Goal: Information Seeking & Learning: Learn about a topic

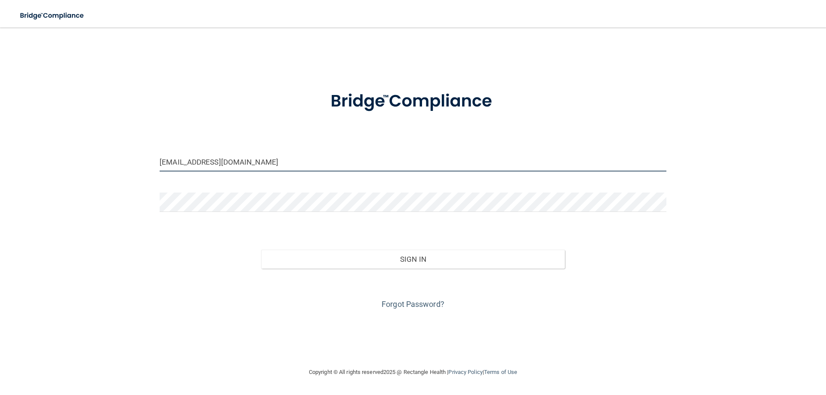
click at [286, 170] on input "dyonnyeshipp@gmail.com" at bounding box center [413, 161] width 507 height 19
click at [286, 170] on input "[EMAIL_ADDRESS][DOMAIN_NAME]" at bounding box center [413, 161] width 507 height 19
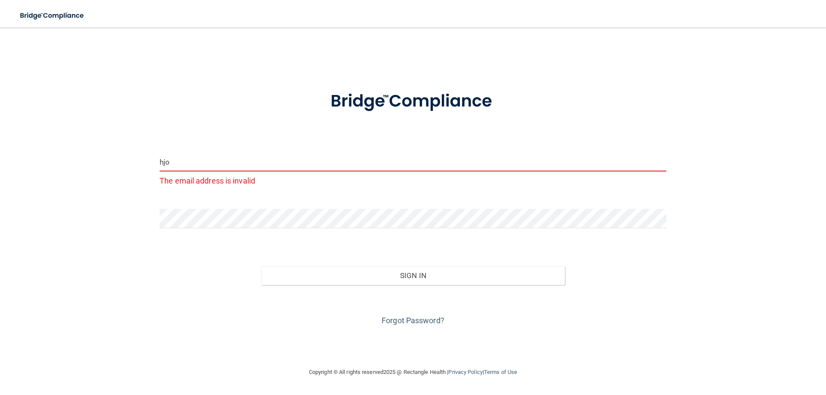
click at [220, 163] on input "hjo" at bounding box center [413, 161] width 507 height 19
click at [208, 162] on input "hjosh" at bounding box center [413, 161] width 507 height 19
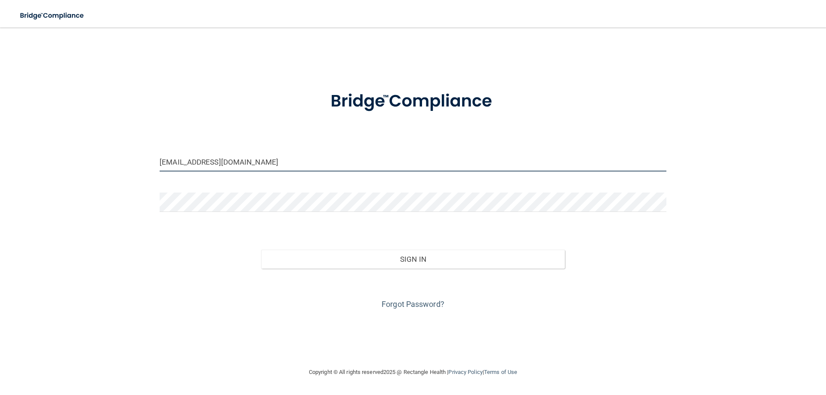
type input "[EMAIL_ADDRESS][DOMAIN_NAME]"
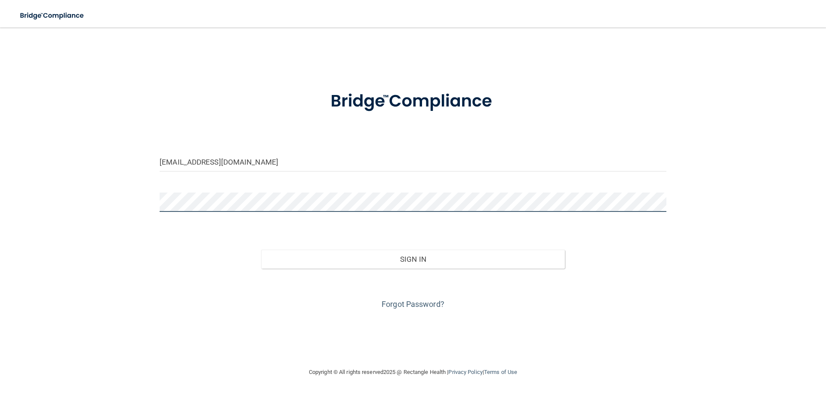
click at [104, 191] on div "hjoshuabing@gmail.com Invalid email/password. You don't have permission to acce…" at bounding box center [413, 197] width 792 height 323
click at [261, 250] on button "Sign In" at bounding box center [413, 259] width 304 height 19
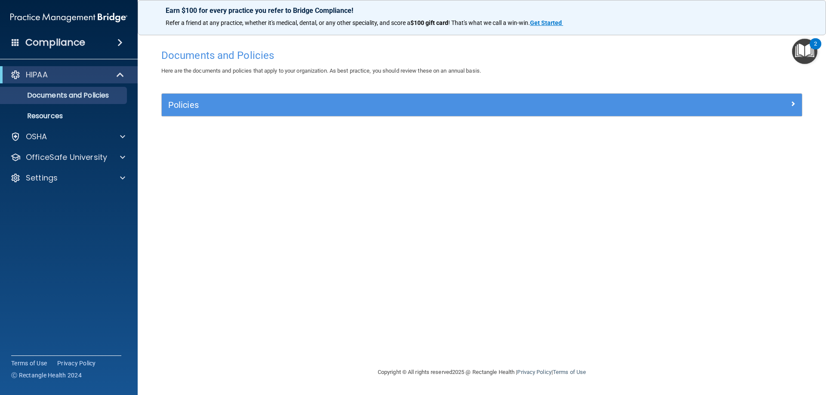
click at [323, 151] on div "Documents and Policies Here are the documents and policies that apply to your o…" at bounding box center [482, 206] width 654 height 323
click at [100, 104] on ul "Documents and Policies Report an Incident Business Associates Emergency Plannin…" at bounding box center [69, 103] width 156 height 41
click at [341, 114] on div "Policies" at bounding box center [482, 105] width 640 height 22
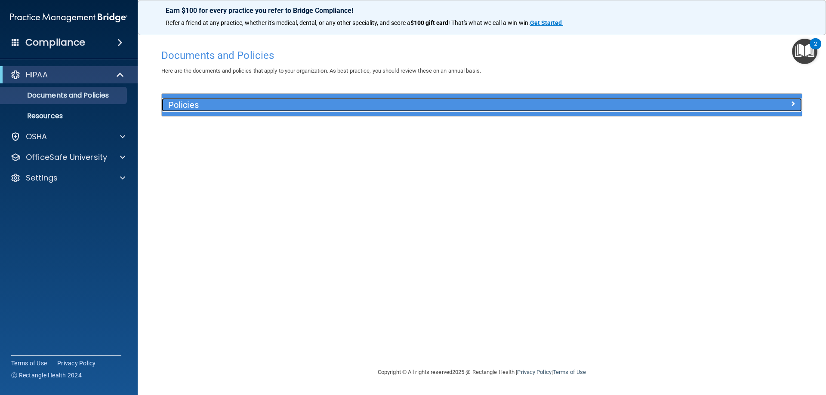
click at [795, 108] on span at bounding box center [793, 104] width 5 height 10
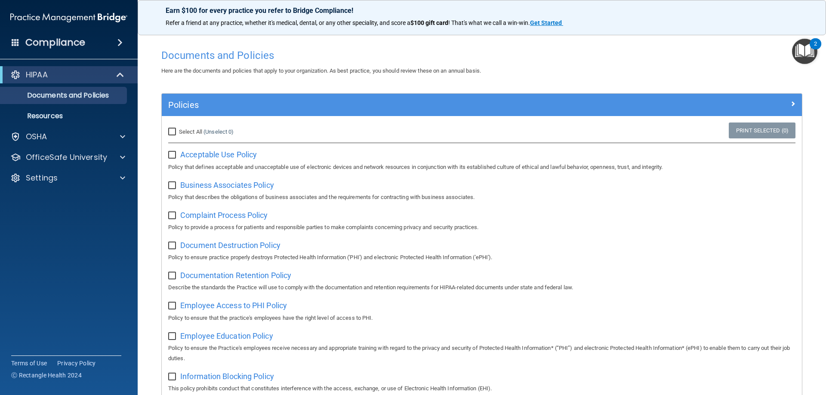
click at [123, 44] on span at bounding box center [119, 42] width 5 height 10
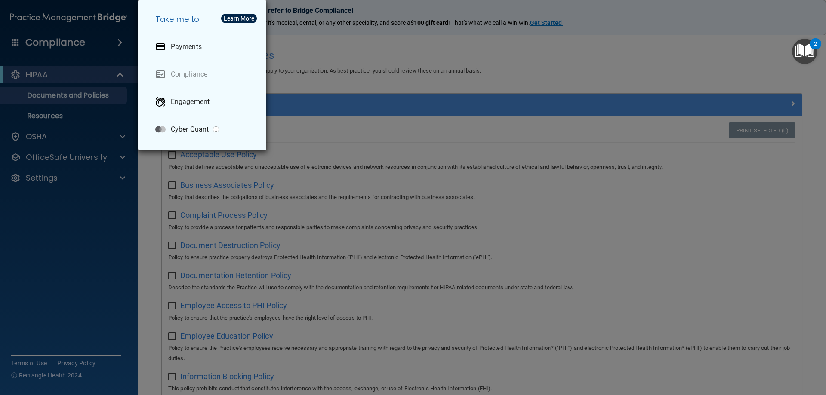
click at [27, 45] on div "Take me to: Payments Compliance Engagement Cyber Quant" at bounding box center [413, 197] width 826 height 395
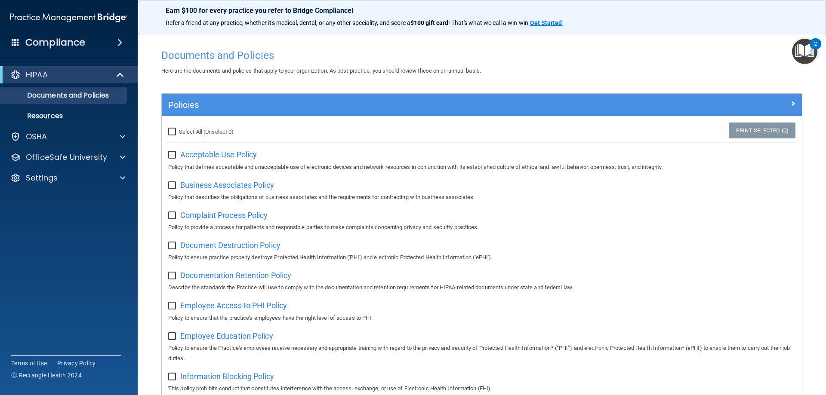
click at [177, 133] on input "Select All (Unselect 0) Unselect All" at bounding box center [173, 132] width 10 height 7
checkbox input "true"
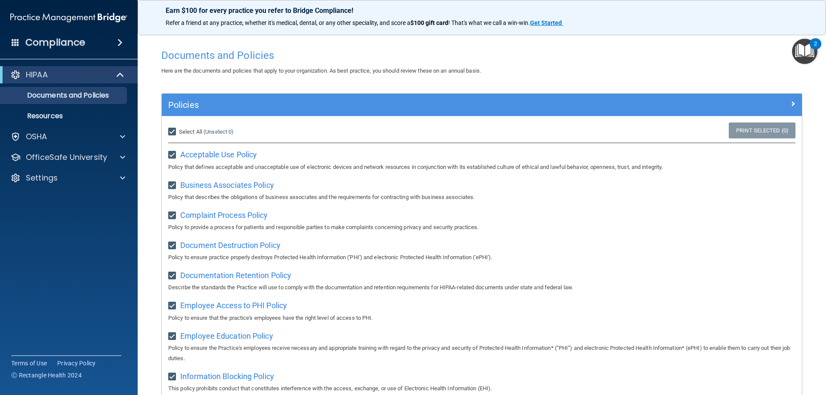
checkbox input "true"
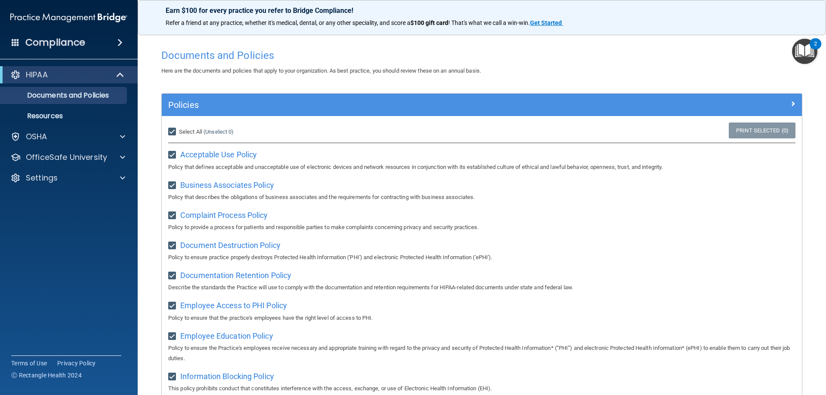
checkbox input "true"
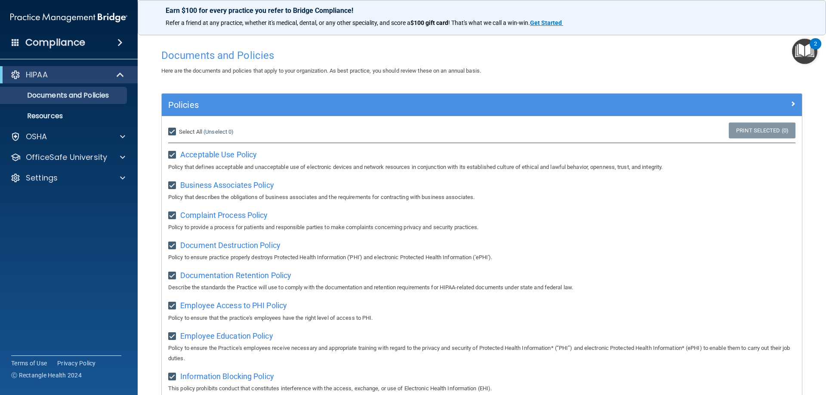
checkbox input "true"
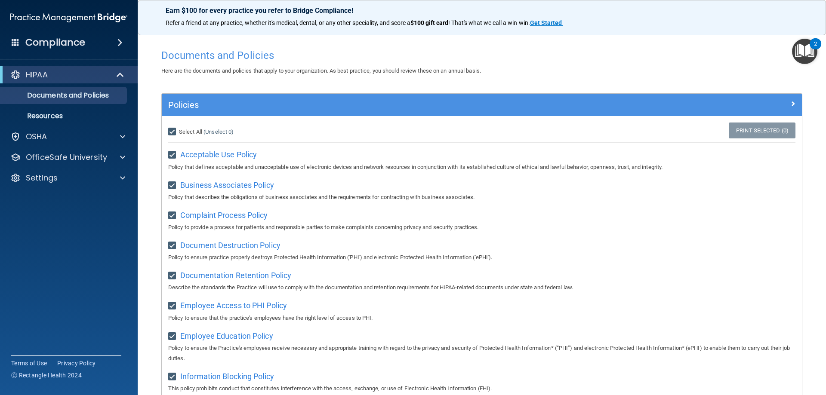
checkbox input "true"
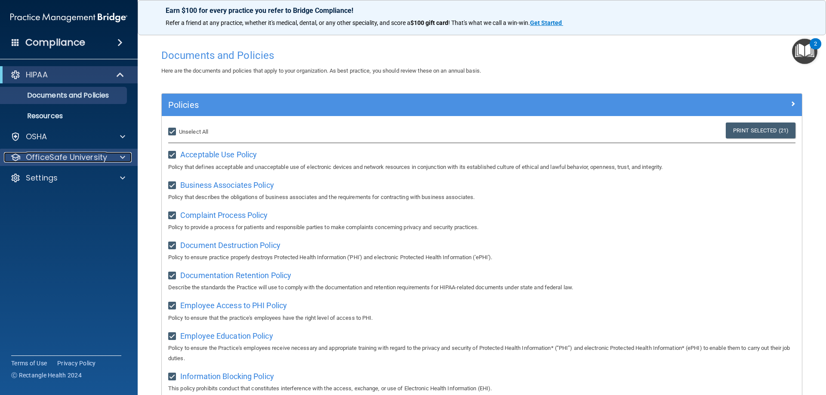
click at [120, 158] on span at bounding box center [122, 157] width 5 height 10
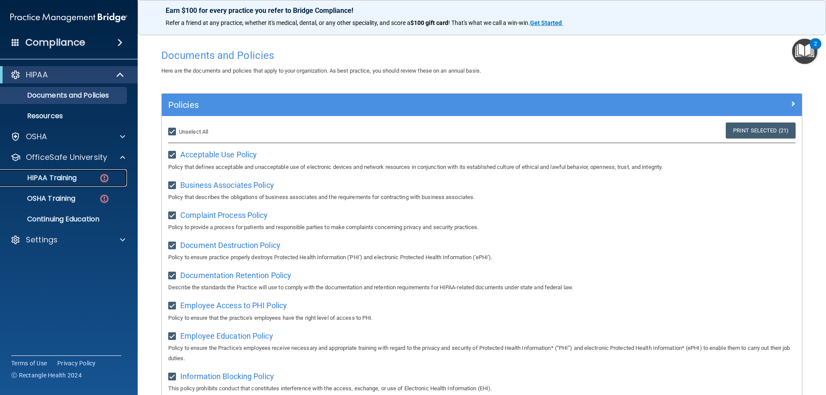
click at [92, 177] on div "HIPAA Training" at bounding box center [64, 178] width 117 height 9
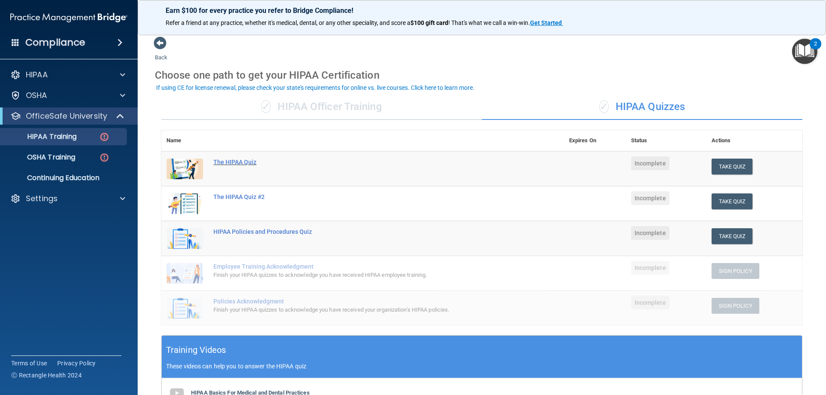
click at [244, 163] on div "The HIPAA Quiz" at bounding box center [367, 162] width 308 height 7
click at [307, 104] on div "✓ HIPAA Officer Training" at bounding box center [321, 107] width 321 height 26
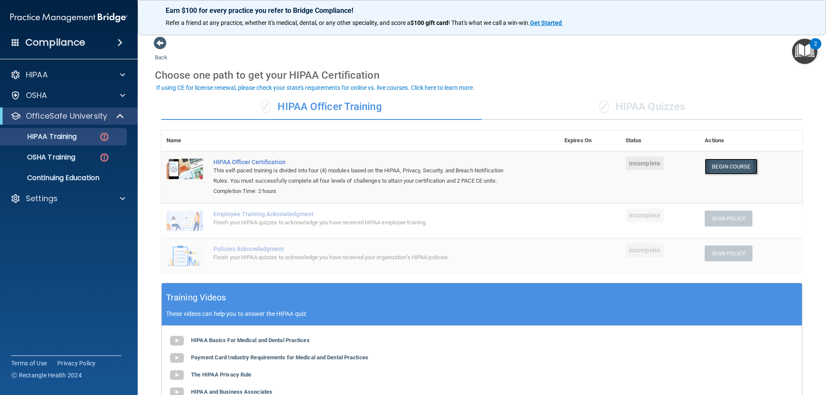
click at [718, 163] on link "Begin Course" at bounding box center [731, 167] width 53 height 16
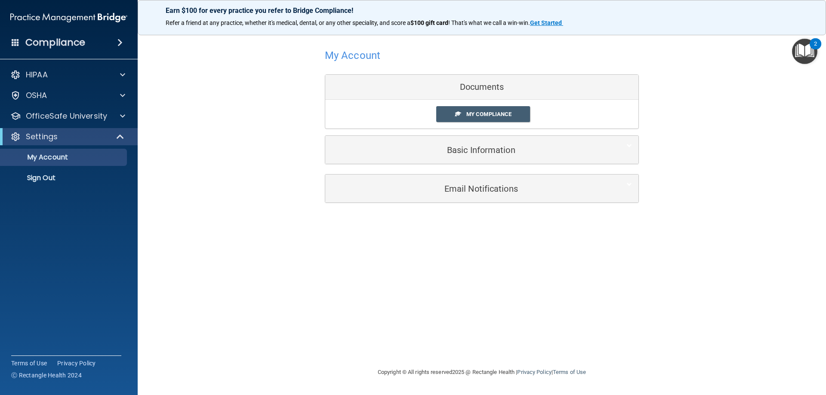
click at [93, 37] on div "Compliance" at bounding box center [69, 42] width 138 height 19
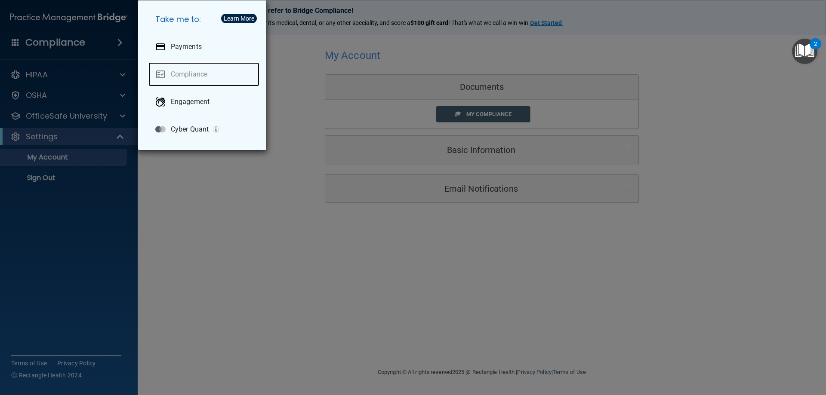
click at [188, 71] on link "Compliance" at bounding box center [203, 74] width 111 height 24
click at [194, 70] on link "Compliance" at bounding box center [203, 74] width 111 height 24
click at [279, 64] on div "Take me to: Payments Compliance Engagement Cyber Quant" at bounding box center [413, 197] width 826 height 395
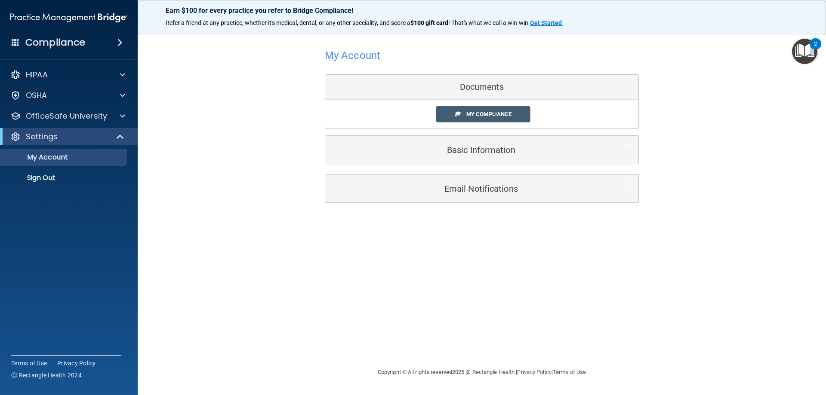
click at [133, 48] on div "Compliance" at bounding box center [69, 42] width 138 height 19
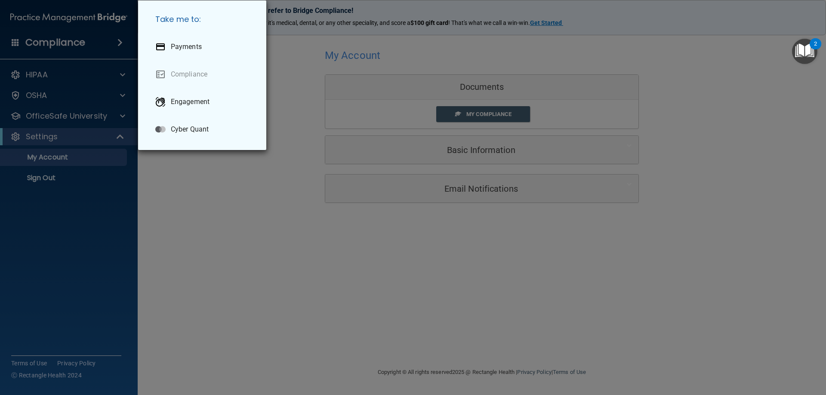
click at [43, 43] on div "Take me to: Payments Compliance Engagement Cyber Quant" at bounding box center [413, 197] width 826 height 395
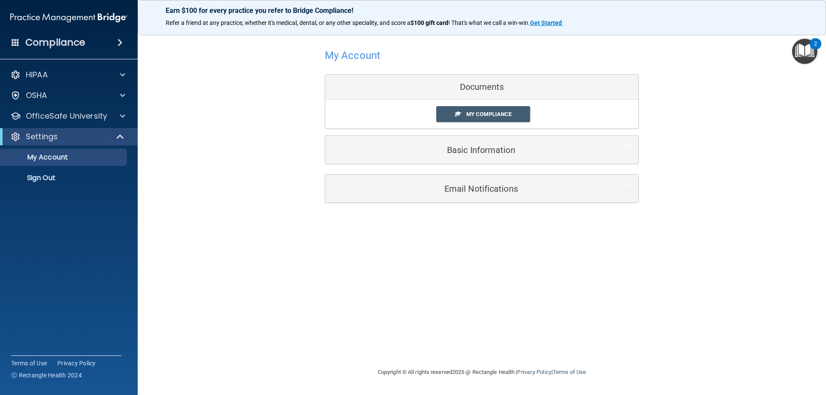
click at [9, 33] on div "Compliance" at bounding box center [69, 26] width 120 height 52
click at [17, 40] on span at bounding box center [16, 42] width 8 height 8
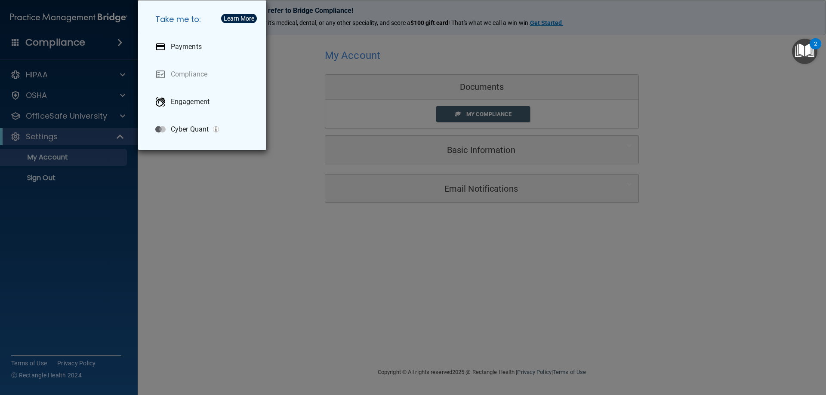
click at [314, 108] on div "Take me to: Payments Compliance Engagement Cyber Quant" at bounding box center [413, 197] width 826 height 395
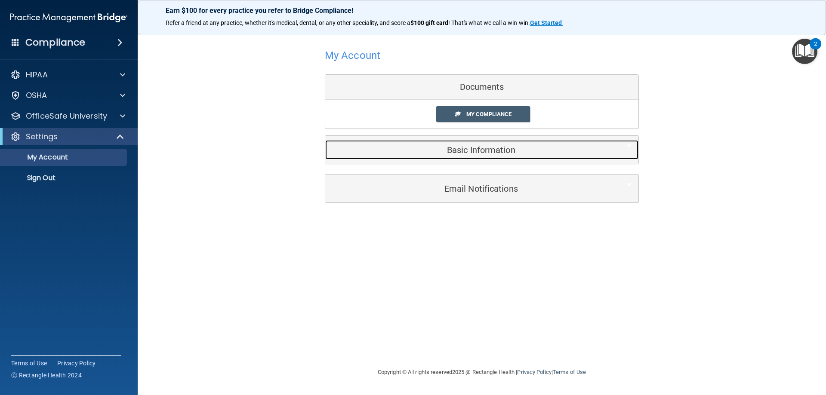
click at [458, 158] on div "Basic Information" at bounding box center [468, 149] width 287 height 19
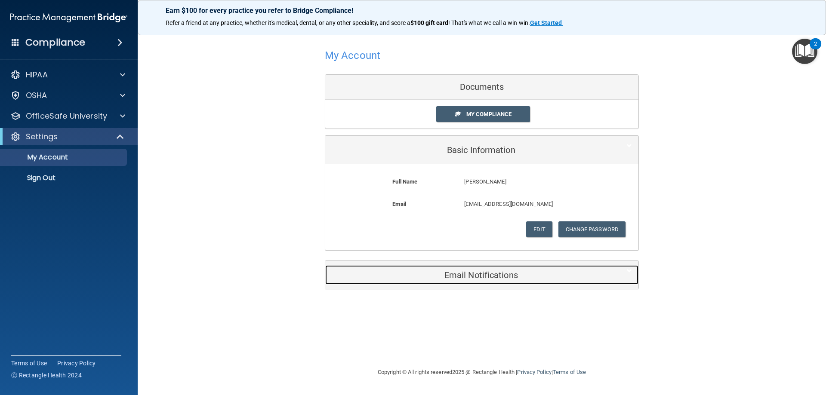
click at [476, 271] on h5 "Email Notifications" at bounding box center [469, 275] width 274 height 9
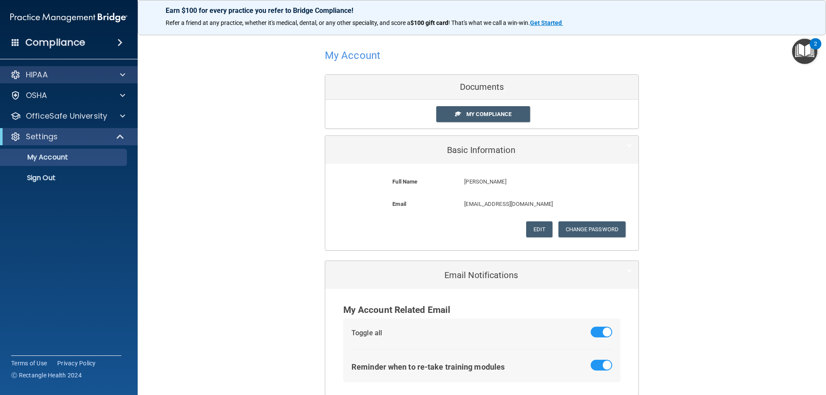
click at [66, 81] on div "HIPAA" at bounding box center [69, 74] width 138 height 17
click at [111, 70] on div at bounding box center [122, 75] width 22 height 10
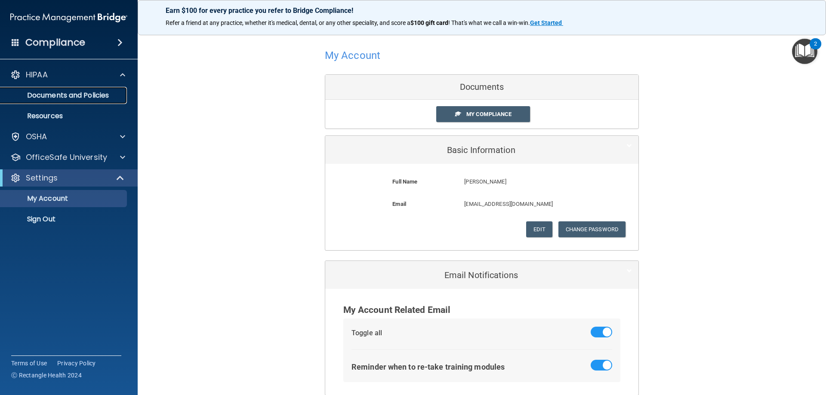
click at [113, 92] on p "Documents and Policies" at bounding box center [64, 95] width 117 height 9
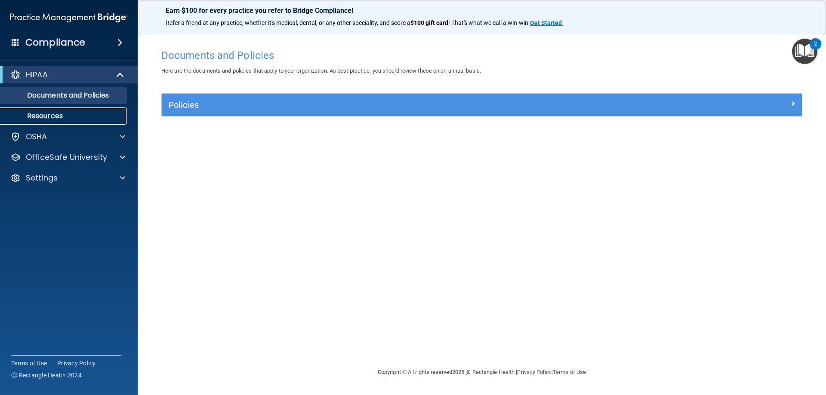
click at [106, 110] on link "Resources" at bounding box center [59, 116] width 136 height 17
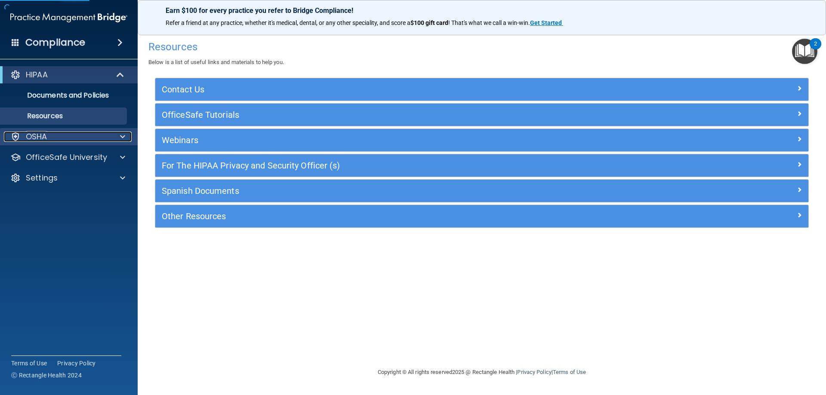
click at [124, 133] on span at bounding box center [122, 137] width 5 height 10
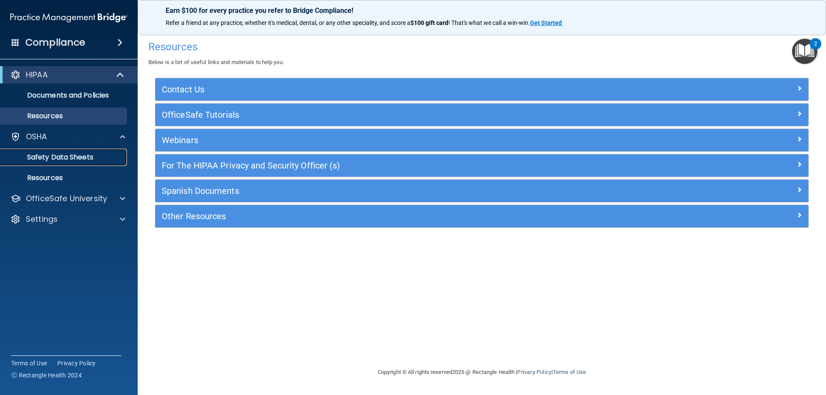
click at [113, 149] on link "Safety Data Sheets" at bounding box center [59, 157] width 136 height 17
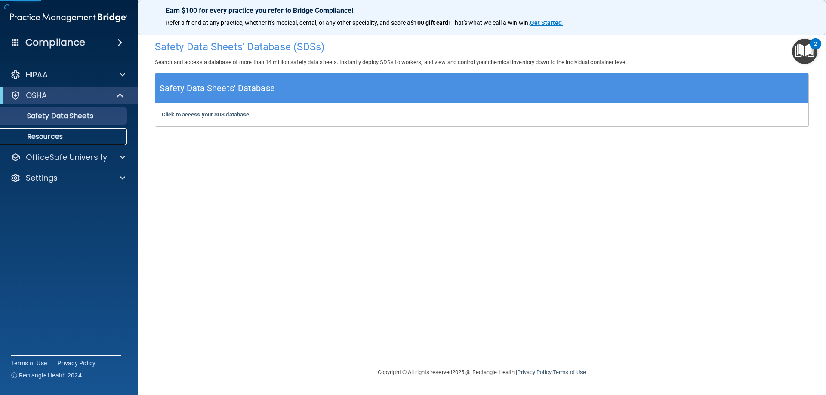
click at [99, 139] on p "Resources" at bounding box center [64, 137] width 117 height 9
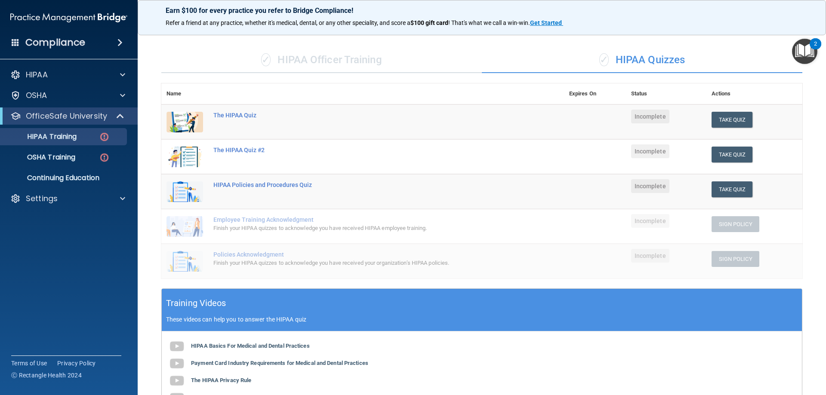
scroll to position [35, 0]
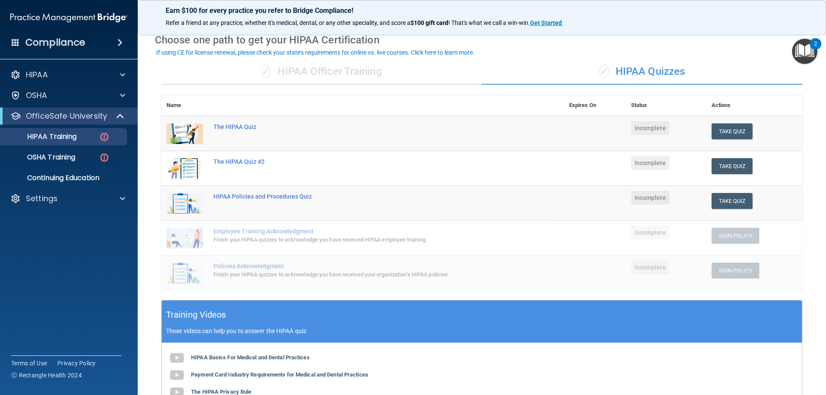
click at [123, 40] on span at bounding box center [119, 42] width 5 height 10
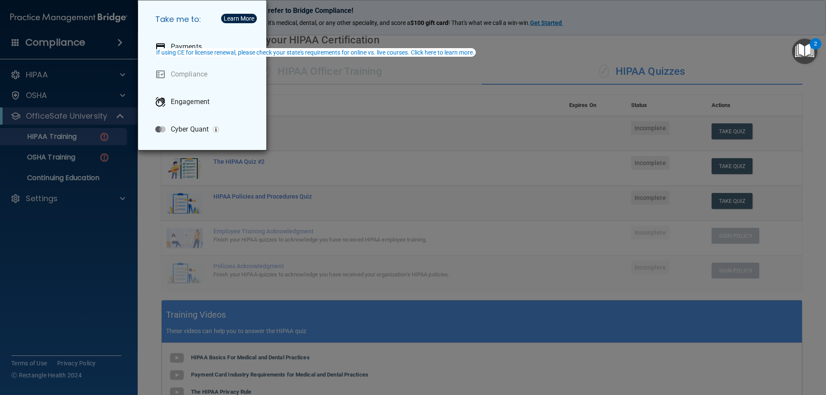
click at [62, 36] on div "Take me to: Payments Compliance Engagement Cyber Quant" at bounding box center [413, 197] width 826 height 395
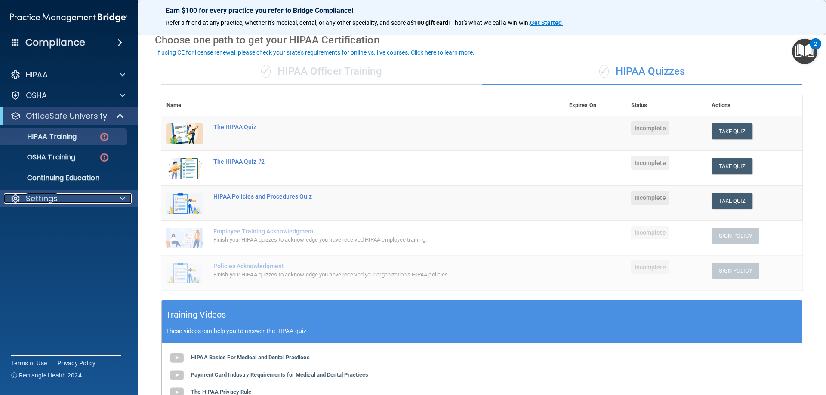
click at [93, 195] on div "Settings" at bounding box center [57, 199] width 107 height 10
click at [63, 215] on p "My Account" at bounding box center [64, 219] width 117 height 9
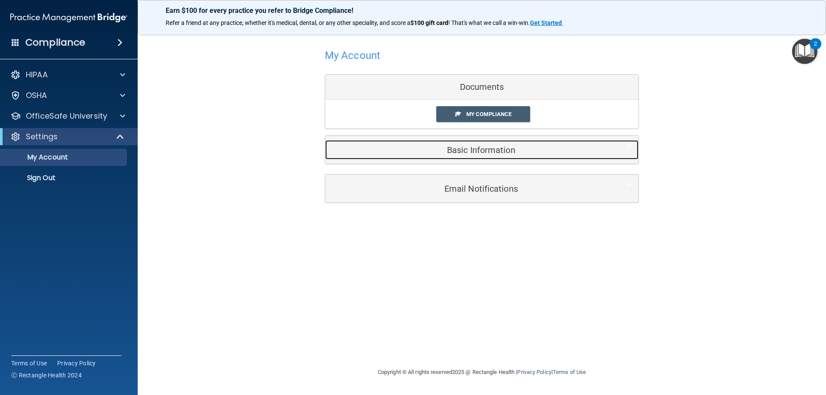
click at [431, 151] on h5 "Basic Information" at bounding box center [469, 149] width 274 height 9
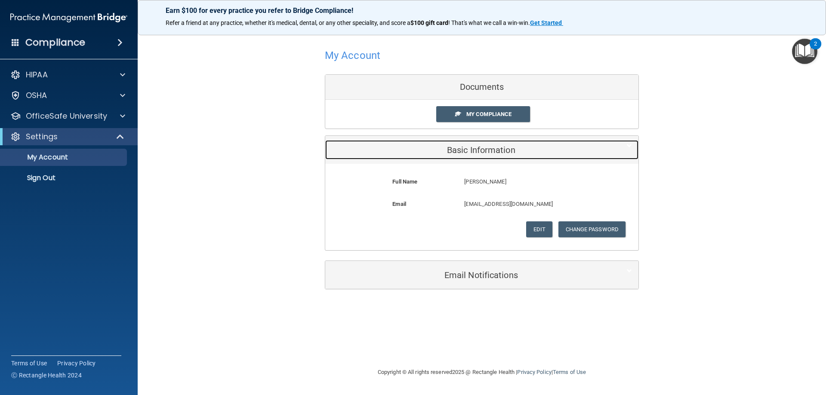
click at [430, 151] on h5 "Basic Information" at bounding box center [469, 149] width 274 height 9
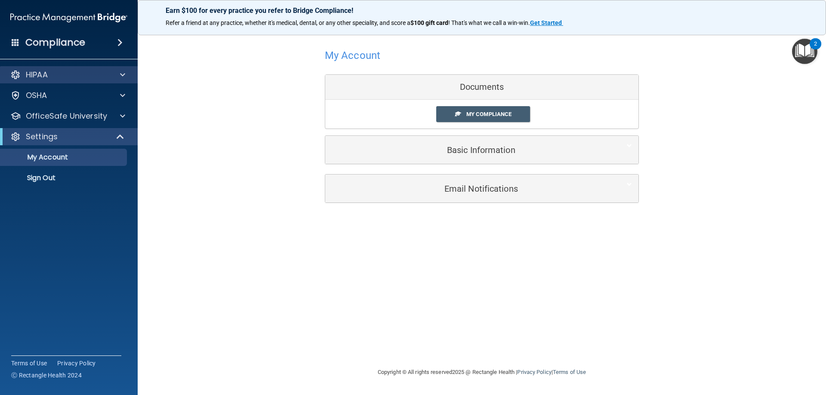
click at [113, 80] on div "HIPAA" at bounding box center [69, 74] width 138 height 17
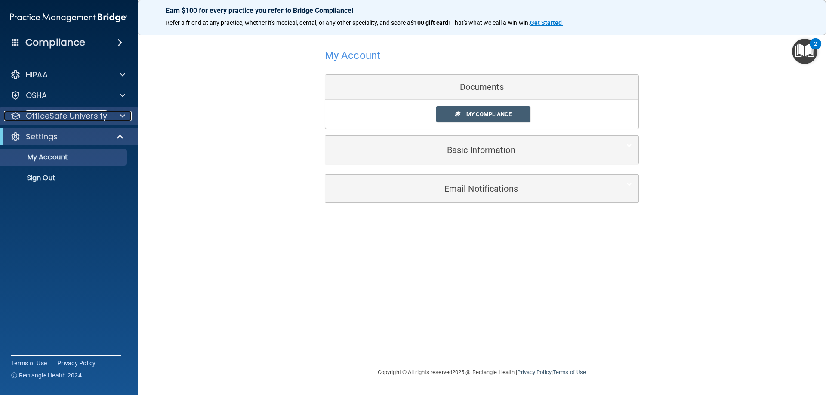
click at [106, 117] on p "OfficeSafe University" at bounding box center [66, 116] width 81 height 10
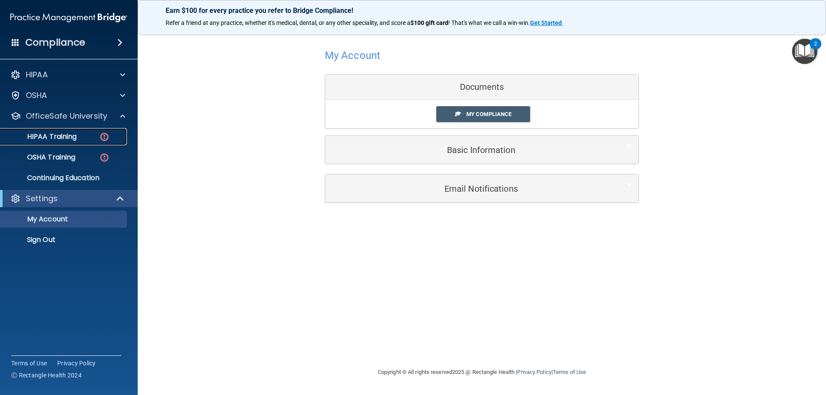
click at [90, 143] on link "HIPAA Training" at bounding box center [59, 136] width 136 height 17
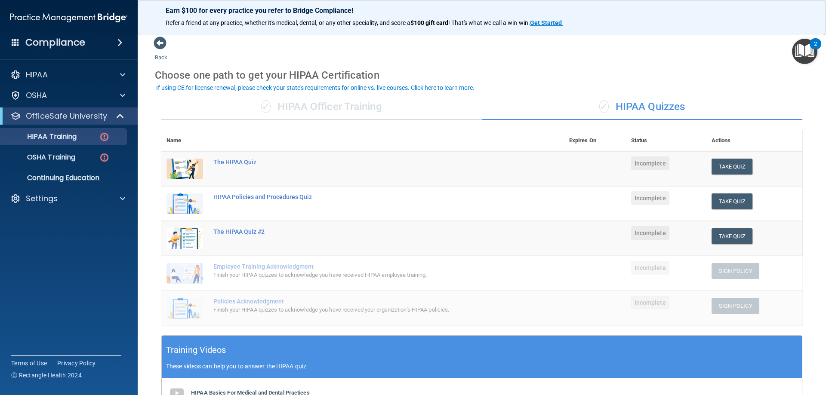
click at [88, 42] on div "Compliance" at bounding box center [69, 42] width 138 height 19
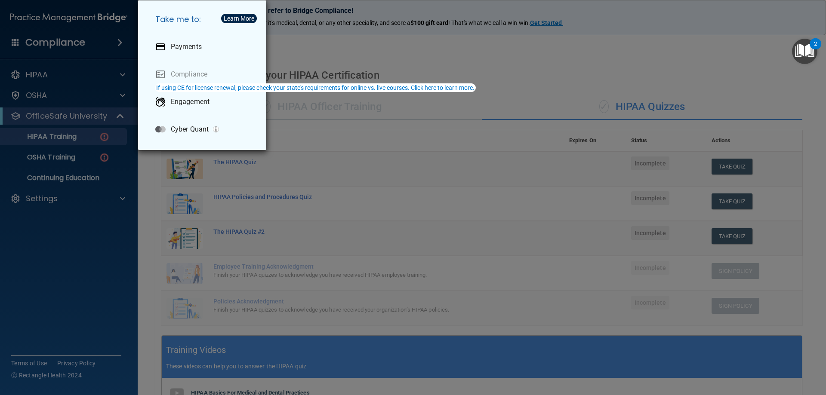
click at [99, 97] on div "Take me to: Payments Compliance Engagement Cyber Quant" at bounding box center [413, 197] width 826 height 395
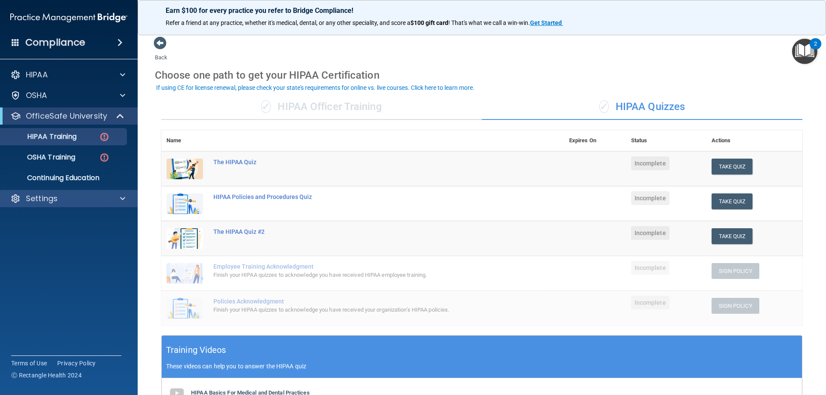
click at [60, 194] on div "Settings" at bounding box center [69, 198] width 138 height 17
click at [61, 195] on div "Settings" at bounding box center [57, 199] width 107 height 10
click at [333, 106] on div "✓ HIPAA Officer Training" at bounding box center [321, 107] width 321 height 26
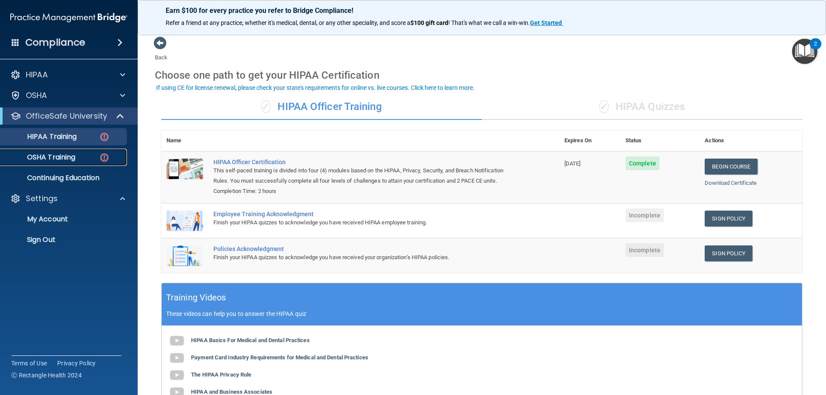
click at [99, 157] on img at bounding box center [104, 157] width 11 height 11
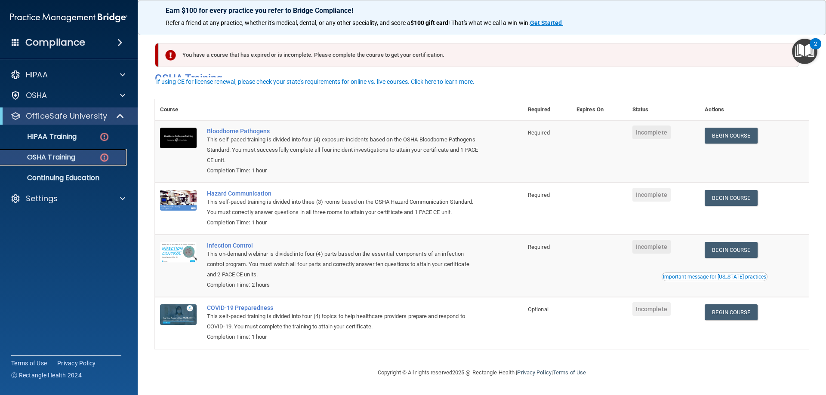
scroll to position [11, 0]
click at [51, 133] on p "HIPAA Training" at bounding box center [41, 137] width 71 height 9
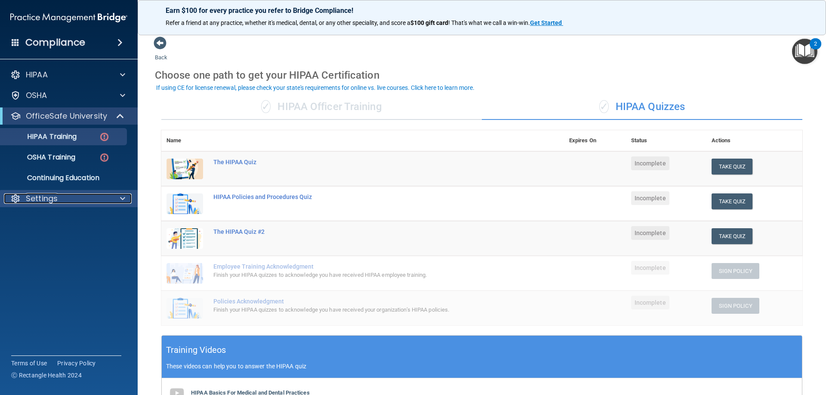
click at [120, 200] on span at bounding box center [122, 199] width 5 height 10
click at [103, 215] on link "My Account" at bounding box center [59, 219] width 136 height 17
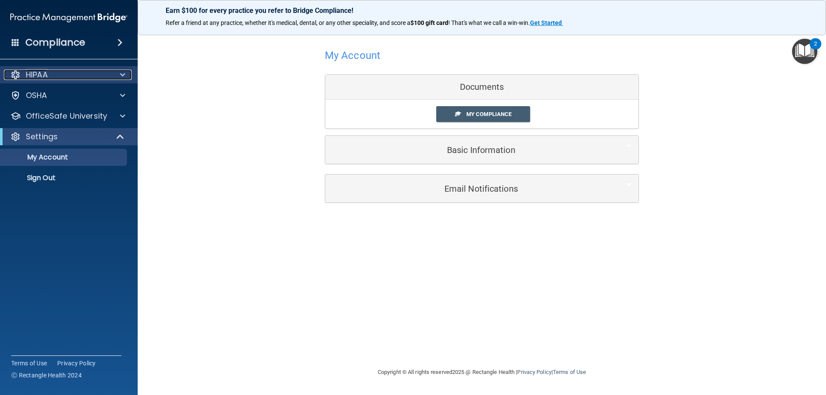
click at [129, 78] on div at bounding box center [122, 75] width 22 height 10
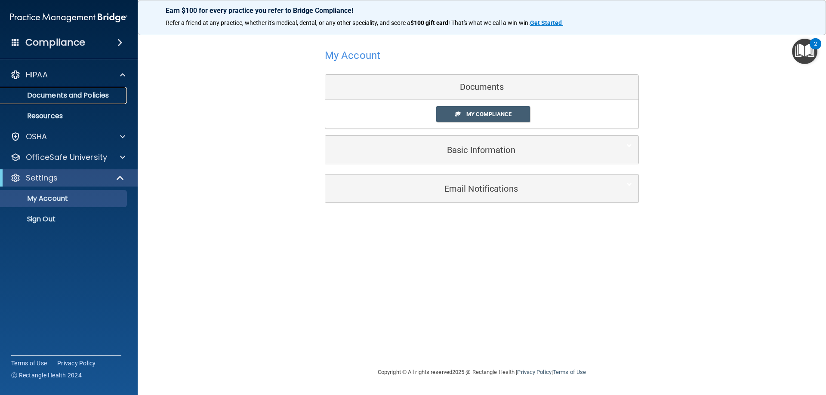
click at [87, 98] on p "Documents and Policies" at bounding box center [64, 95] width 117 height 9
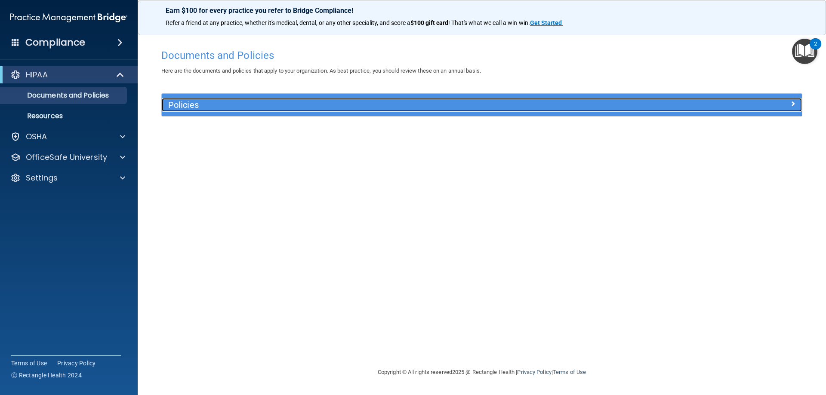
click at [800, 106] on div at bounding box center [722, 103] width 160 height 10
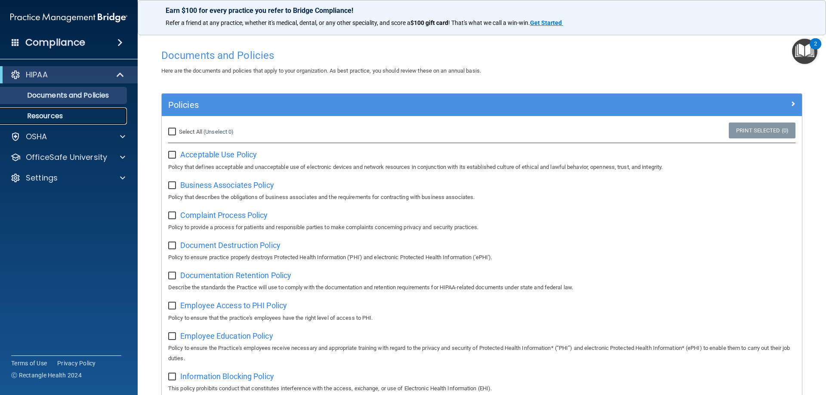
click at [96, 120] on p "Resources" at bounding box center [64, 116] width 117 height 9
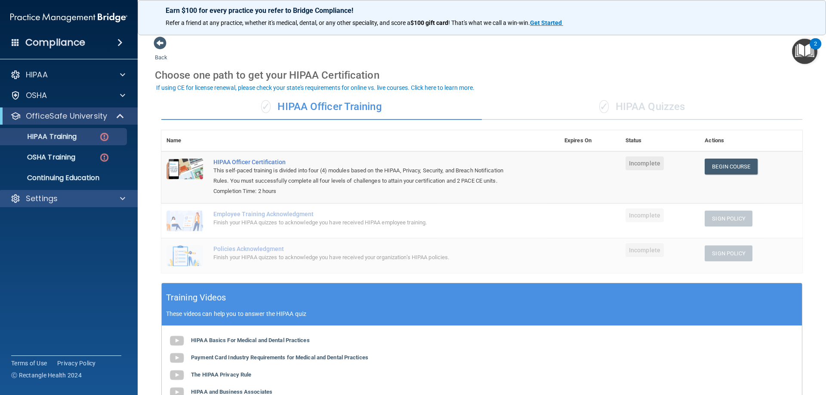
click at [77, 207] on div "Settings" at bounding box center [69, 198] width 138 height 17
click at [480, 138] on th at bounding box center [383, 140] width 351 height 21
click at [82, 195] on div "Settings" at bounding box center [57, 199] width 107 height 10
click at [78, 216] on p "My Account" at bounding box center [64, 219] width 117 height 9
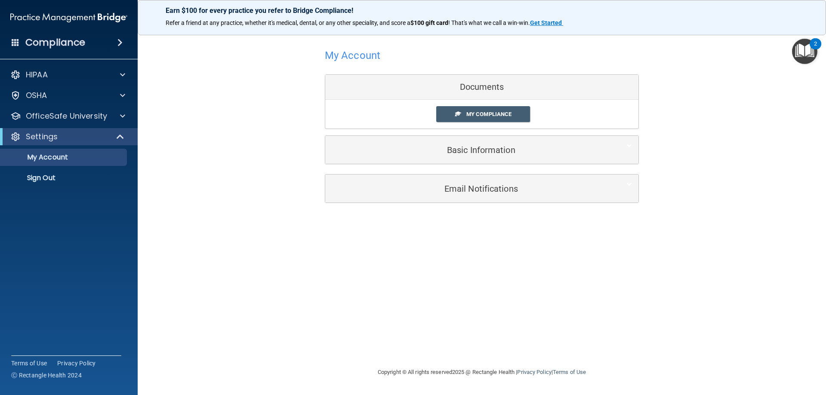
click at [457, 139] on div "Basic Information" at bounding box center [481, 150] width 313 height 28
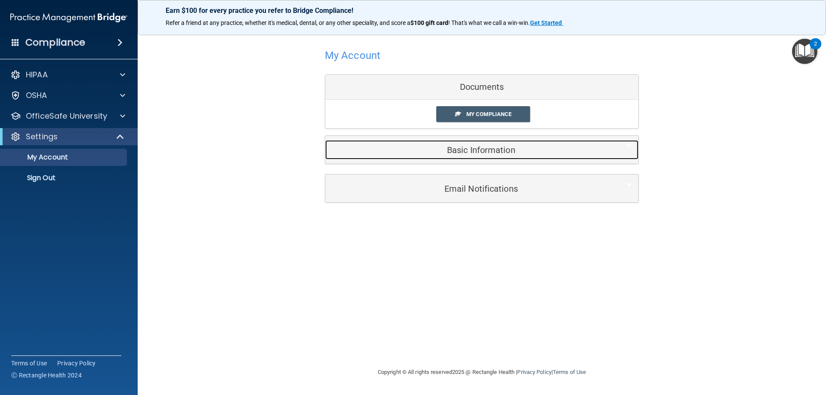
click at [459, 147] on h5 "Basic Information" at bounding box center [469, 149] width 274 height 9
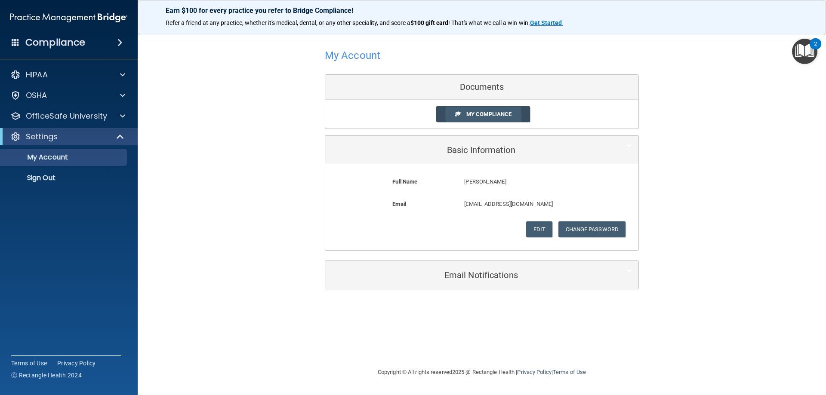
click at [481, 110] on link "My Compliance" at bounding box center [483, 114] width 94 height 16
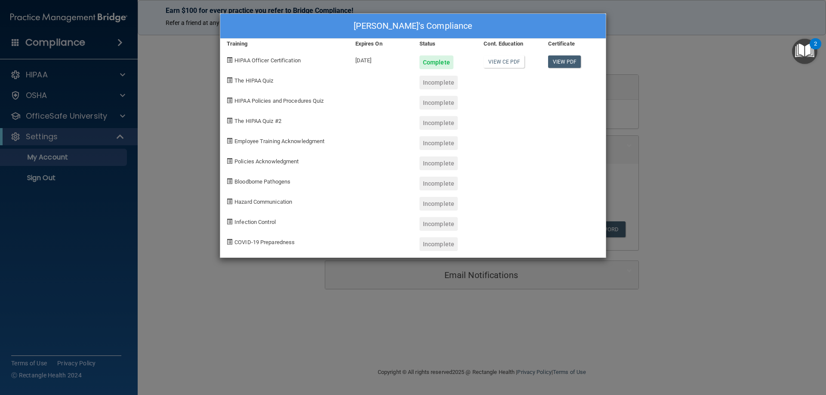
click at [764, 151] on div "Henry Bing's Compliance Training Expires On Status Cont. Education Certificate …" at bounding box center [413, 197] width 826 height 395
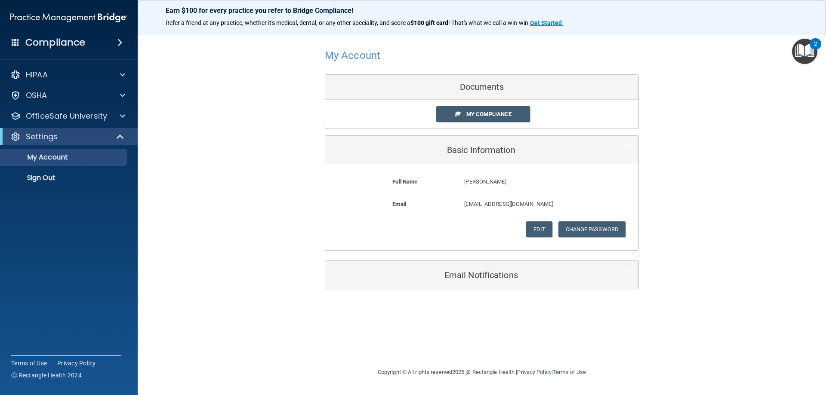
click at [110, 64] on div "HIPAA Documents and Policies Report an Incident Business Associates Emergency P…" at bounding box center [69, 128] width 138 height 131
click at [113, 68] on div "HIPAA" at bounding box center [69, 74] width 138 height 17
click at [117, 78] on div at bounding box center [122, 75] width 22 height 10
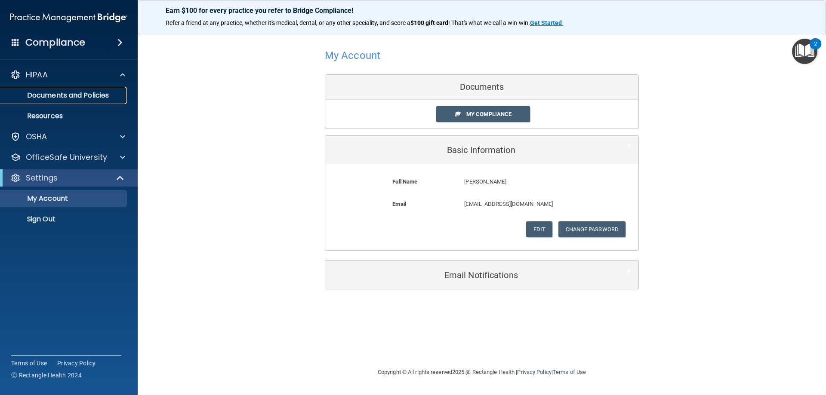
click at [114, 98] on p "Documents and Policies" at bounding box center [64, 95] width 117 height 9
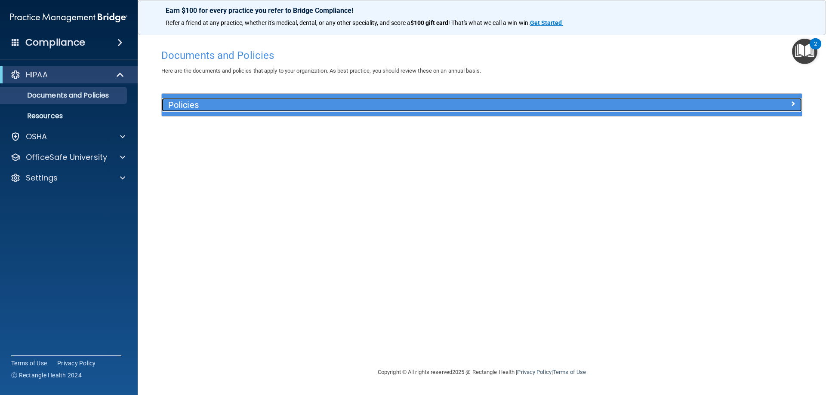
click at [791, 101] on span at bounding box center [793, 104] width 5 height 10
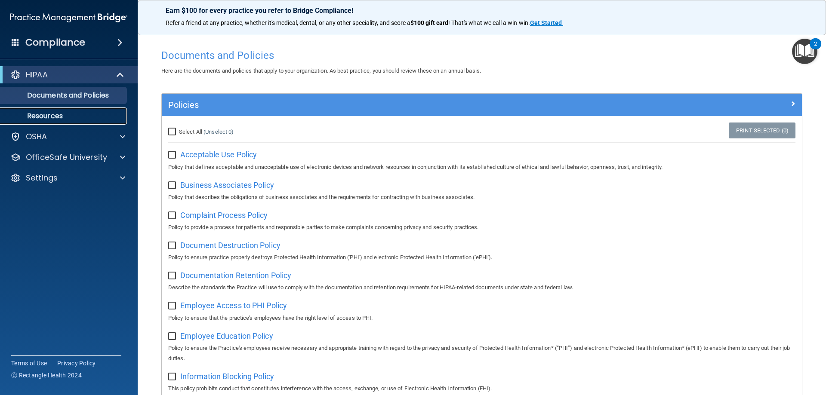
click at [86, 119] on p "Resources" at bounding box center [64, 116] width 117 height 9
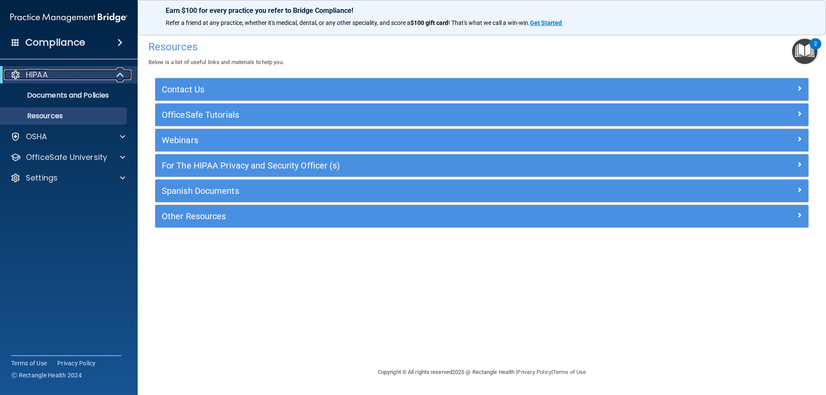
click at [74, 76] on div "HIPAA" at bounding box center [57, 75] width 106 height 10
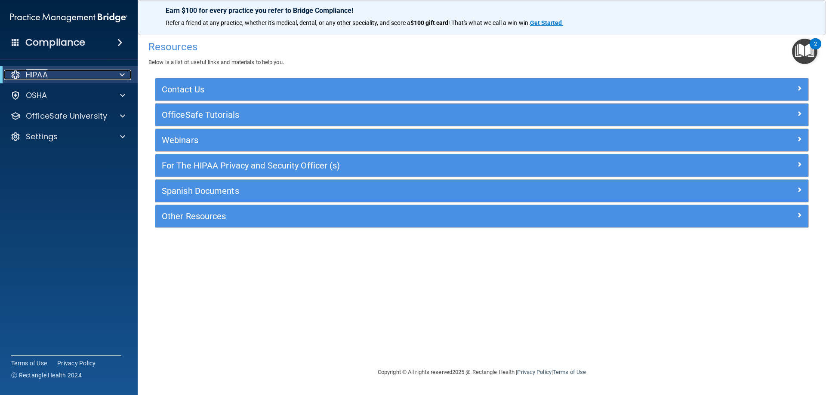
click at [74, 76] on div "HIPAA" at bounding box center [57, 75] width 106 height 10
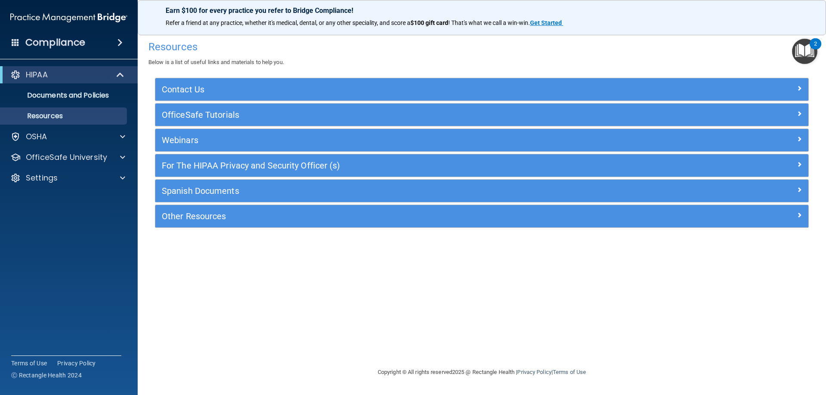
click at [68, 128] on div "HIPAA Documents and Policies Report an Incident Business Associates Emergency P…" at bounding box center [69, 128] width 138 height 131
click at [68, 130] on div "OSHA" at bounding box center [69, 136] width 138 height 17
click at [133, 145] on div "HIPAA Documents and Policies Report an Incident Business Associates Emergency P…" at bounding box center [69, 128] width 138 height 131
click at [123, 138] on span at bounding box center [122, 137] width 5 height 10
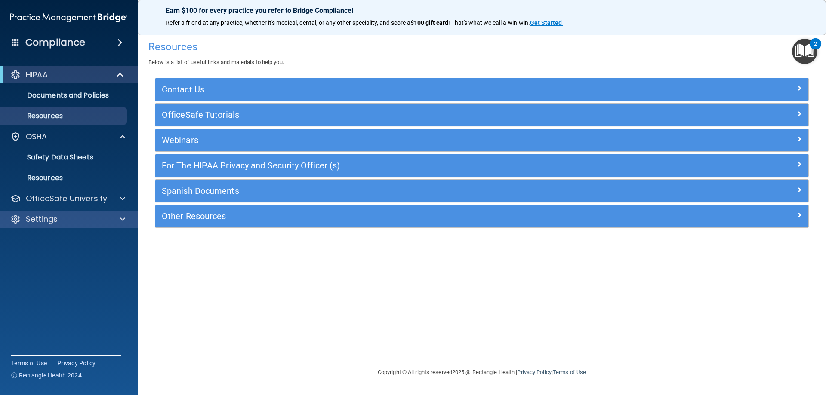
click at [75, 212] on div "Settings" at bounding box center [69, 219] width 138 height 17
click at [59, 71] on div "HIPAA" at bounding box center [57, 75] width 106 height 10
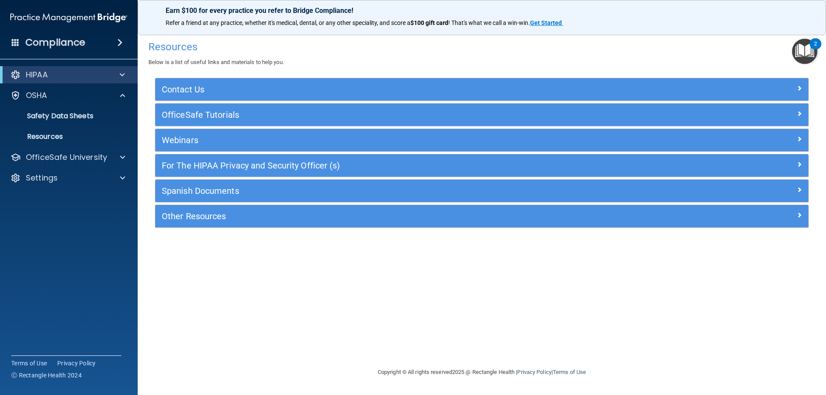
click at [93, 48] on div "Compliance" at bounding box center [69, 42] width 138 height 19
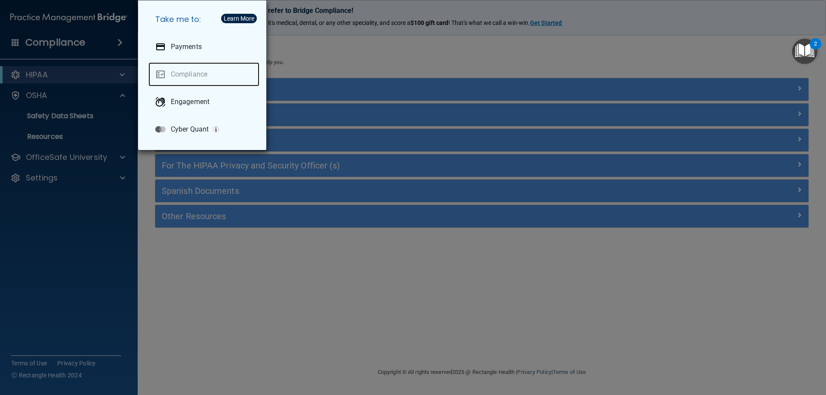
click at [182, 74] on link "Compliance" at bounding box center [203, 74] width 111 height 24
click at [56, 183] on div "Take me to: Payments Compliance Engagement Cyber Quant" at bounding box center [413, 197] width 826 height 395
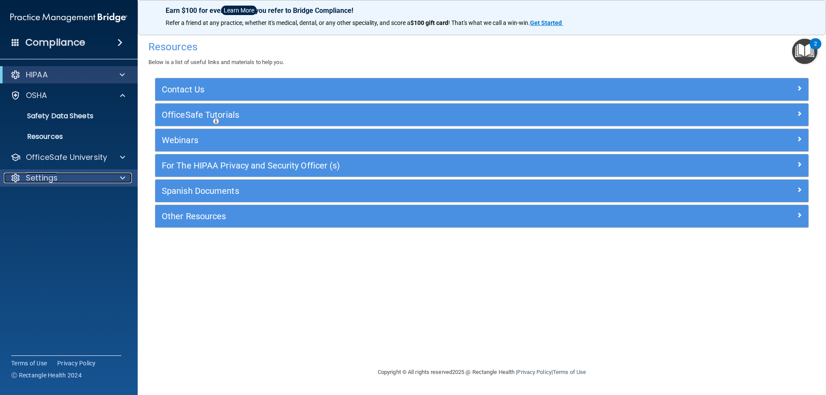
click at [77, 177] on div "Settings" at bounding box center [57, 178] width 107 height 10
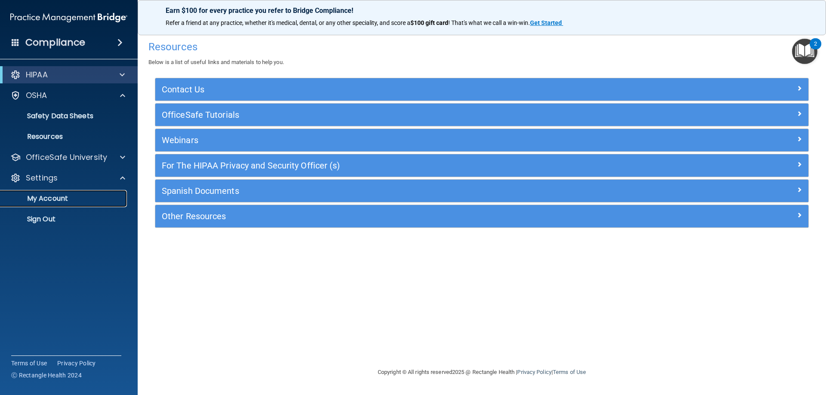
click at [74, 196] on p "My Account" at bounding box center [64, 199] width 117 height 9
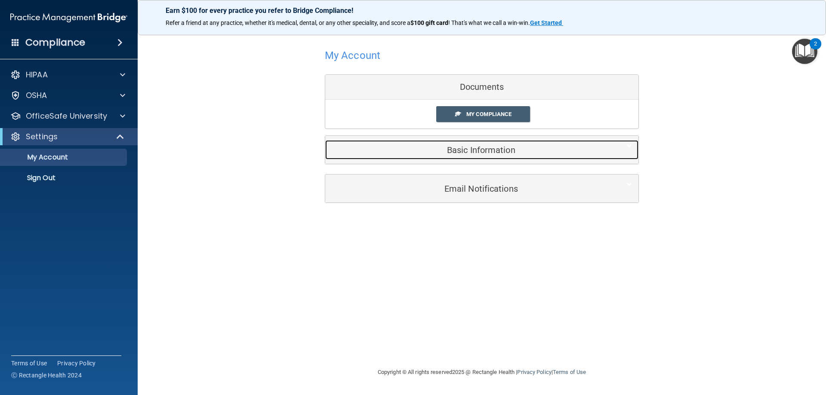
click at [467, 153] on h5 "Basic Information" at bounding box center [469, 149] width 274 height 9
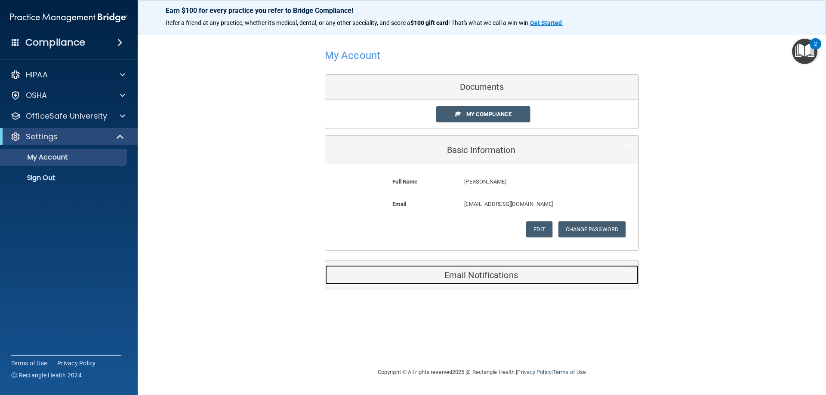
click at [486, 274] on h5 "Email Notifications" at bounding box center [469, 275] width 274 height 9
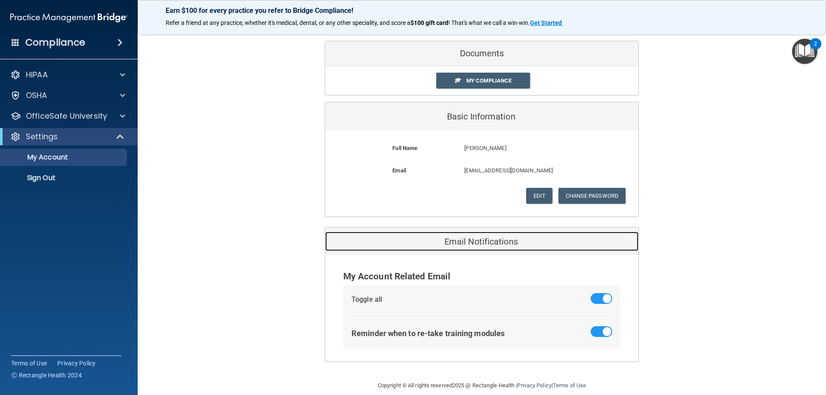
scroll to position [45, 0]
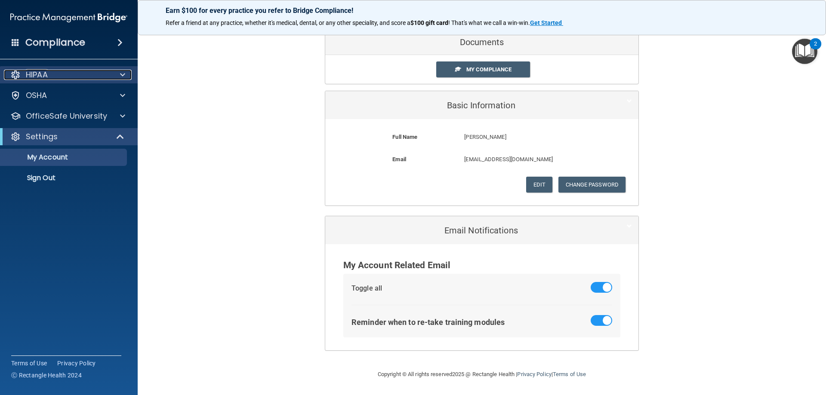
click at [92, 79] on div "HIPAA" at bounding box center [57, 75] width 107 height 10
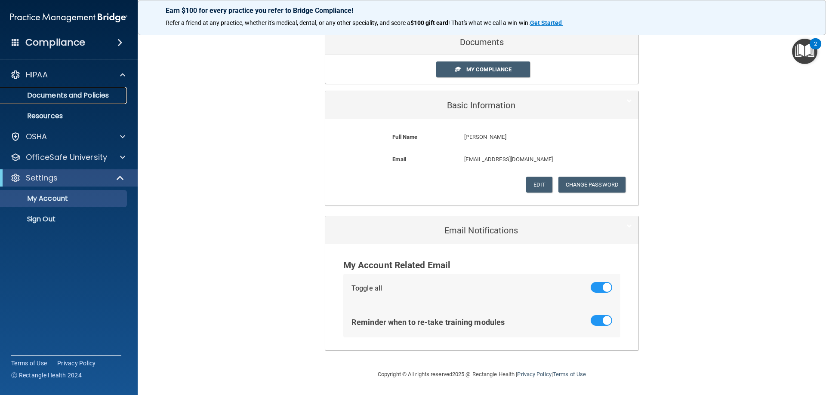
click at [90, 89] on link "Documents and Policies" at bounding box center [59, 95] width 136 height 17
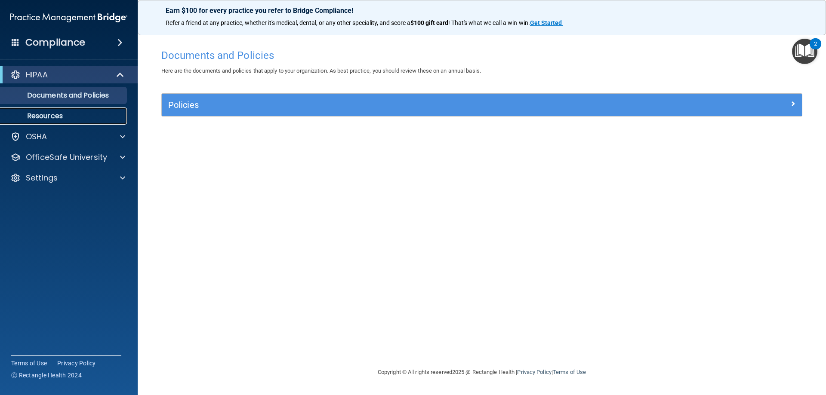
click at [77, 108] on link "Resources" at bounding box center [59, 116] width 136 height 17
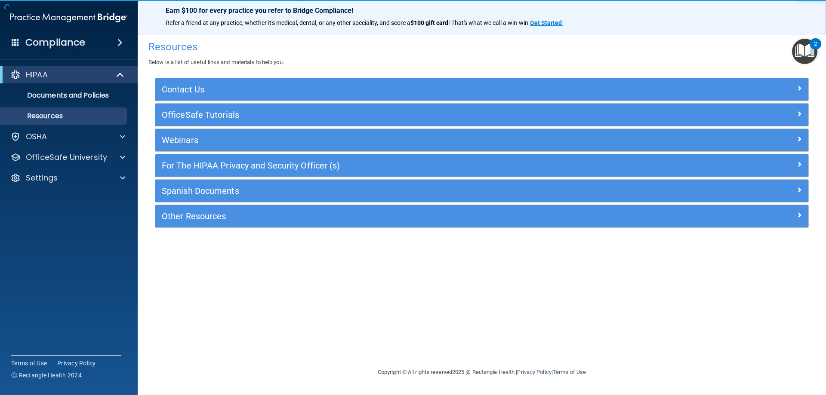
click at [79, 31] on div "Compliance" at bounding box center [69, 26] width 120 height 52
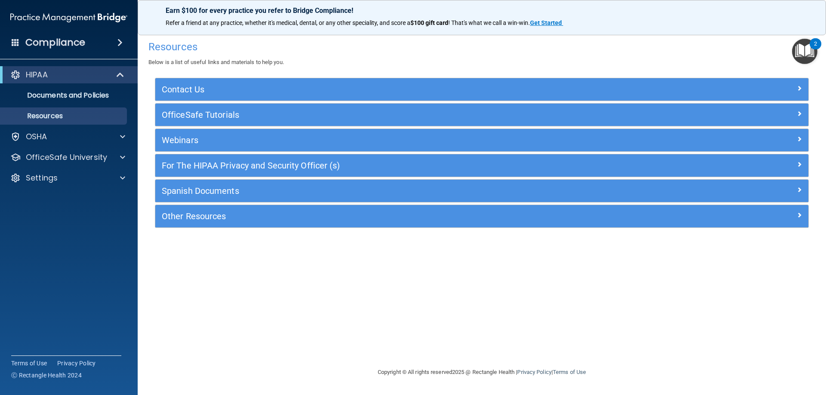
click at [80, 34] on div "Compliance" at bounding box center [69, 42] width 138 height 19
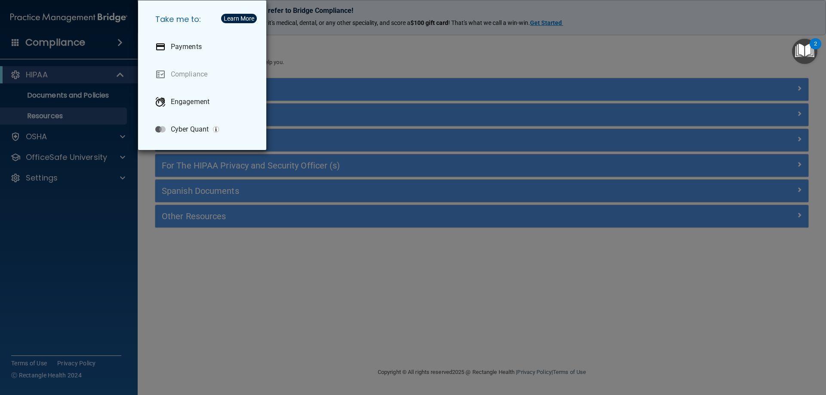
click at [84, 202] on div "Take me to: Payments Compliance Engagement Cyber Quant" at bounding box center [413, 197] width 826 height 395
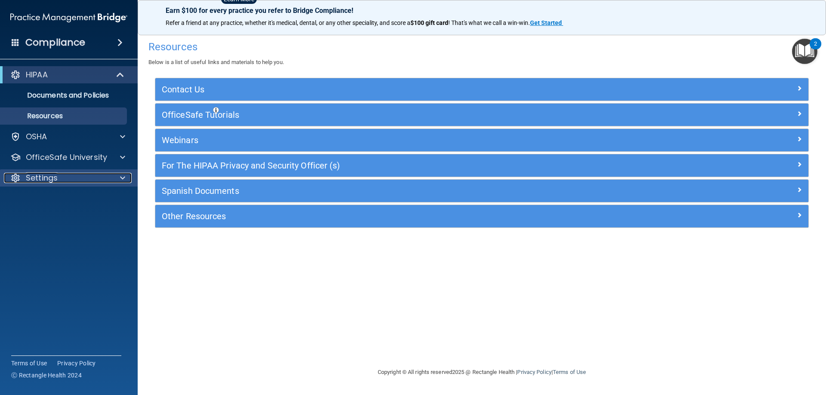
click at [78, 174] on div "Settings" at bounding box center [57, 178] width 107 height 10
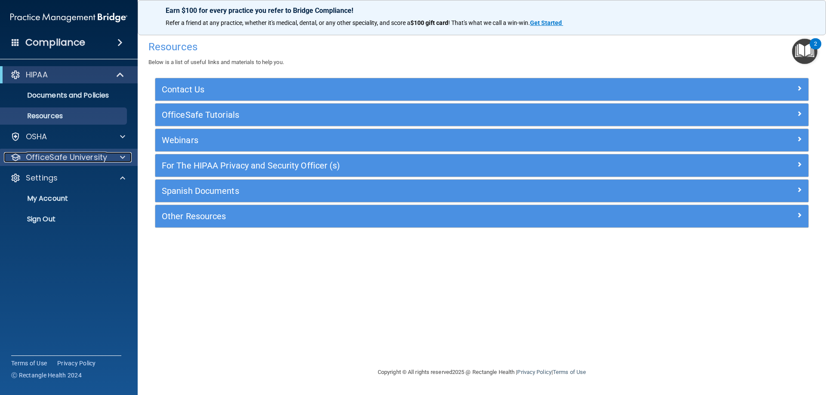
click at [80, 161] on p "OfficeSafe University" at bounding box center [66, 157] width 81 height 10
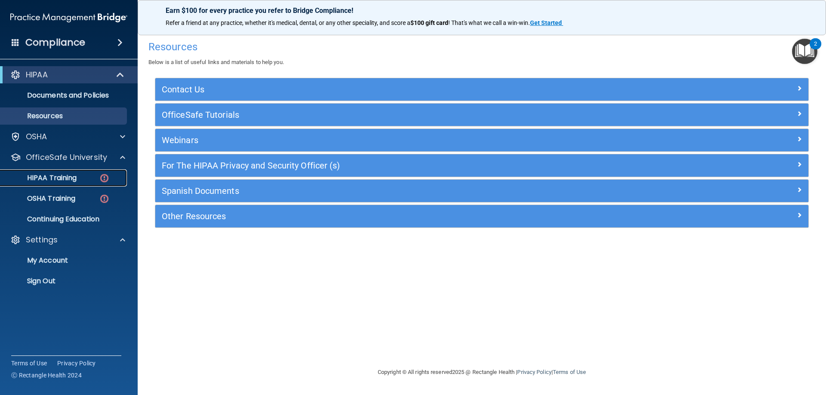
click at [66, 176] on p "HIPAA Training" at bounding box center [41, 178] width 71 height 9
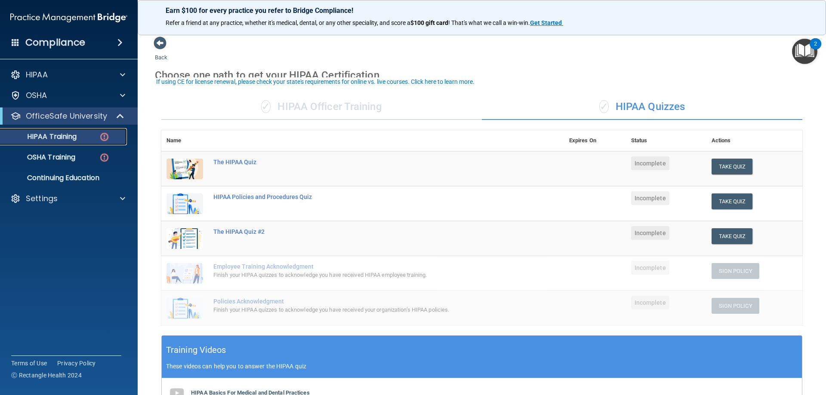
scroll to position [43, 0]
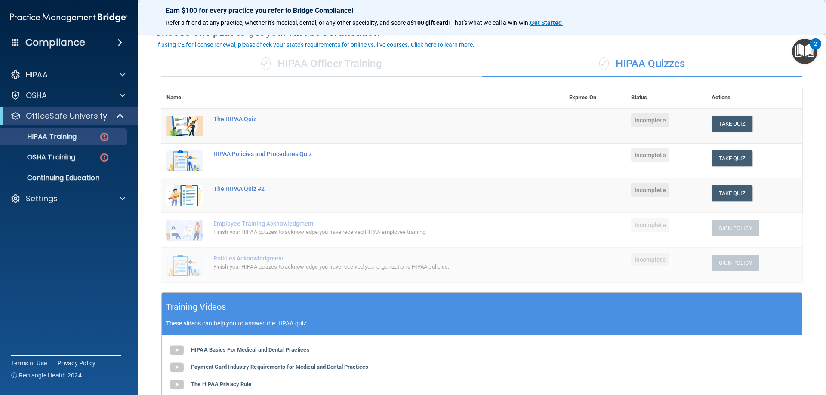
click at [277, 65] on div "✓ HIPAA Officer Training" at bounding box center [321, 64] width 321 height 26
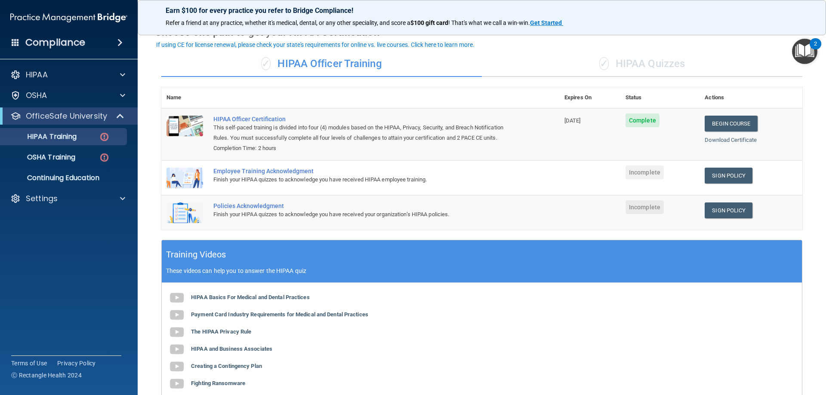
click at [544, 55] on div "✓ HIPAA Quizzes" at bounding box center [642, 64] width 321 height 26
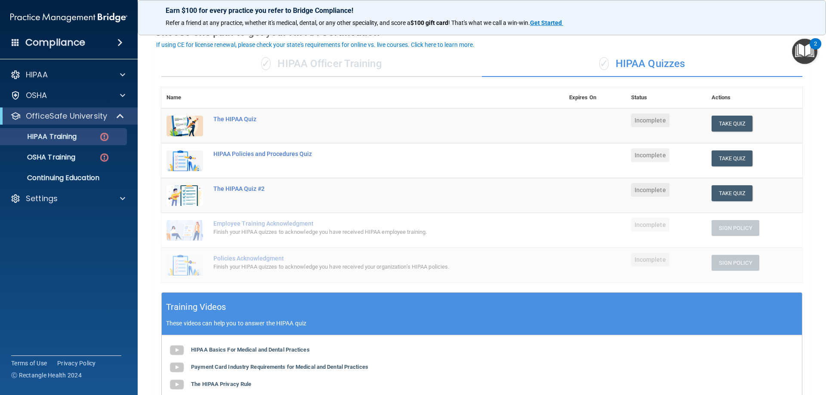
click at [421, 59] on div "✓ HIPAA Officer Training" at bounding box center [321, 64] width 321 height 26
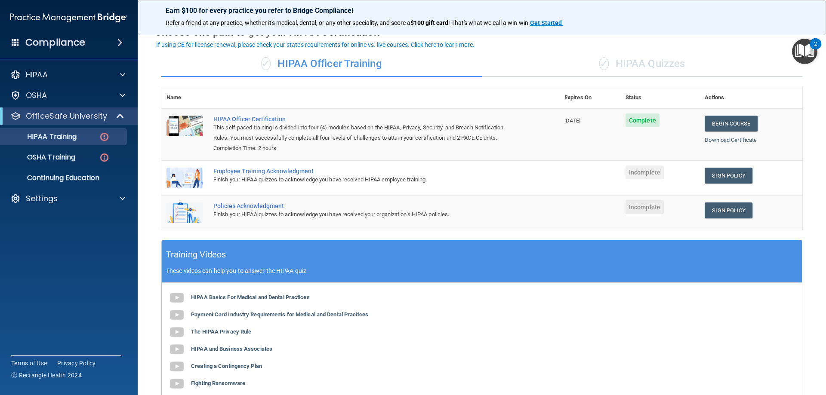
drag, startPoint x: 571, startPoint y: 123, endPoint x: 595, endPoint y: 120, distance: 24.3
click at [595, 120] on td "09/10/2026" at bounding box center [589, 134] width 61 height 52
drag, startPoint x: 293, startPoint y: 220, endPoint x: 402, endPoint y: 227, distance: 109.5
click at [402, 227] on td "Policies Acknowledgment Finish your HIPAA quizzes to acknowledge you have recei…" at bounding box center [383, 212] width 351 height 35
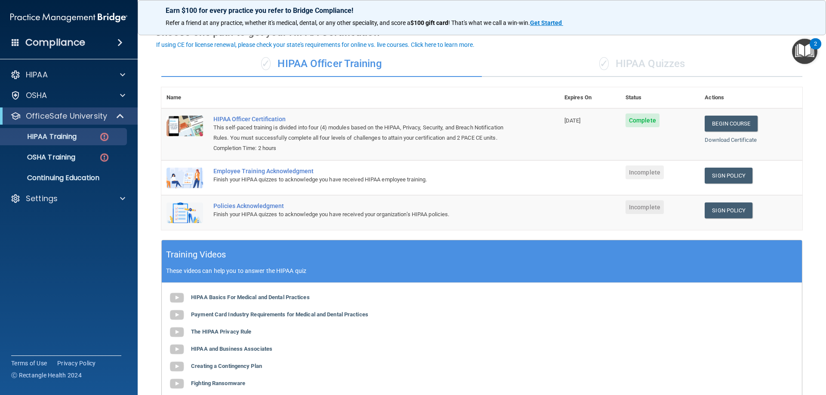
click at [609, 66] on div "✓ HIPAA Quizzes" at bounding box center [642, 64] width 321 height 26
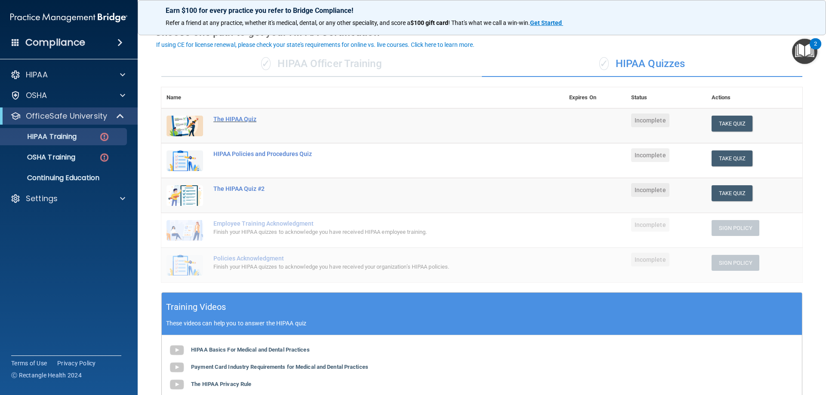
click at [249, 123] on div "The HIPAA Quiz" at bounding box center [367, 119] width 308 height 7
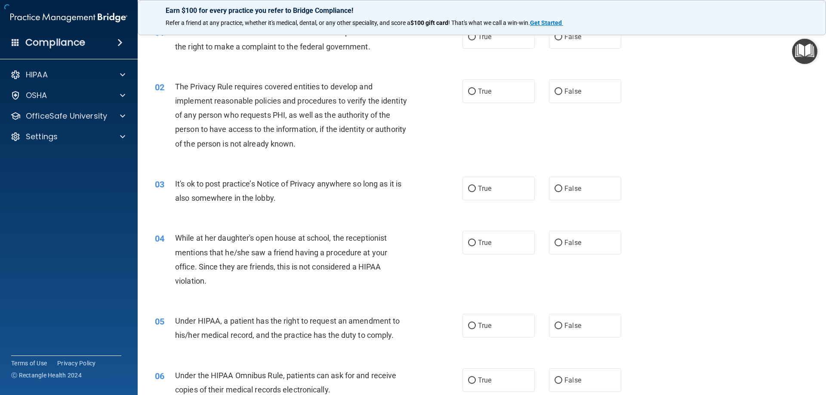
click at [249, 123] on div "The Privacy Rule requires covered entities to develop and implement reasonable …" at bounding box center [295, 115] width 241 height 71
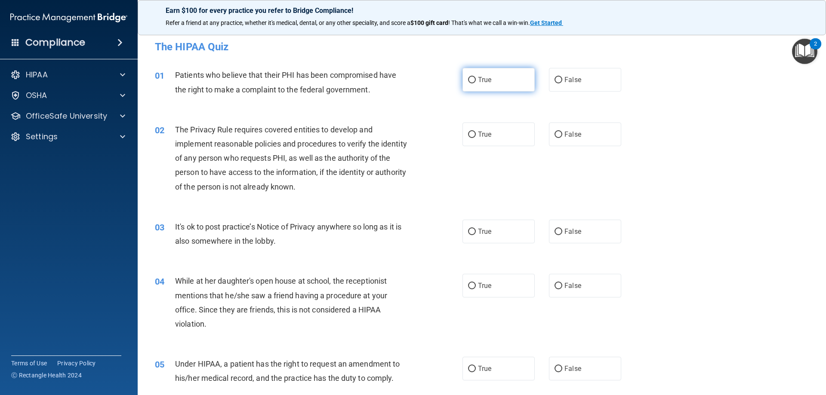
click at [468, 81] on input "True" at bounding box center [472, 80] width 8 height 6
radio input "true"
click at [103, 39] on div "Compliance" at bounding box center [69, 42] width 138 height 19
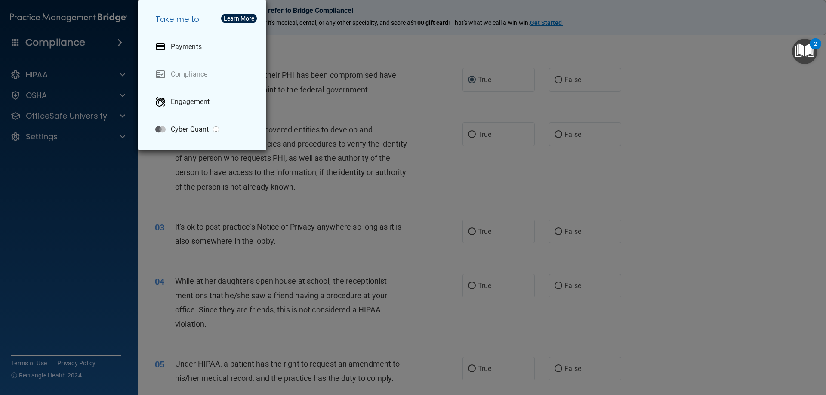
click at [100, 99] on div "Take me to: Payments Compliance Engagement Cyber Quant" at bounding box center [413, 197] width 826 height 395
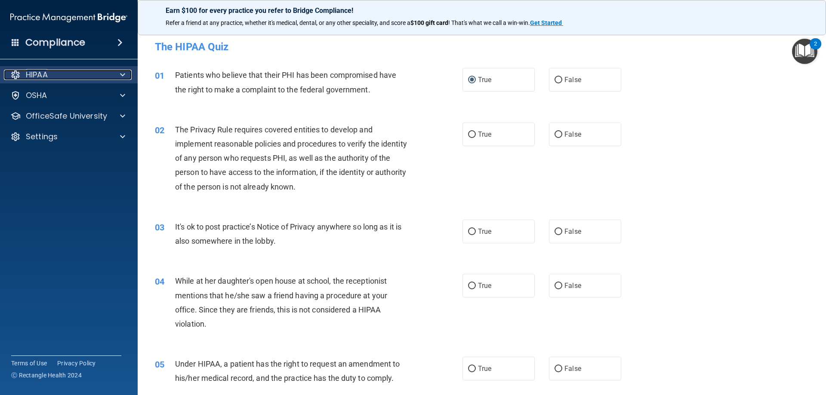
click at [107, 77] on div "HIPAA" at bounding box center [57, 75] width 107 height 10
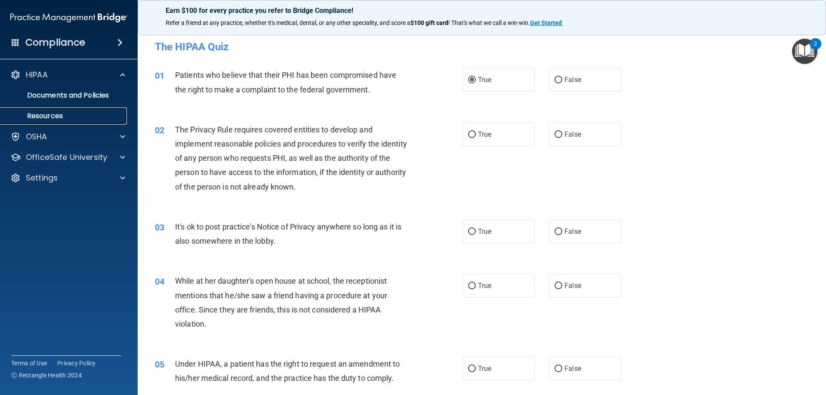
click at [105, 111] on link "Resources" at bounding box center [59, 116] width 136 height 17
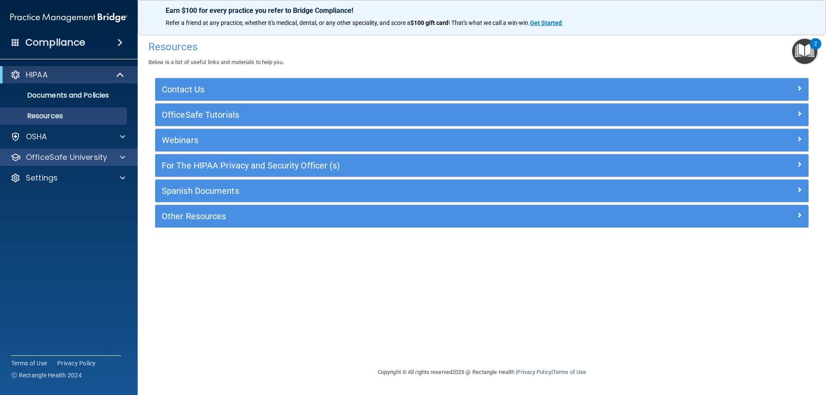
click at [93, 163] on div "OfficeSafe University" at bounding box center [69, 157] width 138 height 17
click at [98, 161] on p "OfficeSafe University" at bounding box center [66, 157] width 81 height 10
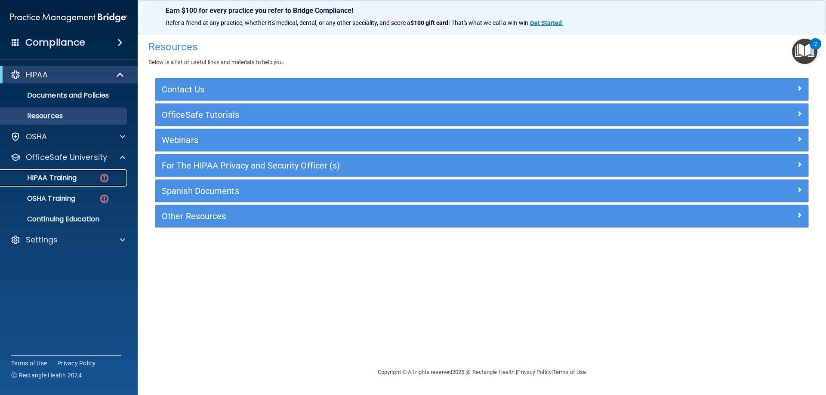
click at [91, 179] on div "HIPAA Training" at bounding box center [64, 178] width 117 height 9
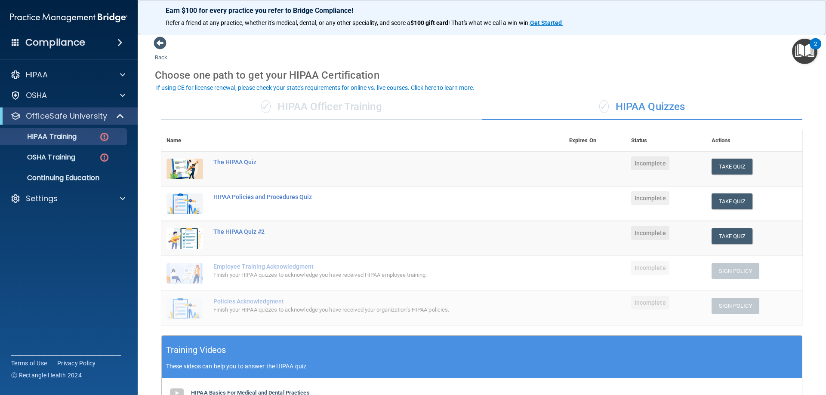
click at [285, 99] on div "✓ HIPAA Officer Training" at bounding box center [321, 107] width 321 height 26
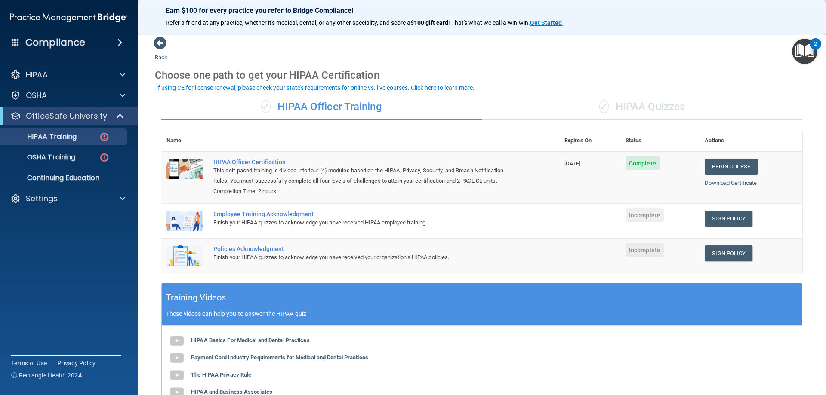
click at [582, 100] on div "✓ HIPAA Quizzes" at bounding box center [642, 107] width 321 height 26
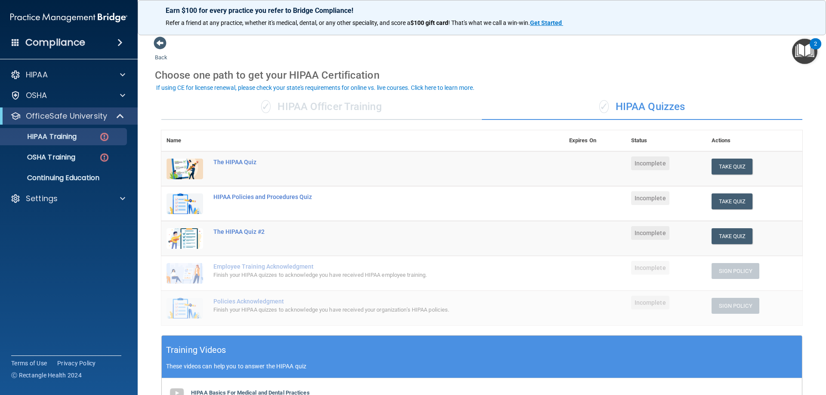
click at [291, 102] on div "✓ HIPAA Officer Training" at bounding box center [321, 107] width 321 height 26
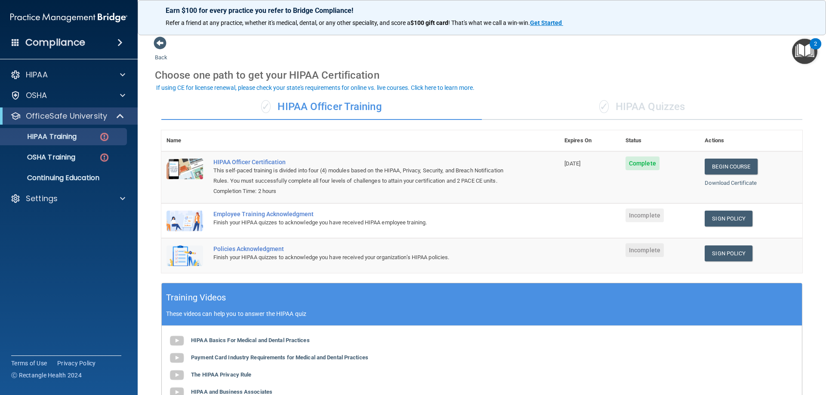
click at [571, 102] on div "✓ HIPAA Quizzes" at bounding box center [642, 107] width 321 height 26
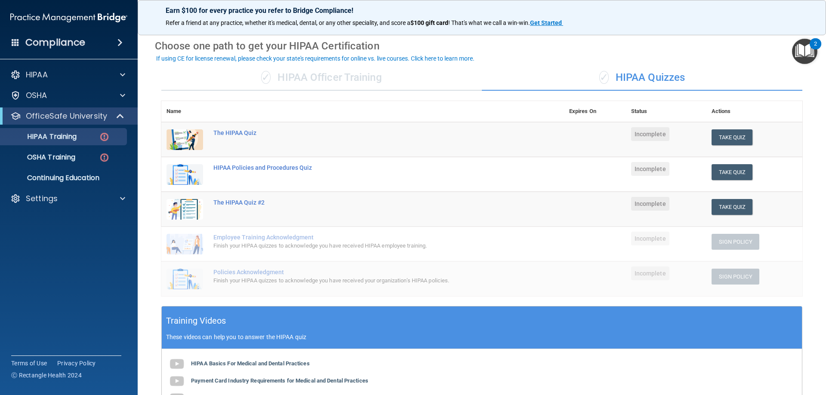
scroll to position [43, 0]
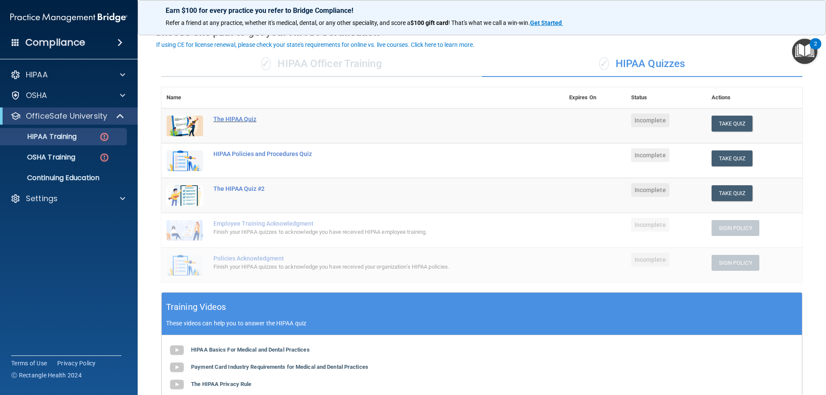
click at [241, 121] on div "The HIPAA Quiz" at bounding box center [367, 119] width 308 height 7
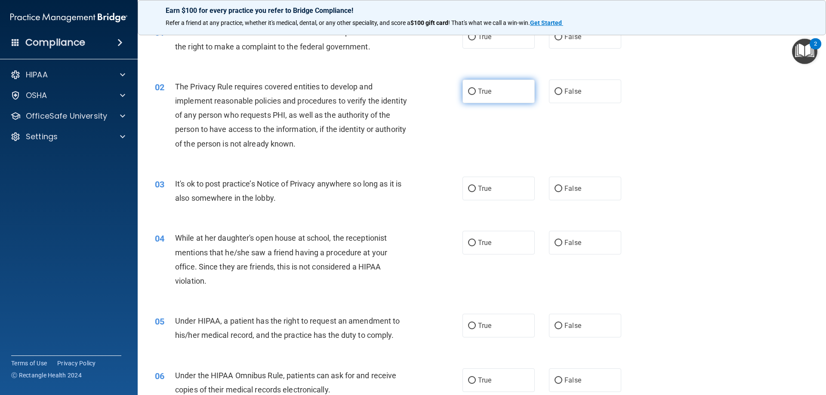
click at [464, 97] on label "True" at bounding box center [499, 92] width 72 height 24
click at [468, 95] on input "True" at bounding box center [472, 92] width 8 height 6
radio input "true"
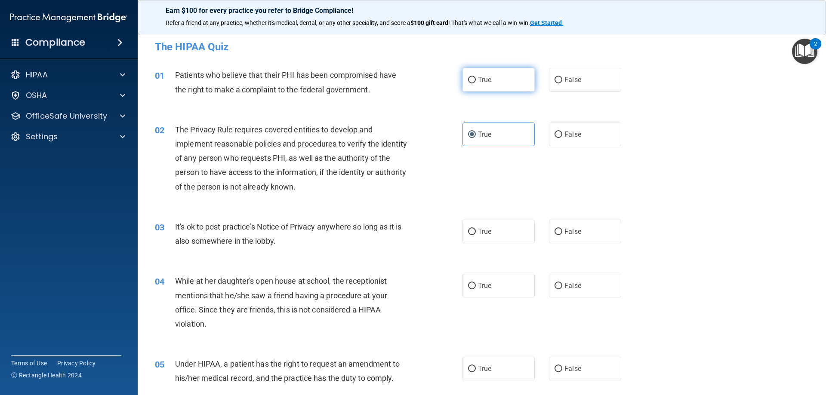
click at [480, 87] on label "True" at bounding box center [499, 80] width 72 height 24
click at [476, 83] on input "True" at bounding box center [472, 80] width 8 height 6
radio input "true"
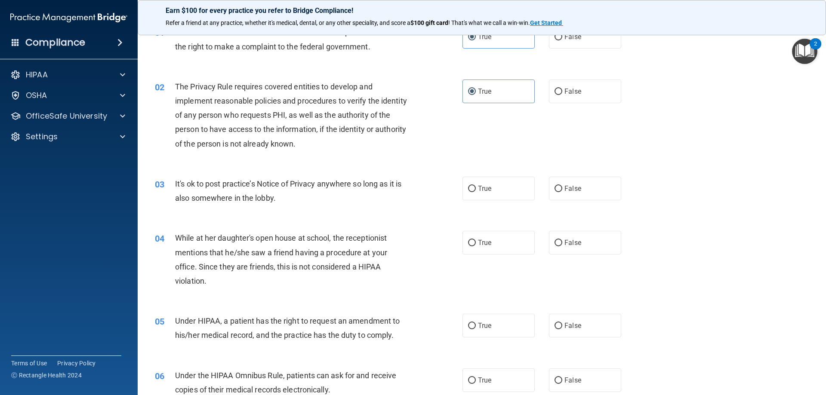
scroll to position [86, 0]
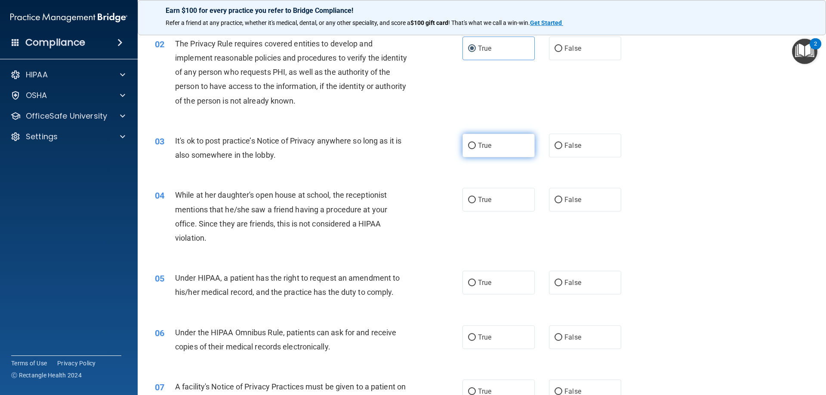
click at [466, 139] on label "True" at bounding box center [499, 146] width 72 height 24
click at [468, 143] on input "True" at bounding box center [472, 146] width 8 height 6
radio input "true"
click at [549, 192] on label "False" at bounding box center [585, 200] width 72 height 24
click at [555, 197] on input "False" at bounding box center [559, 200] width 8 height 6
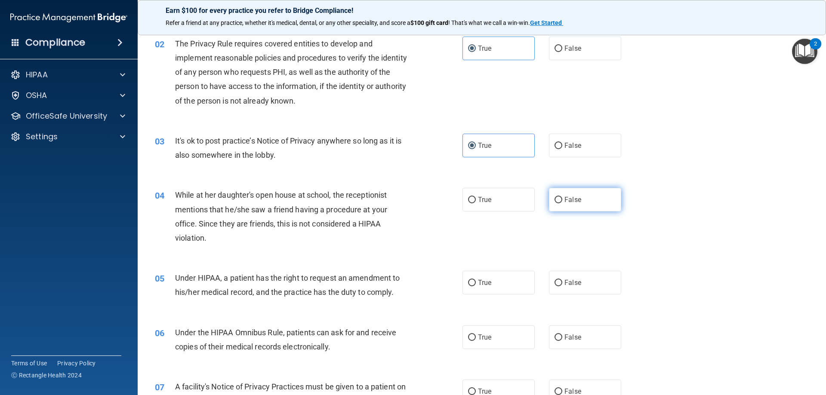
radio input "true"
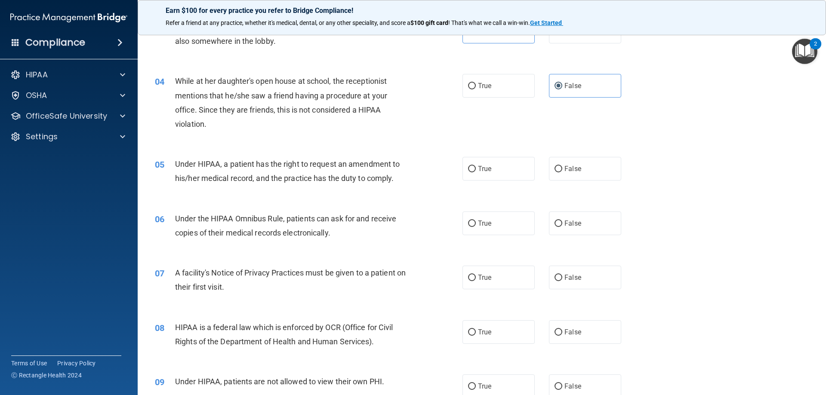
scroll to position [215, 0]
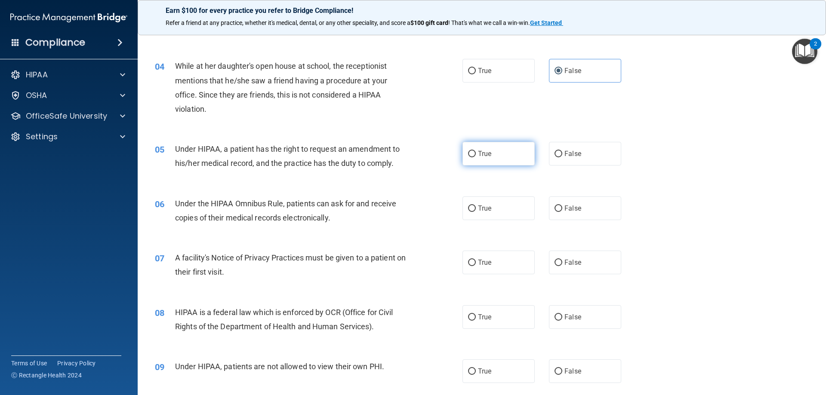
click at [481, 152] on span "True" at bounding box center [484, 154] width 13 height 8
click at [476, 152] on input "True" at bounding box center [472, 154] width 8 height 6
radio input "true"
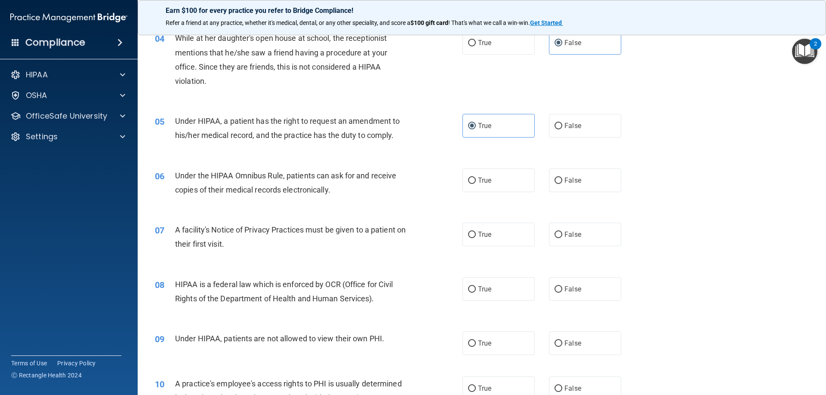
scroll to position [258, 0]
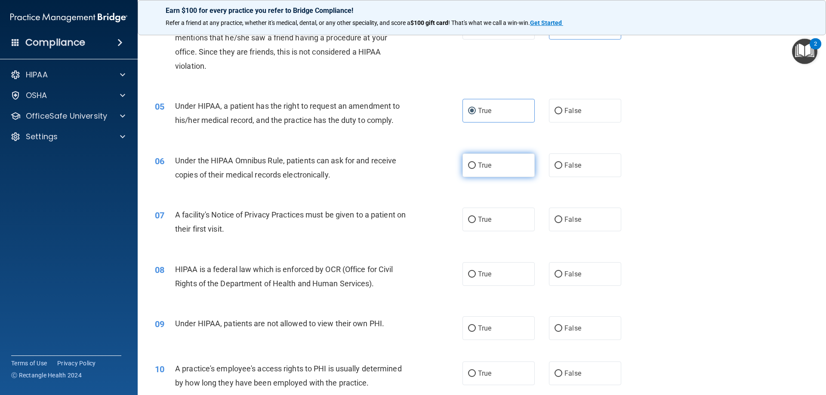
click at [470, 163] on input "True" at bounding box center [472, 166] width 8 height 6
radio input "true"
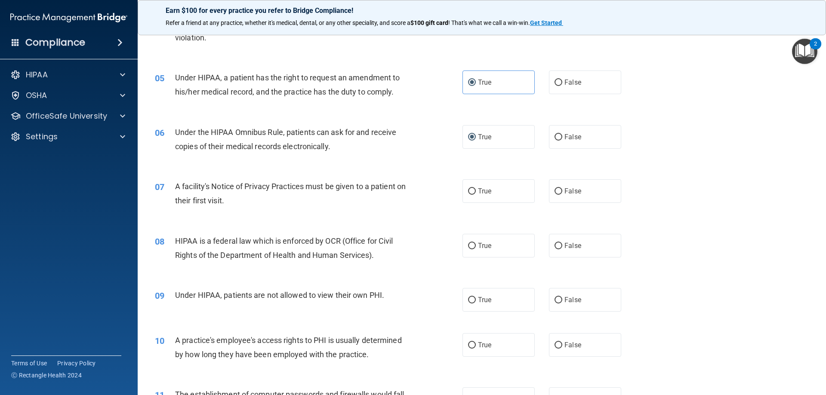
scroll to position [344, 0]
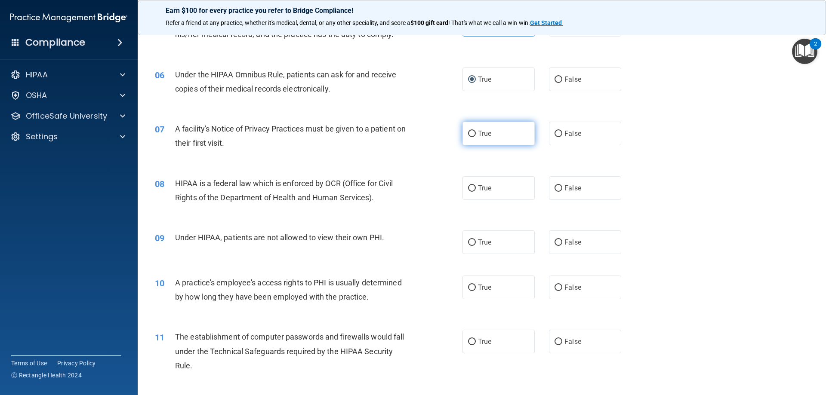
click at [479, 137] on span "True" at bounding box center [484, 134] width 13 height 8
click at [476, 137] on input "True" at bounding box center [472, 134] width 8 height 6
radio input "true"
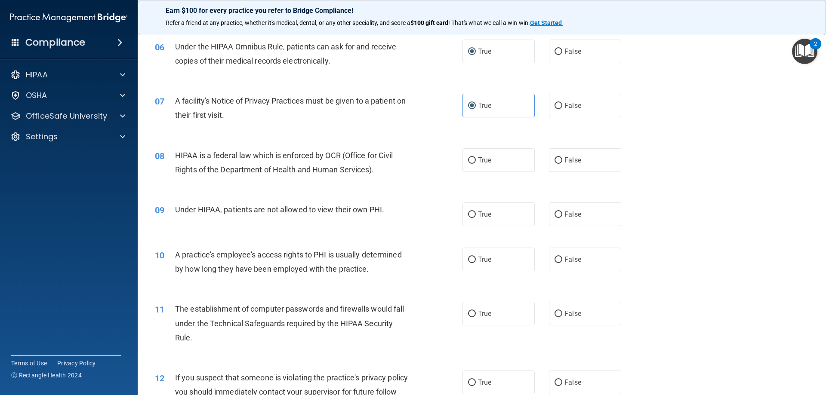
scroll to position [387, 0]
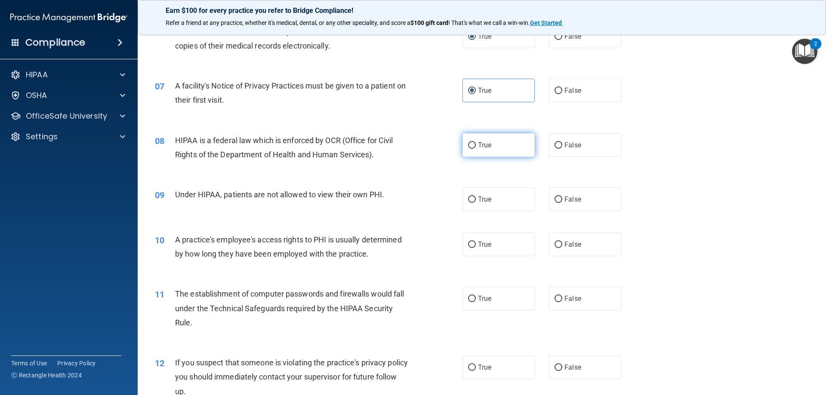
click at [482, 155] on label "True" at bounding box center [499, 145] width 72 height 24
click at [476, 149] on input "True" at bounding box center [472, 145] width 8 height 6
radio input "true"
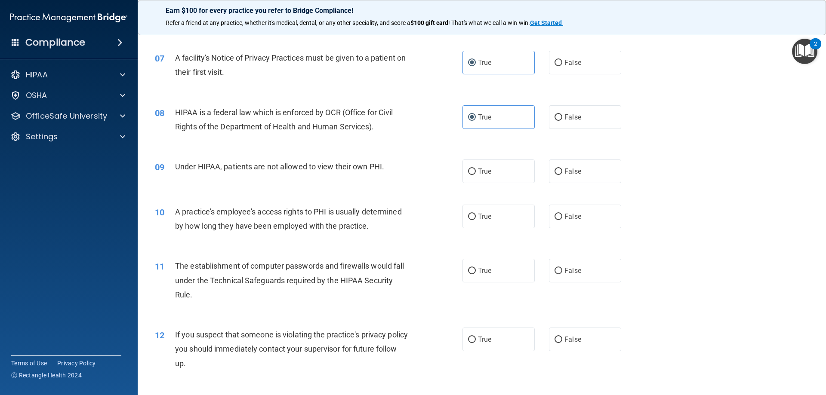
scroll to position [430, 0]
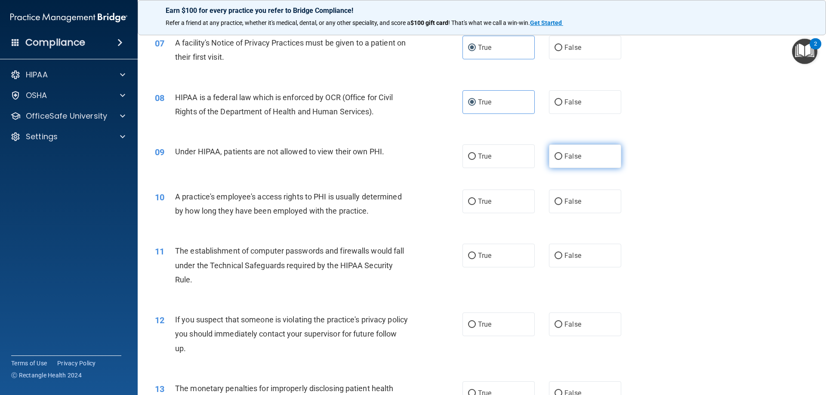
click at [549, 163] on label "False" at bounding box center [585, 157] width 72 height 24
click at [555, 160] on input "False" at bounding box center [559, 157] width 8 height 6
radio input "true"
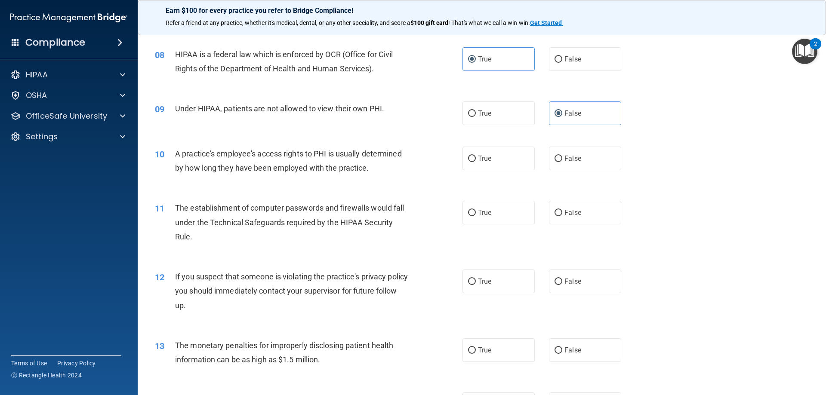
scroll to position [516, 0]
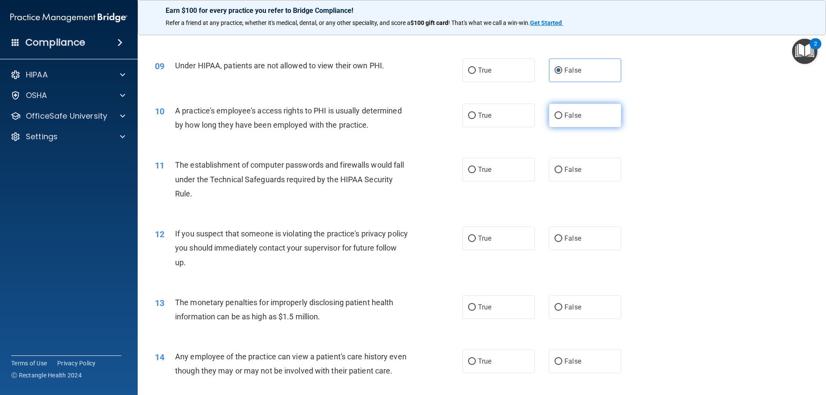
click at [565, 116] on span "False" at bounding box center [573, 115] width 17 height 8
click at [562, 116] on input "False" at bounding box center [559, 116] width 8 height 6
radio input "true"
click at [478, 179] on label "True" at bounding box center [499, 170] width 72 height 24
click at [476, 173] on input "True" at bounding box center [472, 170] width 8 height 6
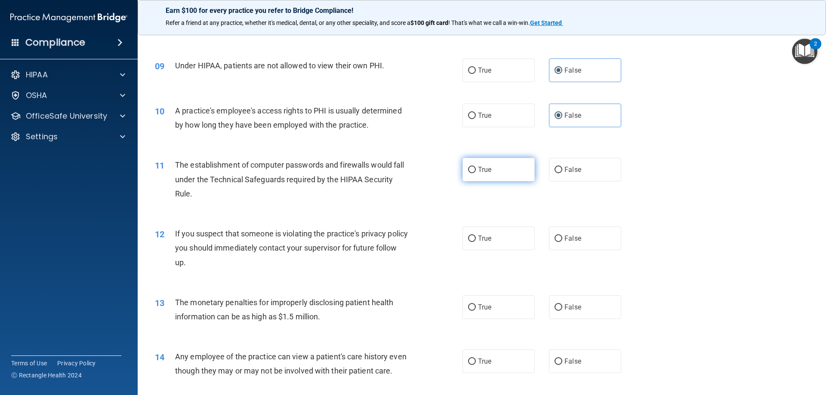
radio input "true"
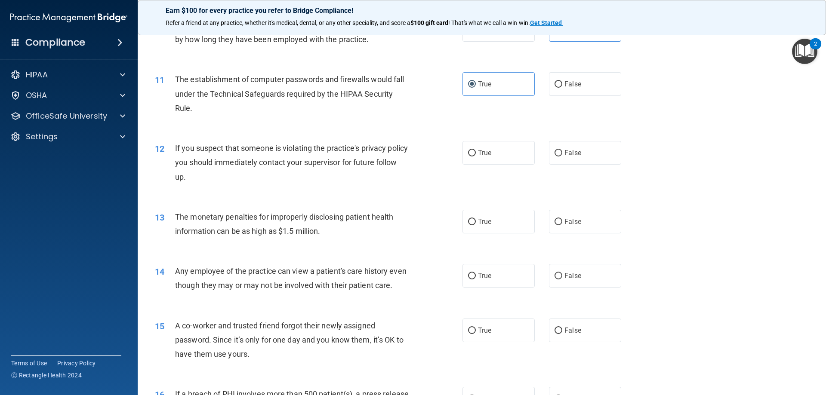
scroll to position [602, 0]
click at [468, 155] on input "True" at bounding box center [472, 153] width 8 height 6
radio input "true"
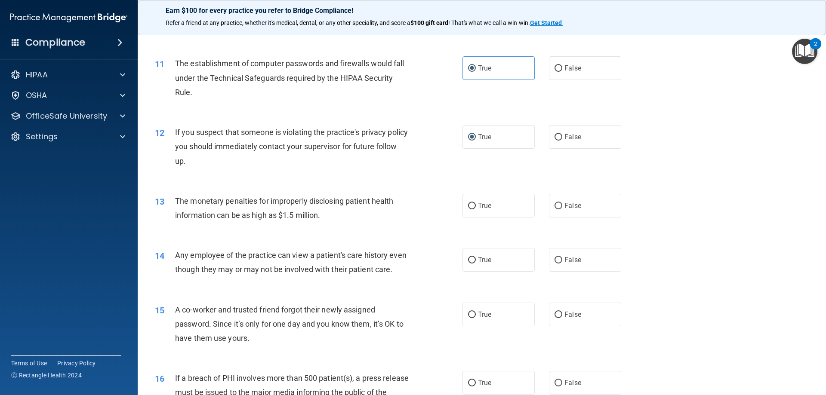
scroll to position [646, 0]
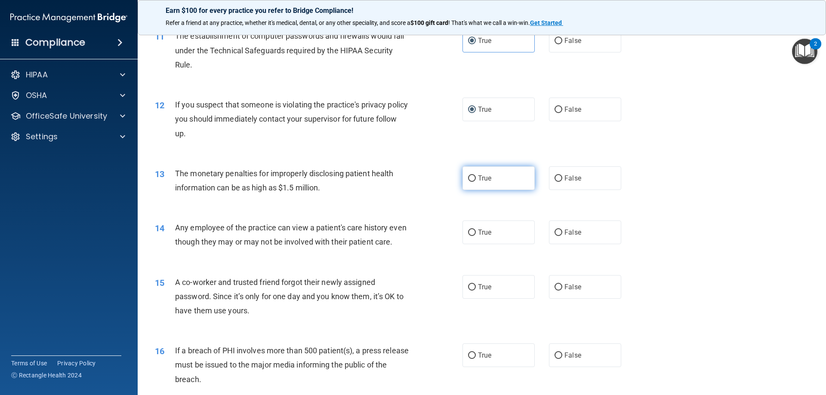
click at [469, 177] on input "True" at bounding box center [472, 179] width 8 height 6
radio input "true"
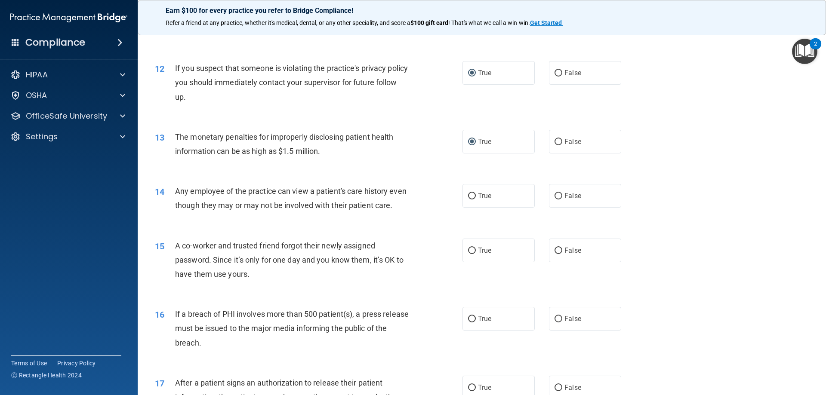
scroll to position [732, 0]
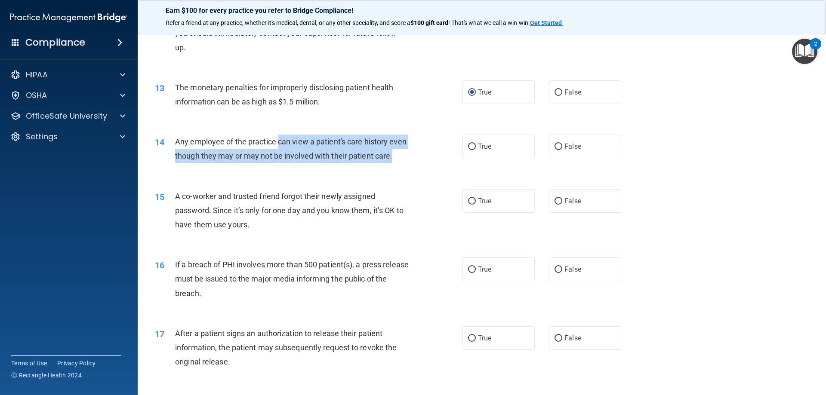
drag, startPoint x: 280, startPoint y: 145, endPoint x: 283, endPoint y: 166, distance: 21.3
click at [283, 163] on div "Any employee of the practice can view a patient's care history even though they…" at bounding box center [295, 149] width 241 height 28
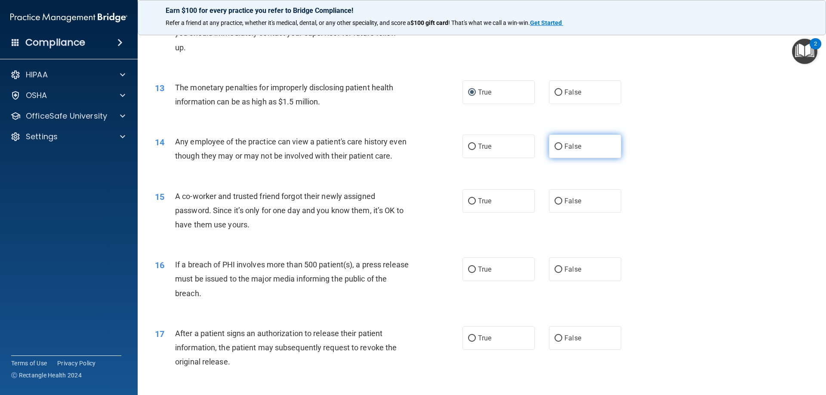
click at [554, 152] on label "False" at bounding box center [585, 147] width 72 height 24
click at [555, 150] on input "False" at bounding box center [559, 147] width 8 height 6
radio input "true"
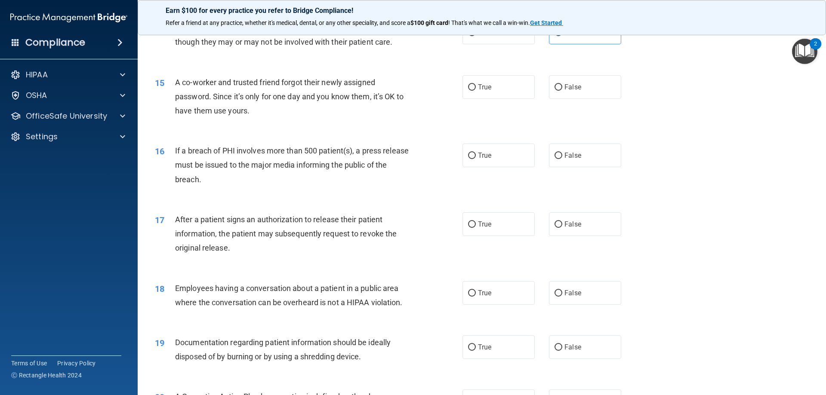
scroll to position [861, 0]
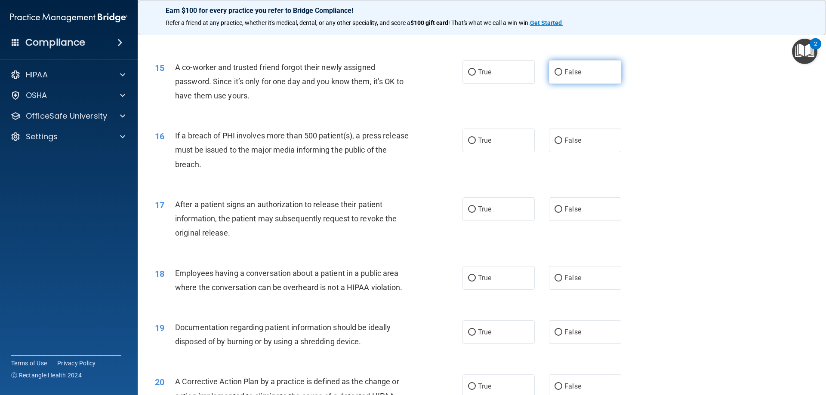
click at [550, 84] on label "False" at bounding box center [585, 72] width 72 height 24
click at [555, 76] on input "False" at bounding box center [559, 72] width 8 height 6
radio input "true"
click at [485, 152] on label "True" at bounding box center [499, 141] width 72 height 24
click at [476, 144] on input "True" at bounding box center [472, 141] width 8 height 6
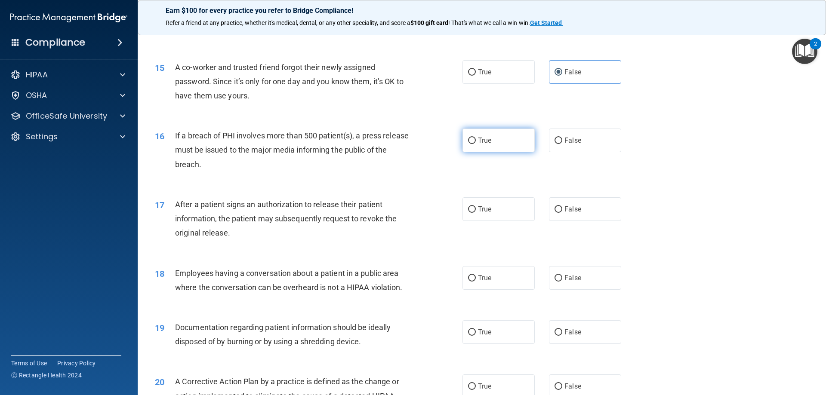
radio input "true"
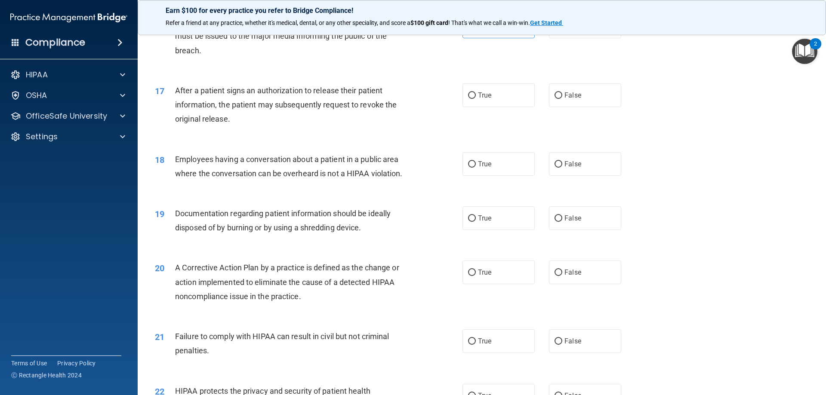
scroll to position [990, 0]
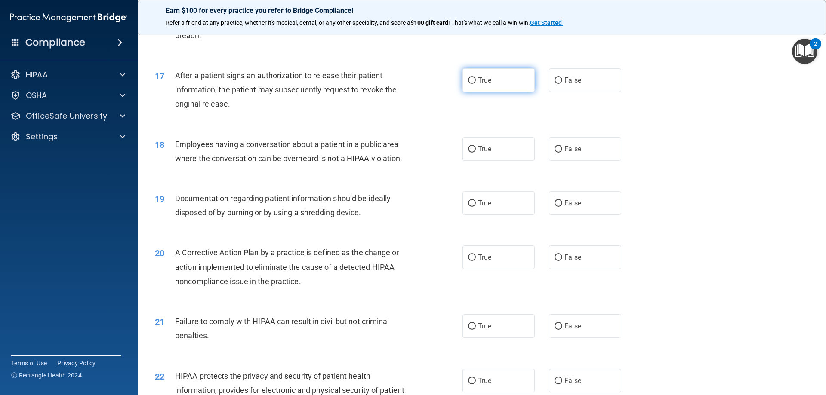
click at [491, 92] on label "True" at bounding box center [499, 80] width 72 height 24
click at [476, 84] on input "True" at bounding box center [472, 80] width 8 height 6
radio input "true"
click at [578, 159] on label "False" at bounding box center [585, 149] width 72 height 24
click at [562, 153] on input "False" at bounding box center [559, 149] width 8 height 6
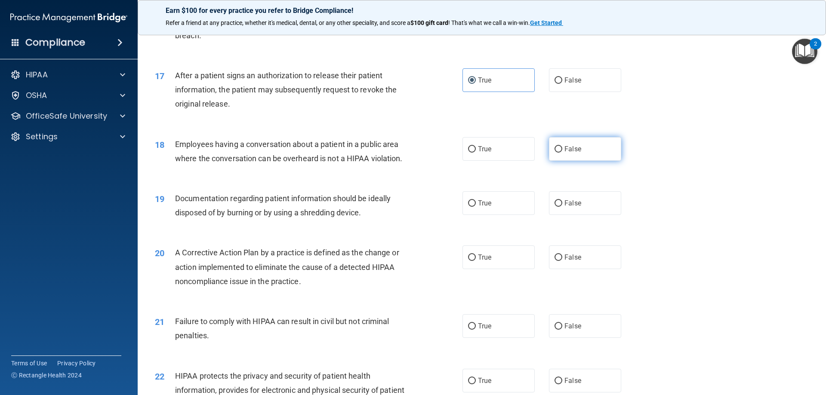
radio input "true"
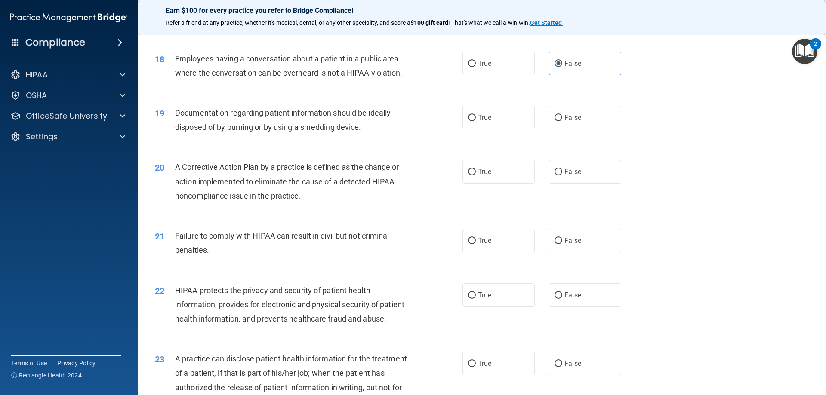
scroll to position [1076, 0]
click at [502, 129] on label "True" at bounding box center [499, 117] width 72 height 24
click at [476, 121] on input "True" at bounding box center [472, 117] width 8 height 6
radio input "true"
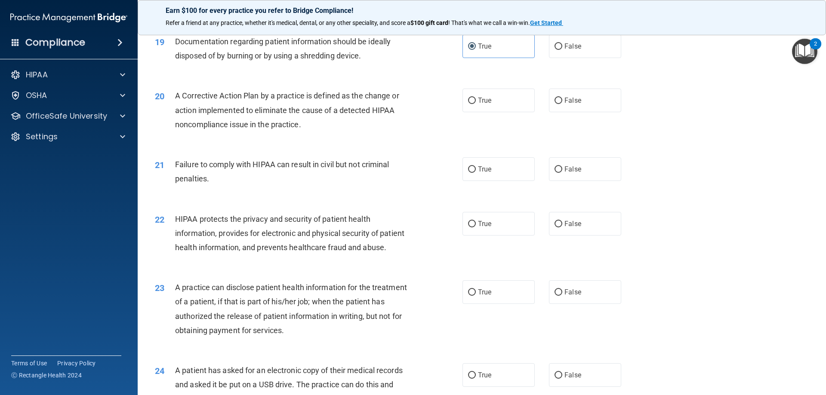
scroll to position [1162, 0]
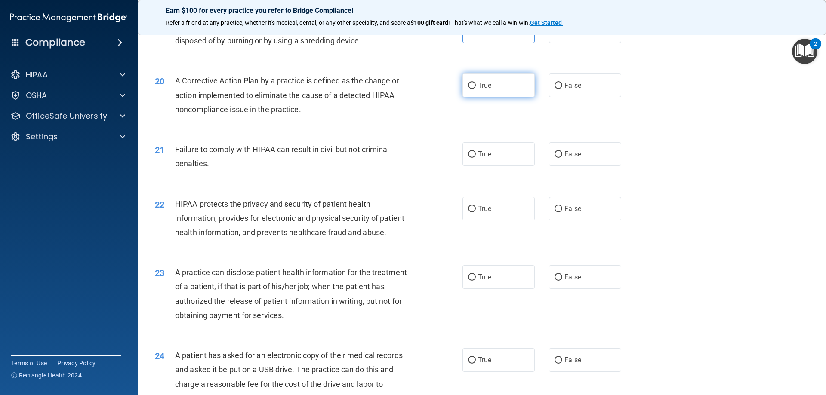
click at [470, 89] on input "True" at bounding box center [472, 86] width 8 height 6
radio input "true"
click at [559, 163] on label "False" at bounding box center [585, 154] width 72 height 24
click at [559, 158] on input "False" at bounding box center [559, 154] width 8 height 6
radio input "true"
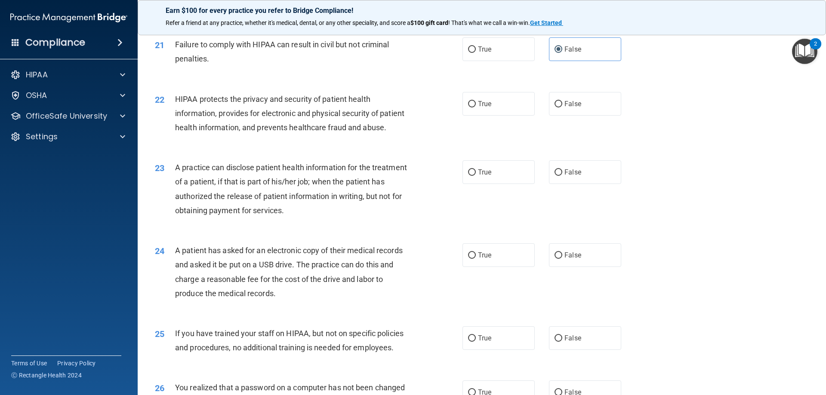
scroll to position [1291, 0]
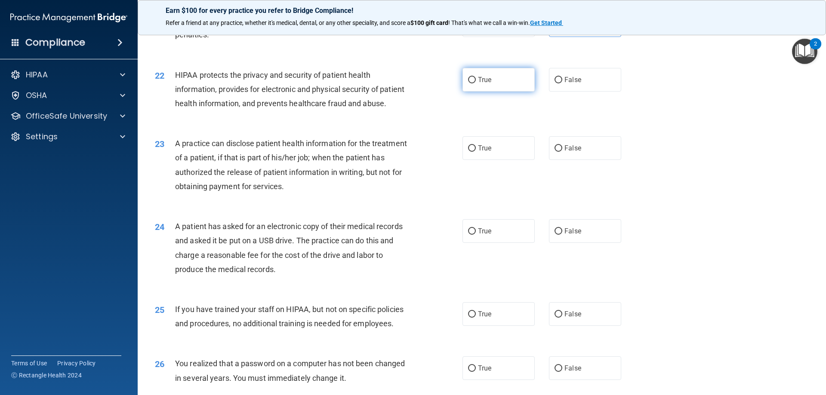
click at [478, 84] on span "True" at bounding box center [484, 80] width 13 height 8
click at [476, 83] on input "True" at bounding box center [472, 80] width 8 height 6
radio input "true"
click at [571, 243] on label "False" at bounding box center [585, 231] width 72 height 24
click at [562, 235] on input "False" at bounding box center [559, 232] width 8 height 6
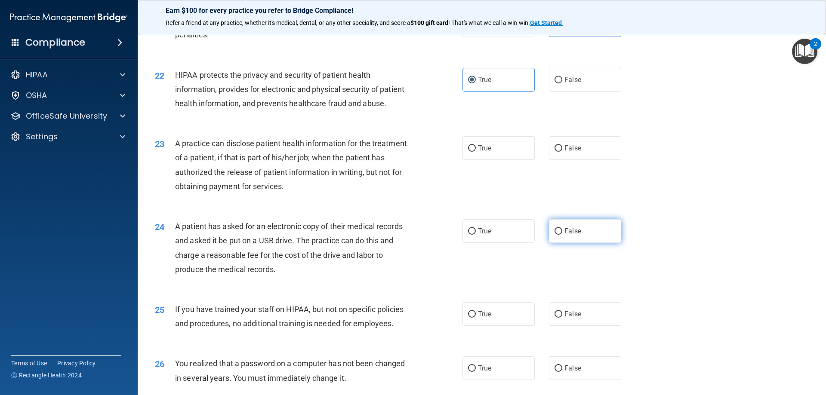
radio input "true"
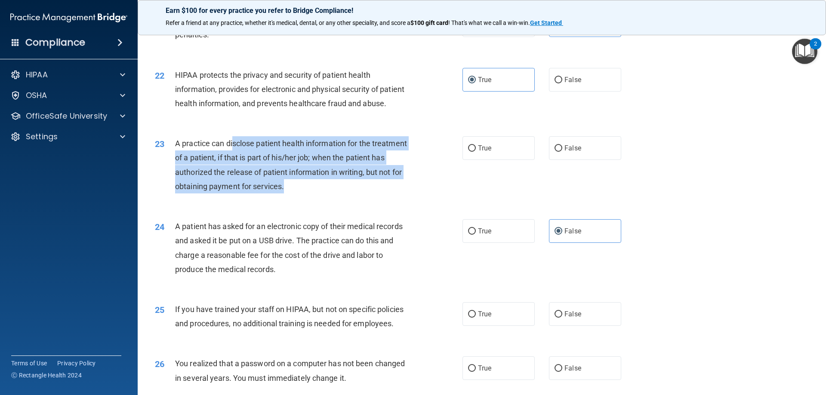
drag, startPoint x: 234, startPoint y: 176, endPoint x: 338, endPoint y: 210, distance: 109.7
click at [338, 194] on div "A practice can disclose patient health information for the treatment of a patie…" at bounding box center [295, 164] width 241 height 57
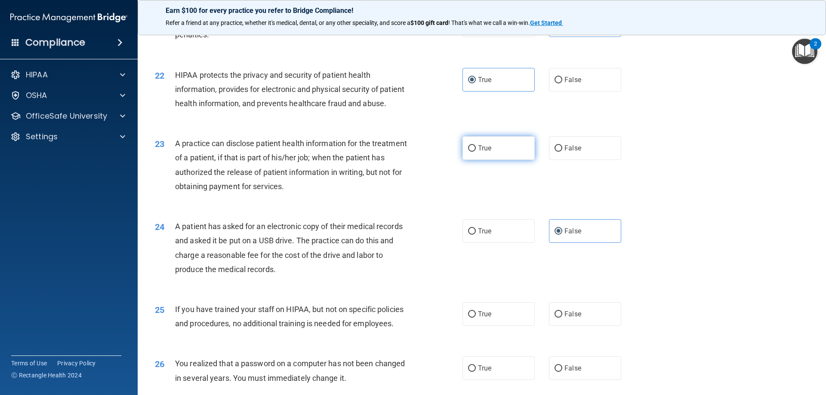
click at [492, 160] on label "True" at bounding box center [499, 148] width 72 height 24
click at [476, 152] on input "True" at bounding box center [472, 148] width 8 height 6
radio input "true"
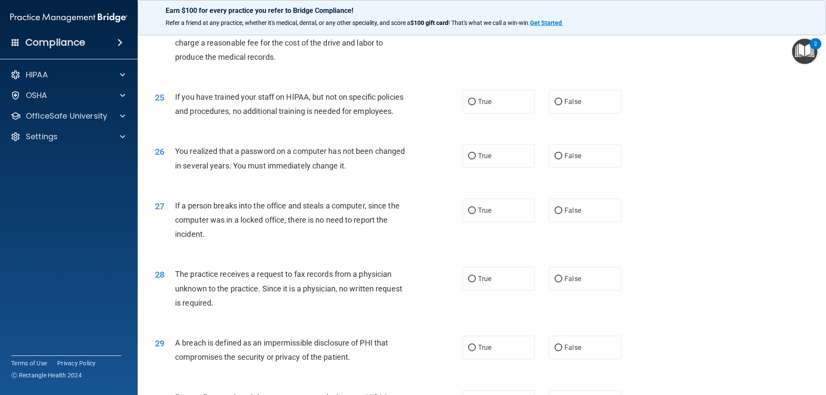
scroll to position [1506, 0]
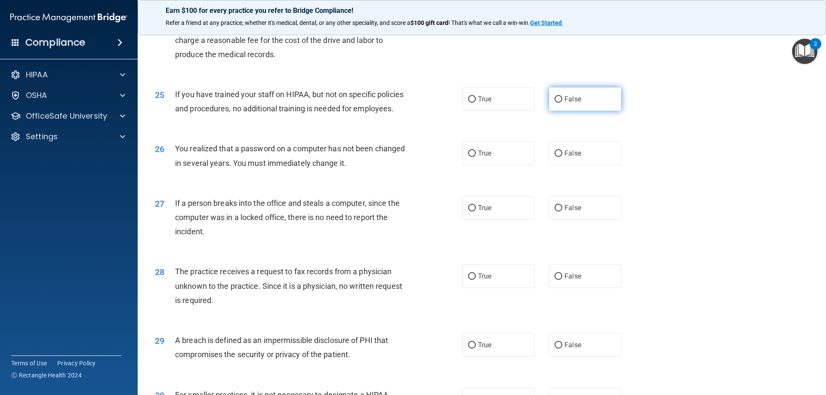
click at [592, 111] on label "False" at bounding box center [585, 99] width 72 height 24
click at [562, 103] on input "False" at bounding box center [559, 99] width 8 height 6
radio input "true"
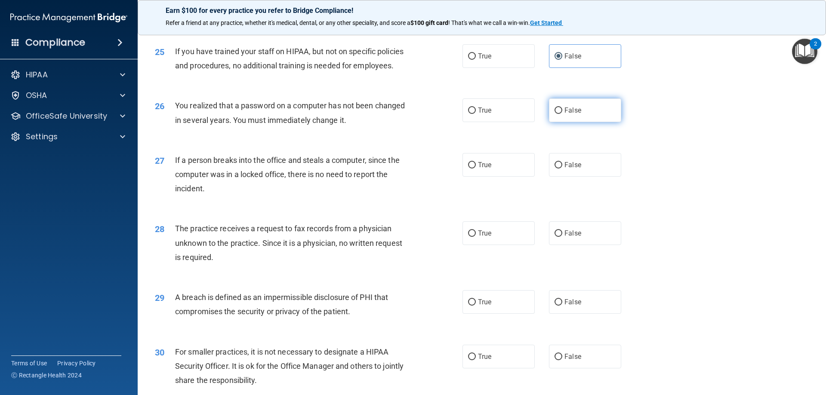
click at [574, 122] on label "False" at bounding box center [585, 111] width 72 height 24
click at [562, 114] on input "False" at bounding box center [559, 111] width 8 height 6
radio input "true"
click at [566, 177] on label "False" at bounding box center [585, 165] width 72 height 24
click at [562, 169] on input "False" at bounding box center [559, 165] width 8 height 6
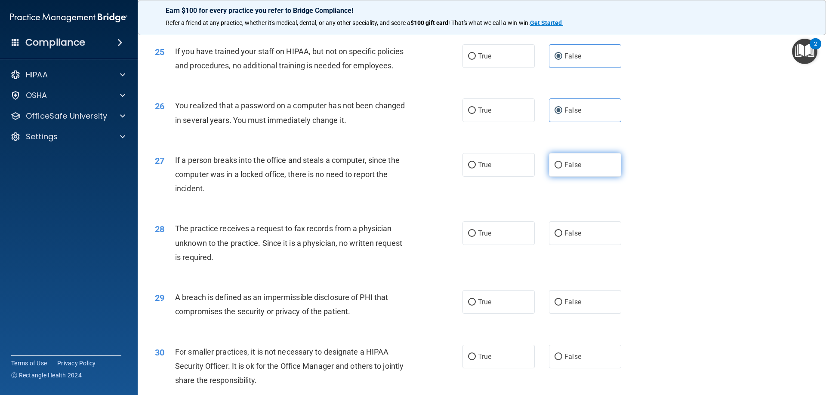
radio input "true"
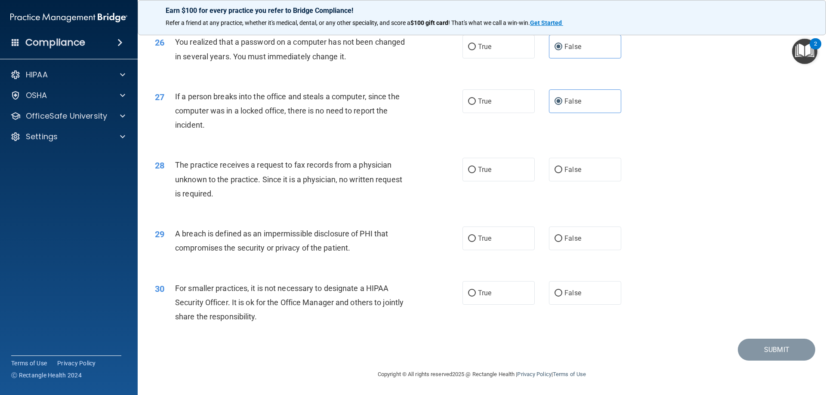
scroll to position [1641, 0]
click at [577, 164] on label "False" at bounding box center [585, 170] width 72 height 24
click at [562, 167] on input "False" at bounding box center [559, 170] width 8 height 6
radio input "true"
click at [488, 235] on span "True" at bounding box center [484, 239] width 13 height 8
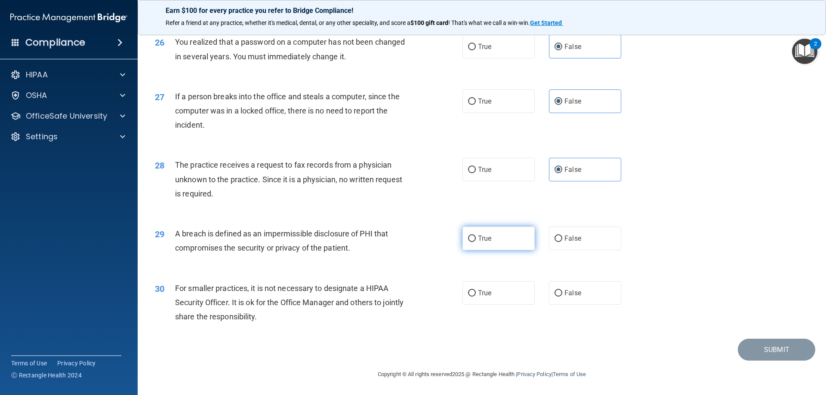
click at [476, 236] on input "True" at bounding box center [472, 239] width 8 height 6
radio input "true"
click at [555, 294] on input "False" at bounding box center [559, 293] width 8 height 6
radio input "true"
click at [777, 346] on button "Submit" at bounding box center [776, 350] width 77 height 22
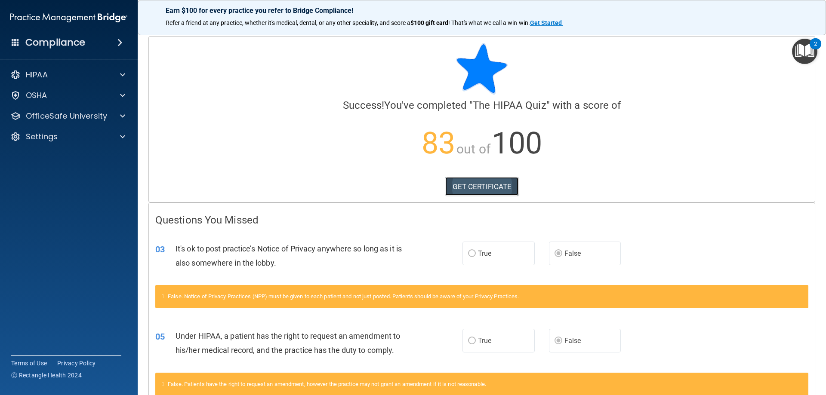
click at [484, 194] on link "GET CERTIFICATE" at bounding box center [482, 186] width 74 height 19
click at [77, 75] on div "HIPAA" at bounding box center [57, 75] width 107 height 10
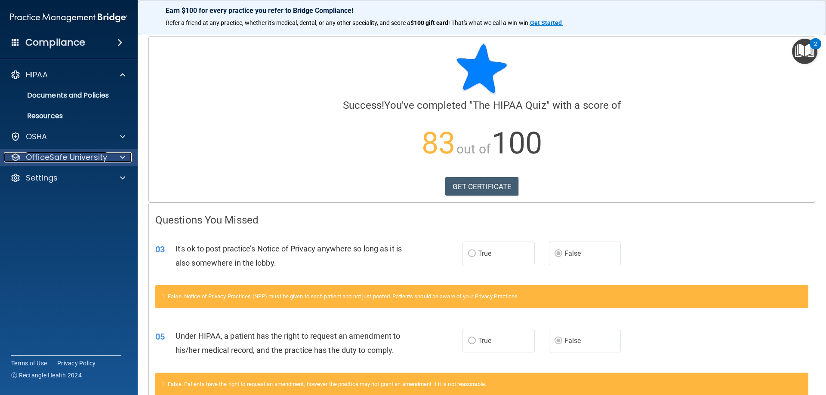
click at [77, 159] on p "OfficeSafe University" at bounding box center [66, 157] width 81 height 10
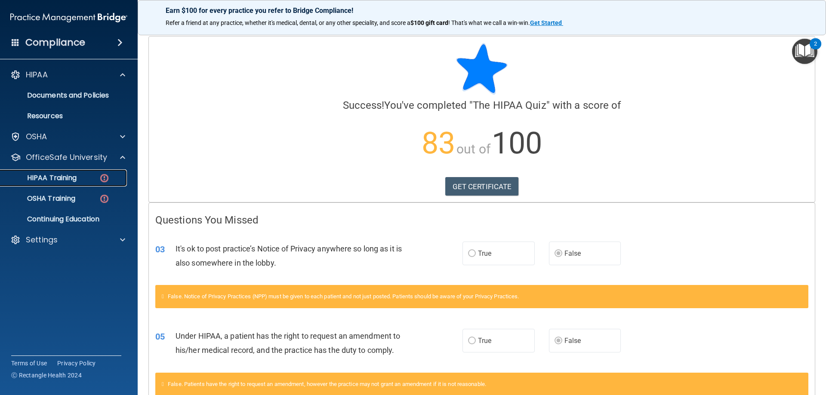
click at [79, 176] on div "HIPAA Training" at bounding box center [64, 178] width 117 height 9
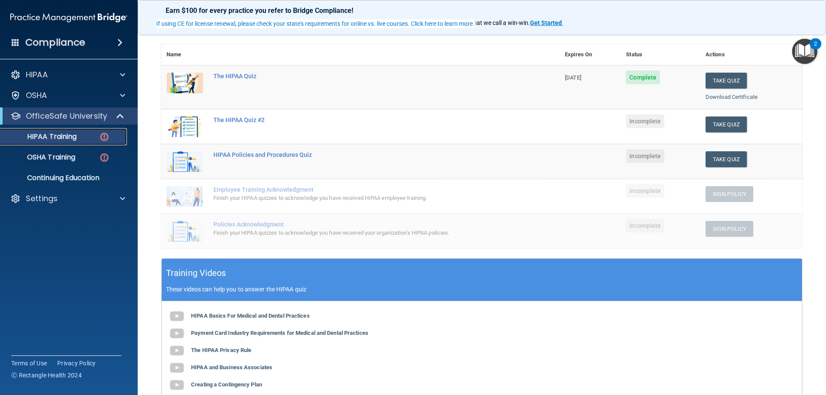
scroll to position [43, 0]
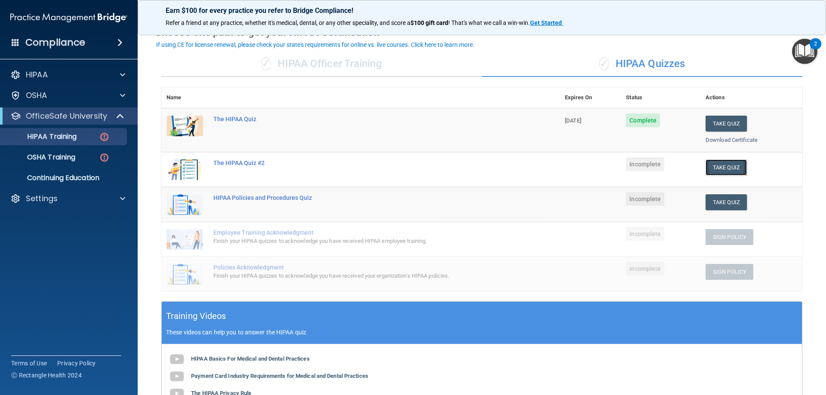
click at [714, 164] on button "Take Quiz" at bounding box center [726, 168] width 41 height 16
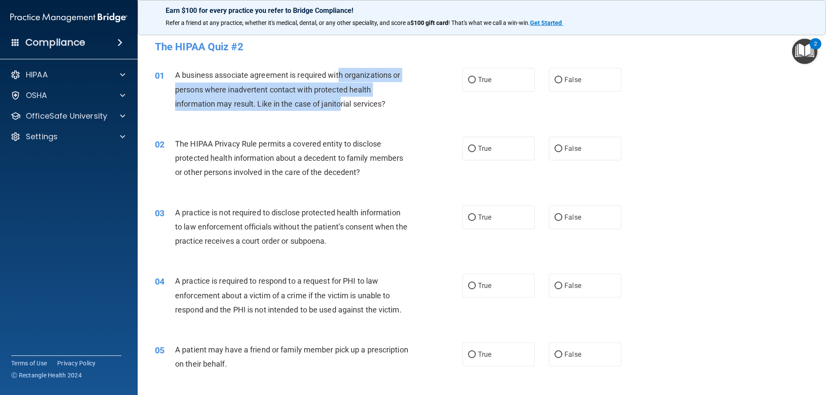
drag, startPoint x: 339, startPoint y: 74, endPoint x: 342, endPoint y: 101, distance: 26.9
click at [342, 101] on span "A business associate agreement is required with organizations or persons where …" at bounding box center [287, 89] width 225 height 37
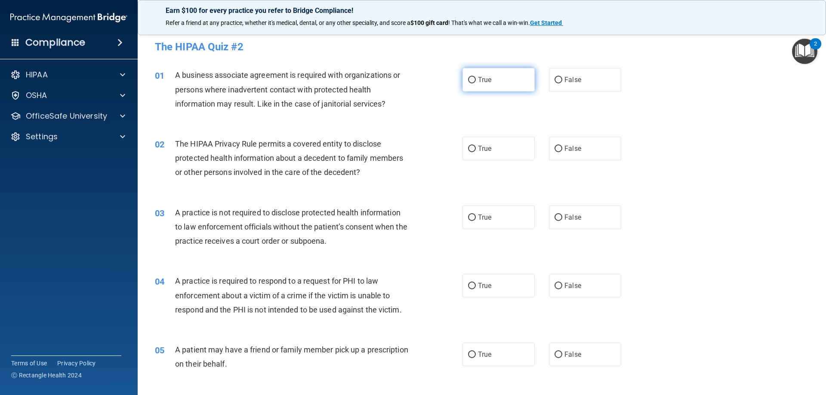
click at [472, 80] on input "True" at bounding box center [472, 80] width 8 height 6
radio input "true"
click at [515, 145] on label "True" at bounding box center [499, 149] width 72 height 24
click at [476, 146] on input "True" at bounding box center [472, 149] width 8 height 6
radio input "true"
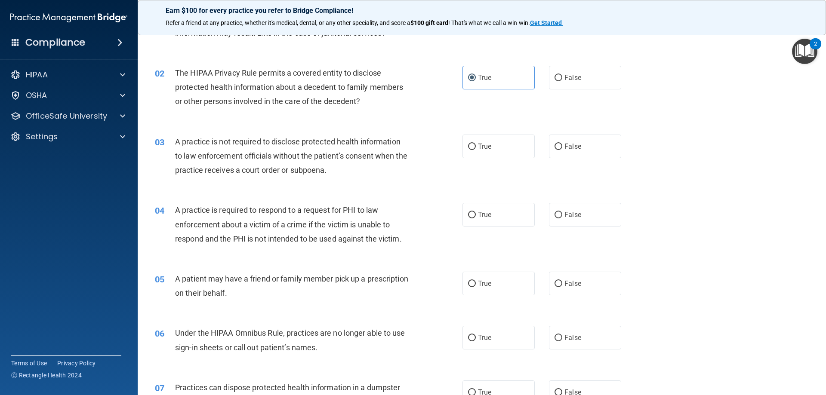
scroll to position [86, 0]
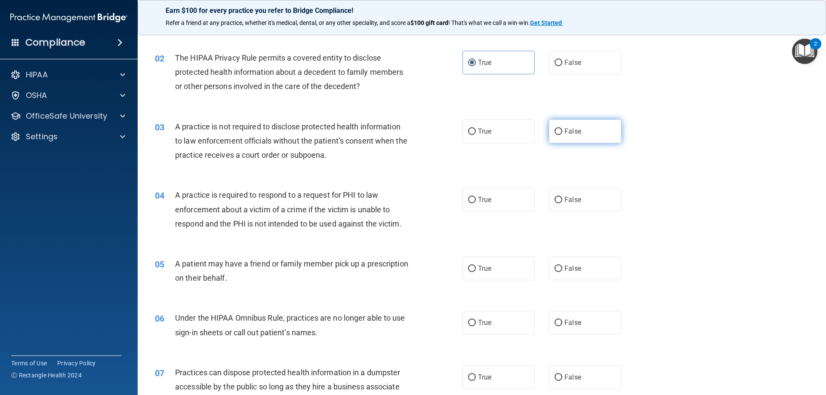
click at [550, 126] on label "False" at bounding box center [585, 132] width 72 height 24
click at [555, 129] on input "False" at bounding box center [559, 132] width 8 height 6
radio input "true"
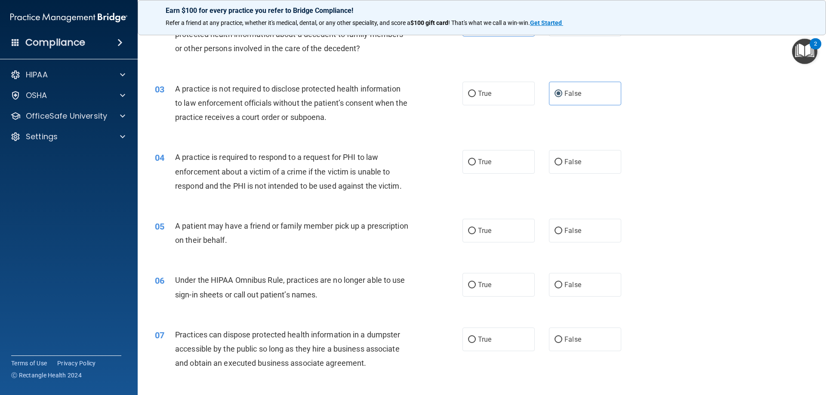
scroll to position [172, 0]
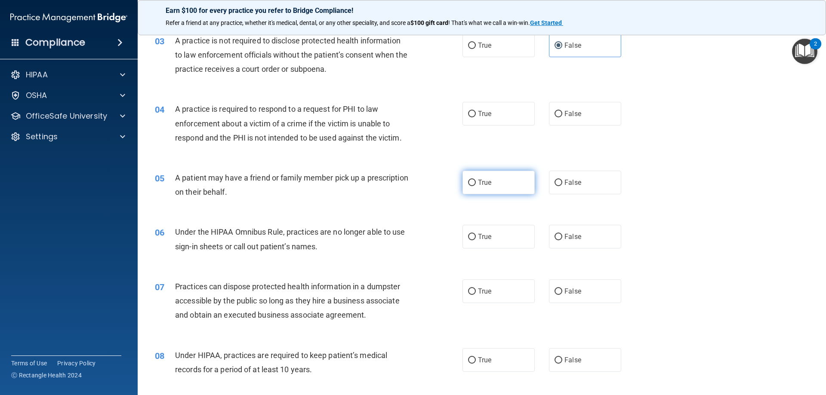
click at [505, 179] on label "True" at bounding box center [499, 183] width 72 height 24
click at [476, 180] on input "True" at bounding box center [472, 183] width 8 height 6
radio input "true"
click at [584, 234] on label "False" at bounding box center [585, 237] width 72 height 24
click at [562, 234] on input "False" at bounding box center [559, 237] width 8 height 6
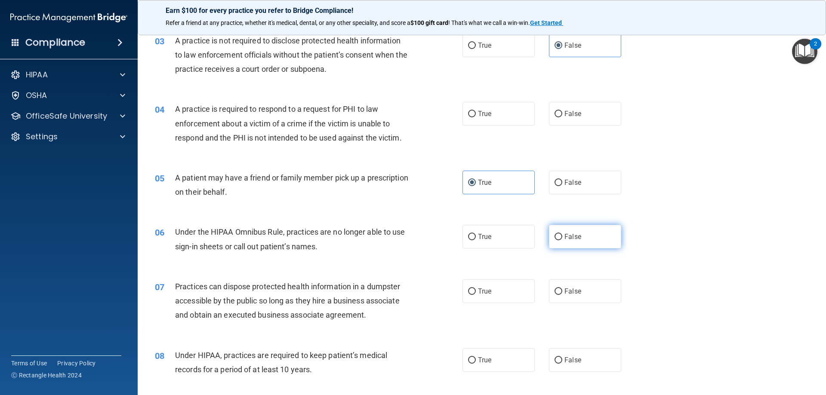
radio input "true"
click at [549, 124] on label "False" at bounding box center [585, 114] width 72 height 24
click at [555, 117] on input "False" at bounding box center [559, 114] width 8 height 6
radio input "true"
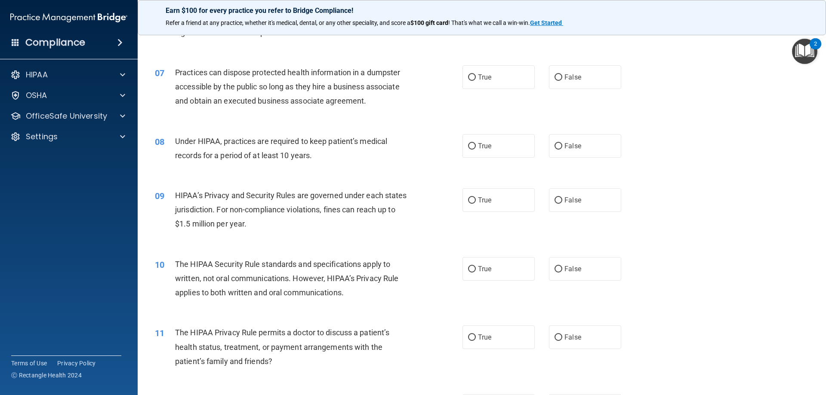
scroll to position [387, 0]
click at [555, 80] on input "False" at bounding box center [559, 77] width 8 height 6
radio input "true"
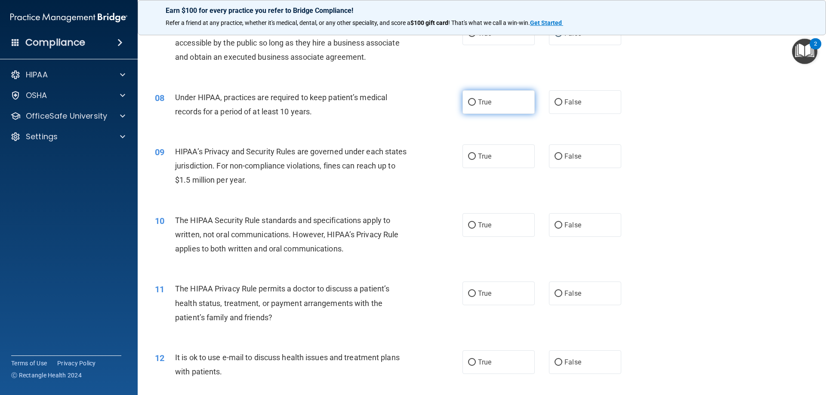
click at [487, 105] on span "True" at bounding box center [484, 102] width 13 height 8
click at [476, 105] on input "True" at bounding box center [472, 102] width 8 height 6
radio input "true"
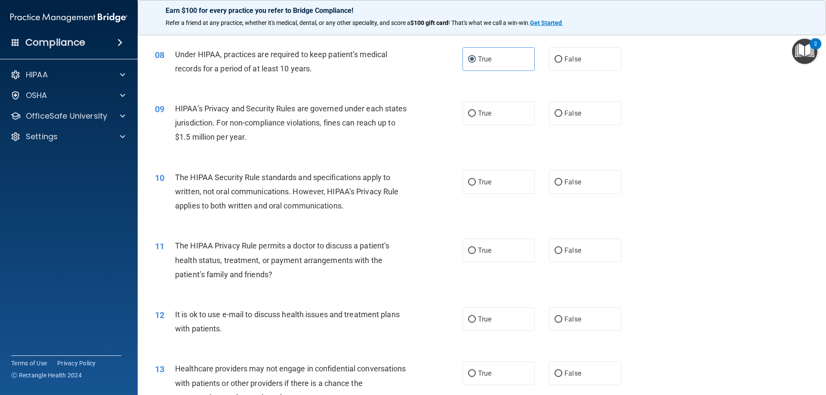
scroll to position [516, 0]
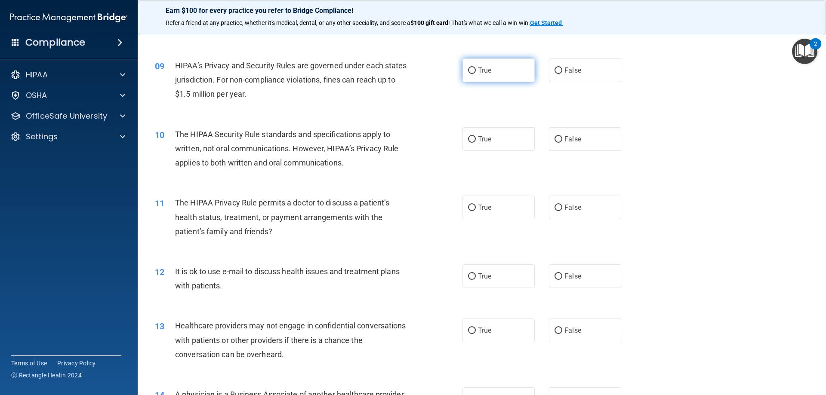
click at [511, 74] on label "True" at bounding box center [499, 71] width 72 height 24
click at [476, 74] on input "True" at bounding box center [472, 71] width 8 height 6
radio input "true"
click at [507, 139] on label "True" at bounding box center [499, 139] width 72 height 24
click at [476, 139] on input "True" at bounding box center [472, 139] width 8 height 6
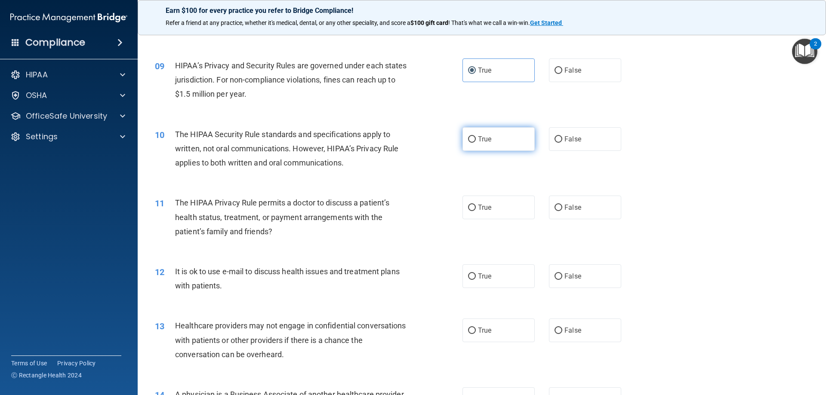
radio input "true"
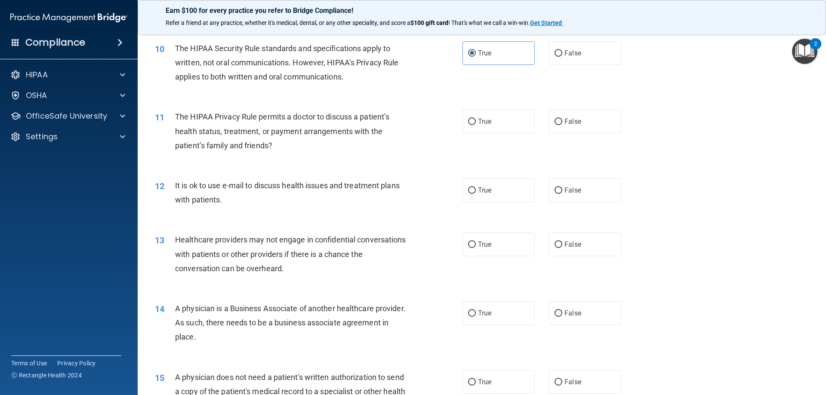
scroll to position [646, 0]
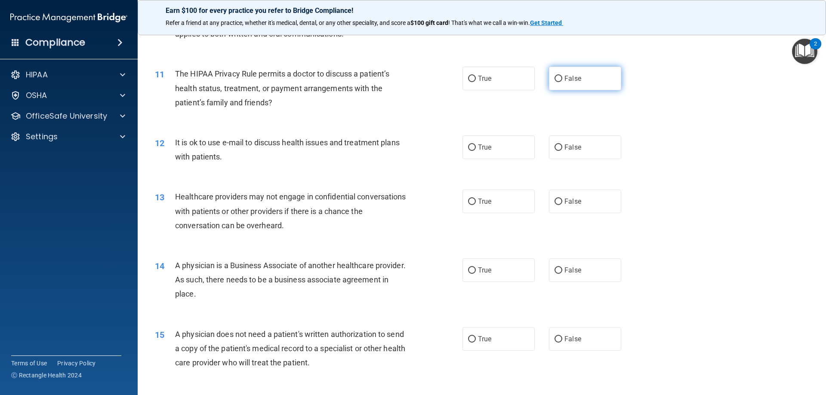
click at [592, 77] on label "False" at bounding box center [585, 79] width 72 height 24
click at [562, 77] on input "False" at bounding box center [559, 79] width 8 height 6
radio input "true"
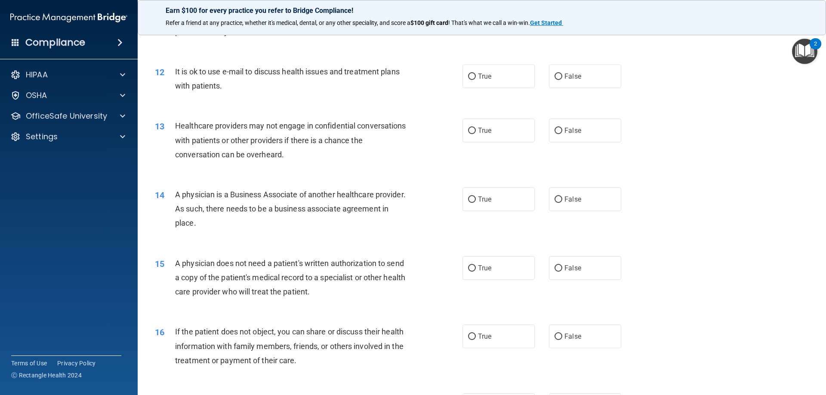
scroll to position [732, 0]
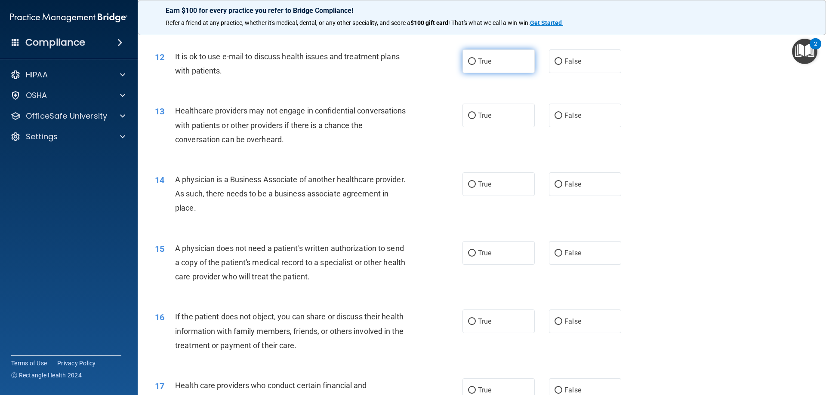
click at [481, 72] on label "True" at bounding box center [499, 61] width 72 height 24
click at [476, 65] on input "True" at bounding box center [472, 62] width 8 height 6
radio input "true"
click at [553, 106] on label "False" at bounding box center [585, 116] width 72 height 24
click at [555, 113] on input "False" at bounding box center [559, 116] width 8 height 6
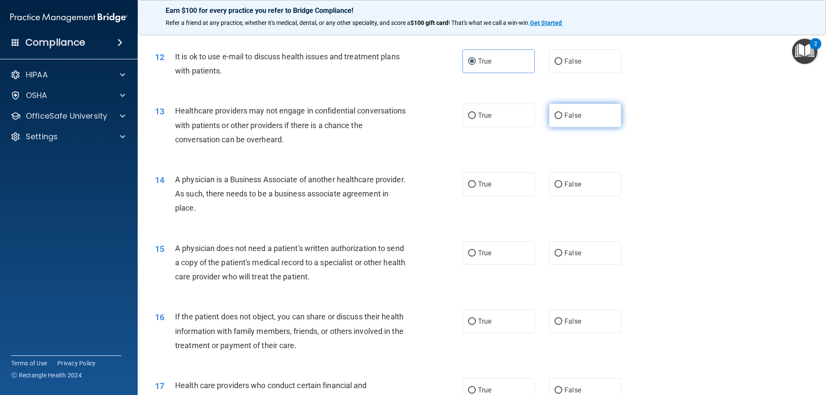
radio input "true"
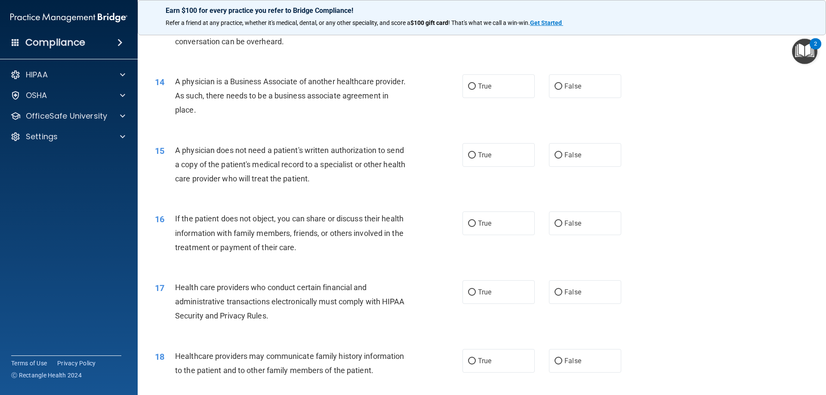
scroll to position [861, 0]
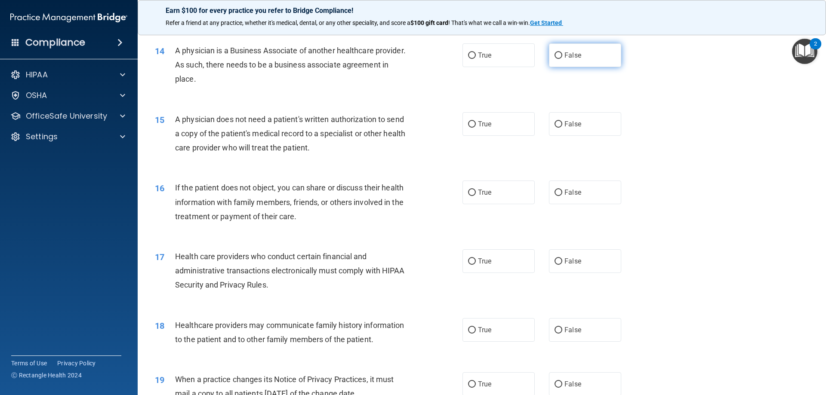
click at [589, 55] on label "False" at bounding box center [585, 55] width 72 height 24
click at [562, 55] on input "False" at bounding box center [559, 56] width 8 height 6
radio input "true"
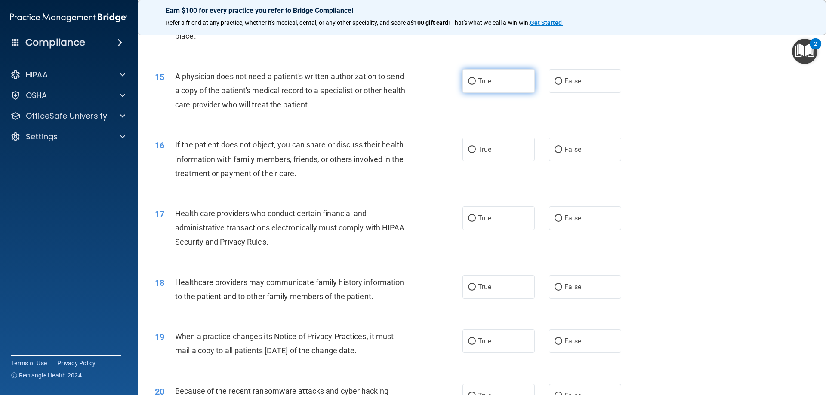
click at [491, 89] on label "True" at bounding box center [499, 81] width 72 height 24
click at [476, 85] on input "True" at bounding box center [472, 81] width 8 height 6
radio input "true"
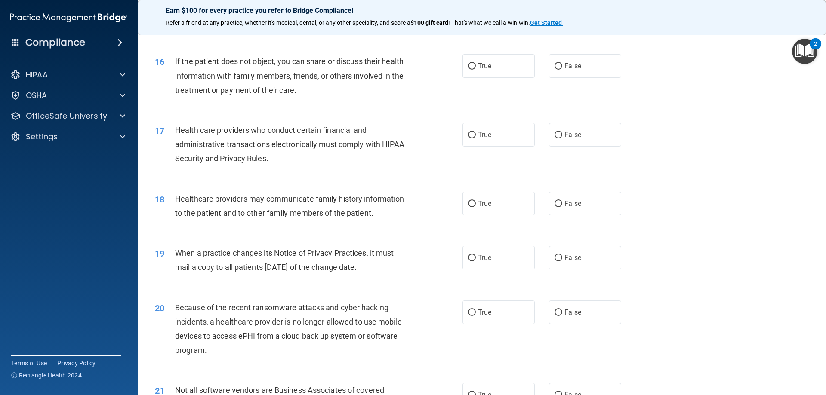
scroll to position [990, 0]
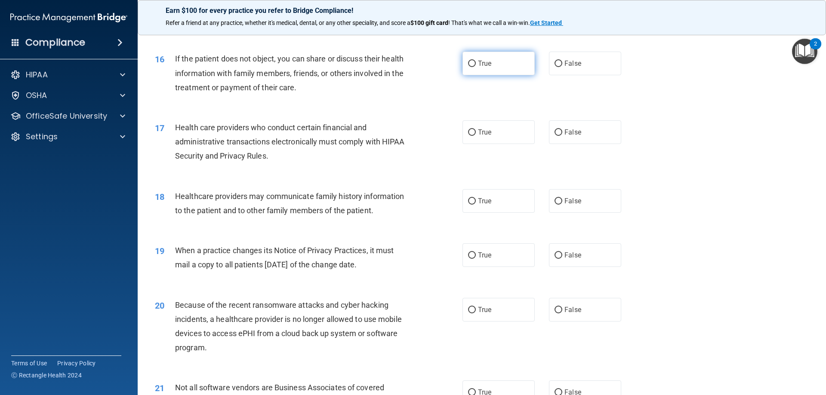
click at [491, 62] on label "True" at bounding box center [499, 64] width 72 height 24
click at [476, 62] on input "True" at bounding box center [472, 64] width 8 height 6
radio input "true"
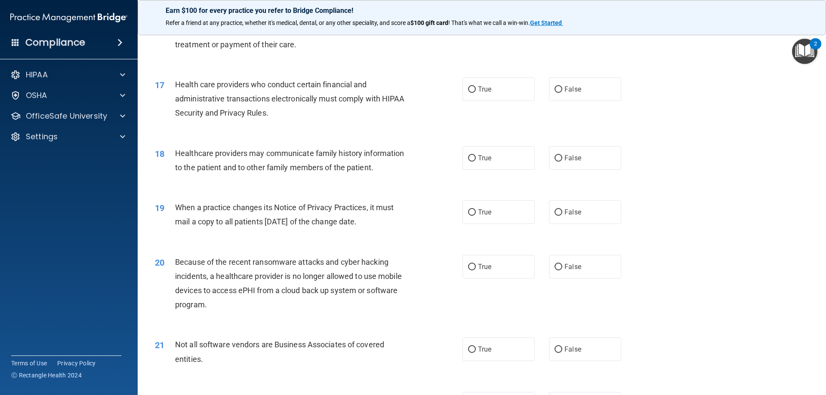
scroll to position [1076, 0]
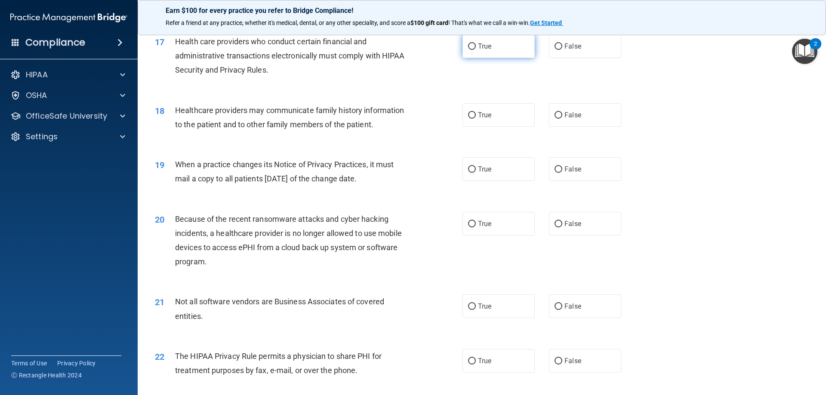
click at [478, 53] on label "True" at bounding box center [499, 46] width 72 height 24
click at [476, 50] on input "True" at bounding box center [472, 46] width 8 height 6
radio input "true"
click at [558, 115] on input "False" at bounding box center [559, 115] width 8 height 6
radio input "true"
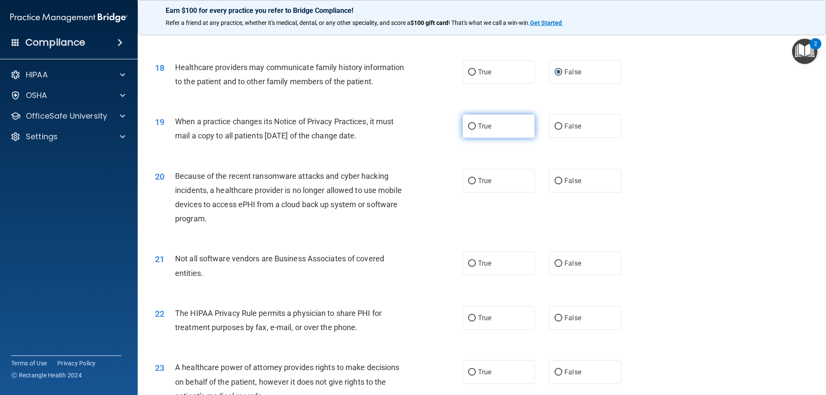
scroll to position [1162, 0]
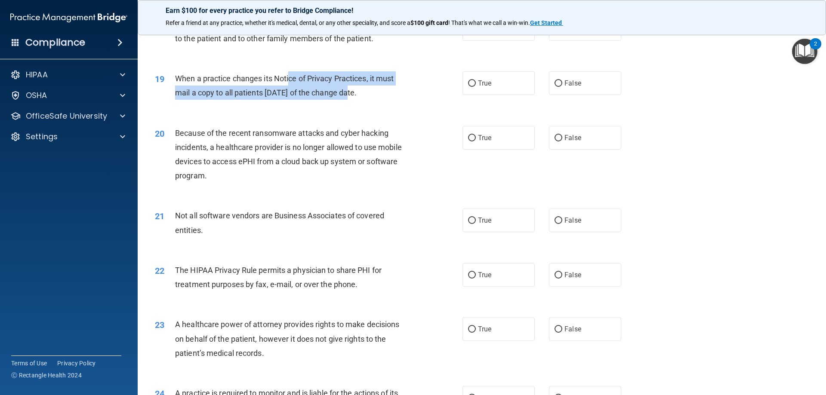
drag, startPoint x: 291, startPoint y: 79, endPoint x: 346, endPoint y: 90, distance: 55.7
click at [346, 90] on span "When a practice changes its Notice of Privacy Practices, it must mail a copy to…" at bounding box center [284, 85] width 219 height 23
drag, startPoint x: 346, startPoint y: 90, endPoint x: 352, endPoint y: 90, distance: 5.6
click at [346, 90] on span "When a practice changes its Notice of Privacy Practices, it must mail a copy to…" at bounding box center [284, 85] width 219 height 23
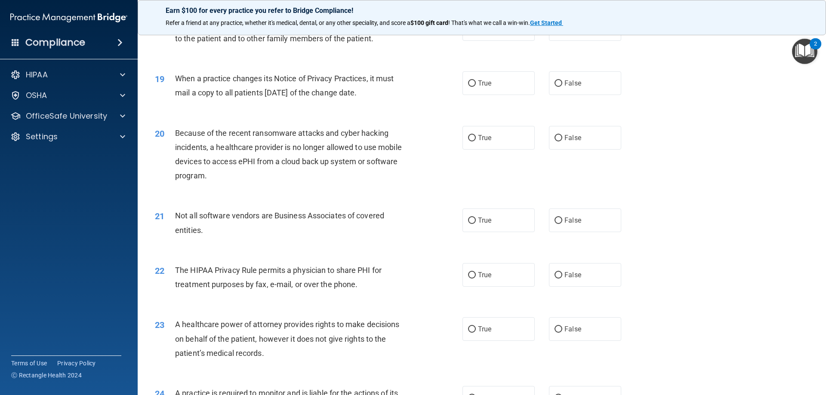
click at [436, 93] on div "19 When a practice changes its Notice of Privacy Practices, it must mail a copy…" at bounding box center [309, 87] width 334 height 33
click at [471, 87] on label "True" at bounding box center [499, 83] width 72 height 24
click at [471, 87] on input "True" at bounding box center [472, 83] width 8 height 6
radio input "true"
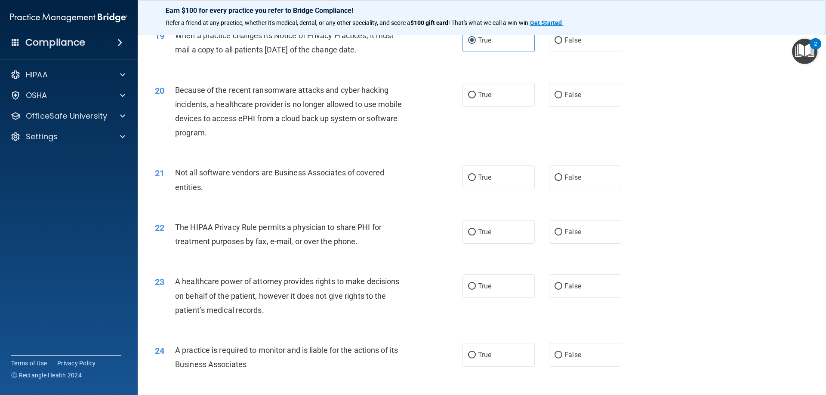
scroll to position [1248, 0]
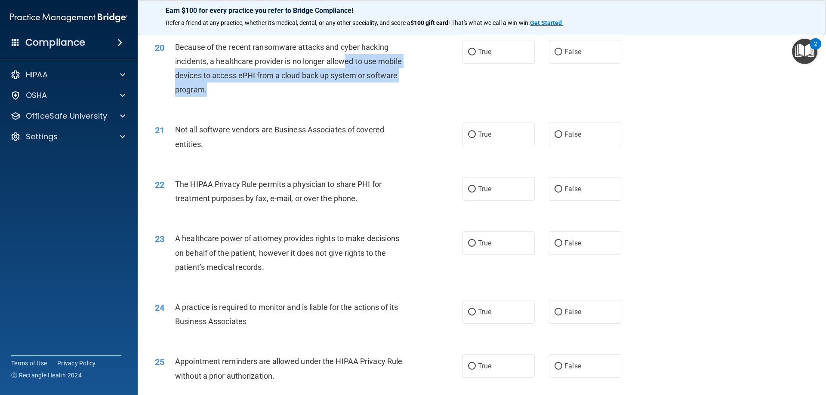
drag, startPoint x: 345, startPoint y: 62, endPoint x: 361, endPoint y: 84, distance: 28.0
click at [361, 84] on div "Because of the recent ransomware attacks and cyber hacking incidents, a healthc…" at bounding box center [295, 68] width 241 height 57
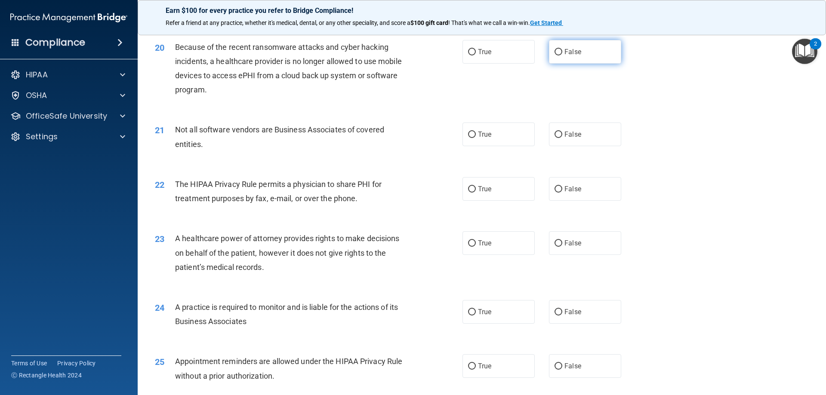
click at [565, 53] on span "False" at bounding box center [573, 52] width 17 height 8
click at [562, 53] on input "False" at bounding box center [559, 52] width 8 height 6
radio input "true"
click at [486, 136] on span "True" at bounding box center [484, 134] width 13 height 8
click at [476, 136] on input "True" at bounding box center [472, 135] width 8 height 6
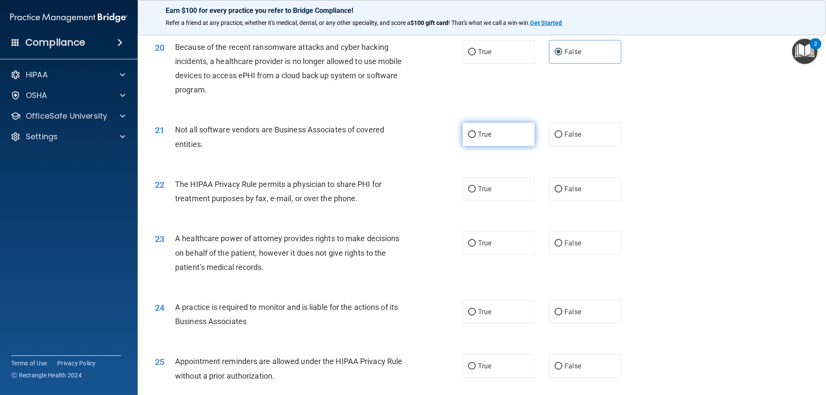
radio input "true"
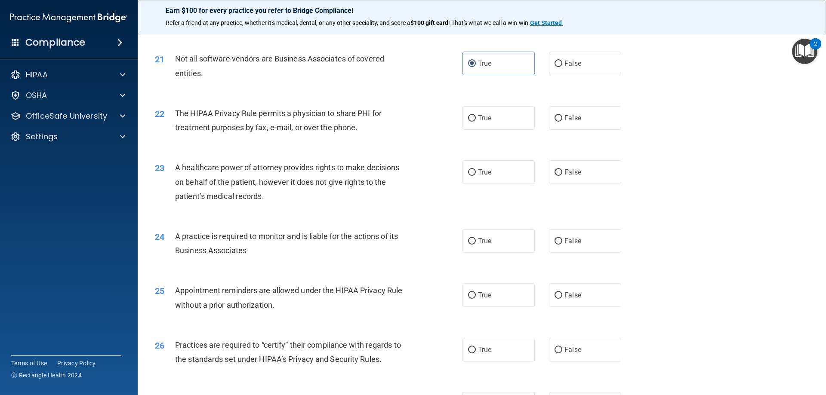
scroll to position [1334, 0]
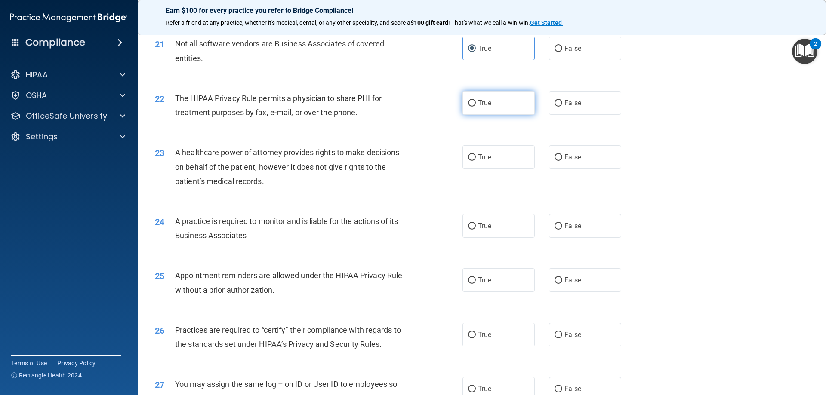
click at [499, 102] on label "True" at bounding box center [499, 103] width 72 height 24
click at [476, 102] on input "True" at bounding box center [472, 103] width 8 height 6
radio input "true"
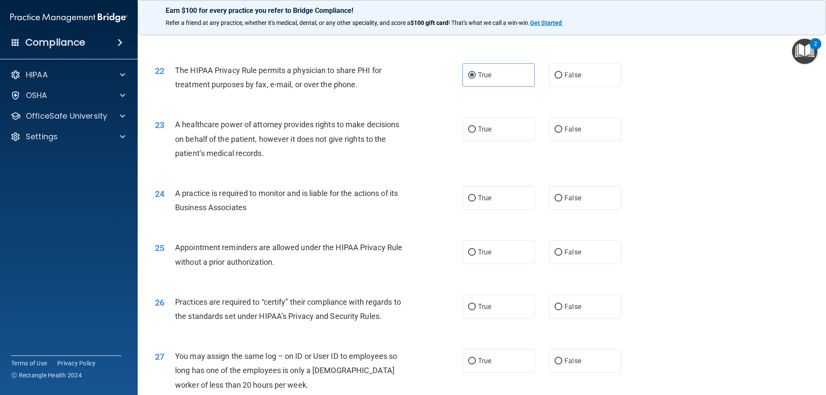
scroll to position [1377, 0]
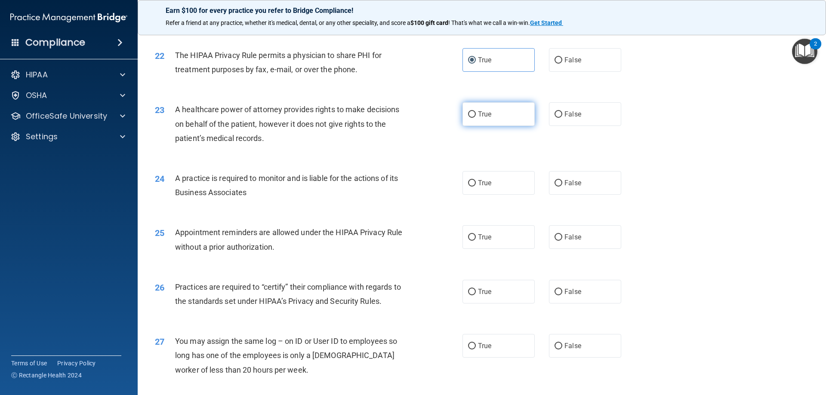
click at [472, 109] on label "True" at bounding box center [499, 114] width 72 height 24
click at [472, 111] on input "True" at bounding box center [472, 114] width 8 height 6
radio input "true"
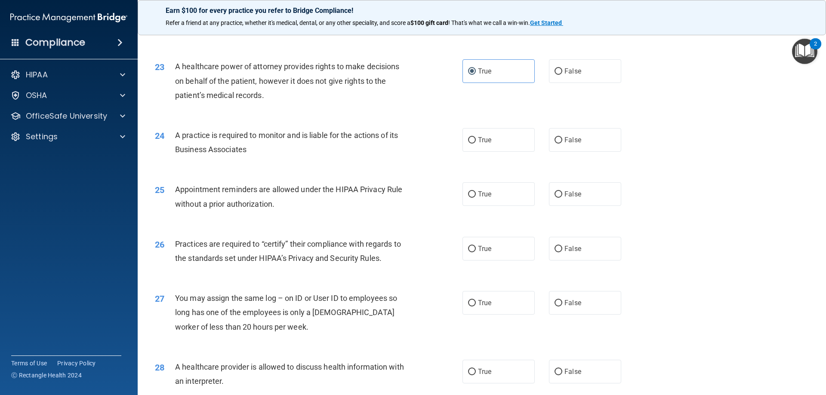
scroll to position [1463, 0]
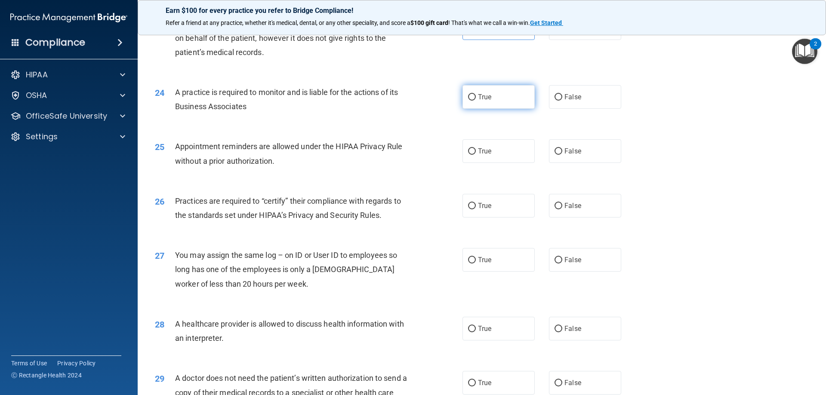
click at [481, 103] on label "True" at bounding box center [499, 97] width 72 height 24
click at [476, 101] on input "True" at bounding box center [472, 97] width 8 height 6
radio input "true"
click at [562, 106] on label "False" at bounding box center [585, 97] width 72 height 24
click at [562, 101] on input "False" at bounding box center [559, 97] width 8 height 6
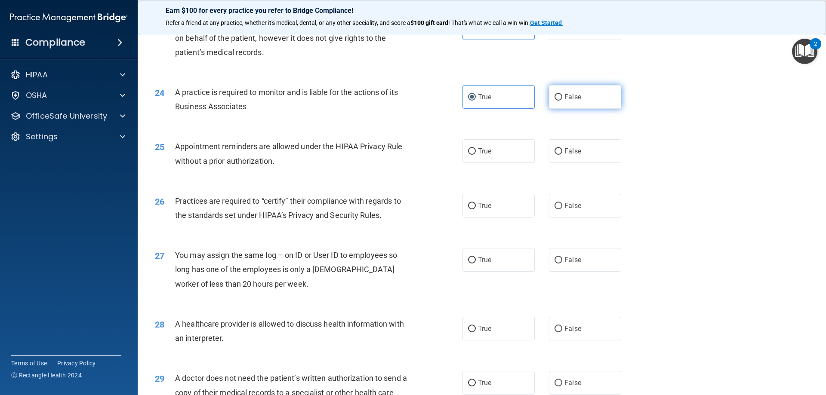
radio input "true"
radio input "false"
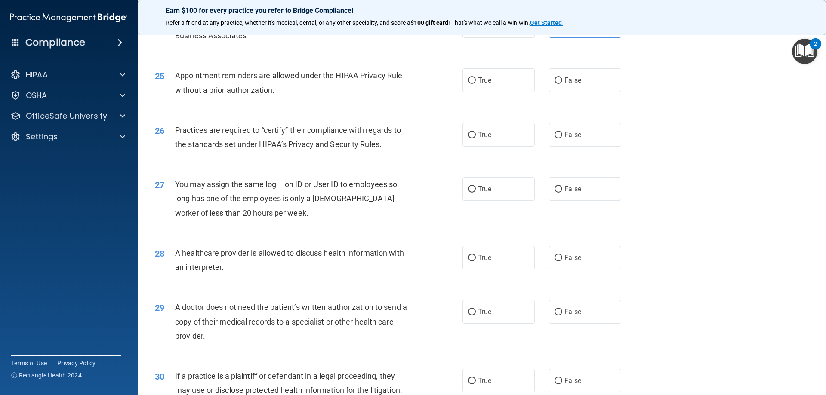
scroll to position [1549, 0]
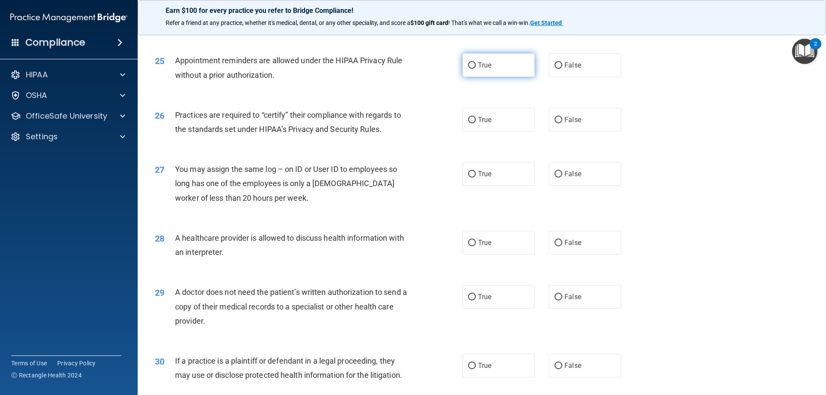
click at [492, 71] on label "True" at bounding box center [499, 65] width 72 height 24
click at [476, 69] on input "True" at bounding box center [472, 65] width 8 height 6
radio input "true"
click at [464, 113] on label "True" at bounding box center [499, 120] width 72 height 24
click at [468, 117] on input "True" at bounding box center [472, 120] width 8 height 6
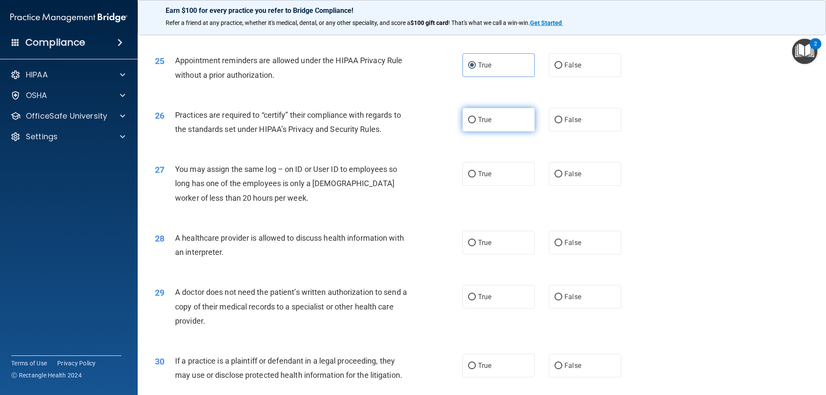
radio input "true"
click at [572, 178] on span "False" at bounding box center [573, 174] width 17 height 8
click at [562, 178] on input "False" at bounding box center [559, 174] width 8 height 6
radio input "true"
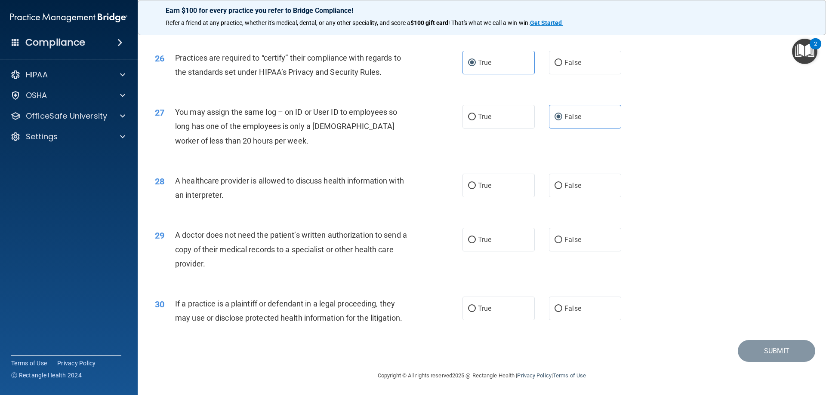
scroll to position [1608, 0]
click at [555, 183] on input "False" at bounding box center [559, 185] width 8 height 6
radio input "true"
click at [487, 229] on label "True" at bounding box center [499, 239] width 72 height 24
click at [476, 236] on input "True" at bounding box center [472, 239] width 8 height 6
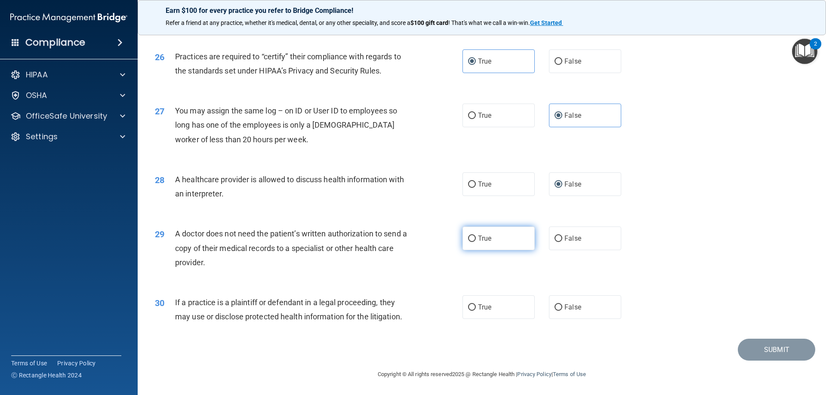
radio input "true"
click at [561, 299] on label "False" at bounding box center [585, 308] width 72 height 24
click at [561, 305] on input "False" at bounding box center [559, 308] width 8 height 6
radio input "true"
click at [783, 356] on button "Submit" at bounding box center [776, 350] width 77 height 22
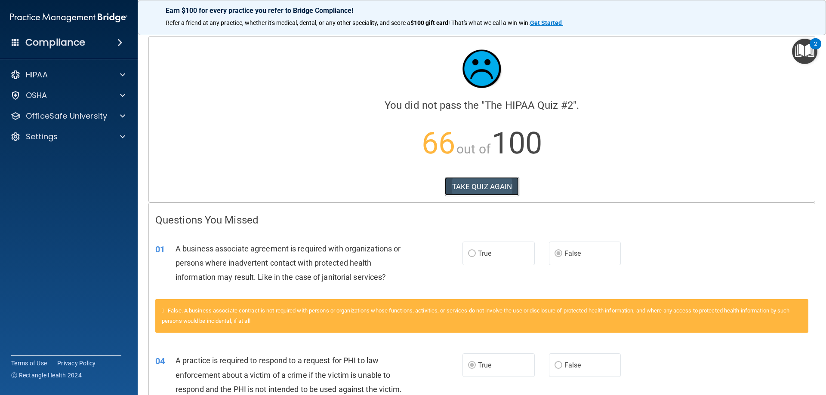
click at [474, 192] on button "TAKE QUIZ AGAIN" at bounding box center [482, 186] width 74 height 19
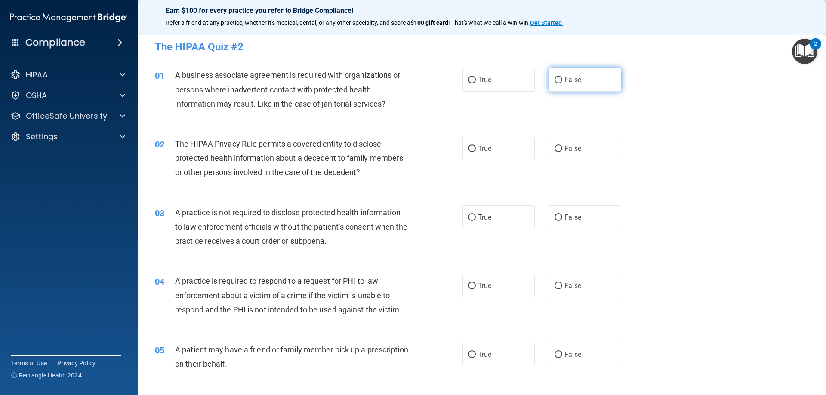
click at [588, 83] on label "False" at bounding box center [585, 80] width 72 height 24
click at [562, 83] on input "False" at bounding box center [559, 80] width 8 height 6
radio input "true"
click at [478, 279] on label "True" at bounding box center [499, 286] width 72 height 24
click at [476, 283] on input "True" at bounding box center [472, 286] width 8 height 6
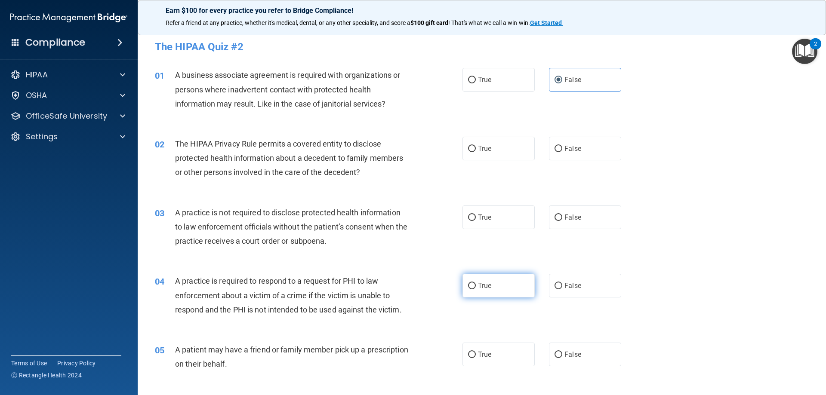
radio input "true"
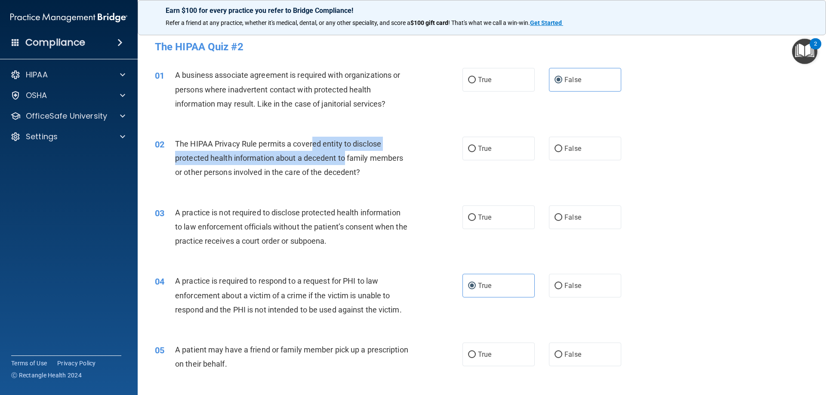
drag, startPoint x: 313, startPoint y: 146, endPoint x: 348, endPoint y: 164, distance: 38.5
click at [347, 164] on div "The HIPAA Privacy Rule permits a covered entity to disclose protected health in…" at bounding box center [295, 158] width 241 height 43
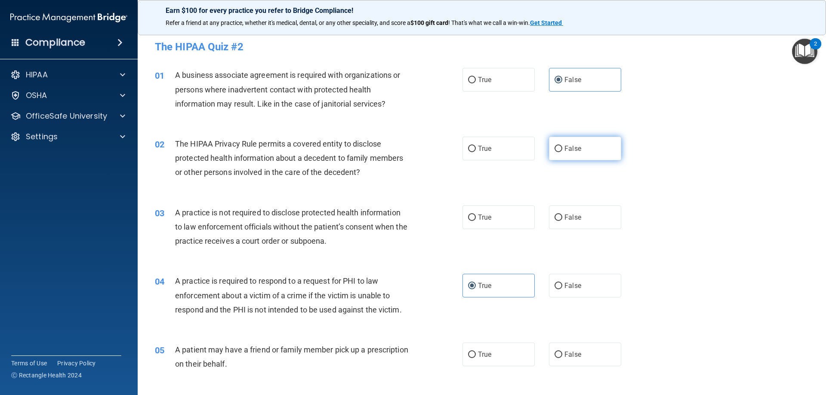
click at [573, 150] on span "False" at bounding box center [573, 149] width 17 height 8
click at [562, 150] on input "False" at bounding box center [559, 149] width 8 height 6
radio input "true"
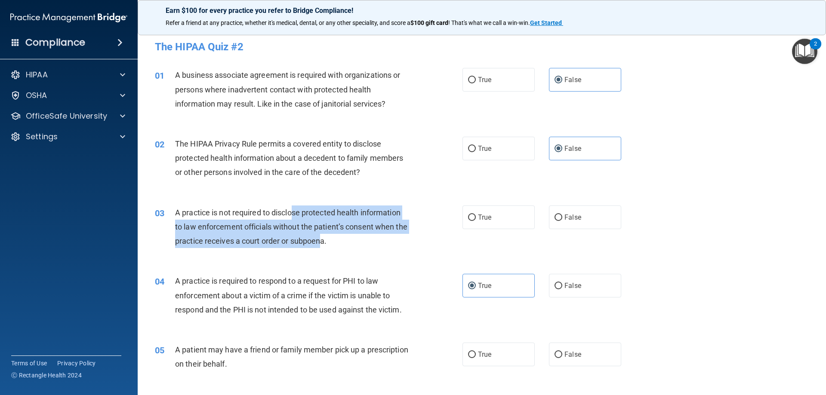
drag, startPoint x: 295, startPoint y: 213, endPoint x: 335, endPoint y: 236, distance: 45.9
click at [335, 236] on span "A practice is not required to disclose protected health information to law enfo…" at bounding box center [291, 226] width 232 height 37
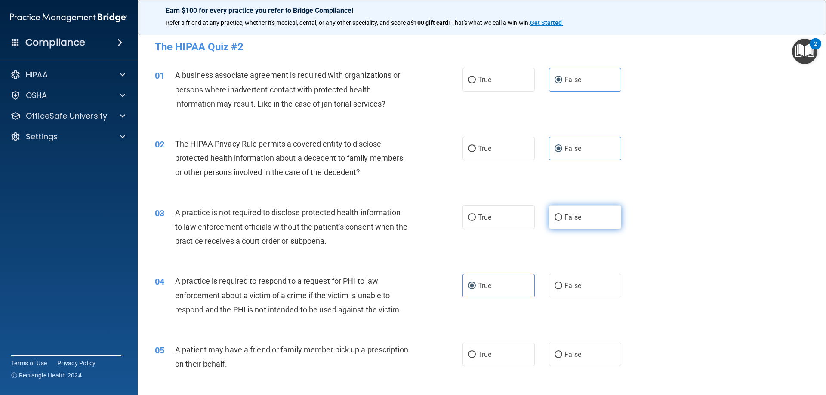
click at [566, 220] on span "False" at bounding box center [573, 217] width 17 height 8
click at [562, 220] on input "False" at bounding box center [559, 218] width 8 height 6
radio input "true"
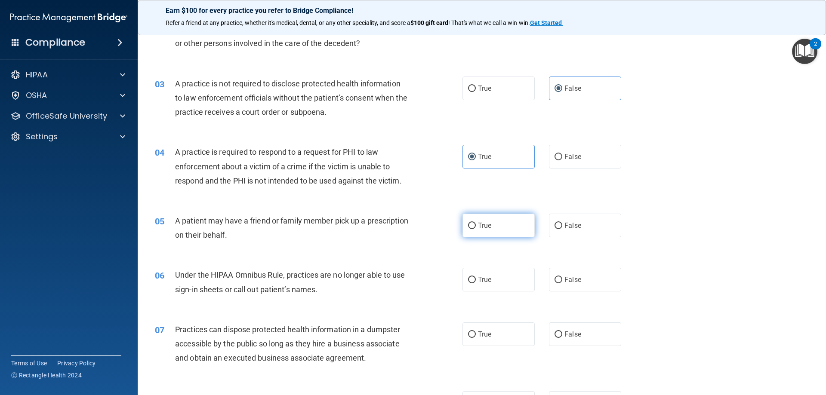
scroll to position [172, 0]
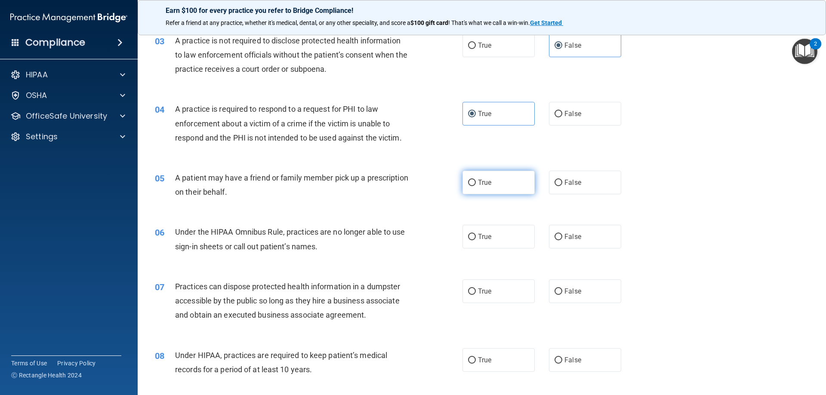
click at [495, 178] on label "True" at bounding box center [499, 183] width 72 height 24
click at [476, 180] on input "True" at bounding box center [472, 183] width 8 height 6
radio input "true"
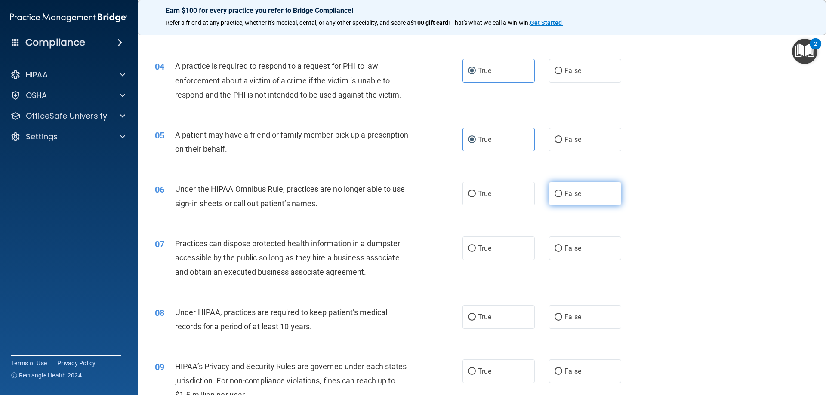
click at [570, 195] on span "False" at bounding box center [573, 194] width 17 height 8
click at [562, 195] on input "False" at bounding box center [559, 194] width 8 height 6
radio input "true"
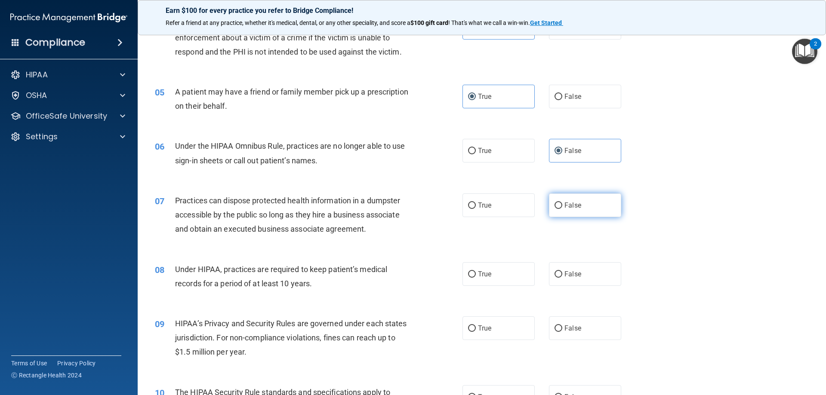
click at [568, 210] on label "False" at bounding box center [585, 206] width 72 height 24
click at [562, 209] on input "False" at bounding box center [559, 206] width 8 height 6
radio input "true"
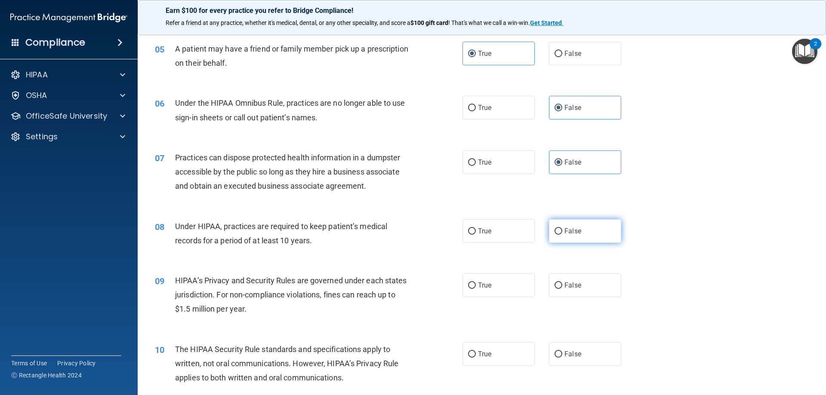
click at [569, 227] on span "False" at bounding box center [573, 231] width 17 height 8
click at [562, 229] on input "False" at bounding box center [559, 232] width 8 height 6
radio input "true"
click at [565, 289] on span "False" at bounding box center [573, 285] width 17 height 8
click at [562, 289] on input "False" at bounding box center [559, 286] width 8 height 6
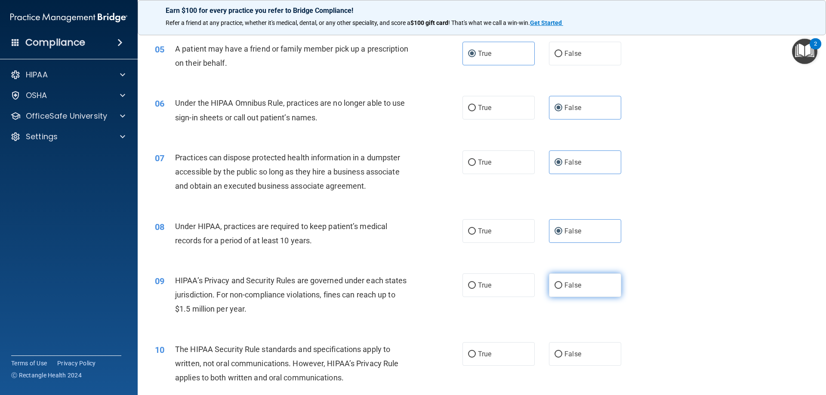
radio input "true"
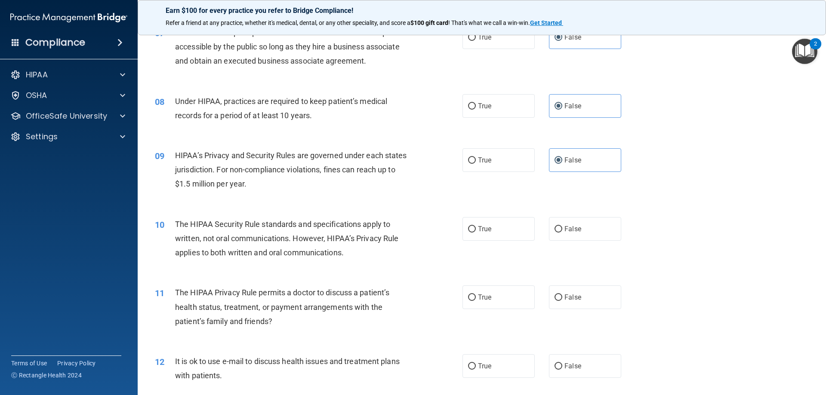
scroll to position [430, 0]
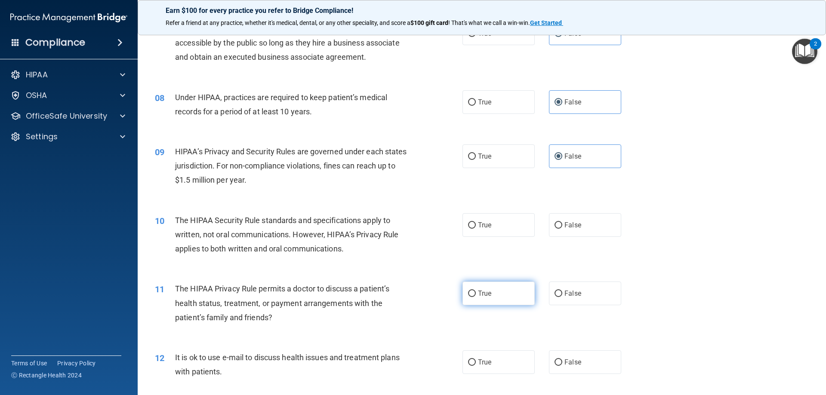
click at [489, 288] on label "True" at bounding box center [499, 294] width 72 height 24
click at [476, 291] on input "True" at bounding box center [472, 294] width 8 height 6
radio input "true"
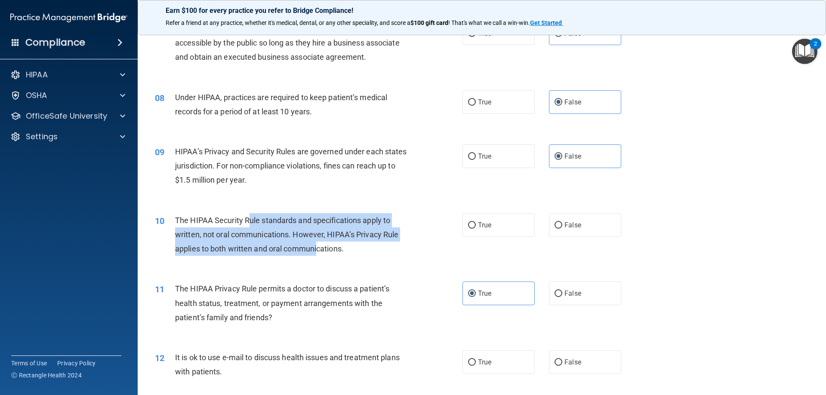
drag, startPoint x: 248, startPoint y: 216, endPoint x: 346, endPoint y: 244, distance: 101.2
click at [328, 244] on div "The HIPAA Security Rule standards and specifications apply to written, not oral…" at bounding box center [295, 234] width 241 height 43
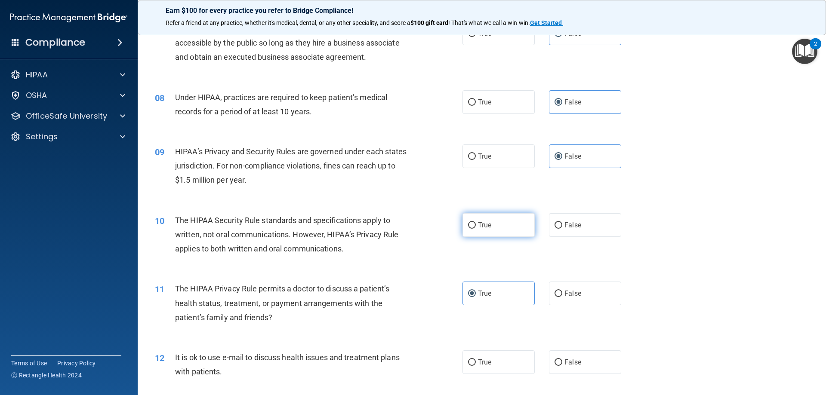
click at [485, 235] on label "True" at bounding box center [499, 225] width 72 height 24
click at [476, 229] on input "True" at bounding box center [472, 225] width 8 height 6
radio input "true"
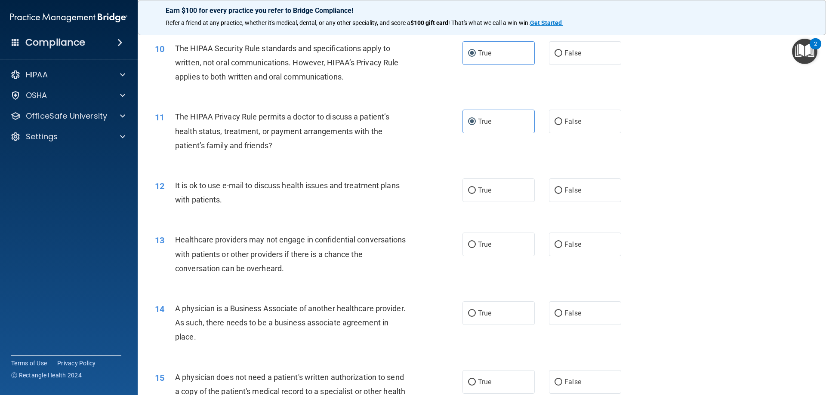
scroll to position [646, 0]
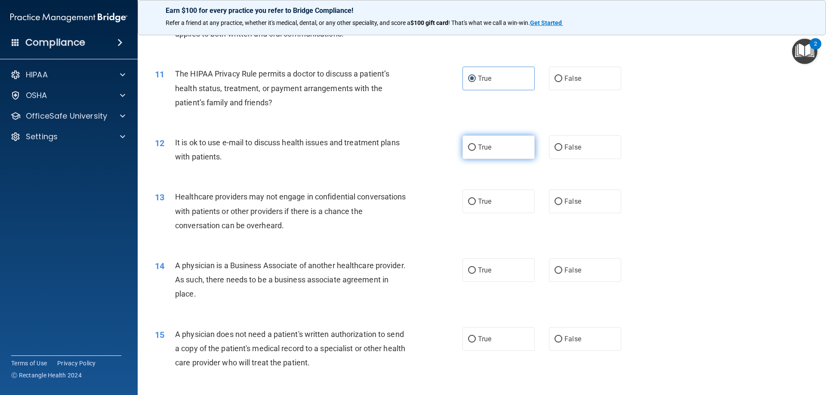
click at [494, 154] on label "True" at bounding box center [499, 148] width 72 height 24
click at [476, 151] on input "True" at bounding box center [472, 148] width 8 height 6
radio input "true"
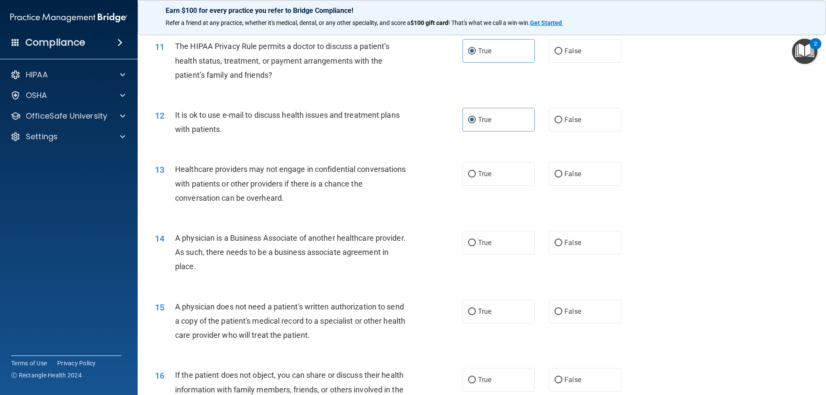
scroll to position [689, 0]
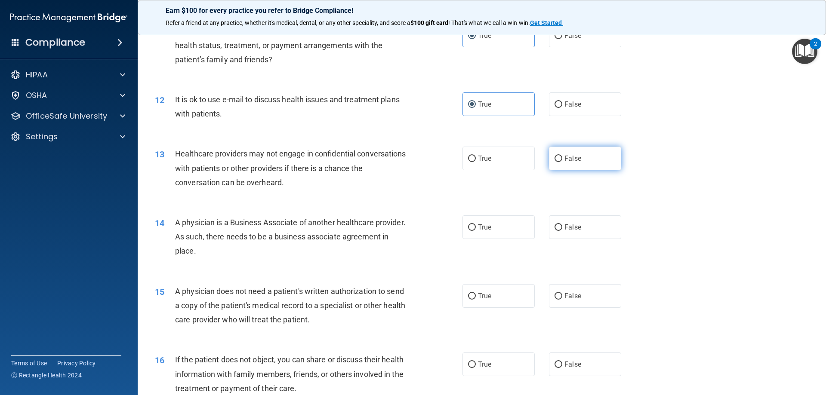
click at [555, 154] on label "False" at bounding box center [585, 159] width 72 height 24
click at [555, 156] on input "False" at bounding box center [559, 159] width 8 height 6
radio input "true"
drag, startPoint x: 254, startPoint y: 222, endPoint x: 265, endPoint y: 247, distance: 28.1
click at [265, 247] on div "A physician is a Business Associate of another healthcare provider. As such, th…" at bounding box center [295, 237] width 241 height 43
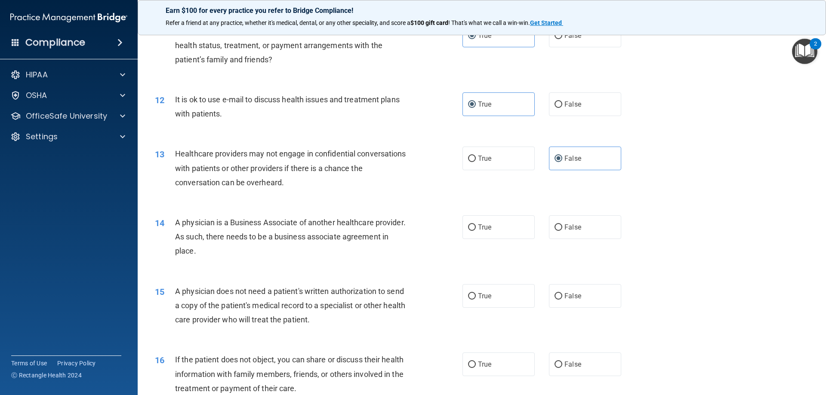
click at [265, 247] on div "A physician is a Business Associate of another healthcare provider. As such, th…" at bounding box center [295, 237] width 241 height 43
click at [582, 229] on label "False" at bounding box center [585, 228] width 72 height 24
click at [562, 229] on input "False" at bounding box center [559, 228] width 8 height 6
radio input "true"
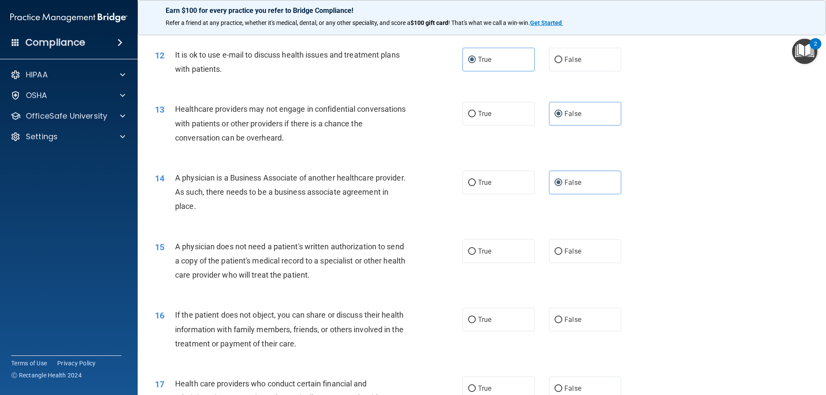
scroll to position [775, 0]
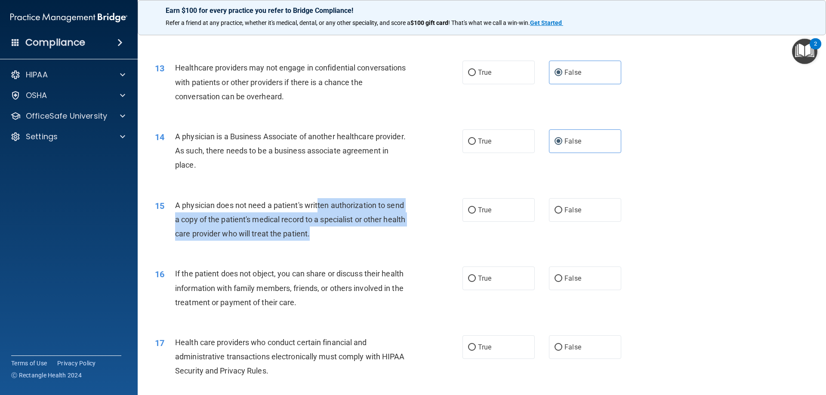
drag, startPoint x: 318, startPoint y: 206, endPoint x: 346, endPoint y: 232, distance: 37.8
click at [346, 232] on div "A physician does not need a patient's written authorization to send a copy of t…" at bounding box center [295, 219] width 241 height 43
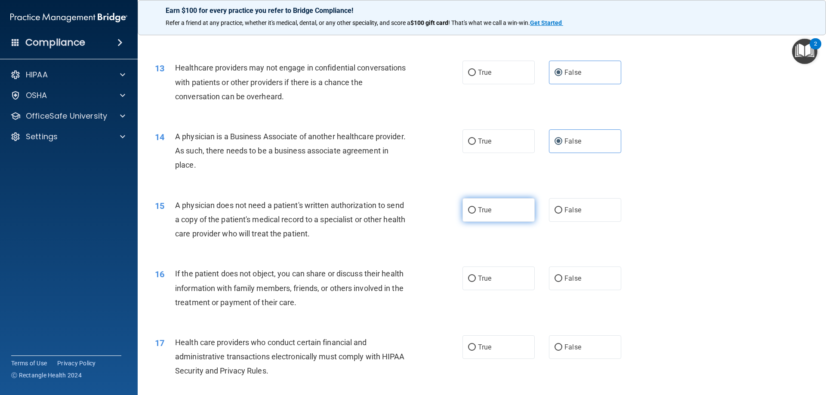
click at [489, 207] on label "True" at bounding box center [499, 210] width 72 height 24
click at [476, 207] on input "True" at bounding box center [472, 210] width 8 height 6
radio input "true"
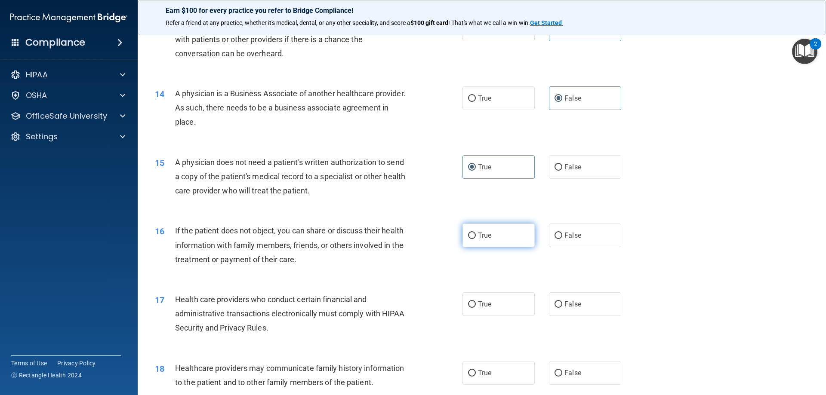
click at [501, 246] on label "True" at bounding box center [499, 236] width 72 height 24
click at [476, 239] on input "True" at bounding box center [472, 236] width 8 height 6
radio input "true"
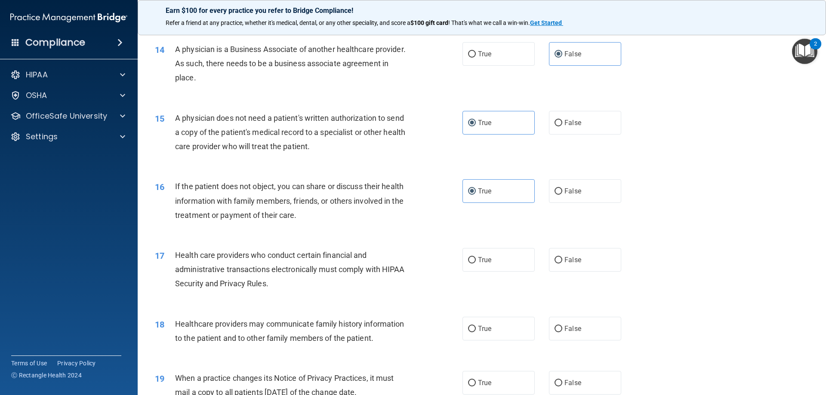
scroll to position [904, 0]
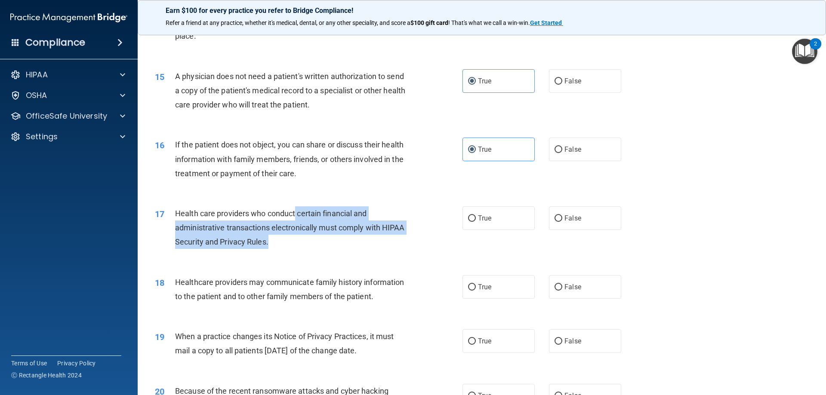
drag, startPoint x: 296, startPoint y: 216, endPoint x: 311, endPoint y: 238, distance: 26.6
click at [311, 238] on div "Health care providers who conduct certain financial and administrative transact…" at bounding box center [295, 228] width 241 height 43
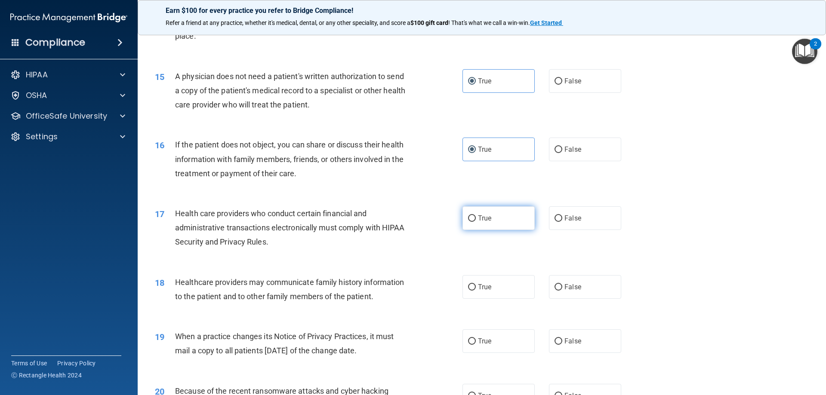
click at [506, 225] on label "True" at bounding box center [499, 219] width 72 height 24
click at [476, 222] on input "True" at bounding box center [472, 219] width 8 height 6
radio input "true"
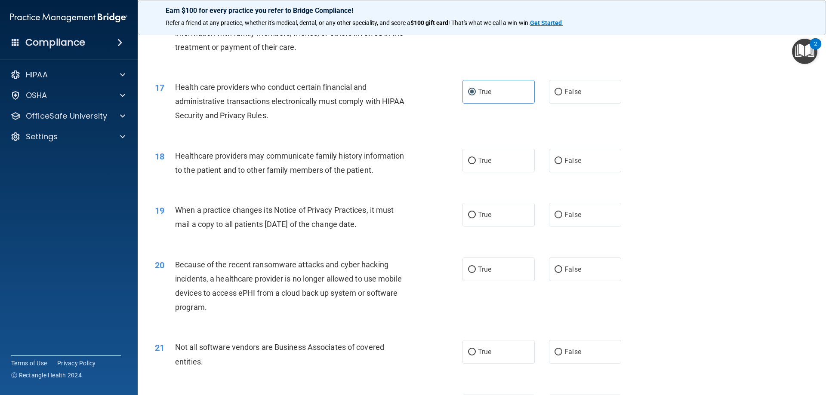
scroll to position [1033, 0]
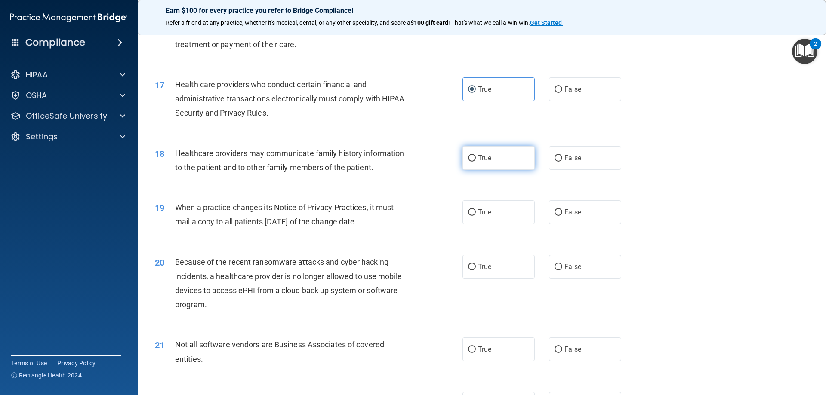
click at [470, 159] on input "True" at bounding box center [472, 158] width 8 height 6
radio input "true"
click at [587, 215] on label "False" at bounding box center [585, 213] width 72 height 24
click at [562, 215] on input "False" at bounding box center [559, 213] width 8 height 6
radio input "true"
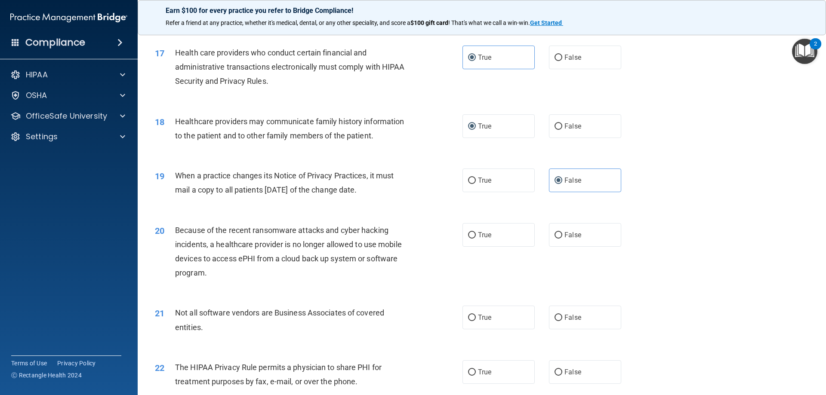
scroll to position [1119, 0]
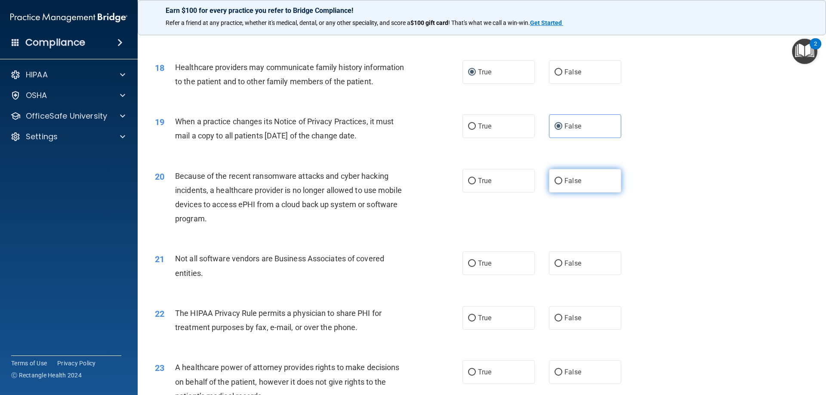
click at [557, 182] on input "False" at bounding box center [559, 181] width 8 height 6
radio input "true"
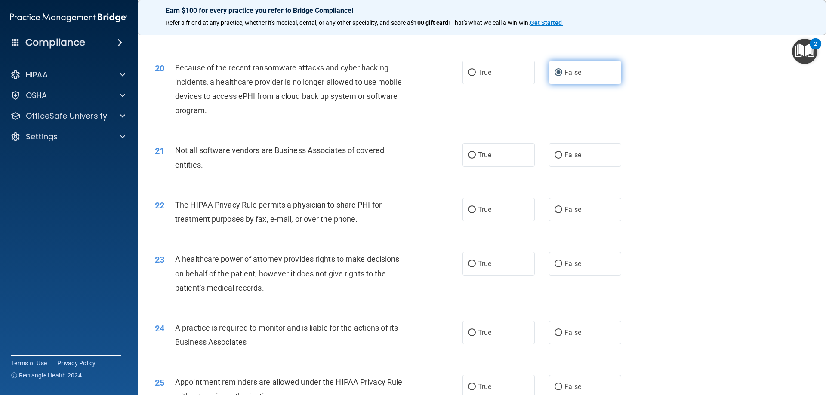
scroll to position [1248, 0]
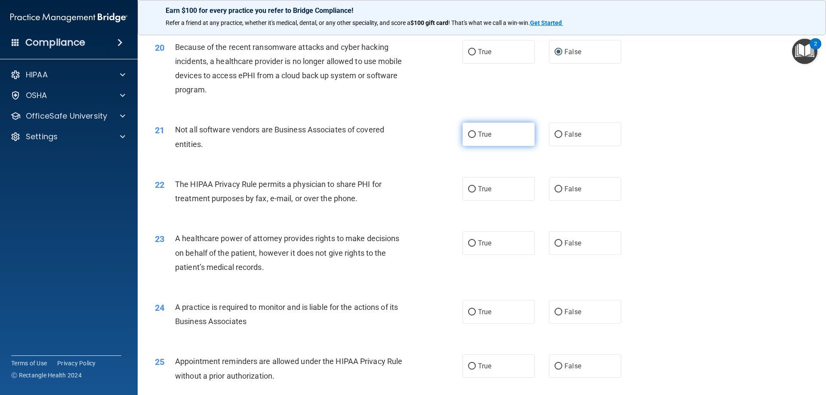
click at [480, 138] on span "True" at bounding box center [484, 134] width 13 height 8
click at [476, 138] on input "True" at bounding box center [472, 135] width 8 height 6
radio input "true"
click at [566, 235] on label "False" at bounding box center [585, 244] width 72 height 24
click at [562, 241] on input "False" at bounding box center [559, 244] width 8 height 6
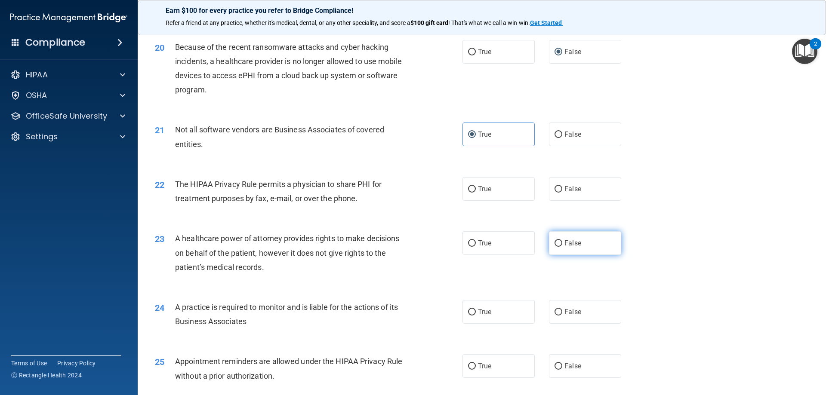
radio input "true"
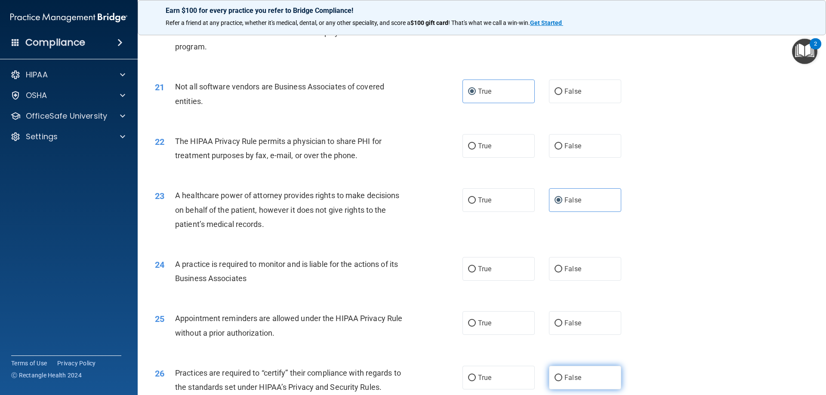
click at [570, 377] on span "False" at bounding box center [573, 378] width 17 height 8
click at [562, 377] on input "False" at bounding box center [559, 378] width 8 height 6
radio input "true"
click at [496, 134] on label "True" at bounding box center [499, 146] width 72 height 24
click at [476, 143] on input "True" at bounding box center [472, 146] width 8 height 6
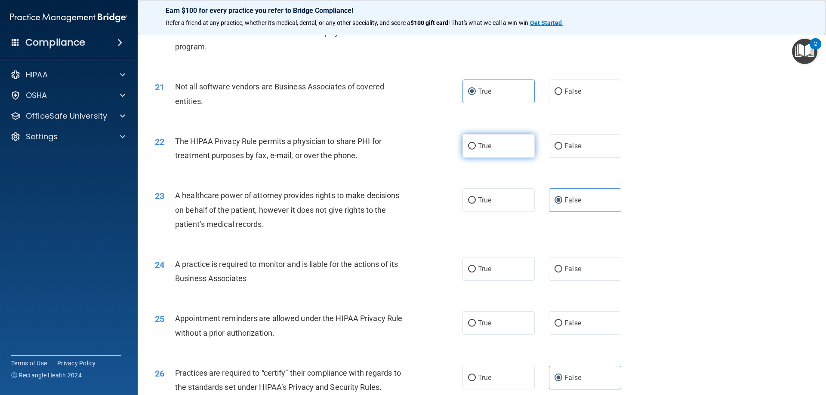
radio input "true"
click at [565, 272] on span "False" at bounding box center [573, 269] width 17 height 8
click at [561, 272] on input "False" at bounding box center [559, 269] width 8 height 6
radio input "true"
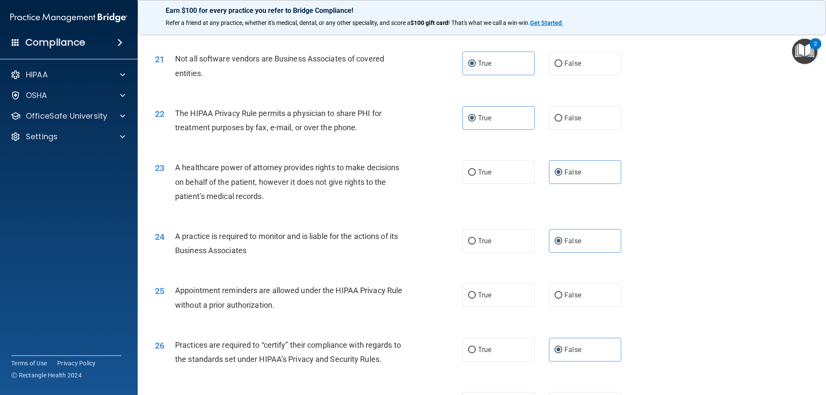
scroll to position [1334, 0]
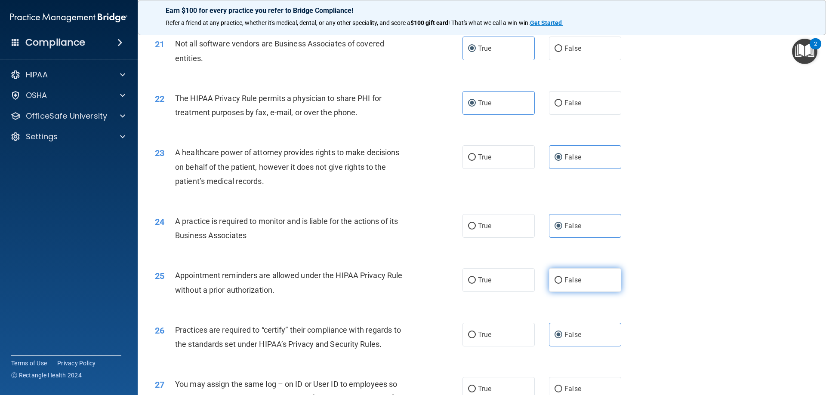
click at [559, 277] on label "False" at bounding box center [585, 281] width 72 height 24
click at [559, 278] on input "False" at bounding box center [559, 281] width 8 height 6
radio input "true"
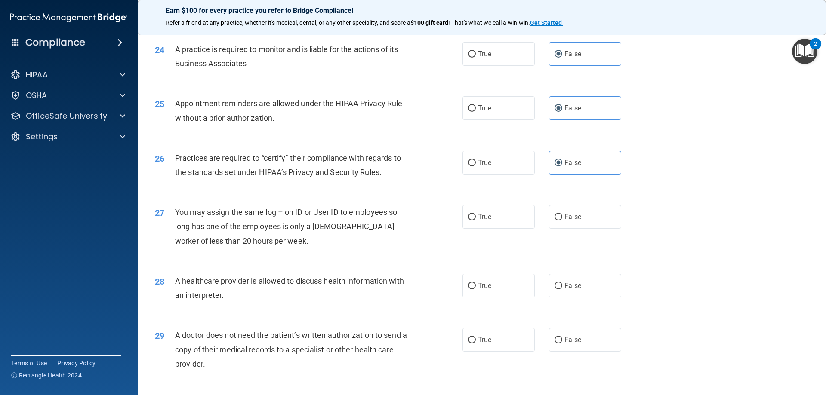
scroll to position [1549, 0]
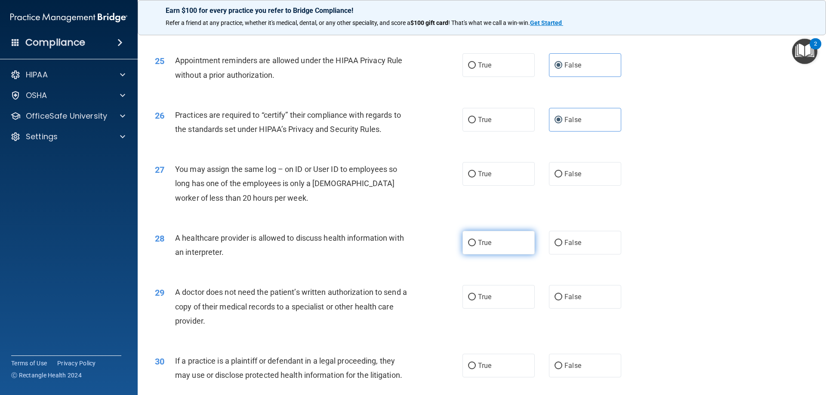
click at [496, 242] on label "True" at bounding box center [499, 243] width 72 height 24
click at [476, 242] on input "True" at bounding box center [472, 243] width 8 height 6
radio input "true"
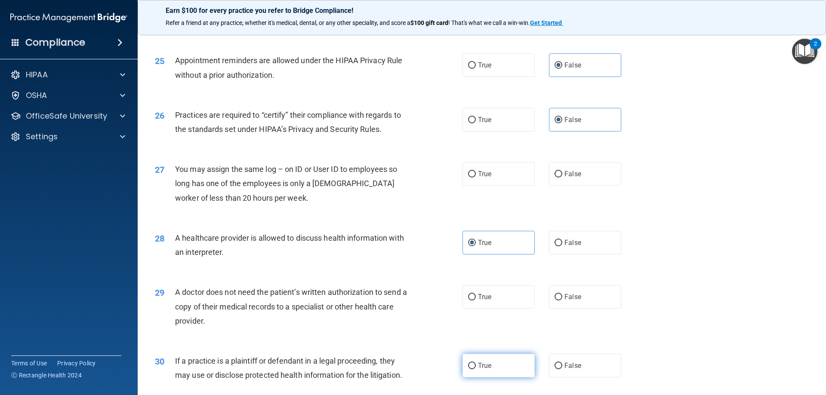
click at [480, 358] on label "True" at bounding box center [499, 366] width 72 height 24
click at [476, 363] on input "True" at bounding box center [472, 366] width 8 height 6
radio input "true"
click at [569, 181] on label "False" at bounding box center [585, 174] width 72 height 24
click at [562, 178] on input "False" at bounding box center [559, 174] width 8 height 6
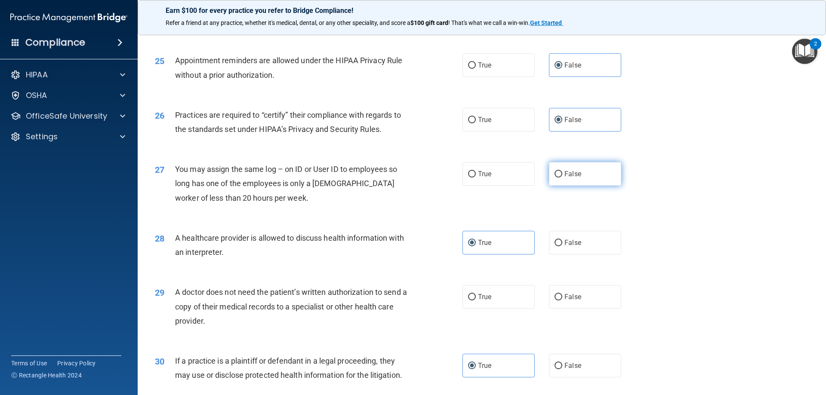
radio input "true"
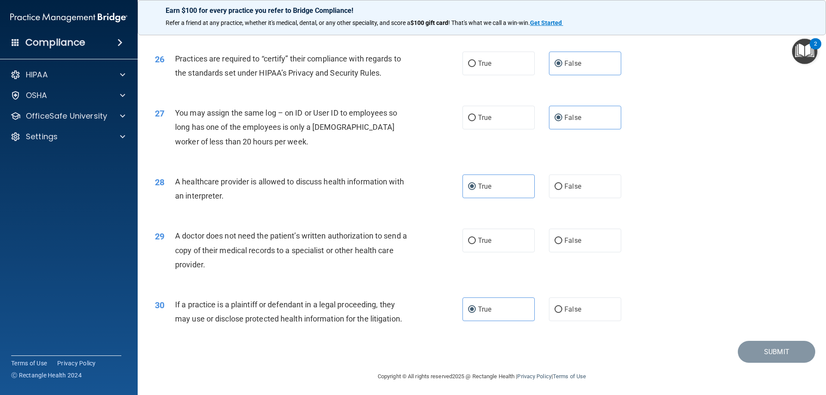
scroll to position [1608, 0]
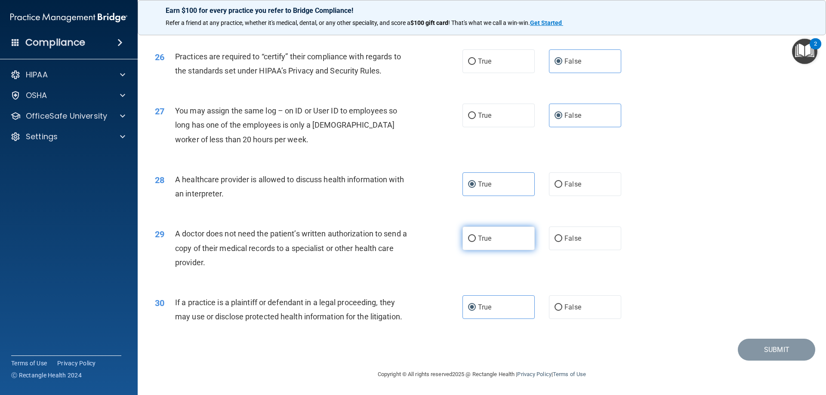
click at [463, 243] on label "True" at bounding box center [499, 239] width 72 height 24
click at [468, 242] on input "True" at bounding box center [472, 239] width 8 height 6
radio input "true"
click at [772, 358] on button "Submit" at bounding box center [776, 350] width 77 height 22
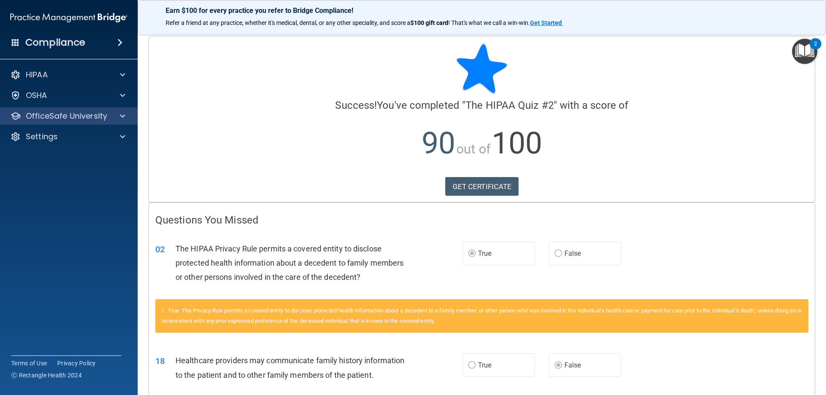
click at [80, 124] on div "OfficeSafe University" at bounding box center [69, 116] width 138 height 17
click at [86, 125] on div "HIPAA Documents and Policies Report an Incident Business Associates Emergency P…" at bounding box center [69, 108] width 138 height 90
click at [95, 117] on p "OfficeSafe University" at bounding box center [66, 116] width 81 height 10
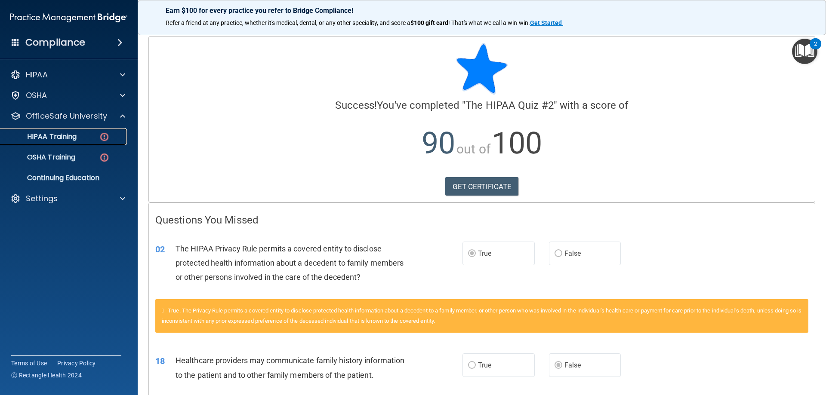
click at [89, 138] on div "HIPAA Training" at bounding box center [64, 137] width 117 height 9
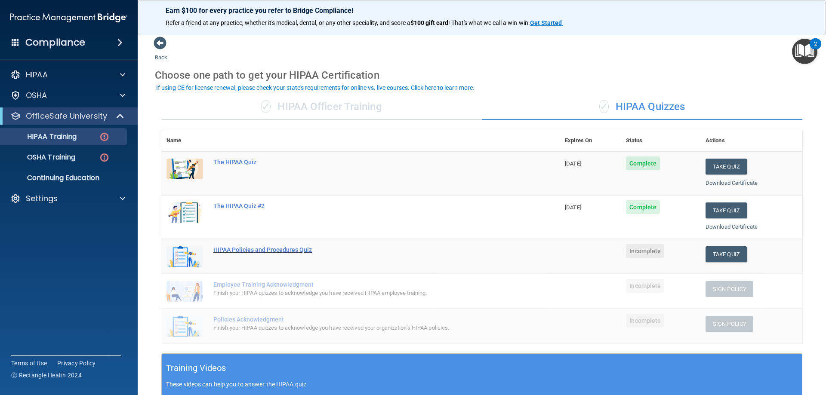
click at [289, 250] on div "HIPAA Policies and Procedures Quiz" at bounding box center [364, 250] width 303 height 7
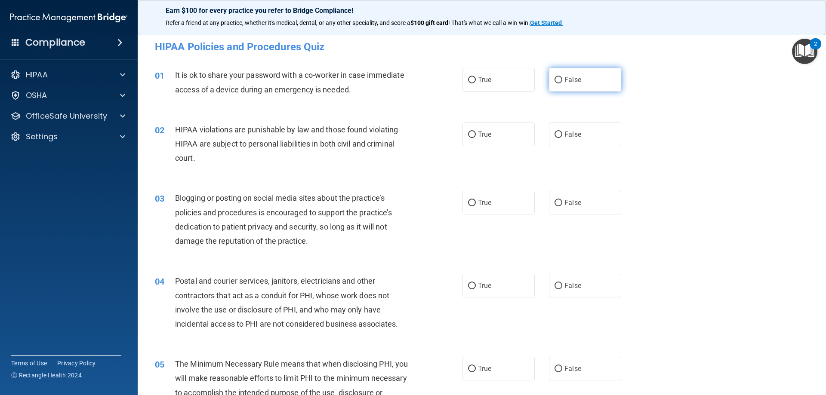
click at [555, 71] on label "False" at bounding box center [585, 80] width 72 height 24
click at [555, 77] on input "False" at bounding box center [559, 80] width 8 height 6
radio input "true"
click at [493, 144] on label "True" at bounding box center [499, 135] width 72 height 24
click at [476, 138] on input "True" at bounding box center [472, 135] width 8 height 6
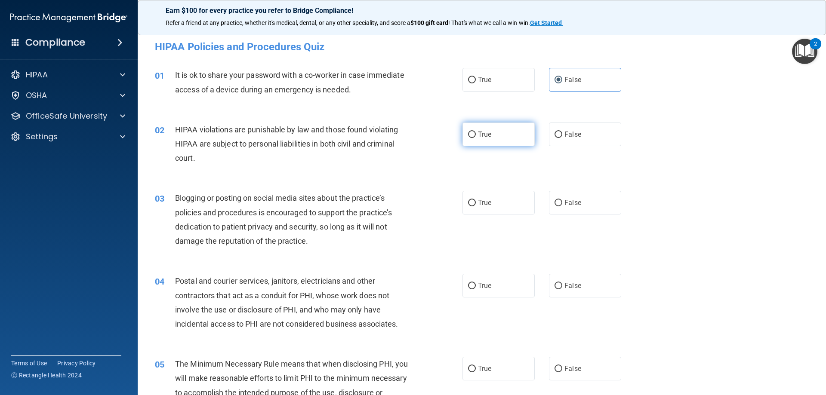
radio input "true"
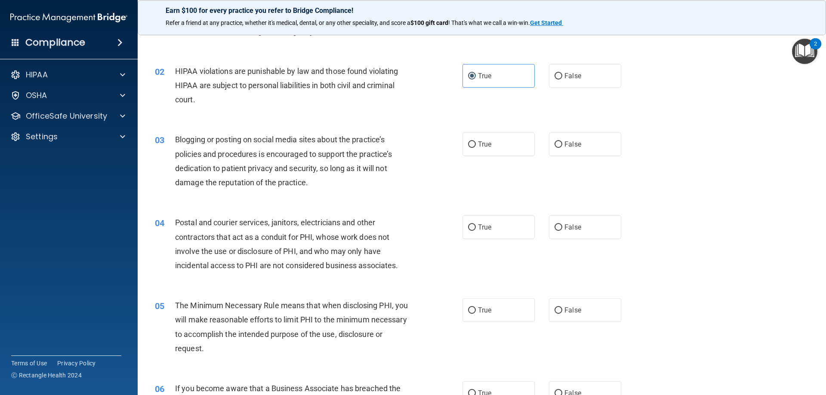
scroll to position [86, 0]
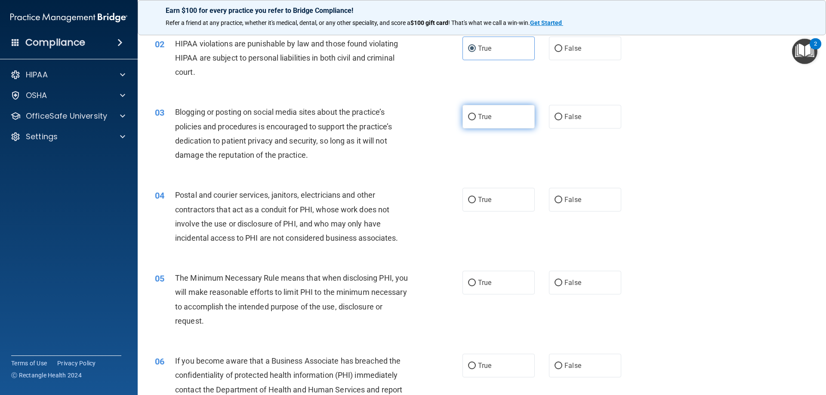
click at [479, 111] on label "True" at bounding box center [499, 117] width 72 height 24
click at [476, 114] on input "True" at bounding box center [472, 117] width 8 height 6
radio input "true"
click at [555, 192] on label "False" at bounding box center [585, 200] width 72 height 24
click at [555, 197] on input "False" at bounding box center [559, 200] width 8 height 6
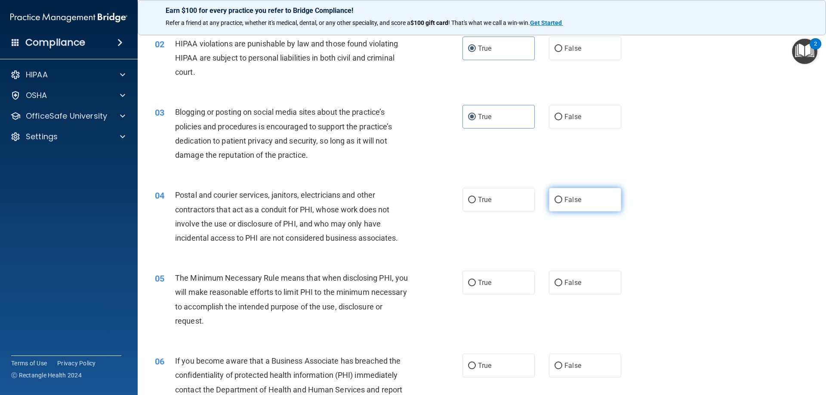
radio input "true"
click at [510, 201] on label "True" at bounding box center [499, 200] width 72 height 24
click at [476, 201] on input "True" at bounding box center [472, 200] width 8 height 6
radio input "true"
radio input "false"
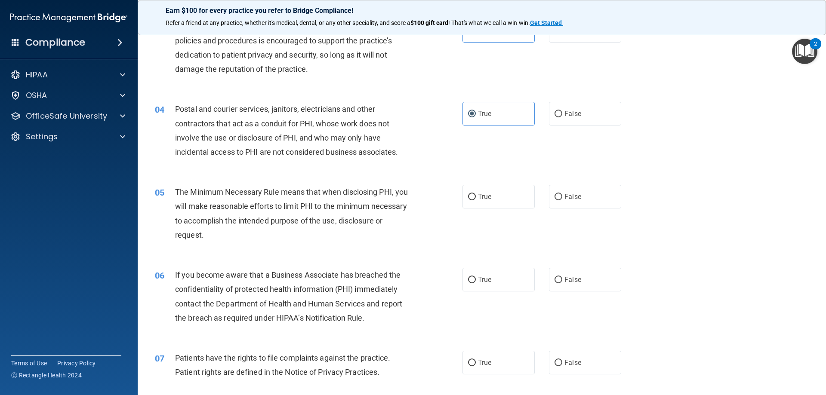
scroll to position [215, 0]
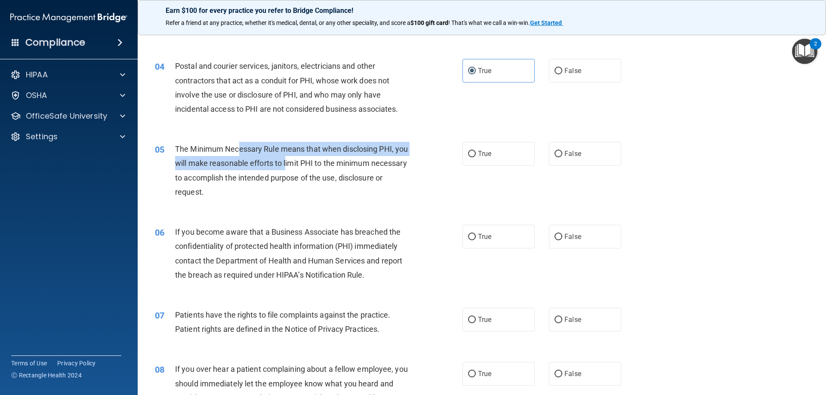
drag, startPoint x: 240, startPoint y: 148, endPoint x: 301, endPoint y: 161, distance: 62.5
click at [301, 161] on span "The Minimum Necessary Rule means that when disclosing PHI, you will make reason…" at bounding box center [291, 171] width 233 height 52
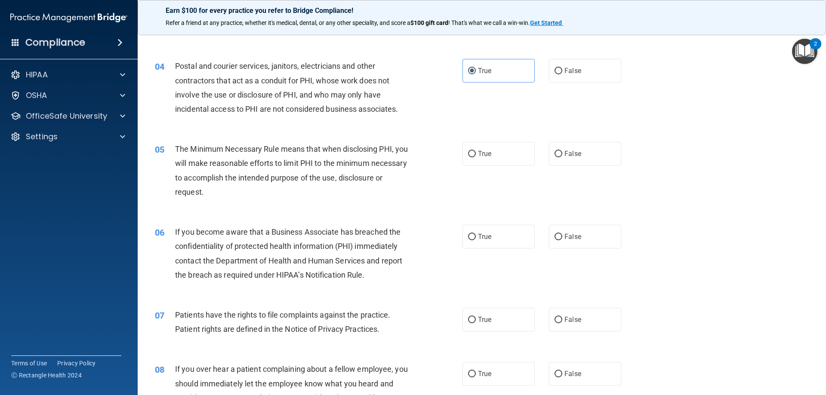
click at [311, 162] on span "The Minimum Necessary Rule means that when disclosing PHI, you will make reason…" at bounding box center [291, 171] width 233 height 52
click at [468, 157] on input "True" at bounding box center [472, 154] width 8 height 6
radio input "true"
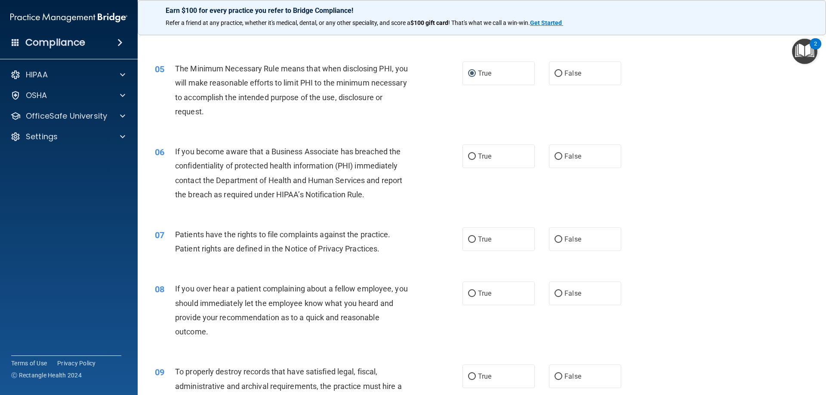
scroll to position [301, 0]
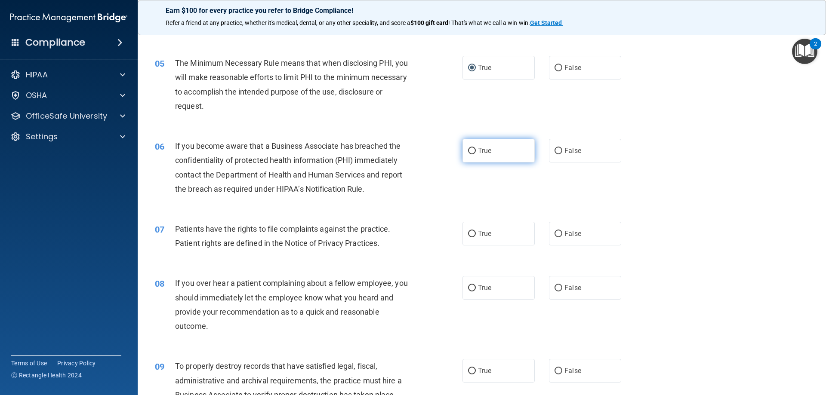
click at [466, 145] on label "True" at bounding box center [499, 151] width 72 height 24
click at [468, 148] on input "True" at bounding box center [472, 151] width 8 height 6
radio input "true"
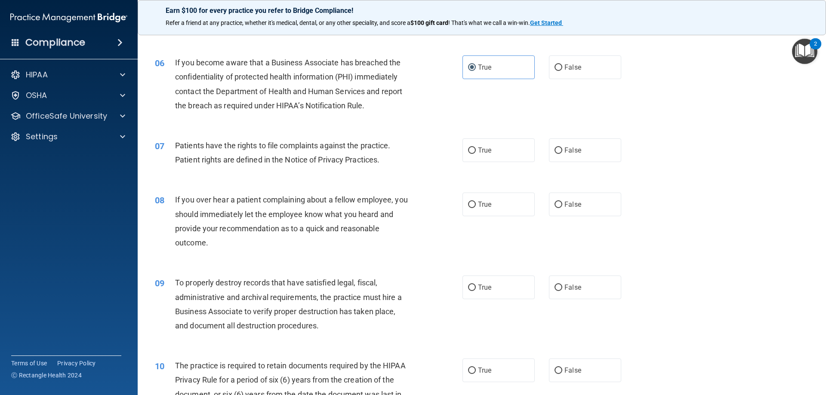
scroll to position [387, 0]
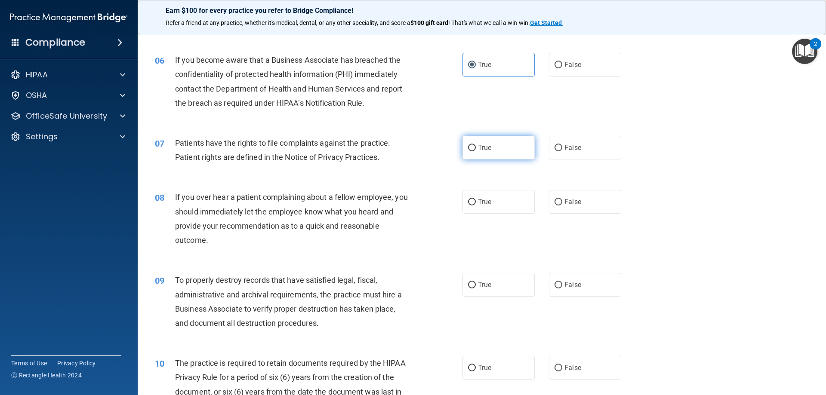
click at [473, 154] on label "True" at bounding box center [499, 148] width 72 height 24
click at [473, 151] on input "True" at bounding box center [472, 148] width 8 height 6
radio input "true"
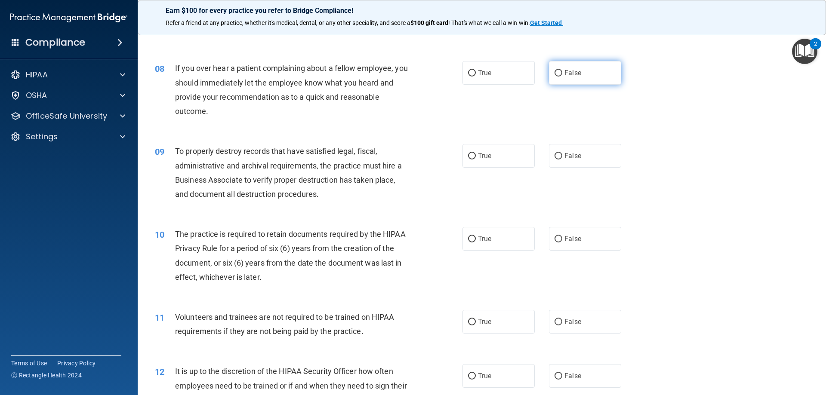
click at [555, 73] on input "False" at bounding box center [559, 73] width 8 height 6
radio input "true"
click at [463, 152] on label "True" at bounding box center [499, 156] width 72 height 24
click at [468, 153] on input "True" at bounding box center [472, 156] width 8 height 6
radio input "true"
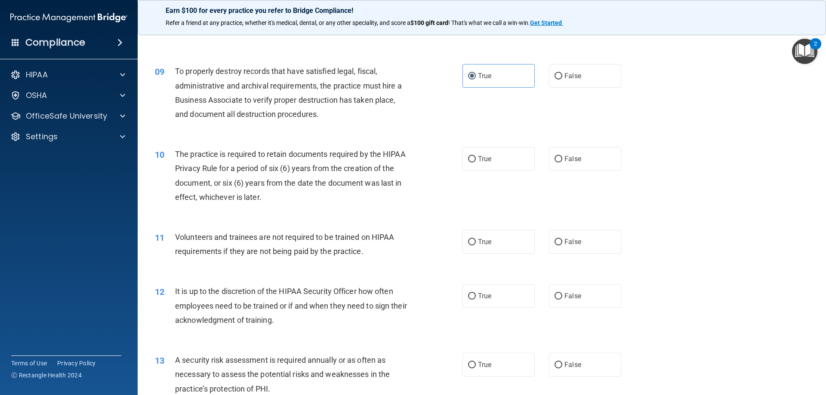
scroll to position [602, 0]
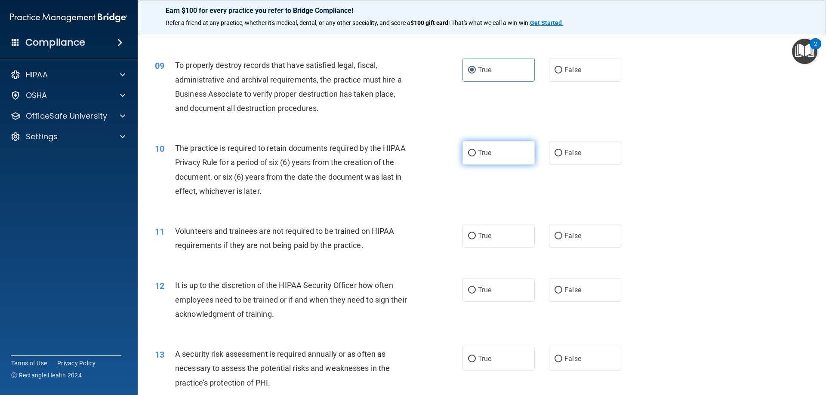
click at [483, 154] on span "True" at bounding box center [484, 153] width 13 height 8
click at [476, 154] on input "True" at bounding box center [472, 153] width 8 height 6
radio input "true"
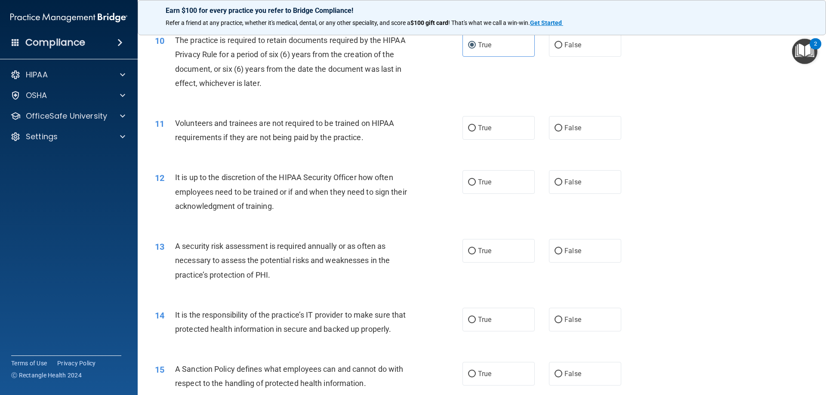
scroll to position [732, 0]
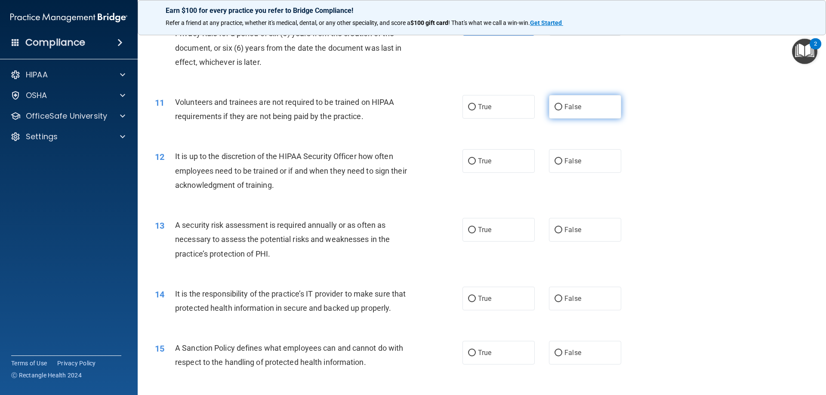
click at [553, 102] on label "False" at bounding box center [585, 107] width 72 height 24
click at [555, 104] on input "False" at bounding box center [559, 107] width 8 height 6
radio input "true"
click at [610, 176] on div "12 It is up to the discretion of the HIPAA Security Officer how often employees…" at bounding box center [481, 173] width 667 height 69
click at [594, 158] on label "False" at bounding box center [585, 161] width 72 height 24
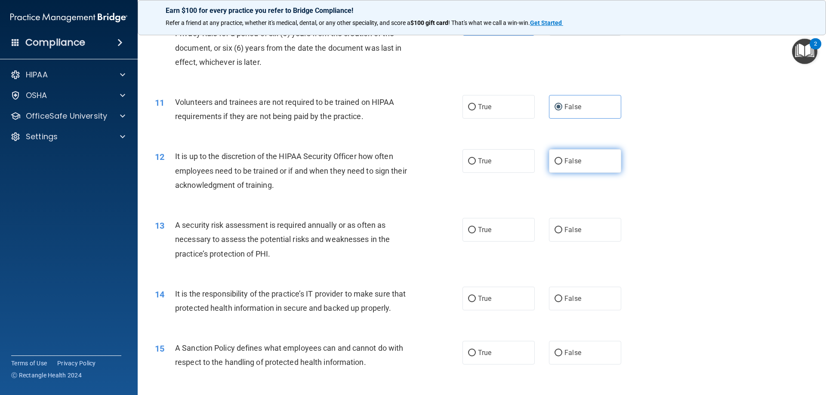
click at [562, 158] on input "False" at bounding box center [559, 161] width 8 height 6
radio input "true"
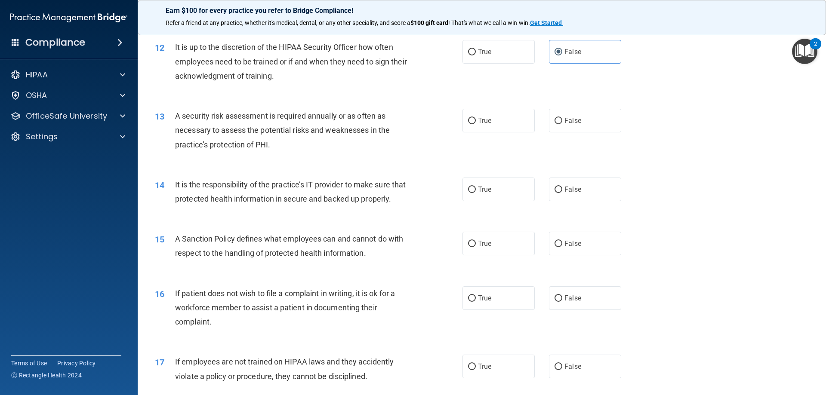
scroll to position [861, 0]
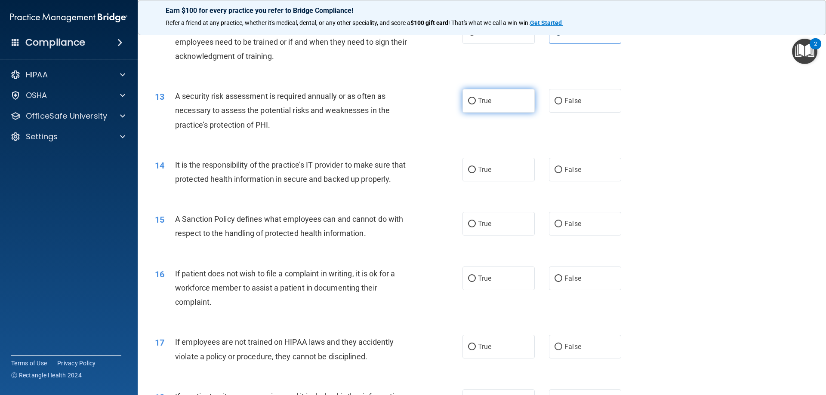
click at [485, 100] on span "True" at bounding box center [484, 101] width 13 height 8
click at [476, 100] on input "True" at bounding box center [472, 101] width 8 height 6
radio input "true"
click at [480, 161] on label "True" at bounding box center [499, 170] width 72 height 24
click at [476, 167] on input "True" at bounding box center [472, 170] width 8 height 6
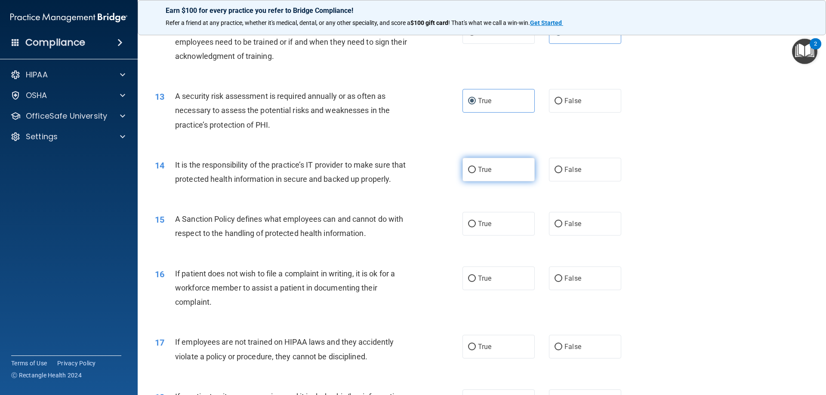
radio input "true"
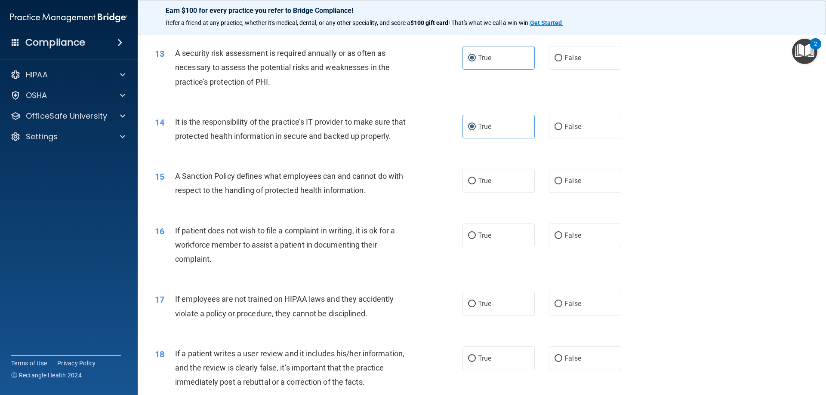
scroll to position [947, 0]
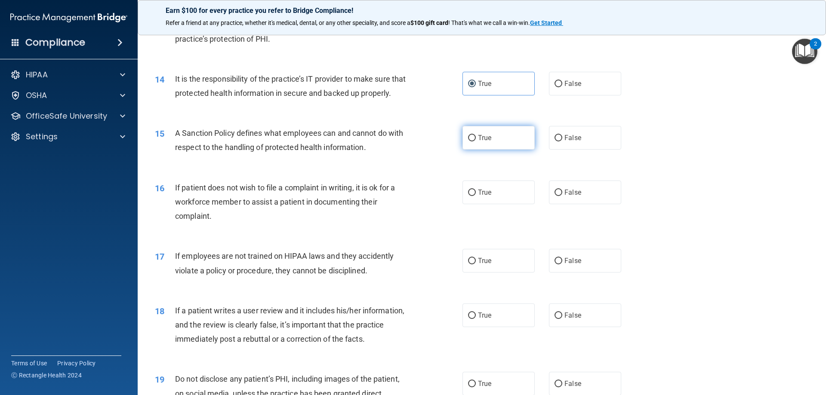
click at [484, 142] on span "True" at bounding box center [484, 138] width 13 height 8
click at [476, 142] on input "True" at bounding box center [472, 138] width 8 height 6
radio input "true"
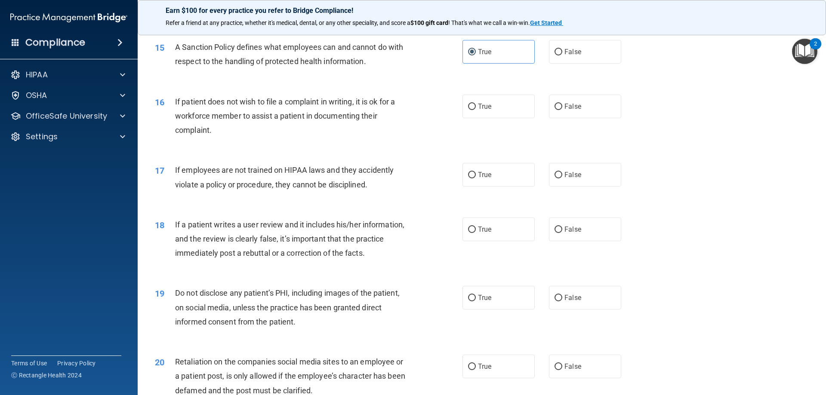
scroll to position [1076, 0]
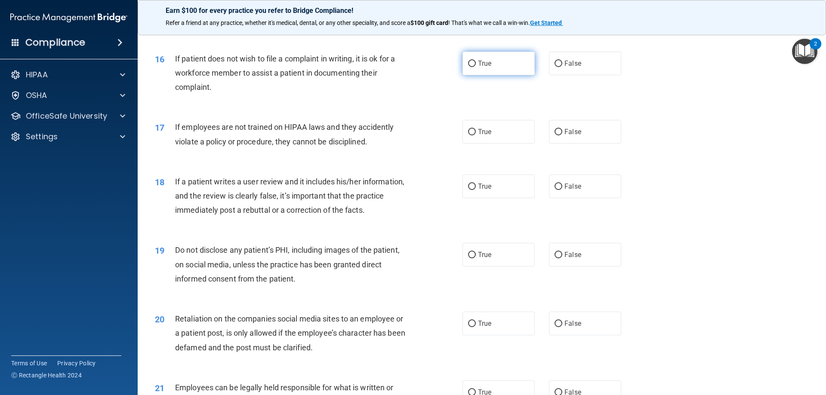
click at [510, 75] on label "True" at bounding box center [499, 64] width 72 height 24
click at [476, 67] on input "True" at bounding box center [472, 64] width 8 height 6
radio input "true"
click at [568, 137] on label "False" at bounding box center [585, 132] width 72 height 24
click at [562, 136] on input "False" at bounding box center [559, 132] width 8 height 6
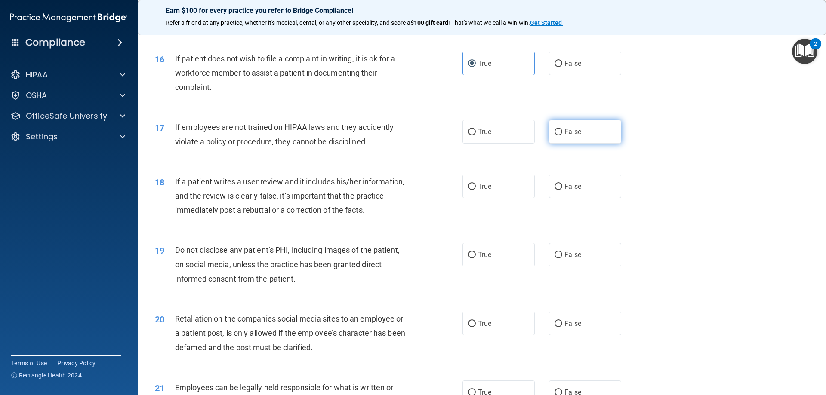
radio input "true"
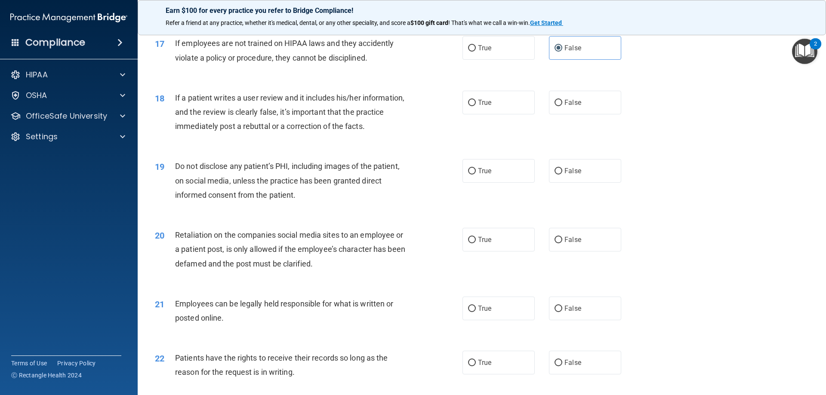
scroll to position [1162, 0]
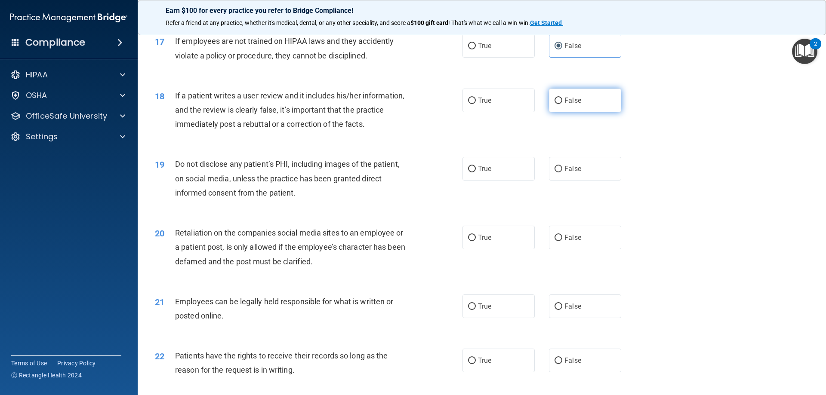
click at [550, 106] on label "False" at bounding box center [585, 101] width 72 height 24
click at [555, 104] on input "False" at bounding box center [559, 101] width 8 height 6
radio input "true"
click at [463, 176] on label "True" at bounding box center [499, 169] width 72 height 24
click at [468, 173] on input "True" at bounding box center [472, 169] width 8 height 6
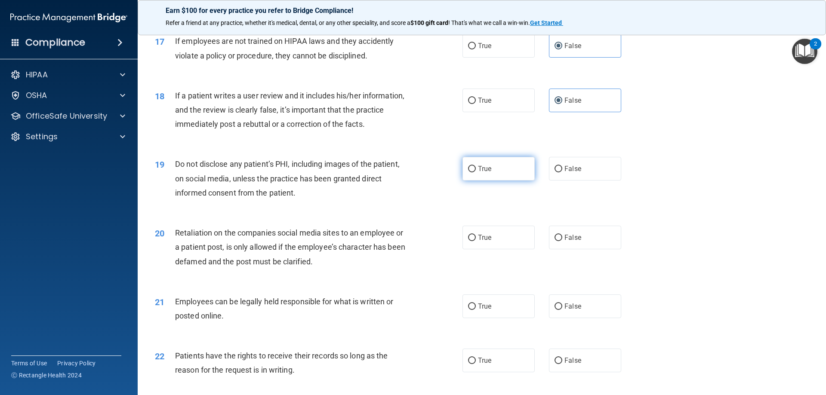
radio input "true"
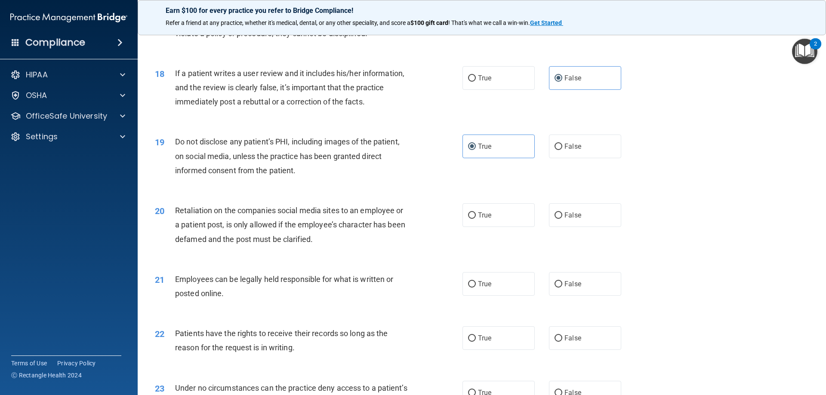
scroll to position [1248, 0]
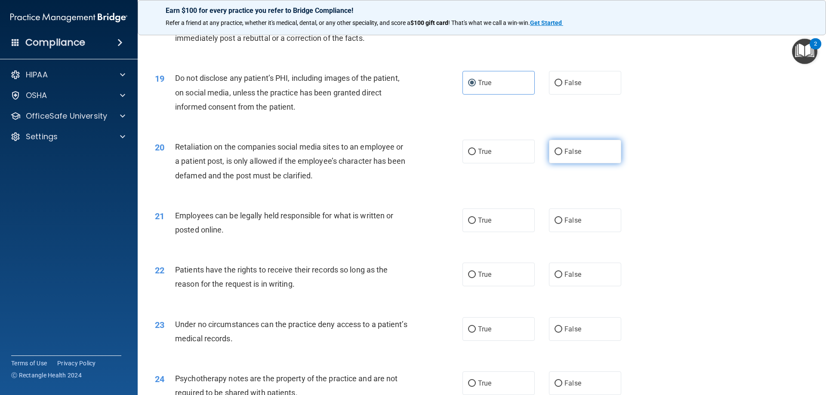
click at [567, 156] on span "False" at bounding box center [573, 152] width 17 height 8
click at [562, 155] on input "False" at bounding box center [559, 152] width 8 height 6
radio input "true"
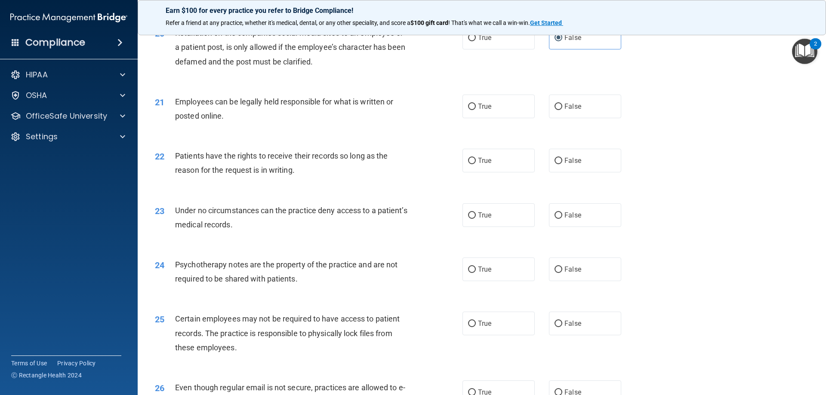
scroll to position [1377, 0]
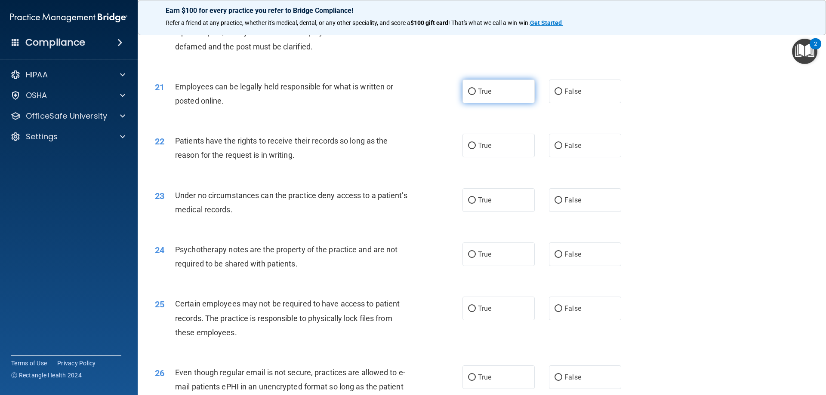
click at [482, 99] on label "True" at bounding box center [499, 92] width 72 height 24
click at [476, 95] on input "True" at bounding box center [472, 92] width 8 height 6
radio input "true"
click at [593, 158] on label "False" at bounding box center [585, 146] width 72 height 24
click at [562, 149] on input "False" at bounding box center [559, 146] width 8 height 6
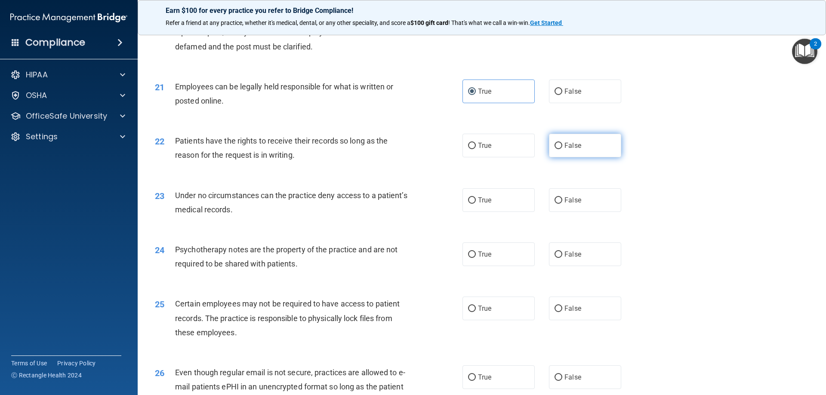
radio input "true"
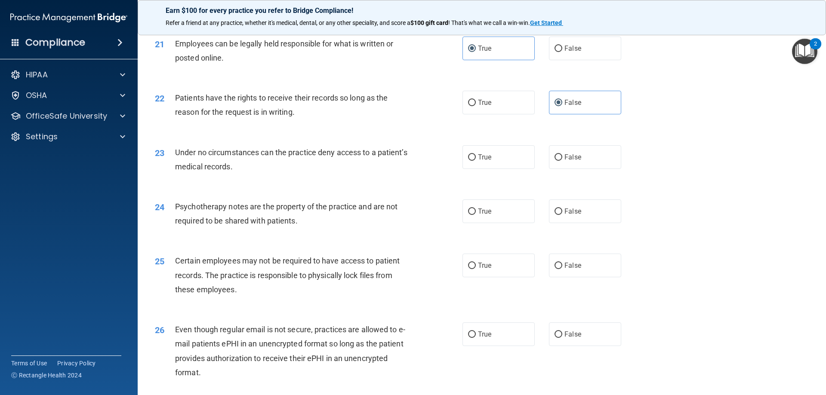
scroll to position [1463, 0]
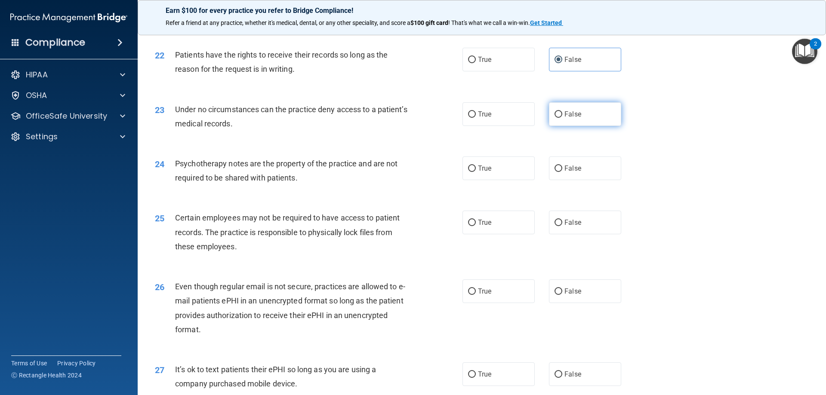
click at [564, 126] on label "False" at bounding box center [585, 114] width 72 height 24
click at [562, 118] on input "False" at bounding box center [559, 114] width 8 height 6
radio input "true"
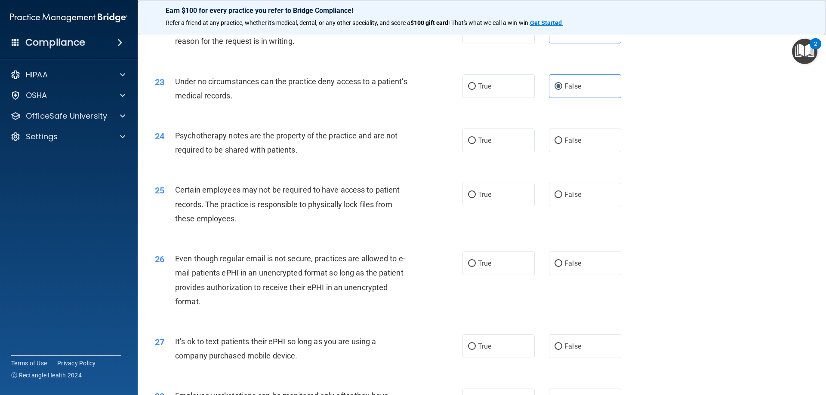
scroll to position [1506, 0]
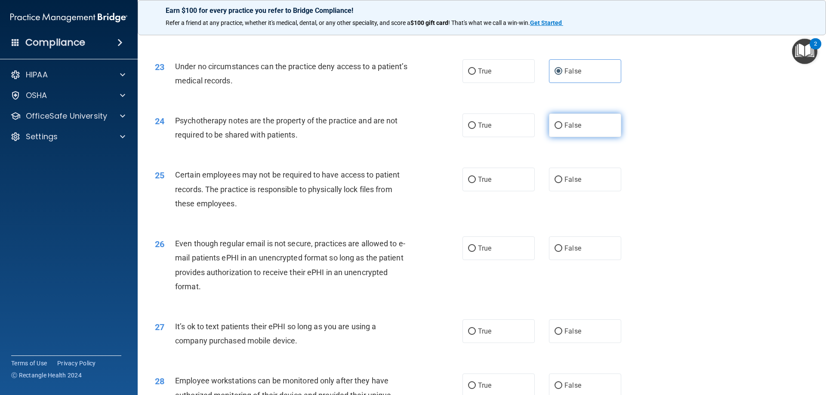
click at [586, 137] on label "False" at bounding box center [585, 126] width 72 height 24
click at [562, 129] on input "False" at bounding box center [559, 126] width 8 height 6
radio input "true"
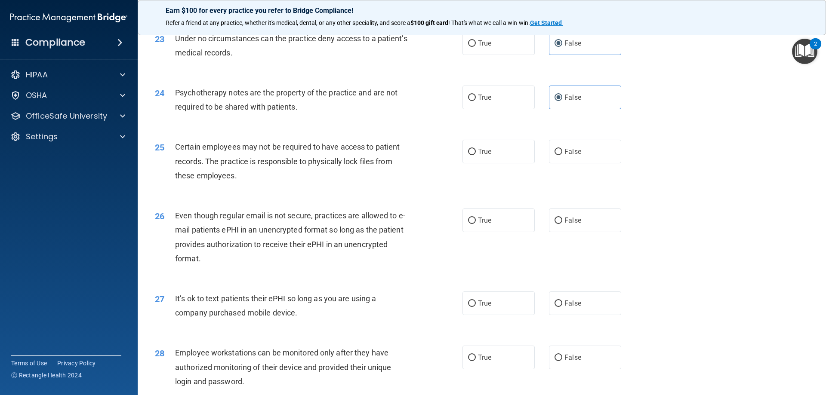
scroll to position [1549, 0]
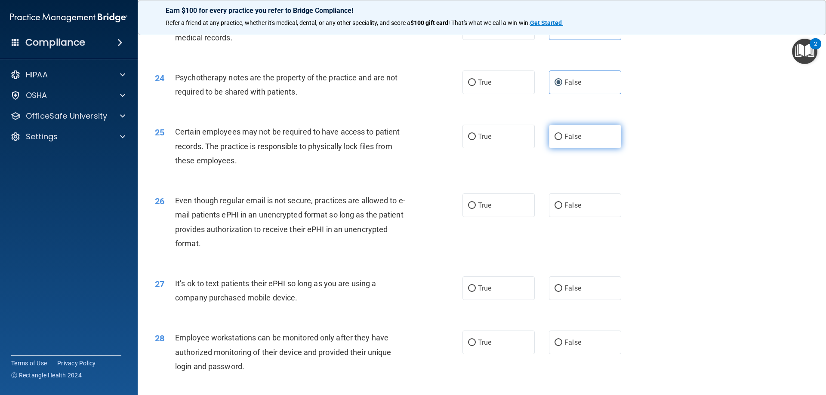
click at [555, 141] on label "False" at bounding box center [585, 137] width 72 height 24
click at [555, 140] on input "False" at bounding box center [559, 137] width 8 height 6
radio input "true"
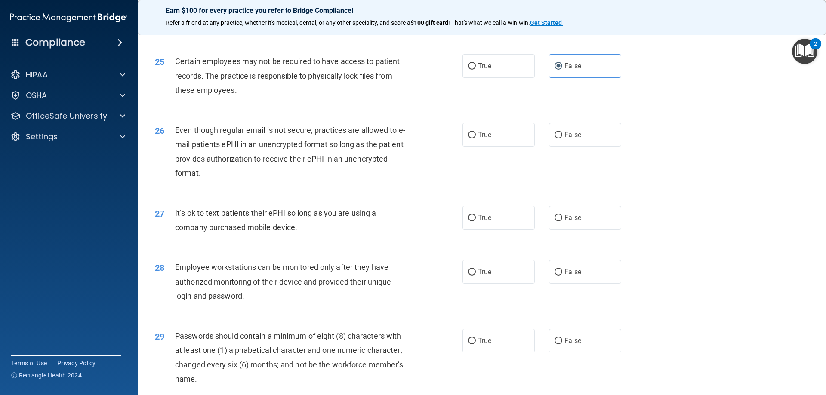
scroll to position [1635, 0]
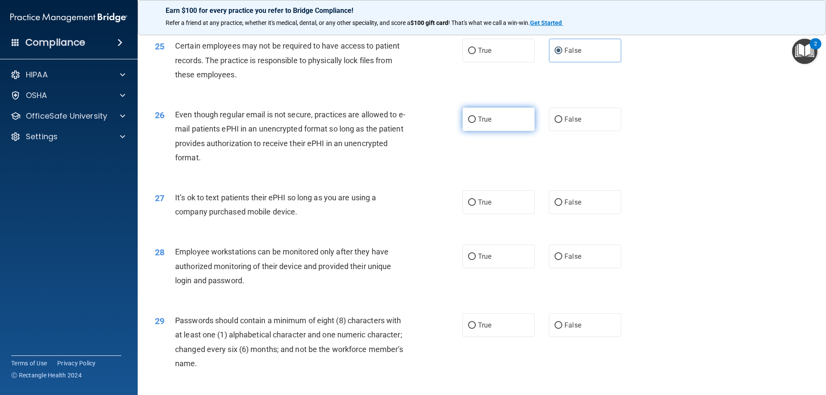
click at [485, 131] on label "True" at bounding box center [499, 120] width 72 height 24
click at [476, 123] on input "True" at bounding box center [472, 120] width 8 height 6
radio input "true"
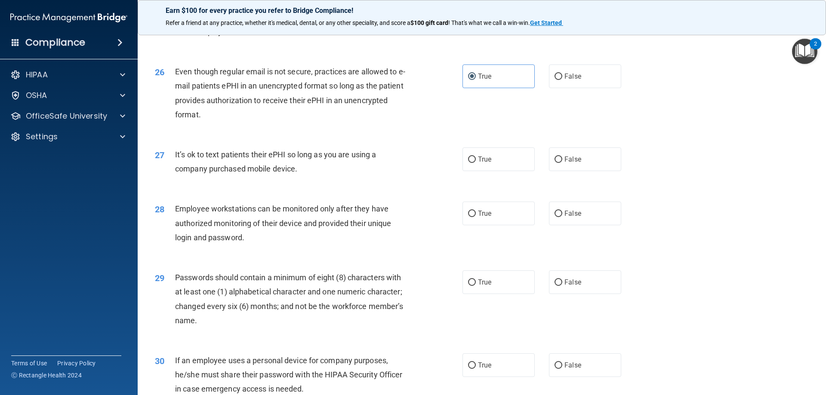
scroll to position [1721, 0]
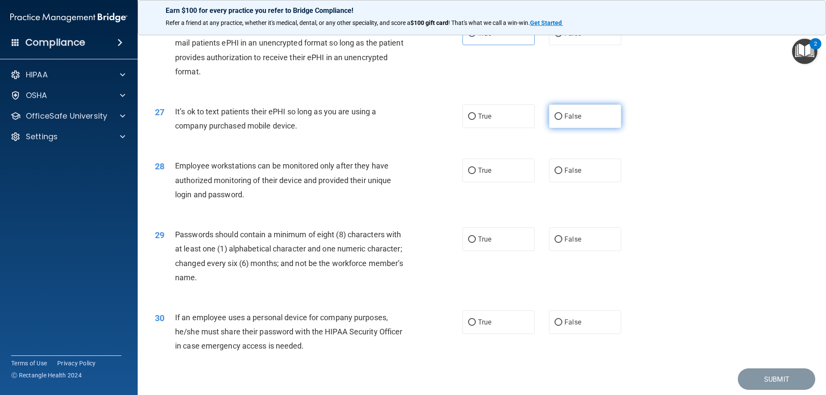
click at [555, 124] on label "False" at bounding box center [585, 117] width 72 height 24
click at [555, 120] on input "False" at bounding box center [559, 117] width 8 height 6
radio input "true"
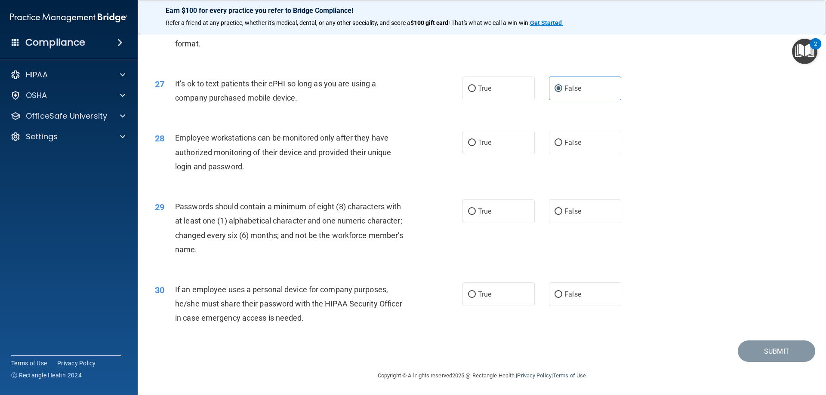
scroll to position [1764, 0]
click at [549, 146] on label "False" at bounding box center [585, 142] width 72 height 24
click at [555, 145] on input "False" at bounding box center [559, 142] width 8 height 6
radio input "true"
click at [464, 201] on label "True" at bounding box center [499, 210] width 72 height 24
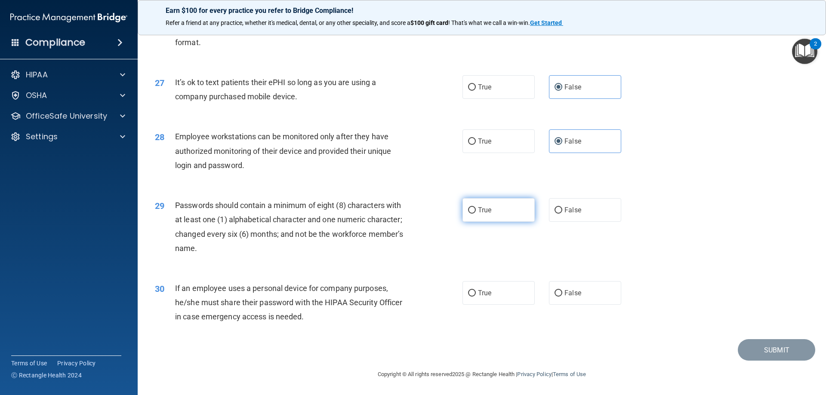
click at [468, 207] on input "True" at bounding box center [472, 210] width 8 height 6
radio input "true"
click at [468, 295] on input "True" at bounding box center [472, 293] width 8 height 6
radio input "true"
click at [782, 363] on footer "Copyright © All rights reserved 2025 @ Rectangle Health | Privacy Policy | Term…" at bounding box center [482, 374] width 654 height 26
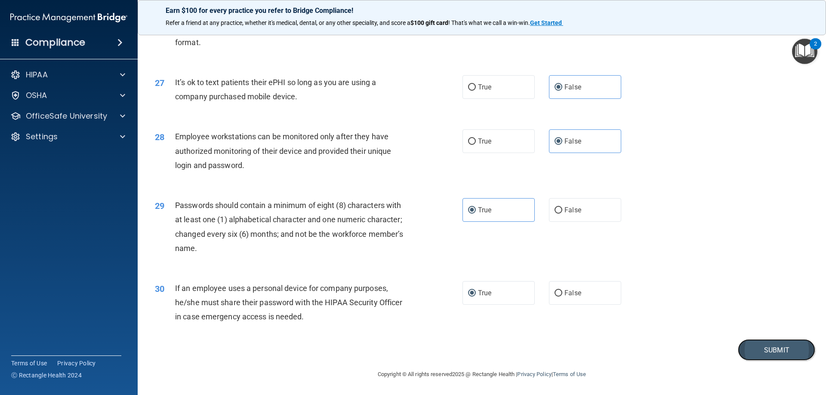
click at [774, 353] on button "Submit" at bounding box center [776, 351] width 77 height 22
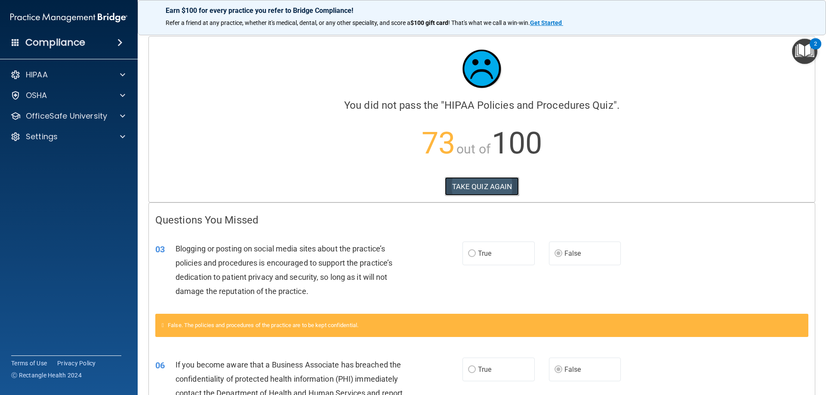
click at [482, 184] on button "TAKE QUIZ AGAIN" at bounding box center [482, 186] width 74 height 19
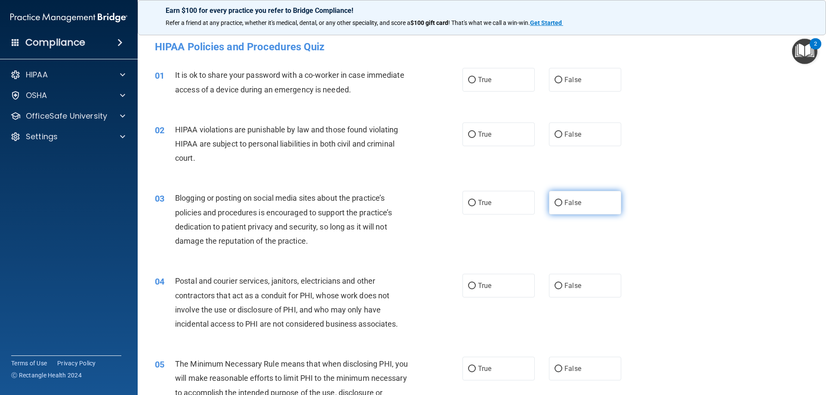
click at [574, 207] on label "False" at bounding box center [585, 203] width 72 height 24
click at [562, 207] on input "False" at bounding box center [559, 203] width 8 height 6
radio input "true"
click at [549, 74] on label "False" at bounding box center [585, 80] width 72 height 24
click at [555, 77] on input "False" at bounding box center [559, 80] width 8 height 6
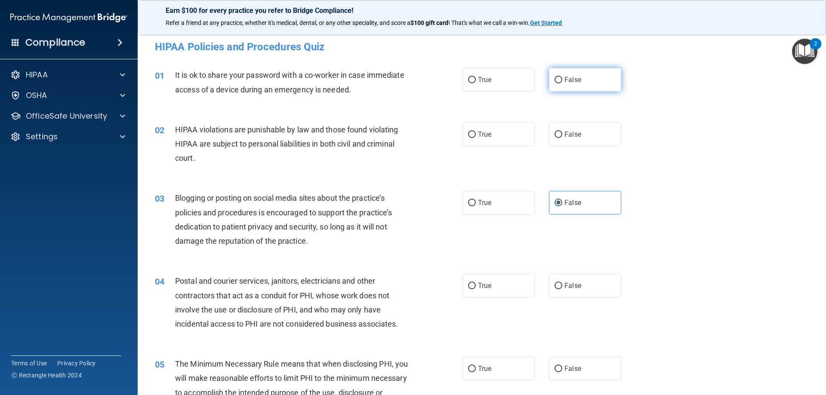
radio input "true"
click at [472, 132] on input "True" at bounding box center [472, 135] width 8 height 6
radio input "true"
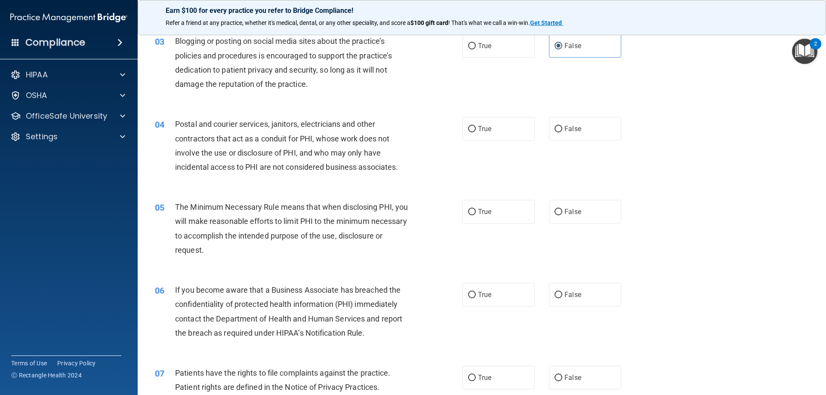
scroll to position [172, 0]
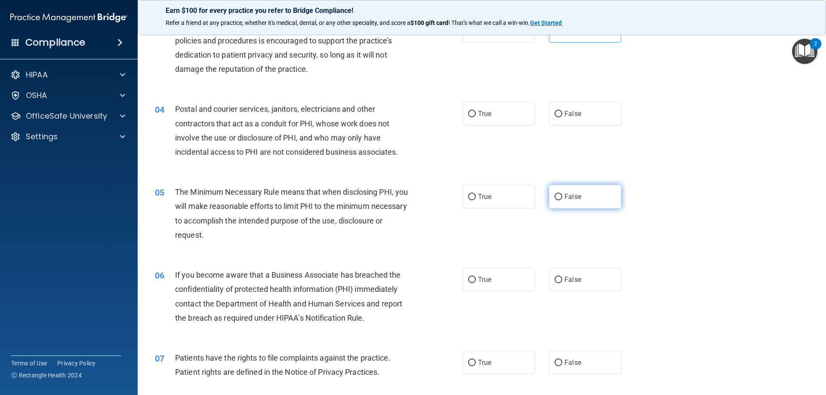
click at [589, 199] on label "False" at bounding box center [585, 197] width 72 height 24
click at [562, 199] on input "False" at bounding box center [559, 197] width 8 height 6
radio input "true"
click at [560, 270] on label "False" at bounding box center [585, 280] width 72 height 24
click at [560, 277] on input "False" at bounding box center [559, 280] width 8 height 6
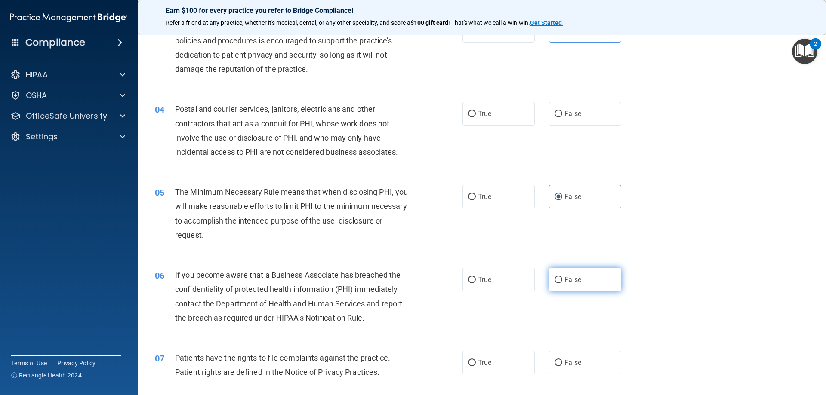
radio input "true"
click at [490, 200] on label "True" at bounding box center [499, 197] width 72 height 24
click at [476, 200] on input "True" at bounding box center [472, 197] width 8 height 6
radio input "true"
radio input "false"
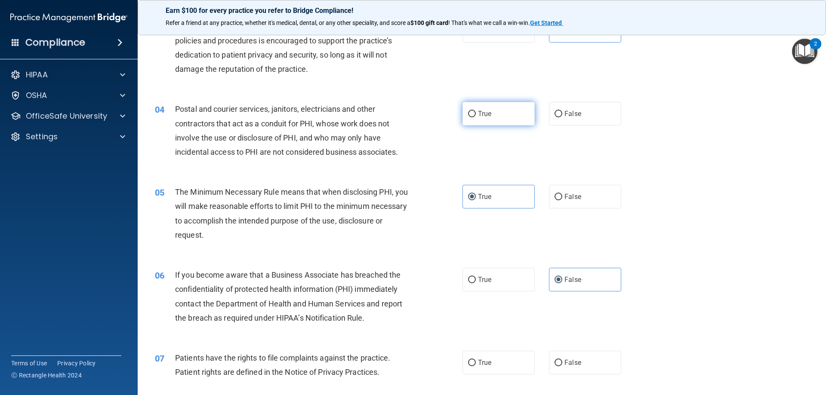
click at [475, 120] on label "True" at bounding box center [499, 114] width 72 height 24
click at [475, 117] on input "True" at bounding box center [472, 114] width 8 height 6
radio input "true"
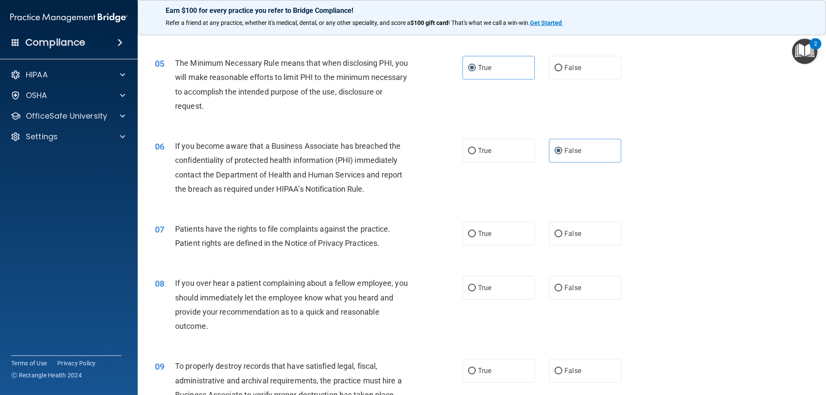
scroll to position [344, 0]
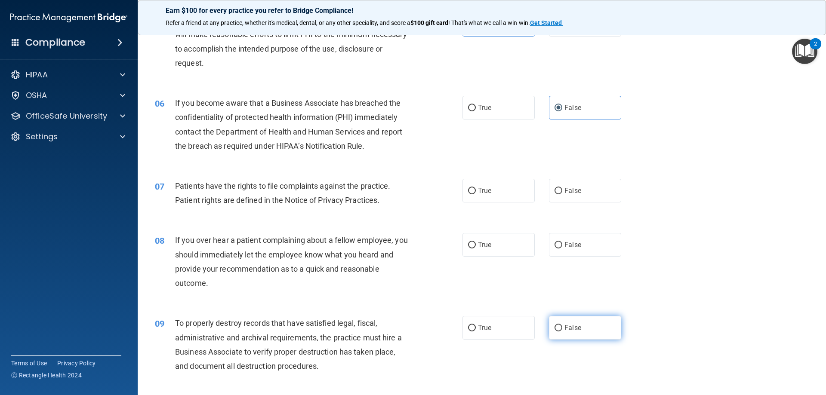
click at [572, 325] on span "False" at bounding box center [573, 328] width 17 height 8
click at [562, 325] on input "False" at bounding box center [559, 328] width 8 height 6
radio input "true"
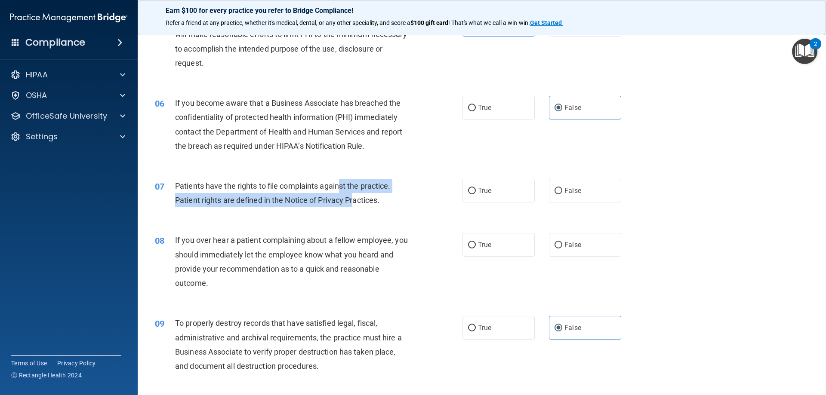
drag, startPoint x: 339, startPoint y: 188, endPoint x: 354, endPoint y: 198, distance: 17.8
click at [354, 198] on span "Patients have the rights to file complaints against the practice. Patient right…" at bounding box center [283, 193] width 216 height 23
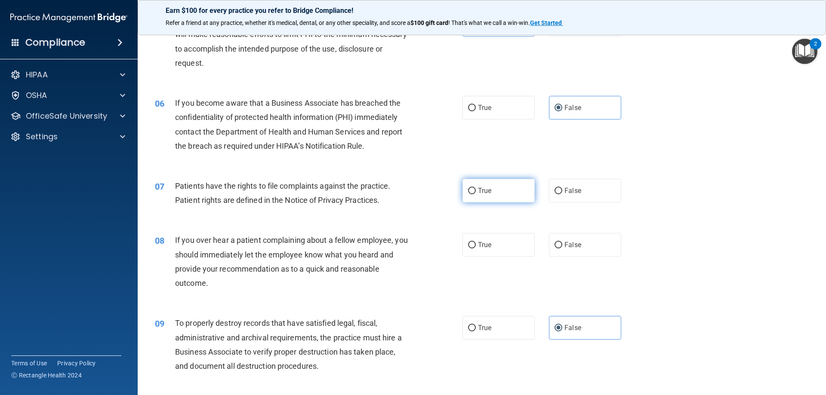
click at [478, 183] on label "True" at bounding box center [499, 191] width 72 height 24
click at [476, 188] on input "True" at bounding box center [472, 191] width 8 height 6
radio input "true"
click at [562, 241] on label "False" at bounding box center [585, 245] width 72 height 24
click at [562, 242] on input "False" at bounding box center [559, 245] width 8 height 6
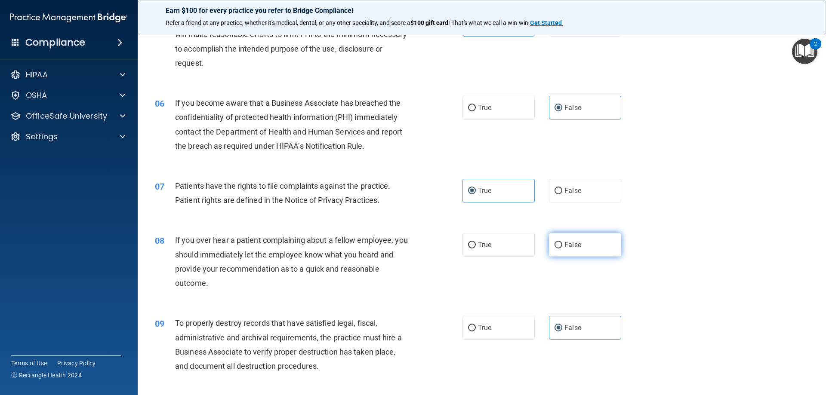
radio input "true"
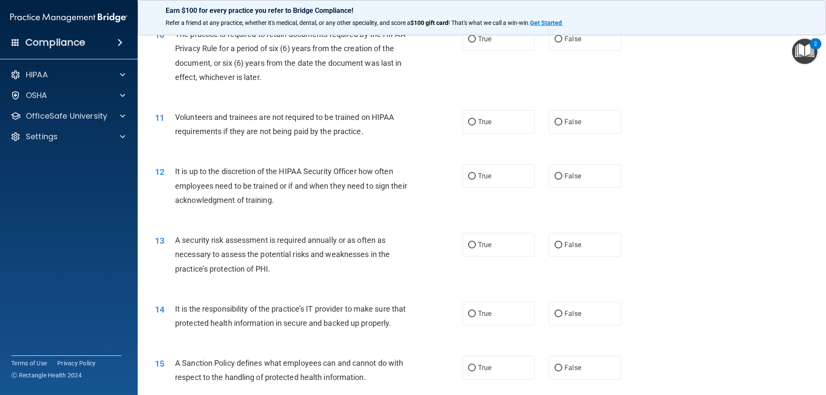
scroll to position [732, 0]
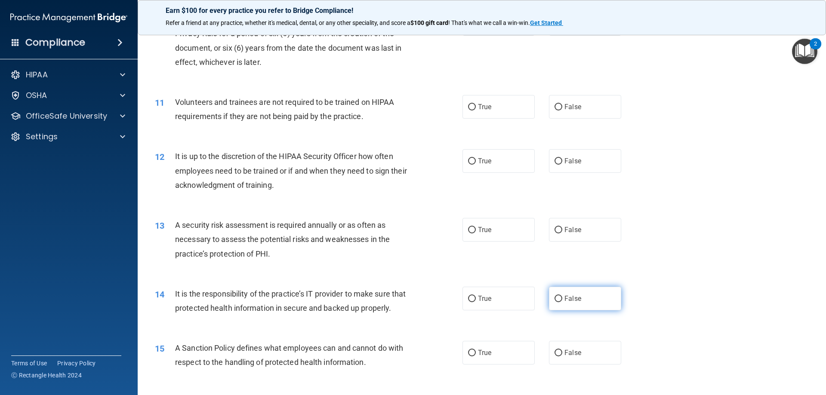
click at [563, 293] on label "False" at bounding box center [585, 299] width 72 height 24
click at [562, 296] on input "False" at bounding box center [559, 299] width 8 height 6
radio input "true"
click at [561, 355] on label "False" at bounding box center [585, 353] width 72 height 24
click at [561, 355] on input "False" at bounding box center [559, 353] width 8 height 6
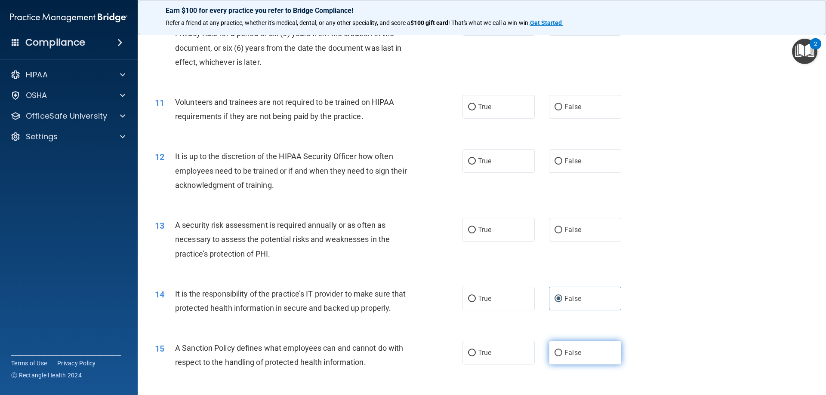
radio input "true"
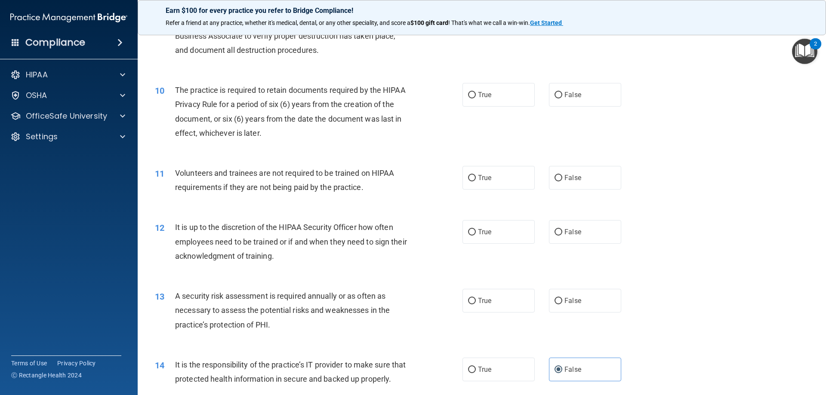
scroll to position [646, 0]
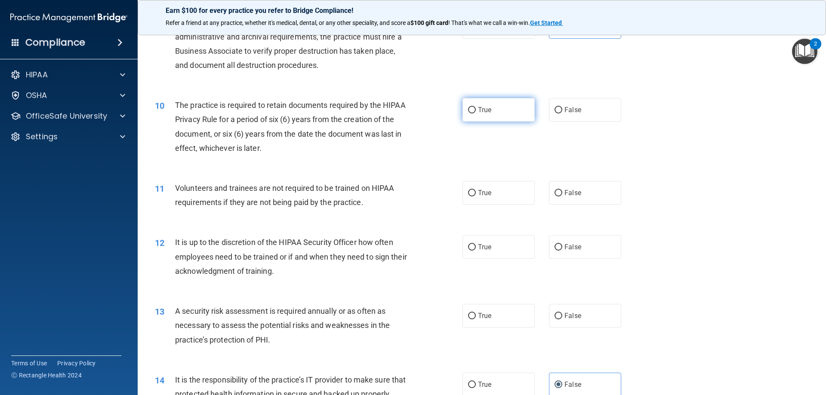
click at [487, 114] on label "True" at bounding box center [499, 110] width 72 height 24
click at [476, 114] on input "True" at bounding box center [472, 110] width 8 height 6
radio input "true"
click at [573, 195] on span "False" at bounding box center [573, 193] width 17 height 8
click at [562, 195] on input "False" at bounding box center [559, 193] width 8 height 6
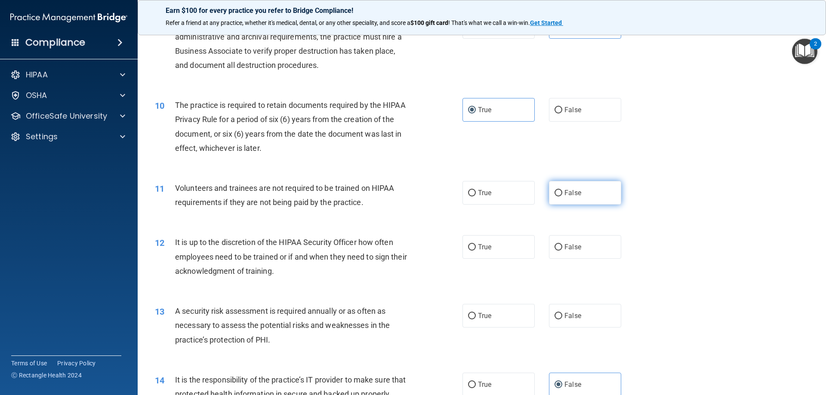
radio input "true"
click at [570, 249] on span "False" at bounding box center [573, 247] width 17 height 8
click at [562, 249] on input "False" at bounding box center [559, 247] width 8 height 6
radio input "true"
click at [478, 317] on span "True" at bounding box center [484, 316] width 13 height 8
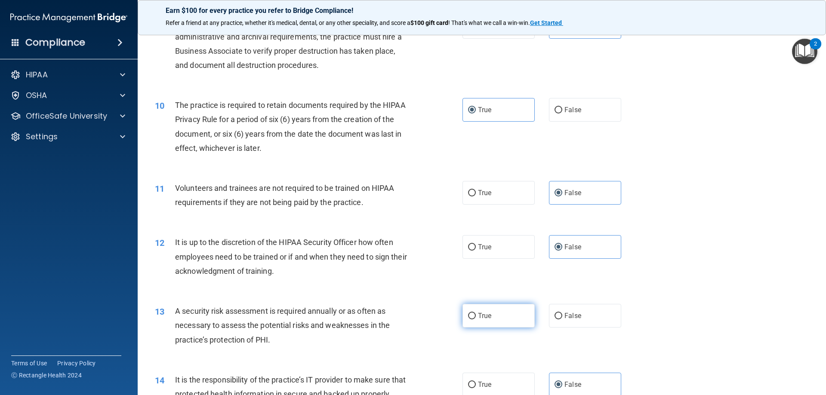
click at [476, 317] on input "True" at bounding box center [472, 316] width 8 height 6
radio input "true"
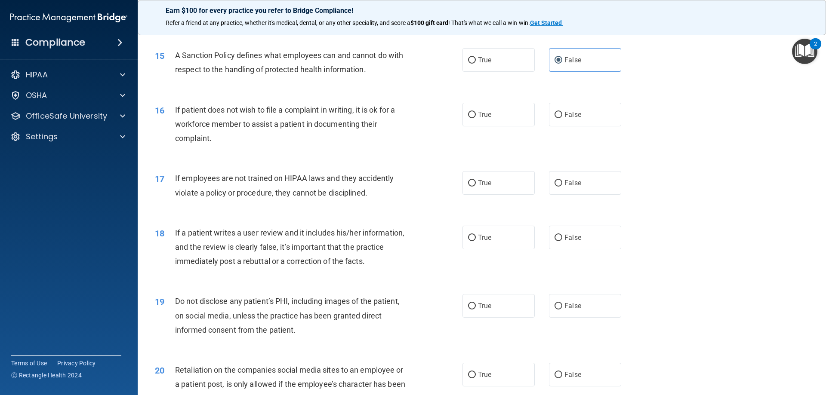
scroll to position [1033, 0]
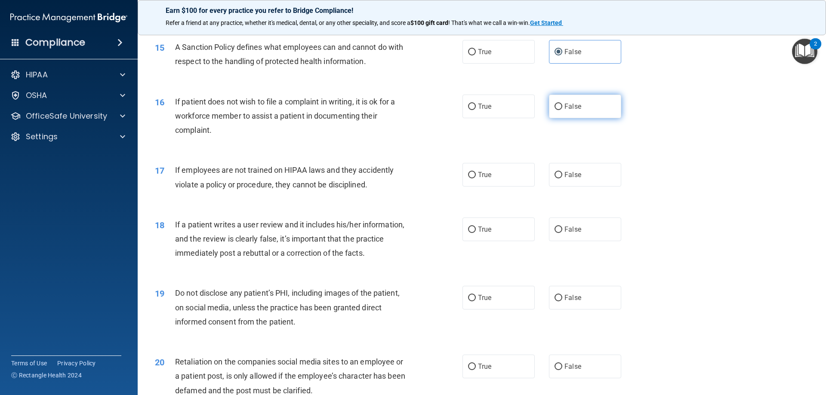
click at [568, 111] on span "False" at bounding box center [573, 106] width 17 height 8
click at [562, 110] on input "False" at bounding box center [559, 107] width 8 height 6
radio input "true"
click at [584, 184] on label "False" at bounding box center [585, 175] width 72 height 24
click at [562, 179] on input "False" at bounding box center [559, 175] width 8 height 6
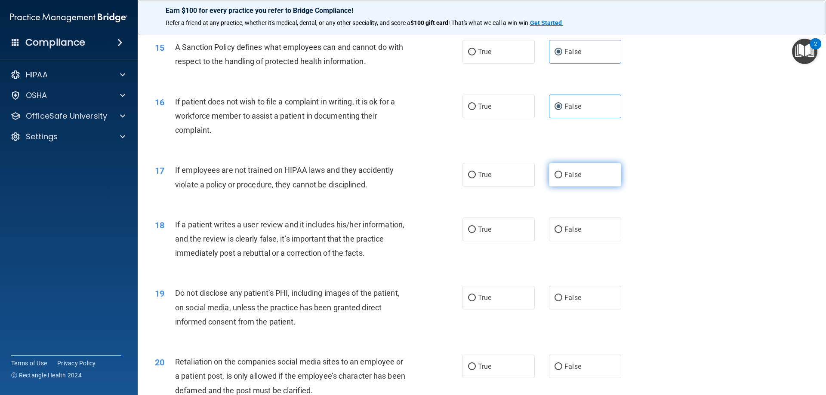
radio input "true"
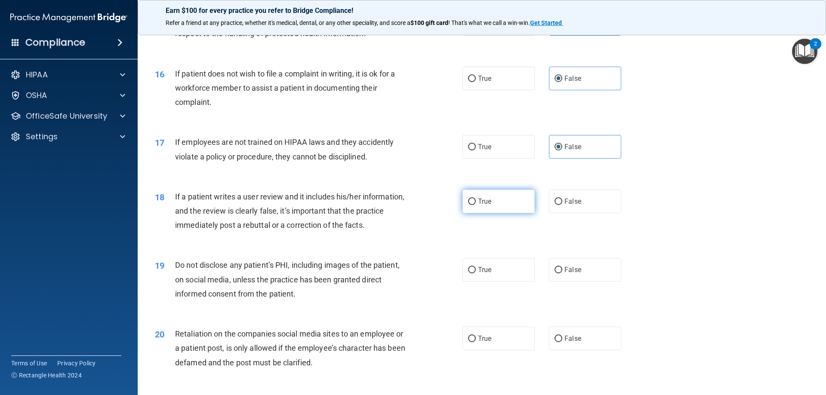
scroll to position [1076, 0]
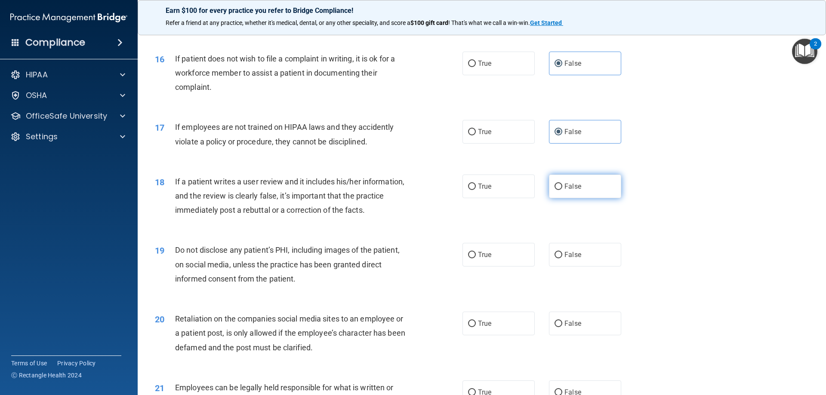
click at [594, 198] on label "False" at bounding box center [585, 187] width 72 height 24
click at [562, 190] on input "False" at bounding box center [559, 187] width 8 height 6
radio input "true"
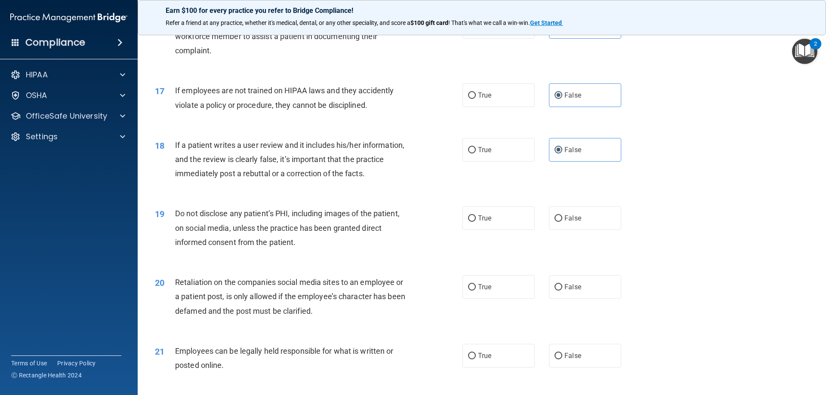
scroll to position [1162, 0]
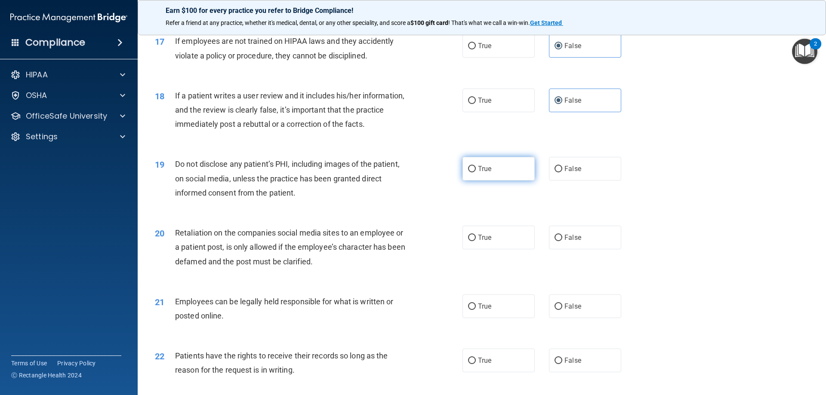
click at [504, 181] on label "True" at bounding box center [499, 169] width 72 height 24
click at [476, 173] on input "True" at bounding box center [472, 169] width 8 height 6
radio input "true"
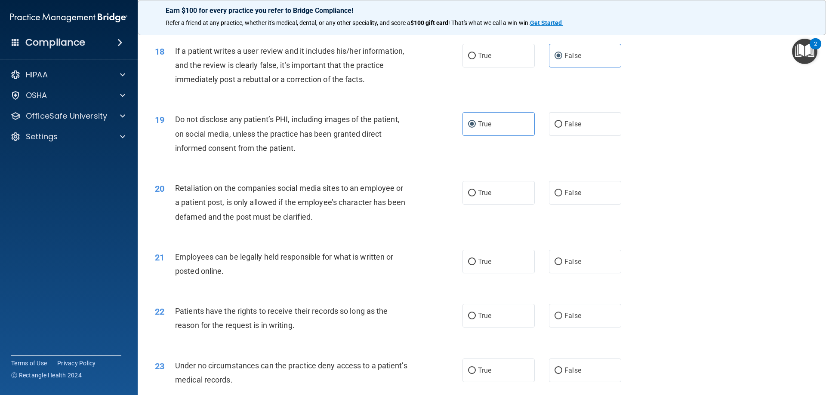
scroll to position [1248, 0]
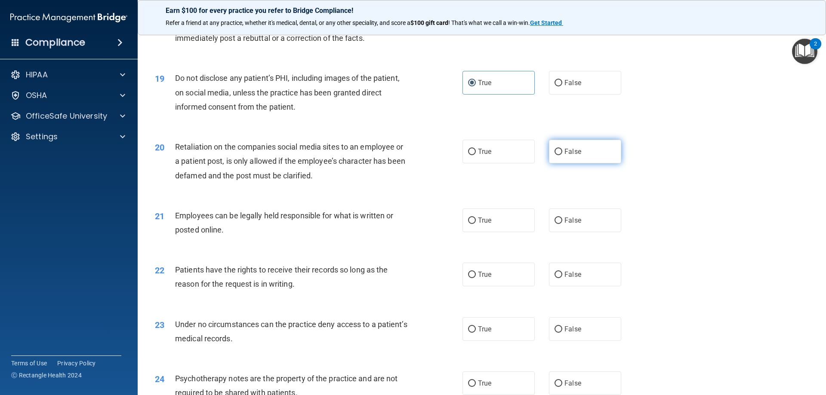
click at [599, 164] on label "False" at bounding box center [585, 152] width 72 height 24
click at [562, 155] on input "False" at bounding box center [559, 152] width 8 height 6
radio input "true"
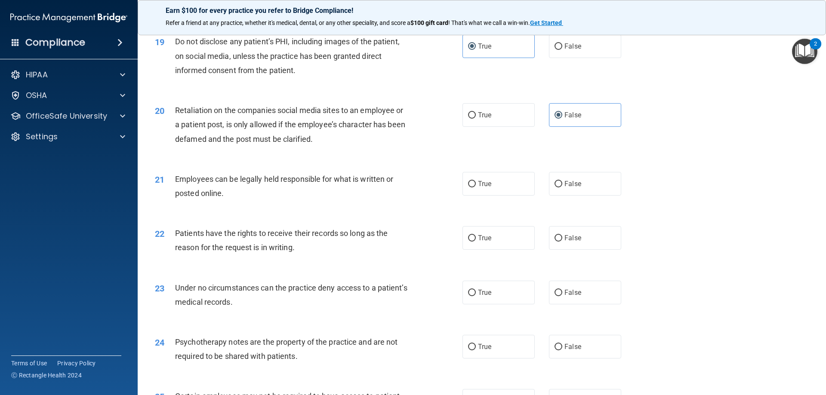
scroll to position [1334, 0]
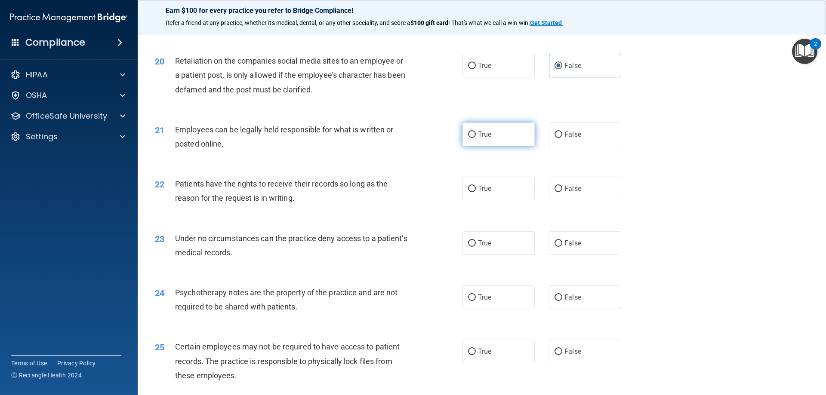
click at [510, 146] on label "True" at bounding box center [499, 135] width 72 height 24
click at [476, 138] on input "True" at bounding box center [472, 135] width 8 height 6
radio input "true"
click at [558, 198] on label "False" at bounding box center [585, 189] width 72 height 24
click at [558, 192] on input "False" at bounding box center [559, 189] width 8 height 6
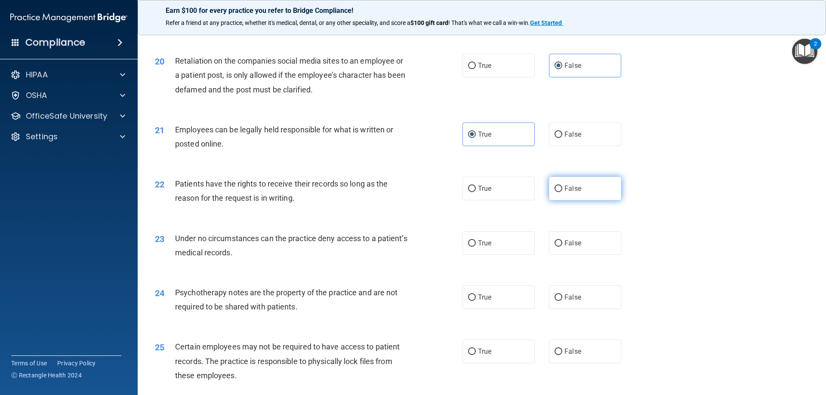
radio input "true"
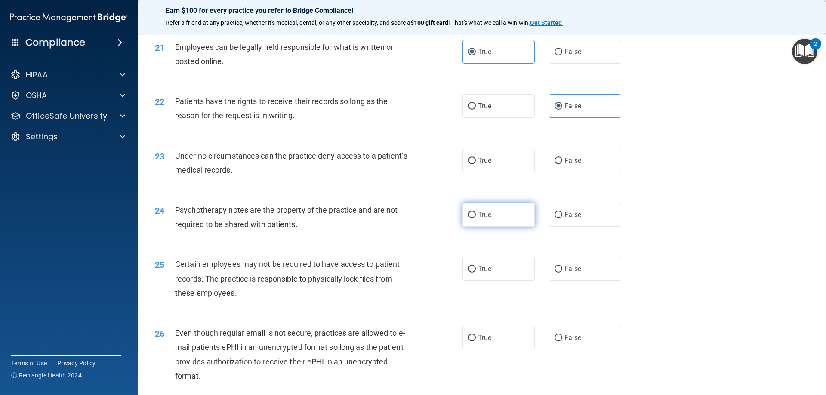
scroll to position [1420, 0]
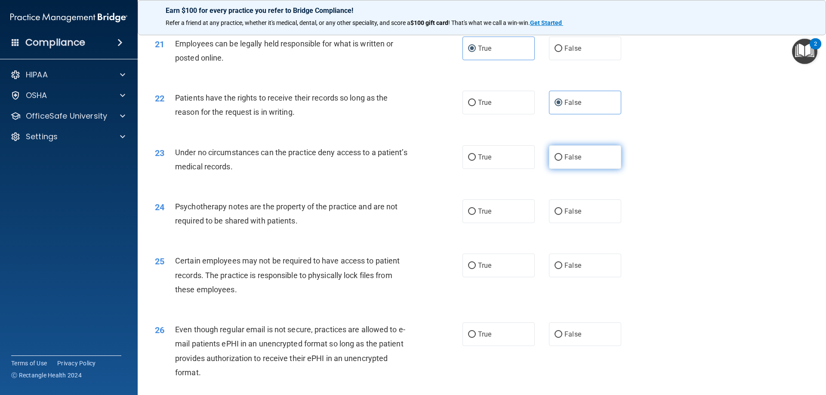
click at [549, 169] on label "False" at bounding box center [585, 157] width 72 height 24
click at [555, 161] on input "False" at bounding box center [559, 157] width 8 height 6
radio input "true"
click at [478, 216] on span "True" at bounding box center [484, 211] width 13 height 8
click at [476, 215] on input "True" at bounding box center [472, 212] width 8 height 6
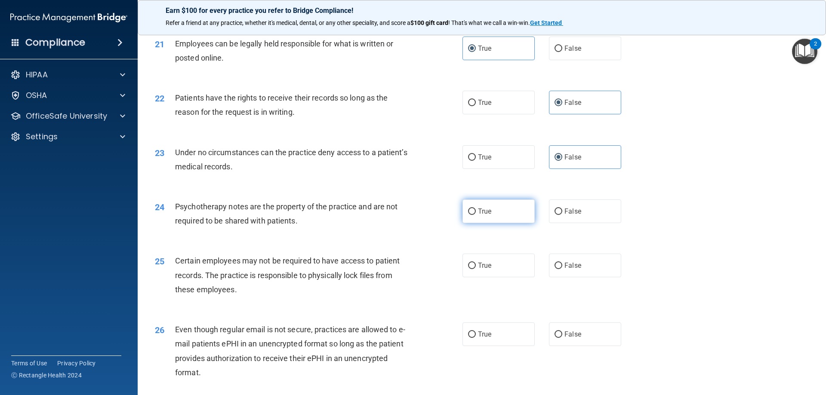
radio input "true"
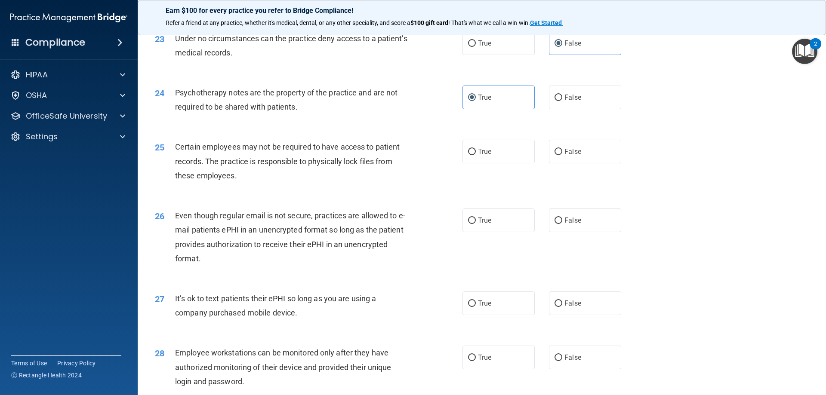
scroll to position [1549, 0]
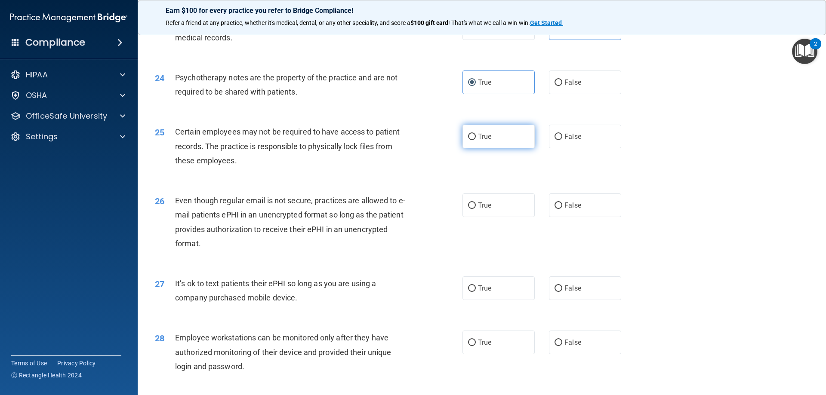
click at [483, 148] on label "True" at bounding box center [499, 137] width 72 height 24
click at [476, 140] on input "True" at bounding box center [472, 137] width 8 height 6
radio input "true"
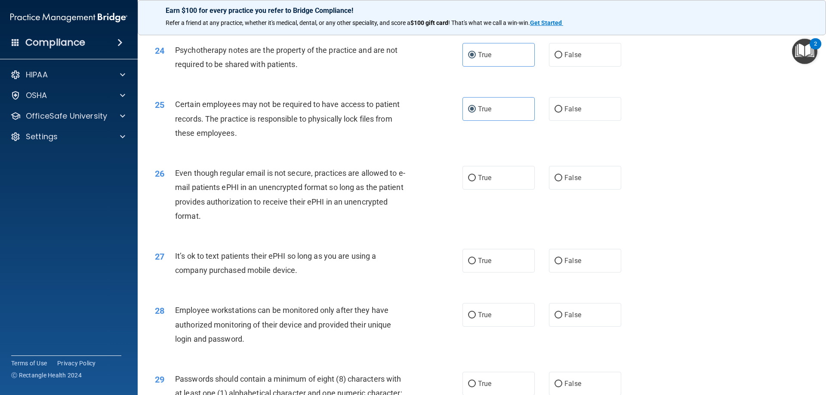
scroll to position [1592, 0]
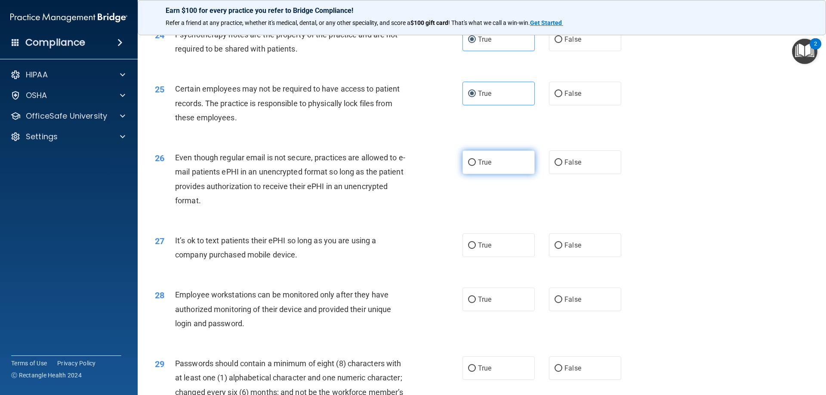
click at [483, 174] on label "True" at bounding box center [499, 163] width 72 height 24
click at [476, 166] on input "True" at bounding box center [472, 163] width 8 height 6
radio input "true"
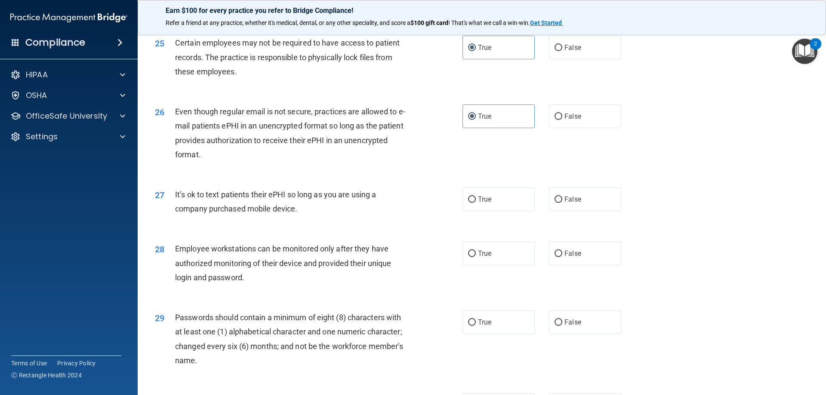
scroll to position [1721, 0]
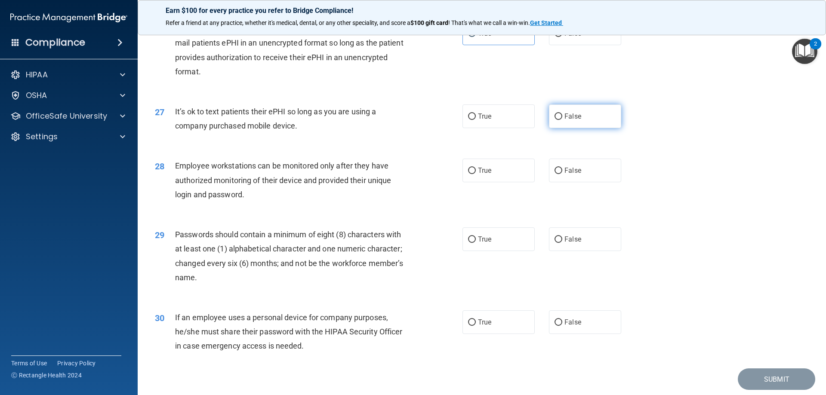
click at [556, 120] on input "False" at bounding box center [559, 117] width 8 height 6
radio input "true"
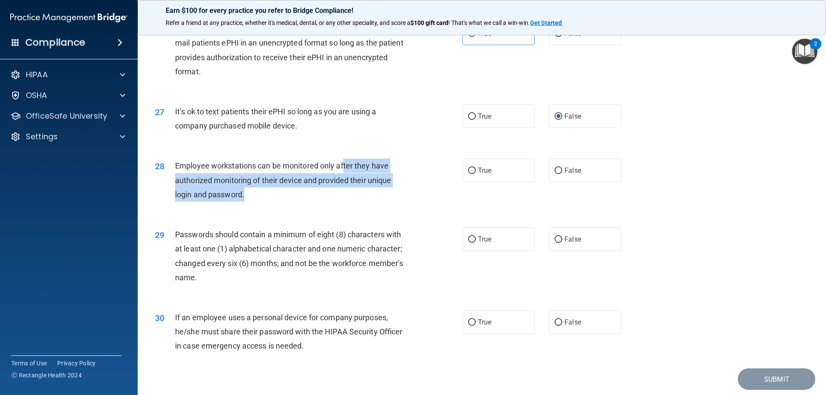
drag, startPoint x: 343, startPoint y: 180, endPoint x: 342, endPoint y: 204, distance: 23.7
click at [342, 202] on div "Employee workstations can be monitored only after they have authorized monitori…" at bounding box center [295, 180] width 241 height 43
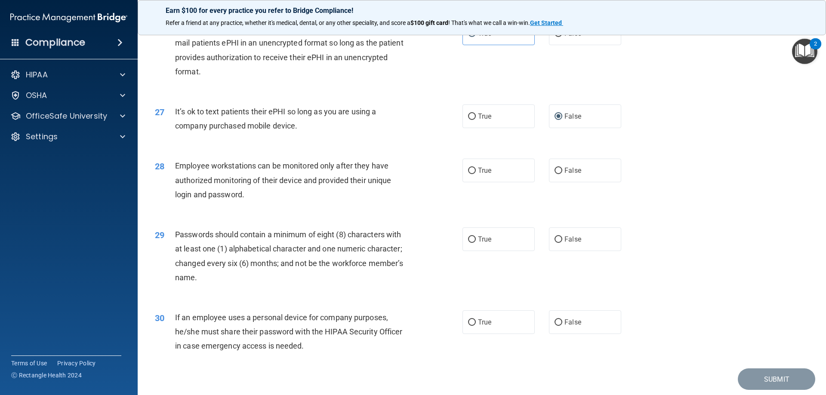
click at [533, 205] on div "28 Employee workstations can be monitored only after they have authorized monit…" at bounding box center [481, 182] width 667 height 69
click at [555, 174] on input "False" at bounding box center [559, 171] width 8 height 6
radio input "true"
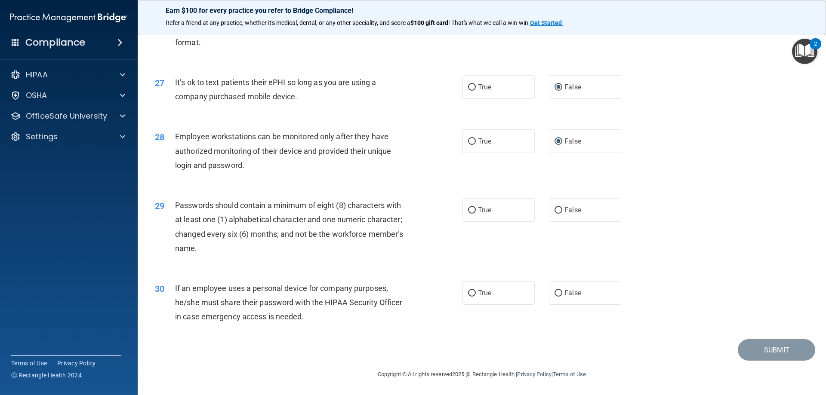
scroll to position [1765, 0]
click at [494, 202] on label "True" at bounding box center [499, 210] width 72 height 24
click at [476, 207] on input "True" at bounding box center [472, 210] width 8 height 6
radio input "true"
click at [587, 282] on label "False" at bounding box center [585, 293] width 72 height 24
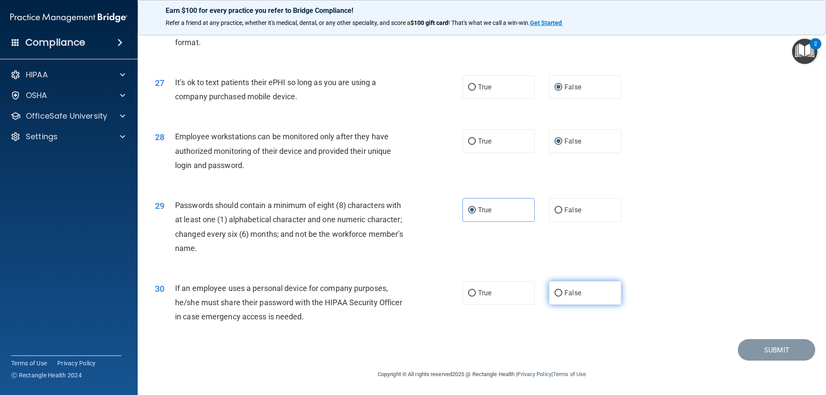
click at [562, 290] on input "False" at bounding box center [559, 293] width 8 height 6
radio input "true"
click at [776, 358] on button "Submit" at bounding box center [776, 351] width 77 height 22
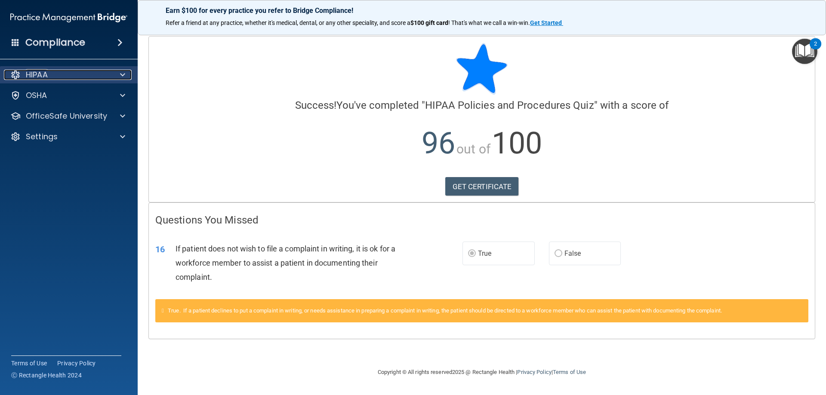
click at [71, 72] on div "HIPAA" at bounding box center [57, 75] width 107 height 10
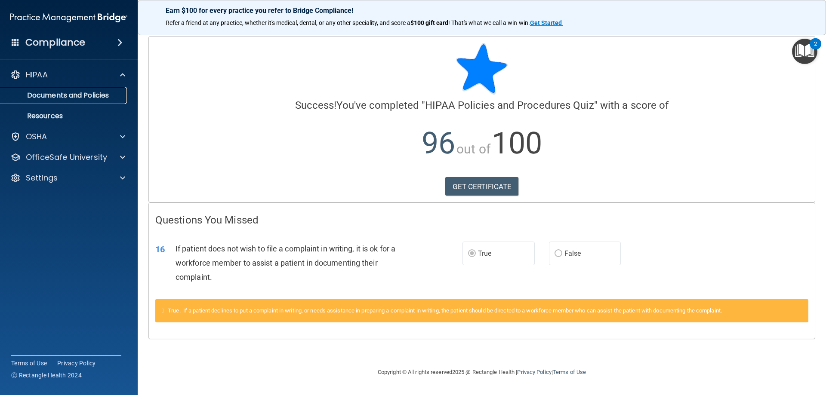
click at [78, 99] on p "Documents and Policies" at bounding box center [64, 95] width 117 height 9
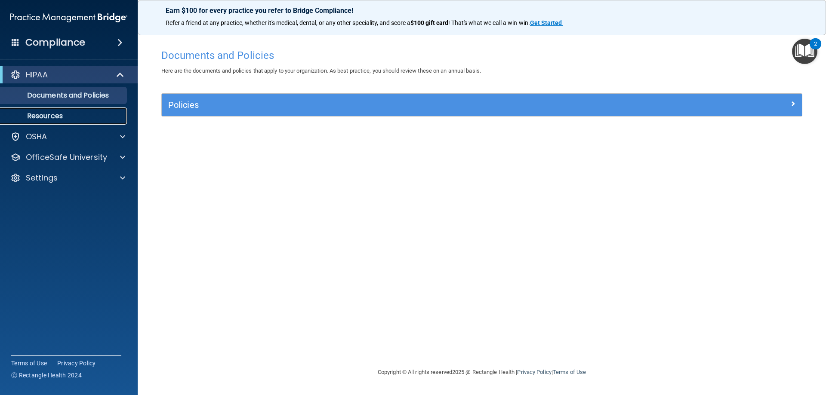
click at [68, 122] on link "Resources" at bounding box center [59, 116] width 136 height 17
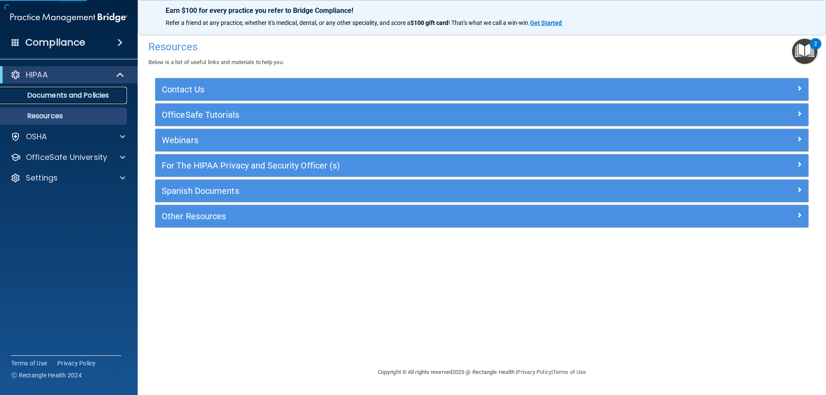
click at [98, 96] on p "Documents and Policies" at bounding box center [64, 95] width 117 height 9
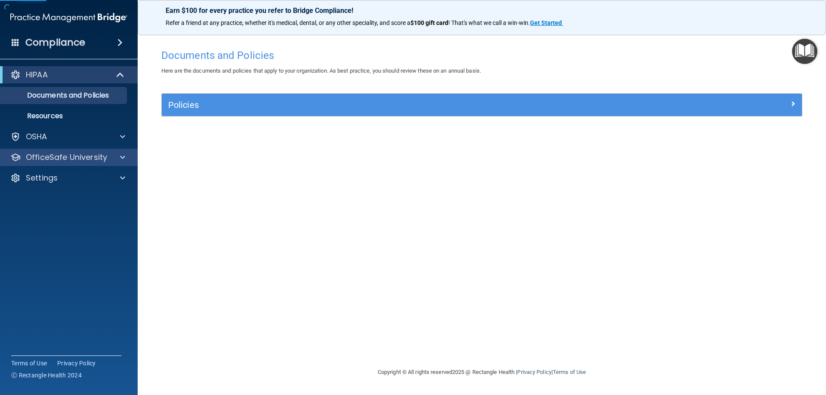
click at [96, 164] on div "OfficeSafe University" at bounding box center [69, 157] width 138 height 17
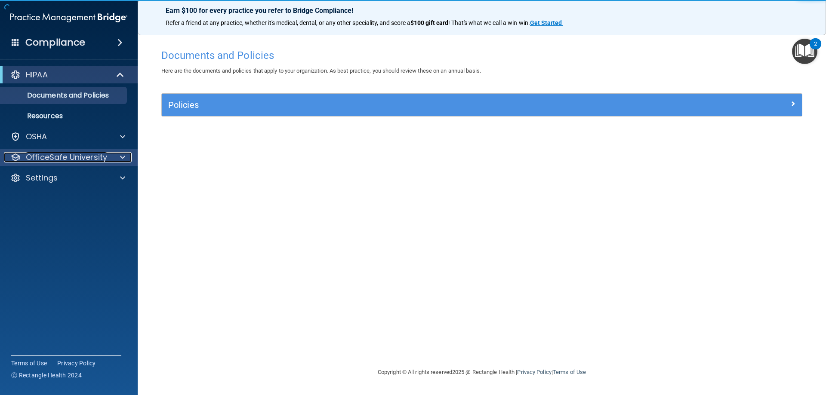
click at [104, 159] on p "OfficeSafe University" at bounding box center [66, 157] width 81 height 10
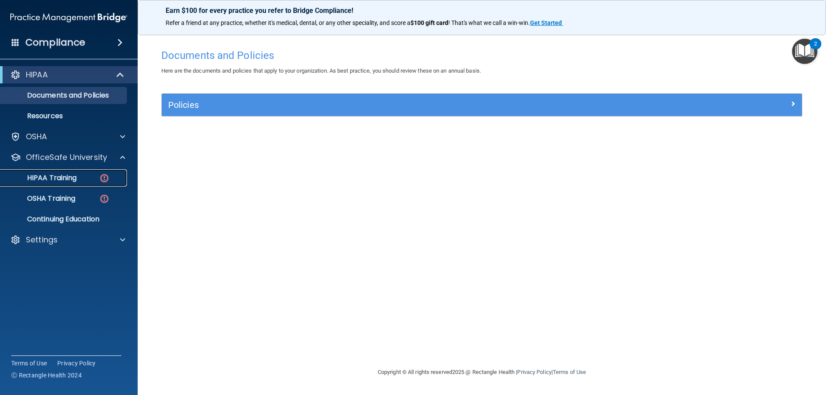
click at [96, 176] on div "HIPAA Training" at bounding box center [64, 178] width 117 height 9
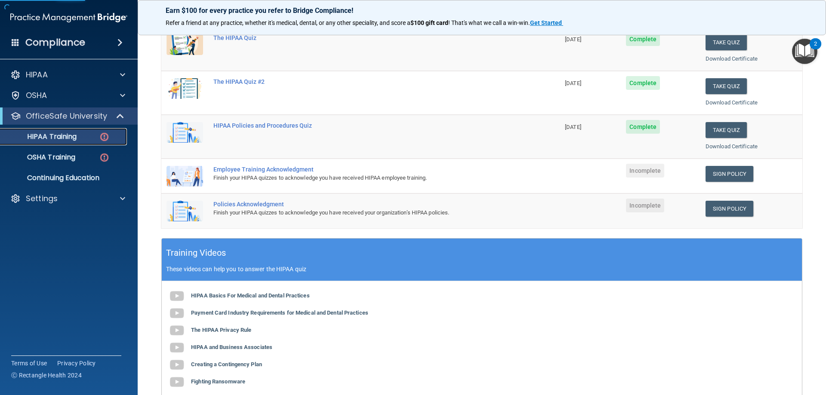
scroll to position [129, 0]
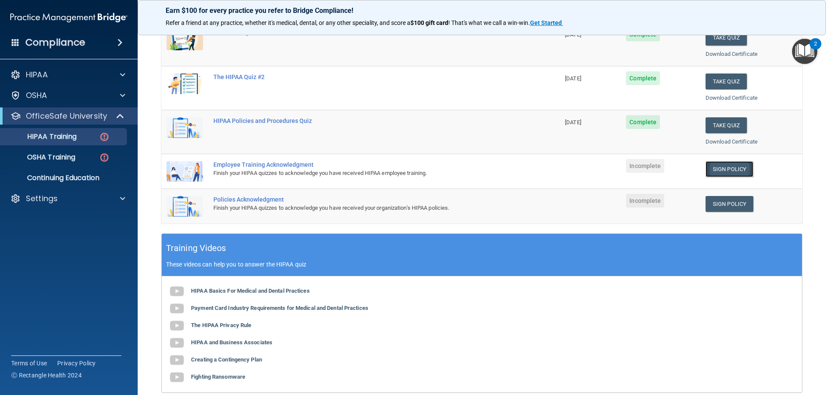
click at [708, 171] on link "Sign Policy" at bounding box center [730, 169] width 48 height 16
click at [725, 204] on link "Sign Policy" at bounding box center [730, 204] width 48 height 16
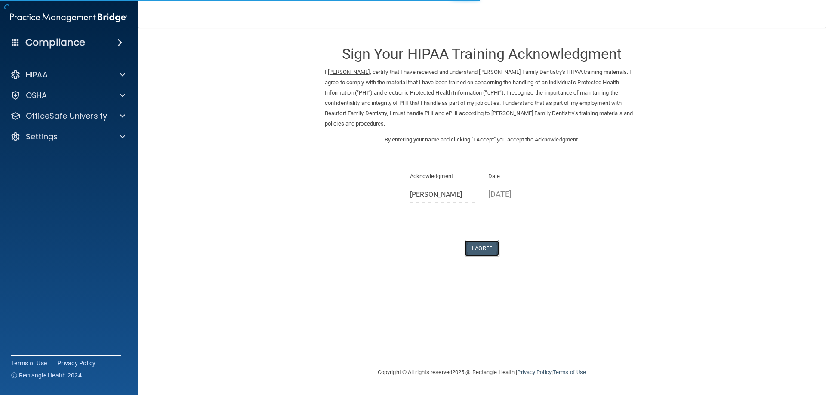
click at [478, 248] on button "I Agree" at bounding box center [482, 249] width 34 height 16
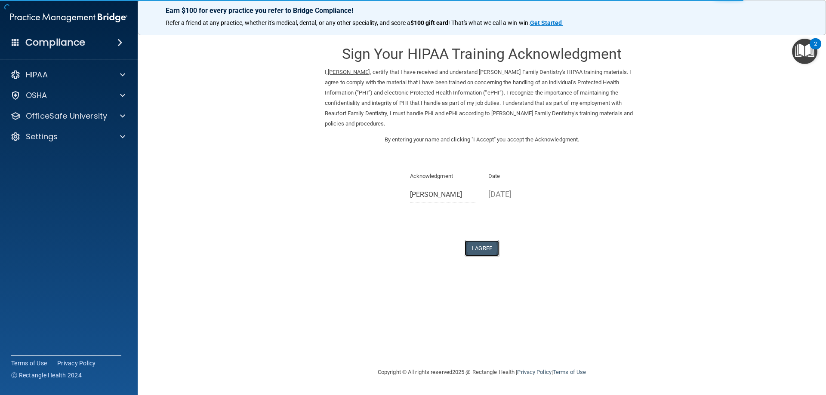
click at [476, 250] on button "I Agree" at bounding box center [482, 249] width 34 height 16
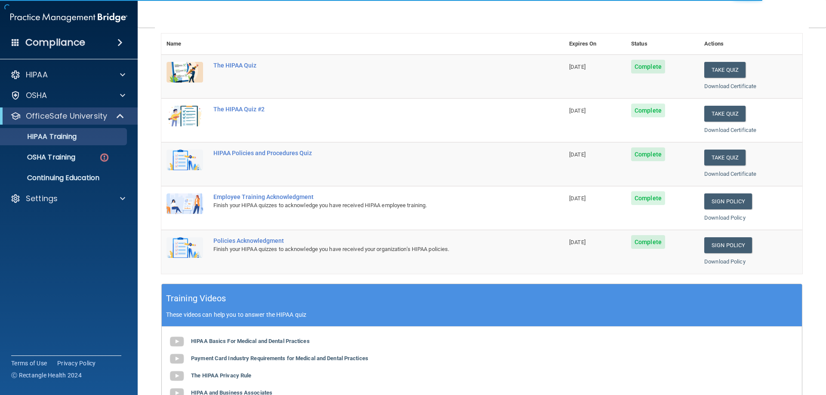
scroll to position [43, 0]
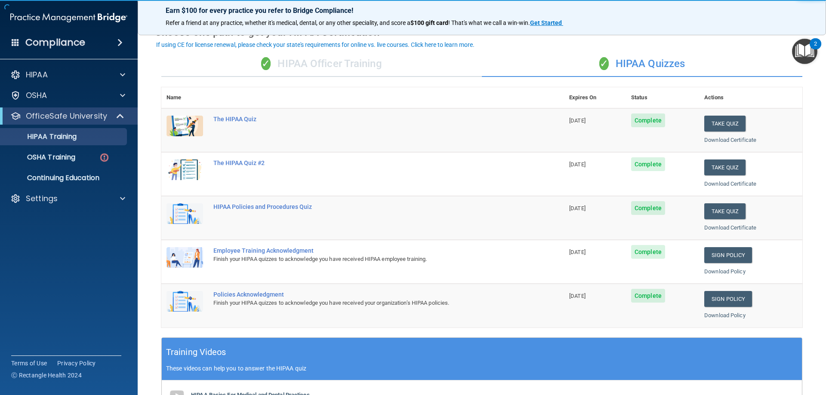
click at [356, 79] on div "✓ HIPAA Officer Training ✓ HIPAA Quizzes Name Expires On Status Actions The HIP…" at bounding box center [482, 308] width 654 height 526
click at [349, 63] on div "✓ HIPAA Officer Training" at bounding box center [321, 64] width 321 height 26
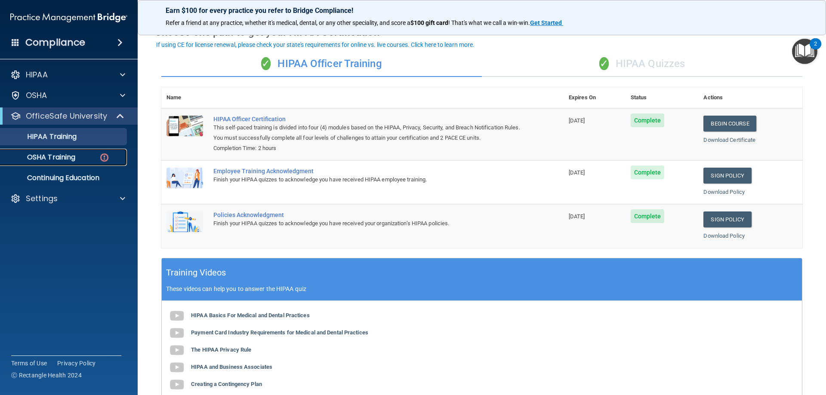
click at [89, 158] on div "OSHA Training" at bounding box center [64, 157] width 117 height 9
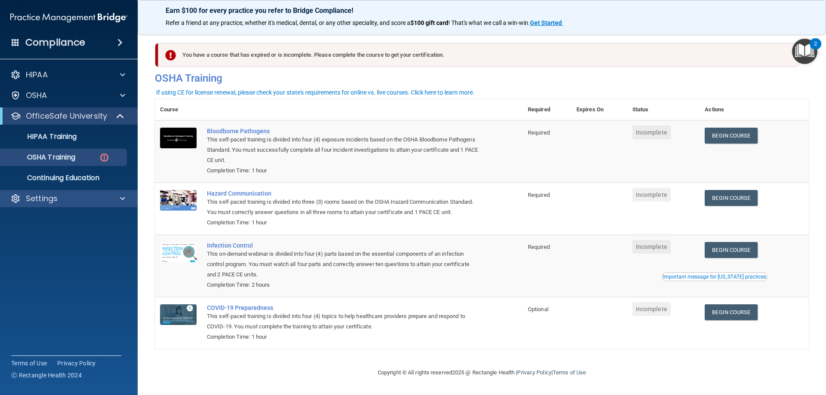
click at [38, 190] on div "Settings" at bounding box center [69, 198] width 138 height 17
click at [55, 180] on p "Continuing Education" at bounding box center [64, 178] width 117 height 9
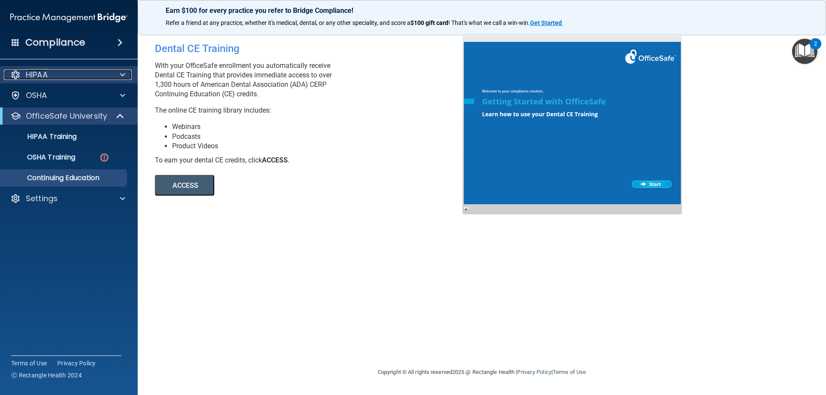
click at [53, 74] on div "HIPAA" at bounding box center [57, 75] width 107 height 10
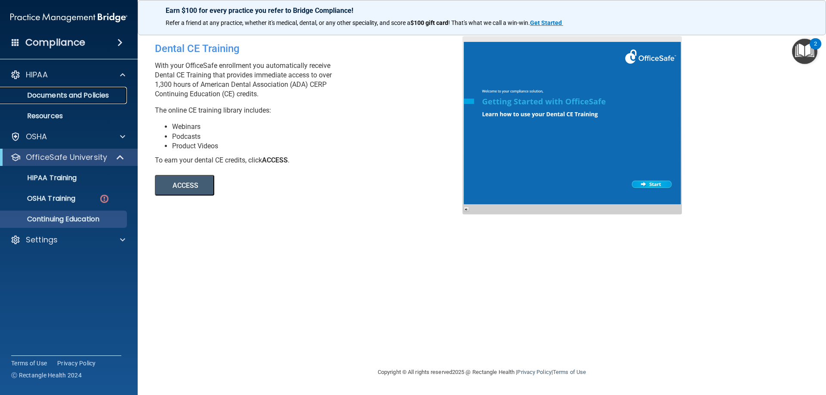
click at [56, 93] on p "Documents and Policies" at bounding box center [64, 95] width 117 height 9
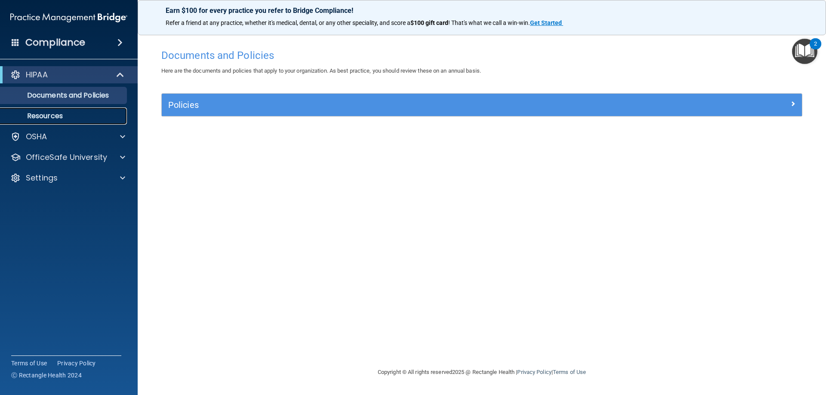
click at [93, 114] on p "Resources" at bounding box center [64, 116] width 117 height 9
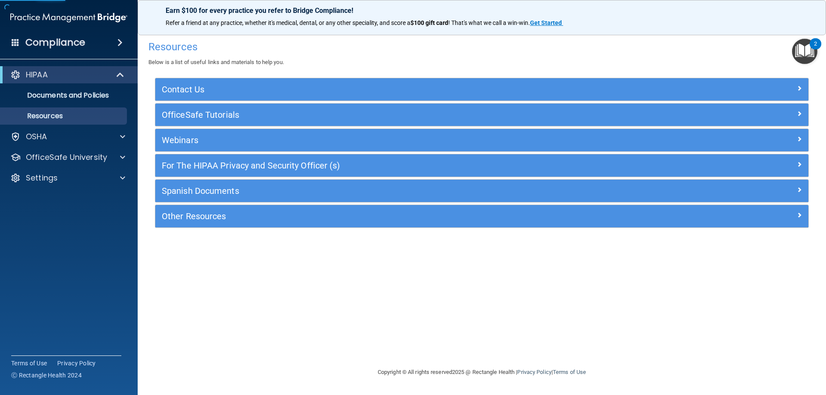
click at [99, 105] on ul "Documents and Policies Report an Incident Business Associates Emergency Plannin…" at bounding box center [69, 103] width 156 height 41
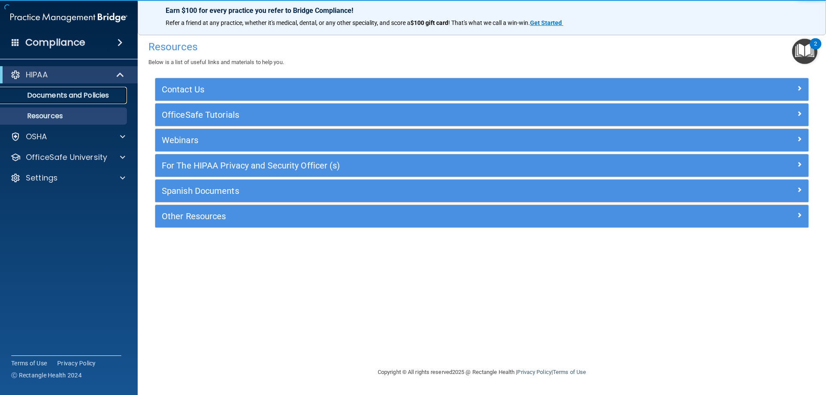
click at [99, 101] on link "Documents and Policies" at bounding box center [59, 95] width 136 height 17
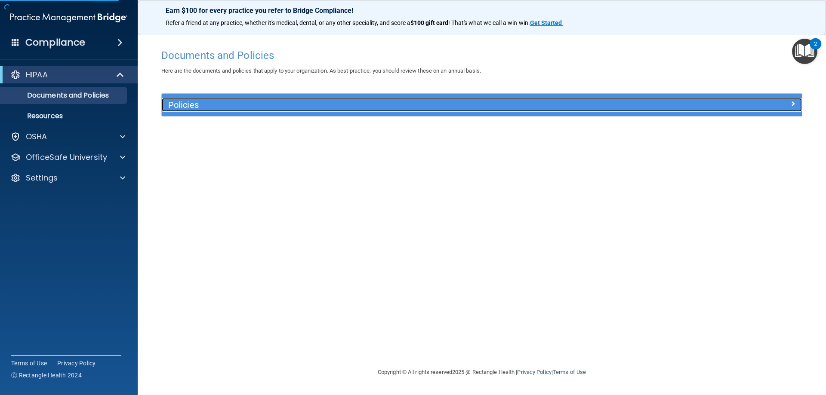
click at [265, 104] on h5 "Policies" at bounding box center [401, 104] width 467 height 9
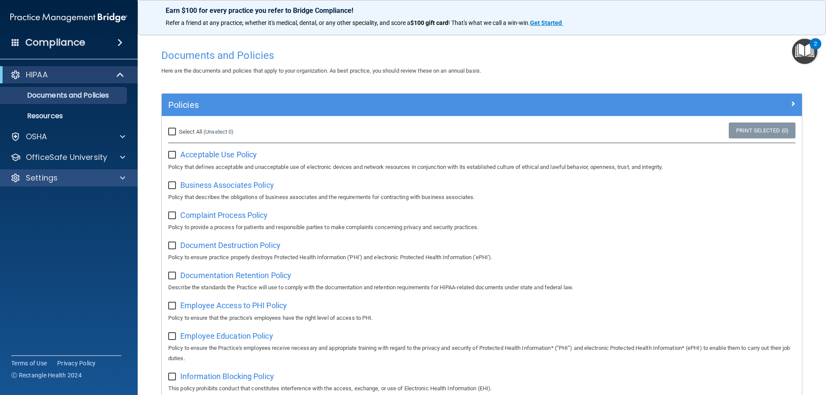
click at [98, 185] on div "Settings" at bounding box center [69, 178] width 138 height 17
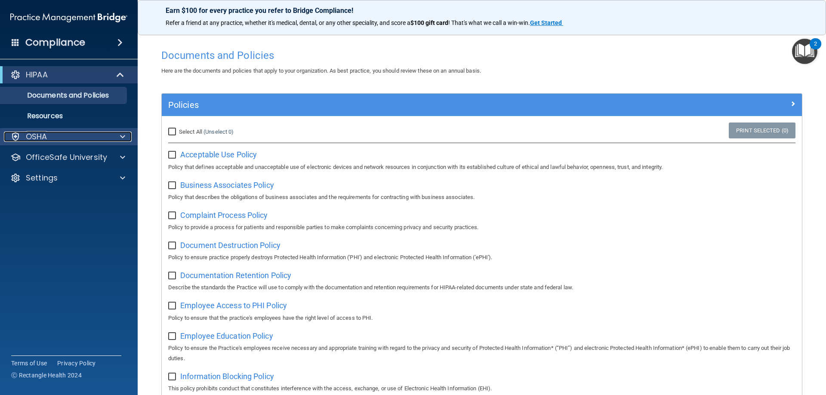
click at [75, 137] on div "OSHA" at bounding box center [57, 137] width 107 height 10
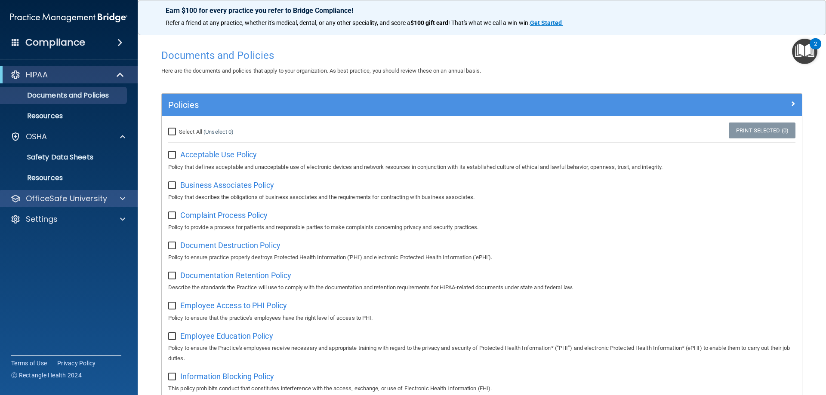
click at [79, 192] on div "OfficeSafe University" at bounding box center [69, 198] width 138 height 17
click at [87, 196] on p "OfficeSafe University" at bounding box center [66, 199] width 81 height 10
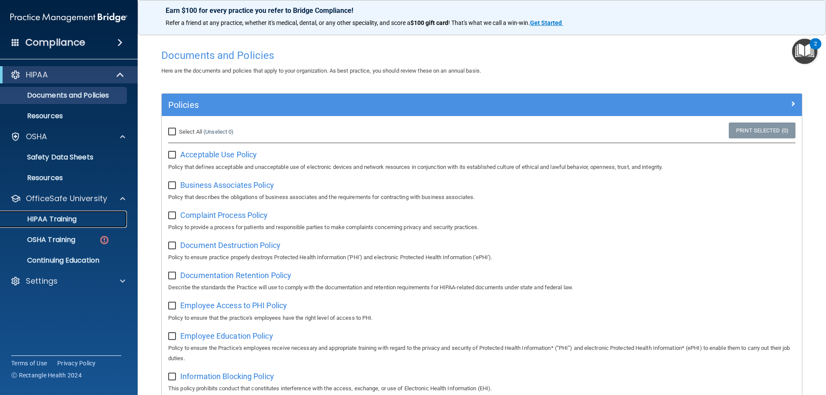
click at [84, 219] on div "HIPAA Training" at bounding box center [64, 219] width 117 height 9
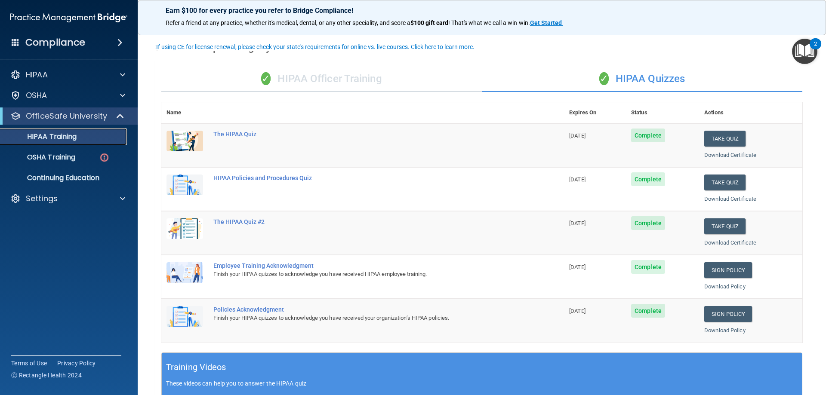
scroll to position [43, 0]
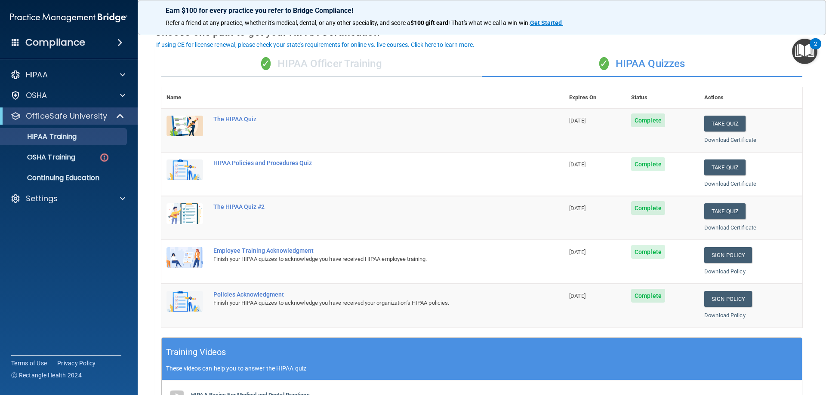
click at [801, 228] on div "✓ HIPAA Officer Training ✓ HIPAA Quizzes Name Expires On Status Actions The HIP…" at bounding box center [482, 308] width 654 height 526
click at [74, 200] on div "Settings" at bounding box center [57, 199] width 107 height 10
click at [74, 214] on link "My Account" at bounding box center [59, 219] width 136 height 17
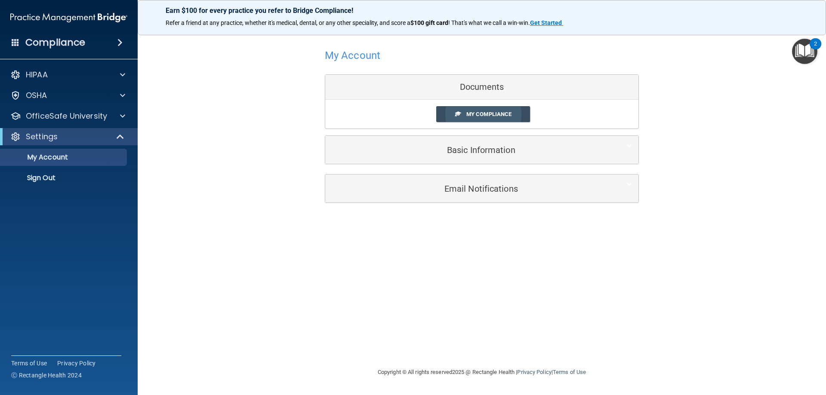
click at [488, 107] on link "My Compliance" at bounding box center [483, 114] width 94 height 16
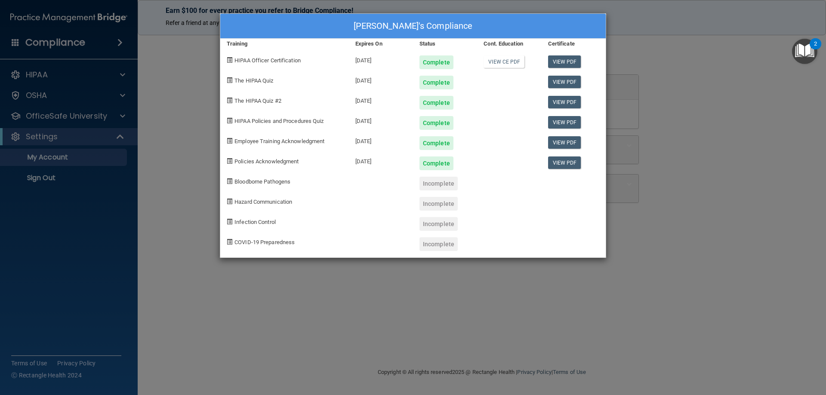
click at [725, 266] on div "Henry Bing's Compliance Training Expires On Status Cont. Education Certificate …" at bounding box center [413, 197] width 826 height 395
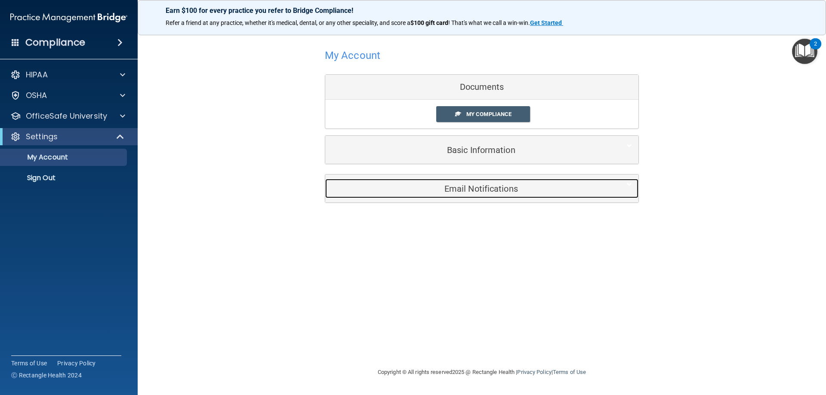
click at [507, 186] on h5 "Email Notifications" at bounding box center [469, 188] width 274 height 9
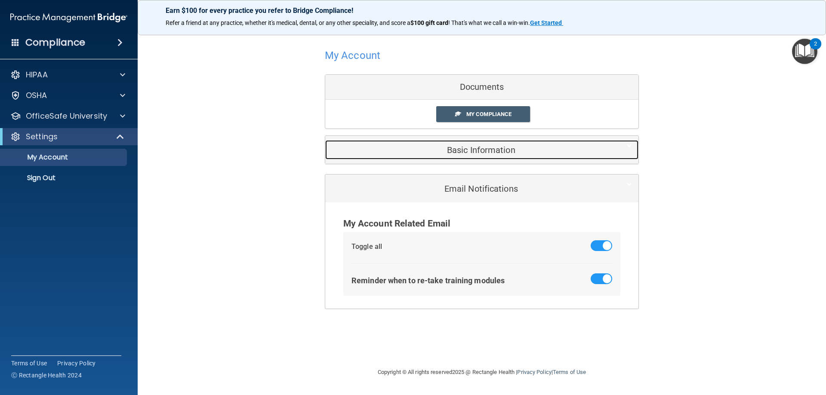
click at [504, 155] on h5 "Basic Information" at bounding box center [469, 149] width 274 height 9
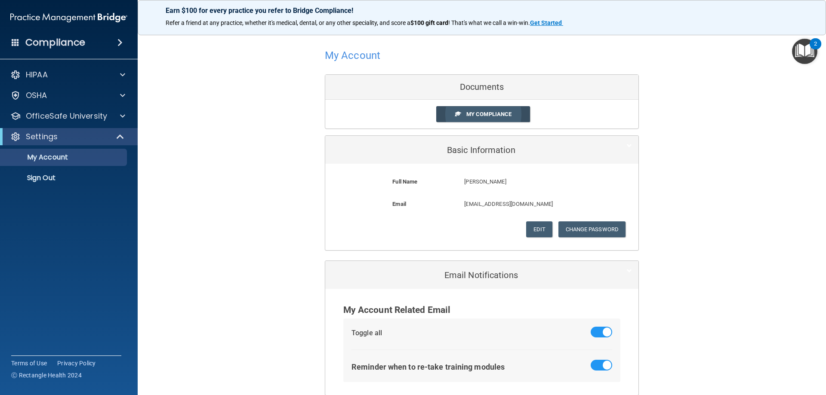
click at [492, 110] on link "My Compliance" at bounding box center [483, 114] width 94 height 16
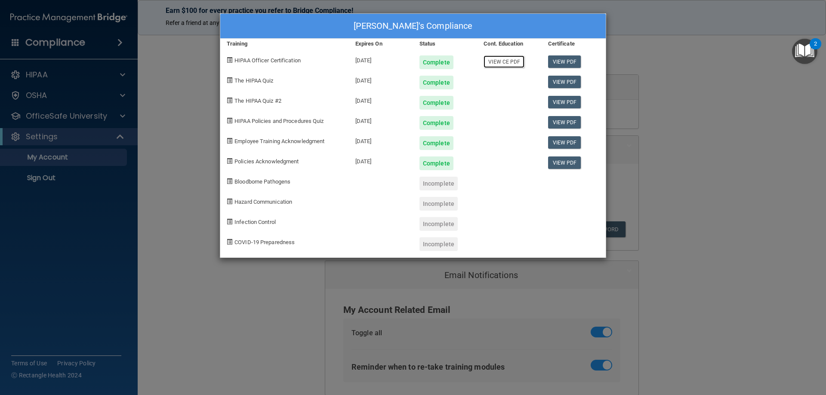
click at [512, 60] on link "View CE PDF" at bounding box center [504, 62] width 41 height 12
click at [578, 64] on link "View PDF" at bounding box center [564, 62] width 33 height 12
click at [559, 84] on link "View PDF" at bounding box center [564, 82] width 33 height 12
click at [553, 145] on link "View PDF" at bounding box center [564, 142] width 33 height 12
click at [722, 254] on div "Henry Bing's Compliance Training Expires On Status Cont. Education Certificate …" at bounding box center [413, 197] width 826 height 395
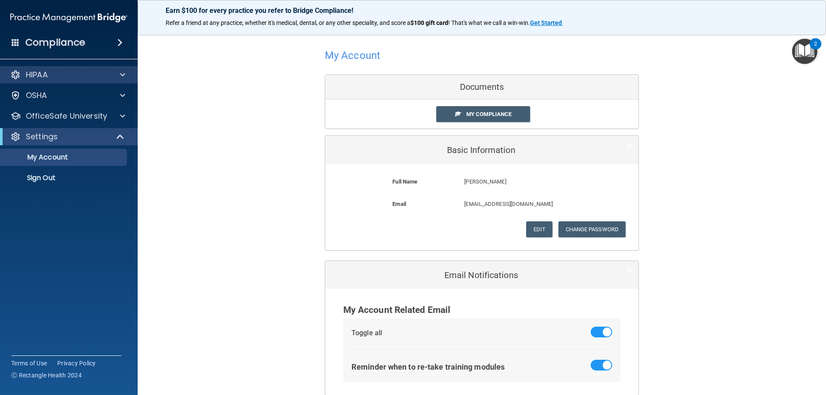
click at [93, 81] on div "HIPAA" at bounding box center [69, 74] width 138 height 17
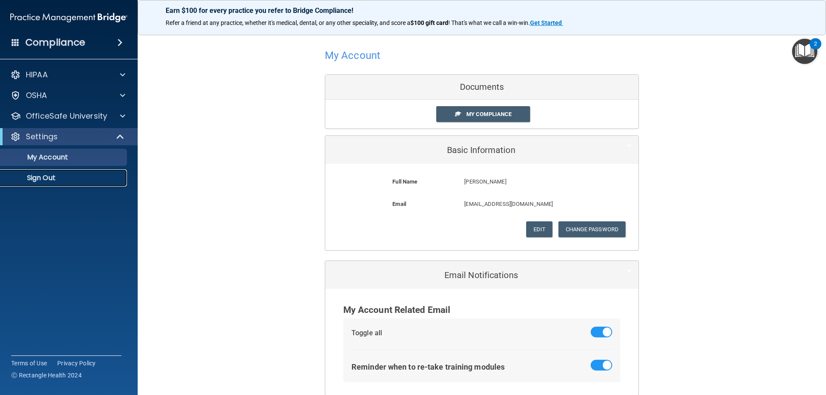
click at [80, 179] on p "Sign Out" at bounding box center [64, 178] width 117 height 9
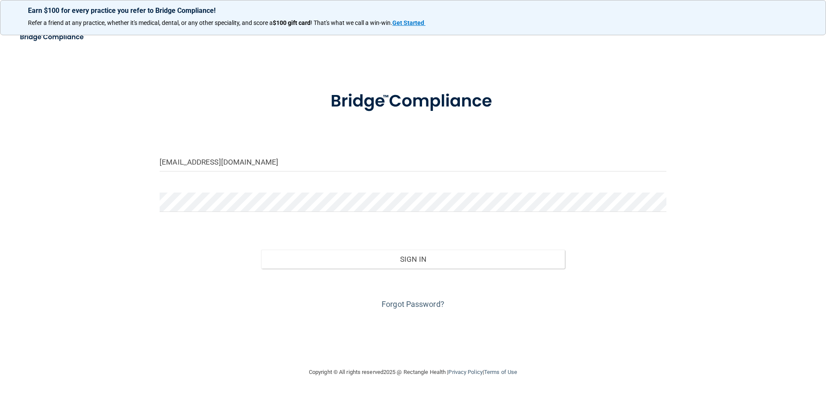
click at [112, 173] on div "dyonnyeshipp@gmail.com Invalid email/password. You don't have permission to acc…" at bounding box center [413, 197] width 792 height 323
